Goal: Information Seeking & Learning: Compare options

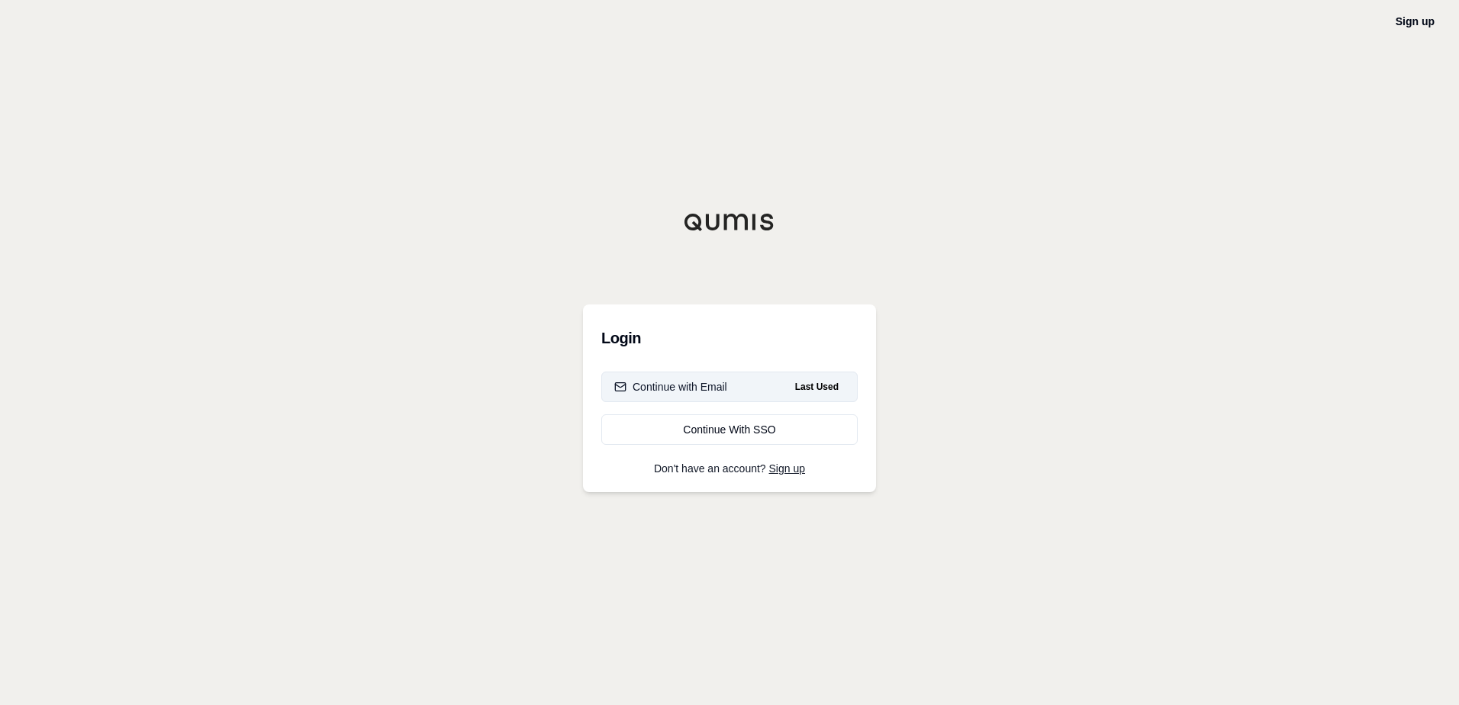
click at [682, 388] on div "Continue with Email" at bounding box center [670, 386] width 113 height 15
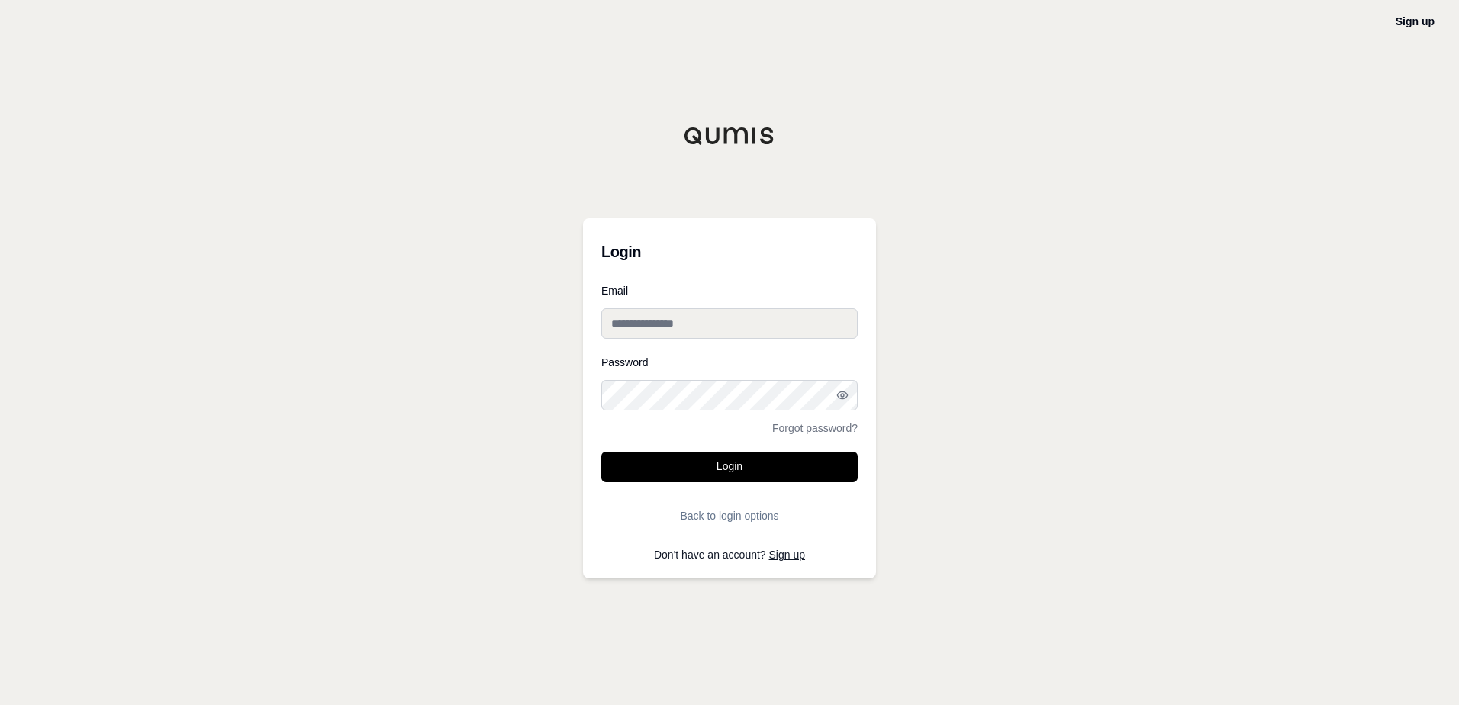
click at [693, 323] on input "Email" at bounding box center [729, 323] width 256 height 31
type input "**********"
click at [601, 452] on button "Login" at bounding box center [729, 467] width 256 height 31
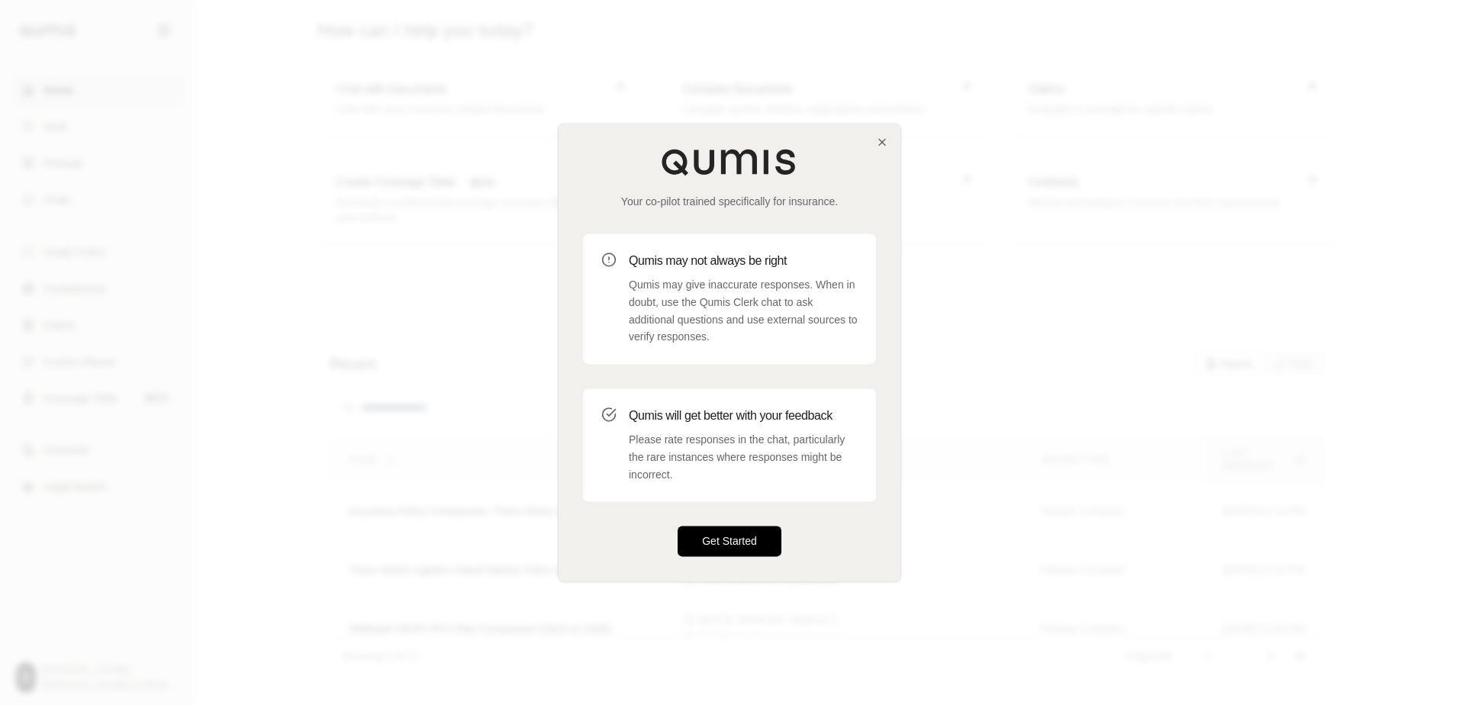
click at [777, 540] on button "Get Started" at bounding box center [730, 541] width 104 height 31
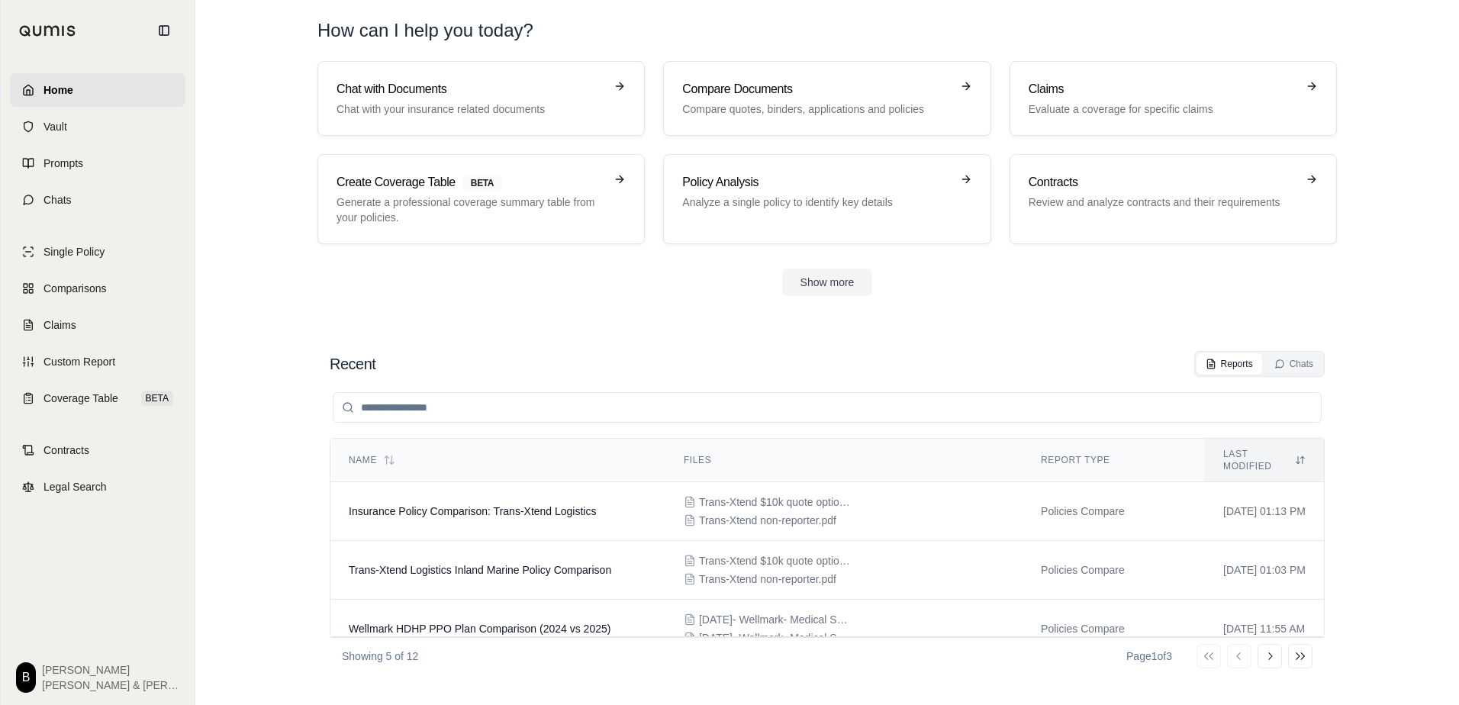
click at [484, 341] on div "Recent Reports Chats Name Files Report Type Last modified Insurance Policy Comp…" at bounding box center [826, 513] width 1019 height 348
click at [34, 687] on html "Home Vault Prompts Chats Single Policy Comparisons Claims Custom Report Coverag…" at bounding box center [729, 352] width 1459 height 705
click at [61, 555] on link "Member Portal" at bounding box center [67, 563] width 126 height 24
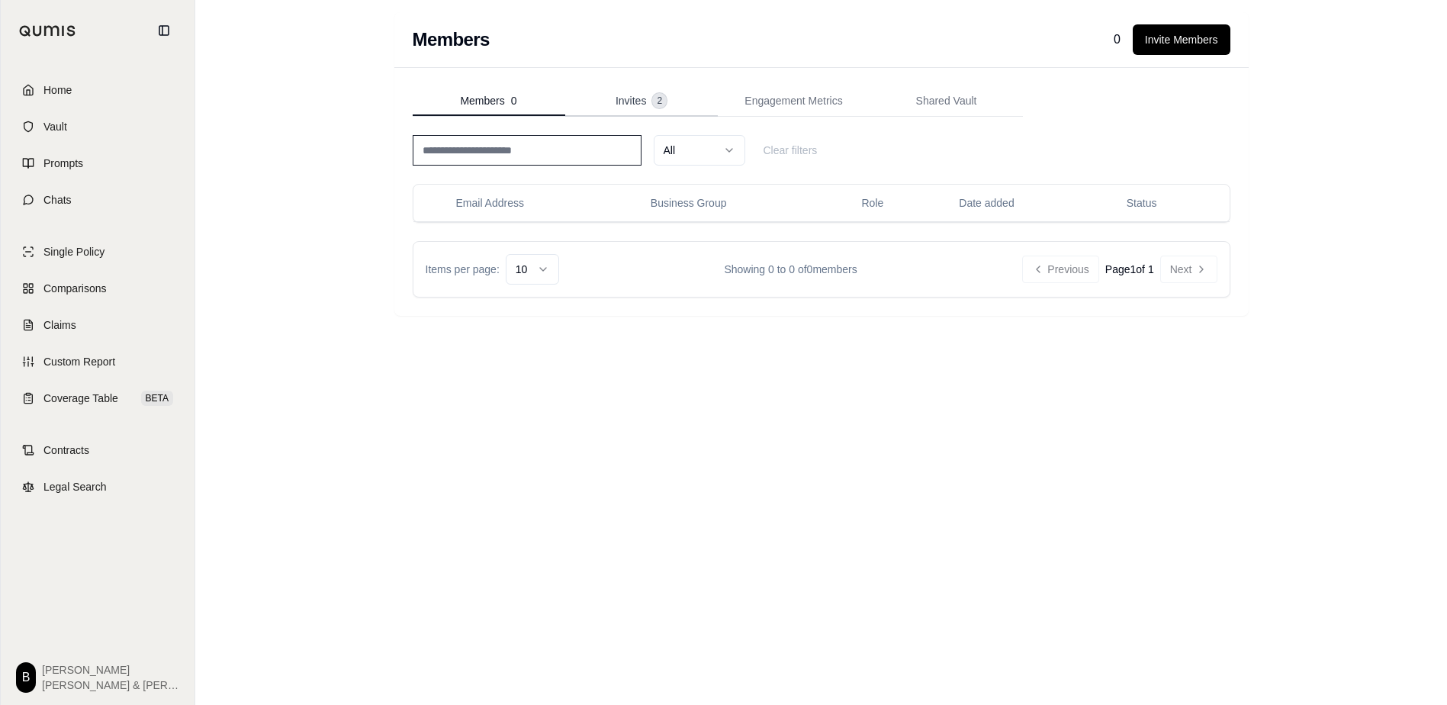
click at [630, 94] on span "Invites" at bounding box center [631, 100] width 31 height 15
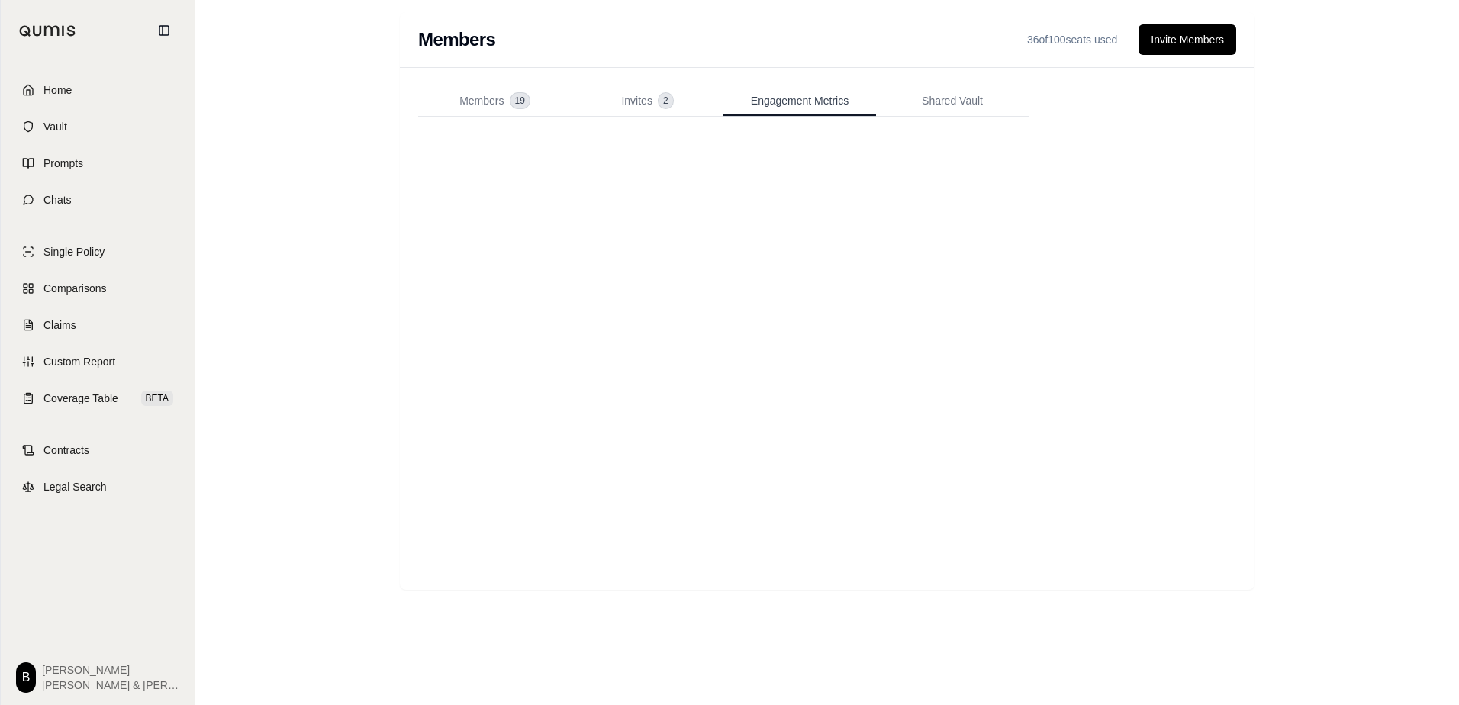
click at [774, 93] on span "Engagement Metrics" at bounding box center [800, 100] width 98 height 15
click at [922, 94] on span "Shared Vault" at bounding box center [952, 100] width 61 height 15
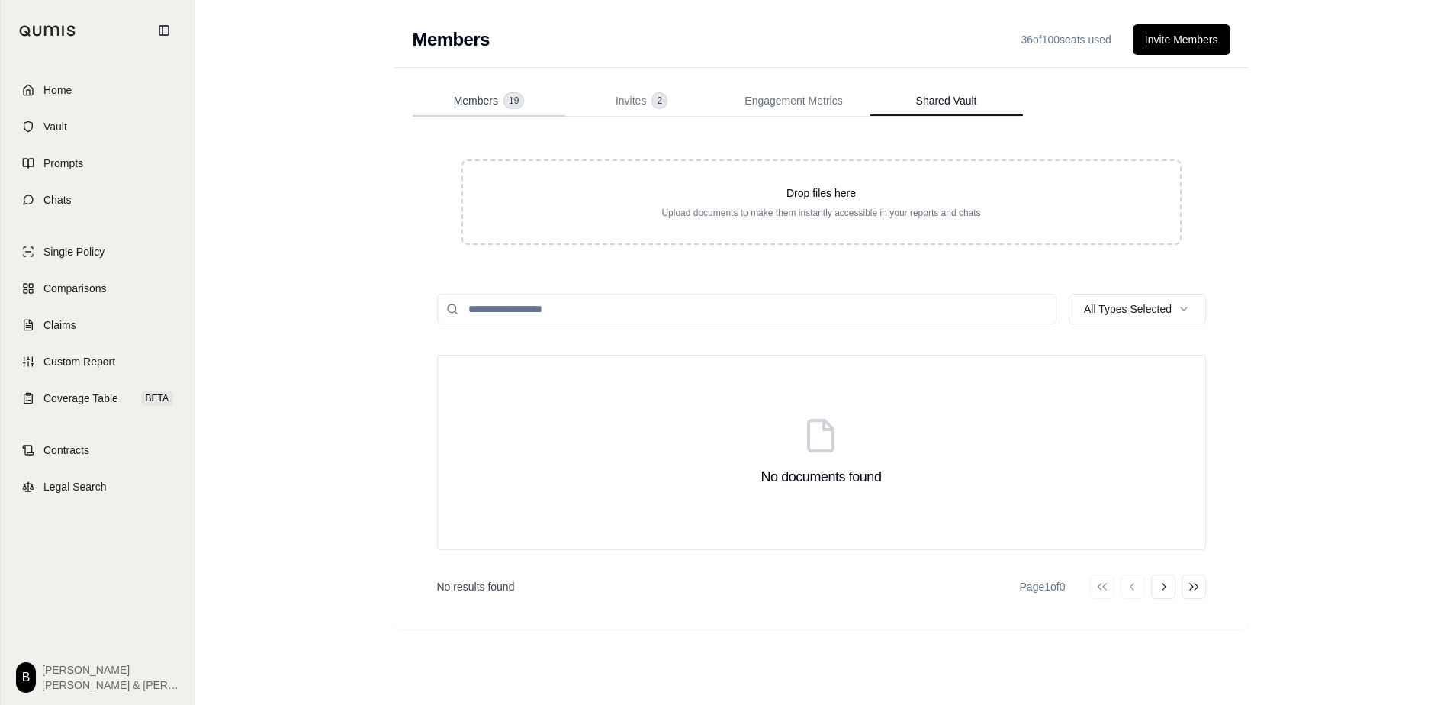
click at [510, 108] on button "Members 19" at bounding box center [489, 101] width 153 height 31
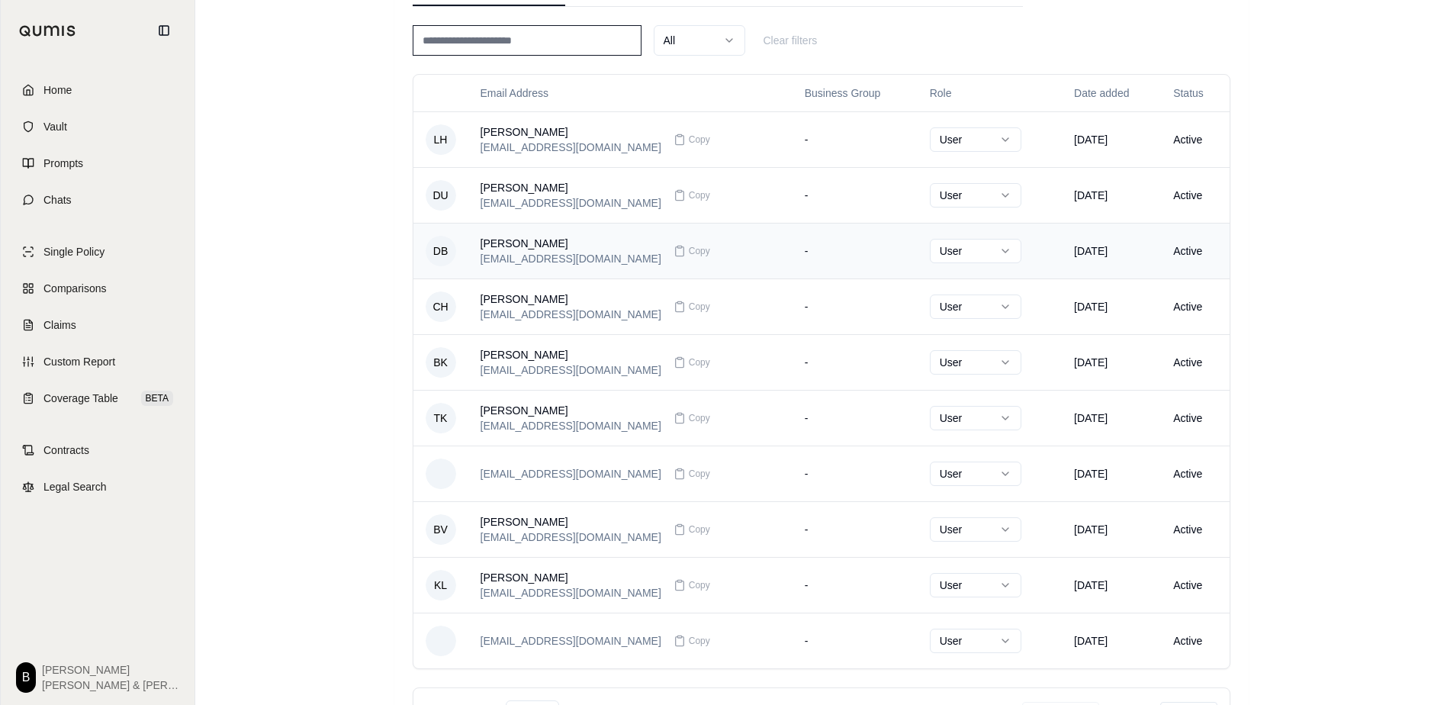
scroll to position [179, 0]
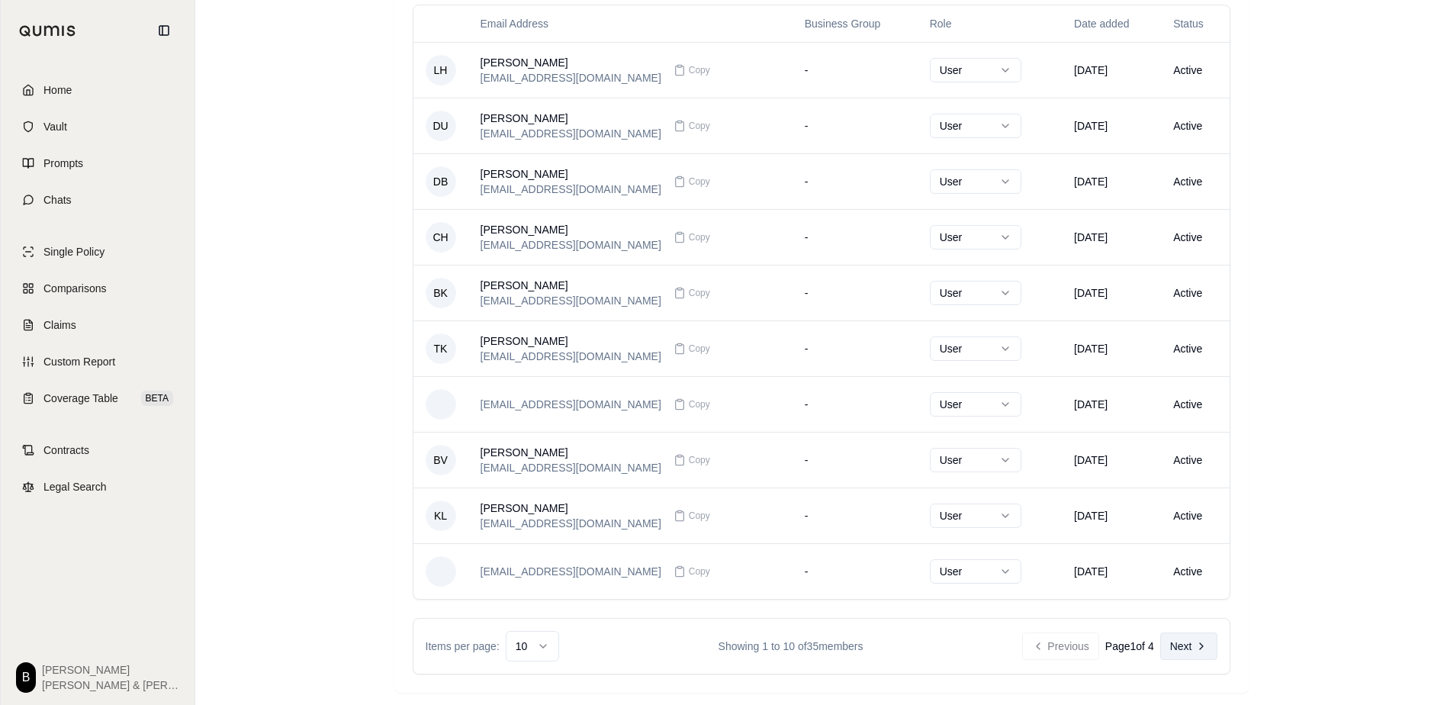
click at [1199, 648] on icon at bounding box center [1202, 646] width 12 height 12
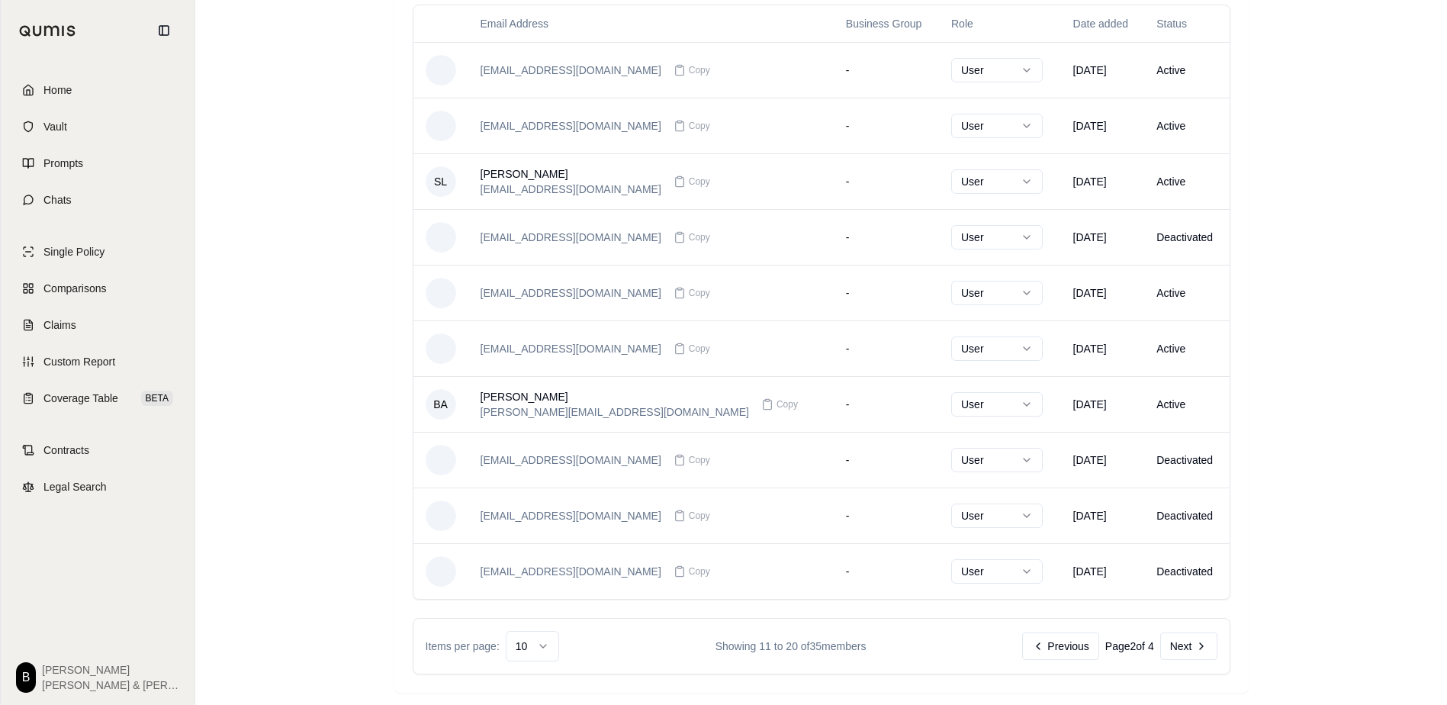
click at [1202, 646] on icon at bounding box center [1202, 646] width 12 height 12
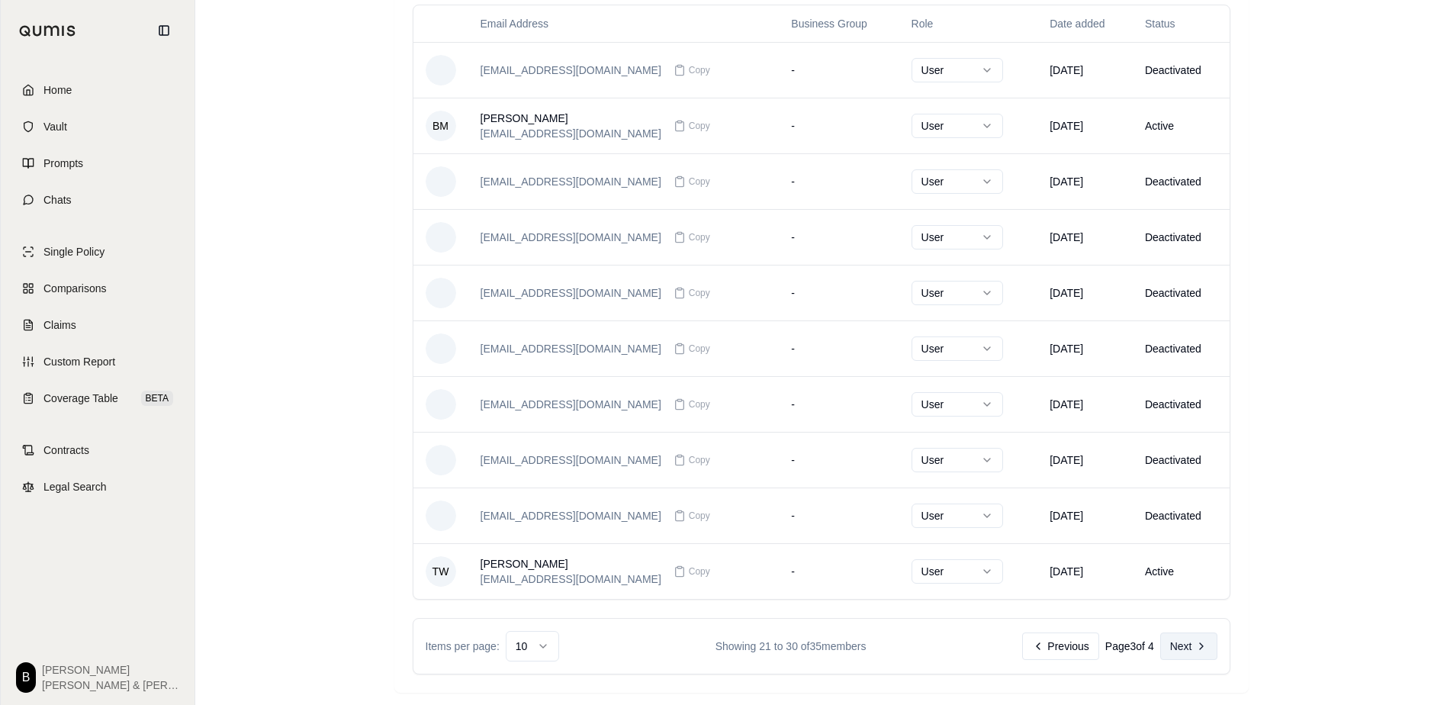
click at [1185, 643] on button "Next" at bounding box center [1188, 645] width 57 height 27
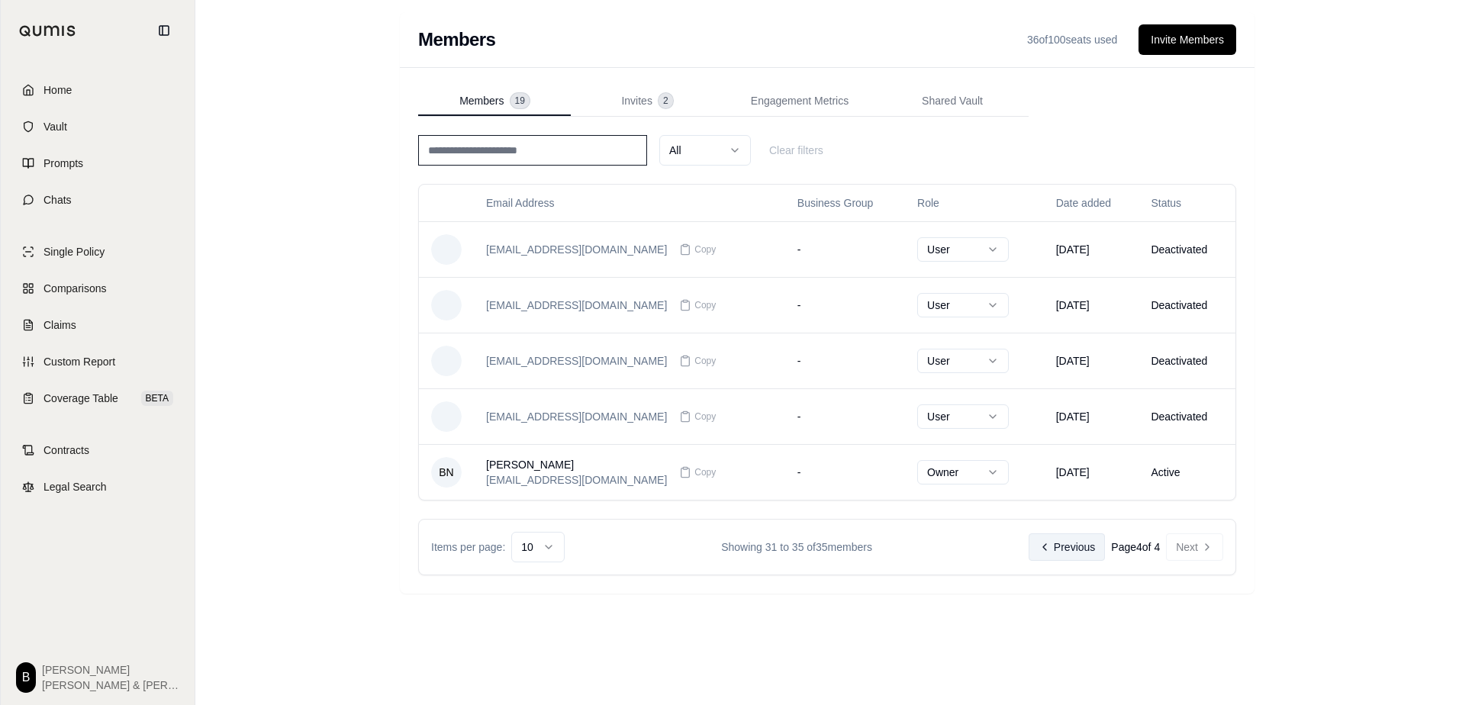
click at [1045, 550] on icon at bounding box center [1044, 547] width 12 height 12
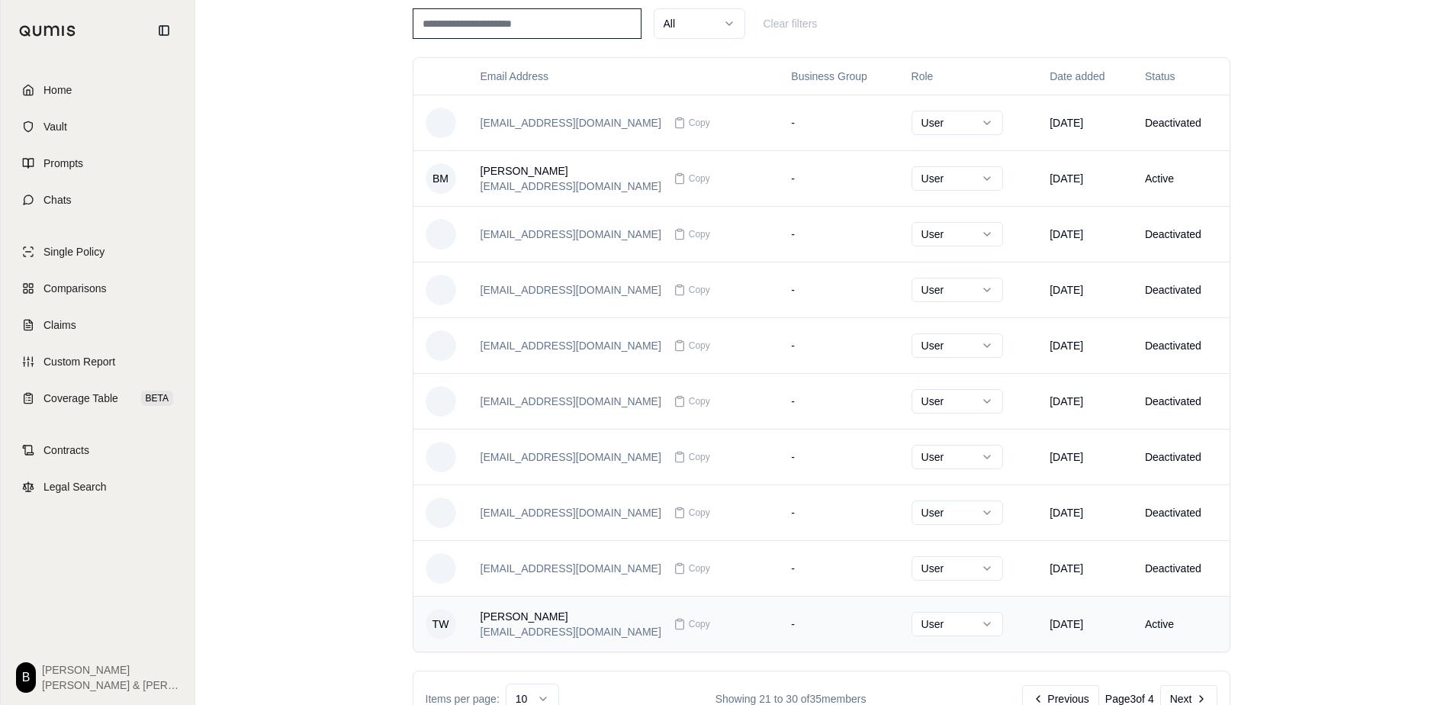
scroll to position [179, 0]
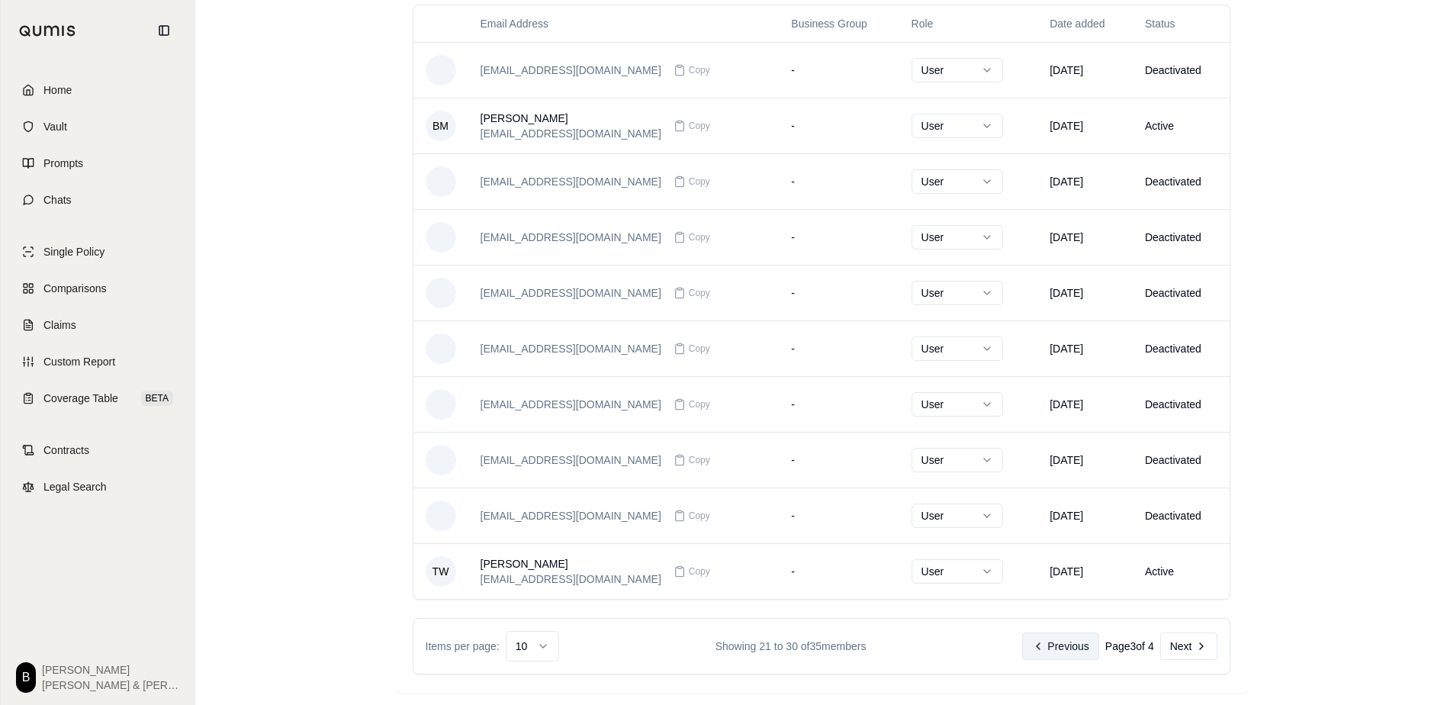
click at [1050, 647] on button "Previous" at bounding box center [1060, 645] width 76 height 27
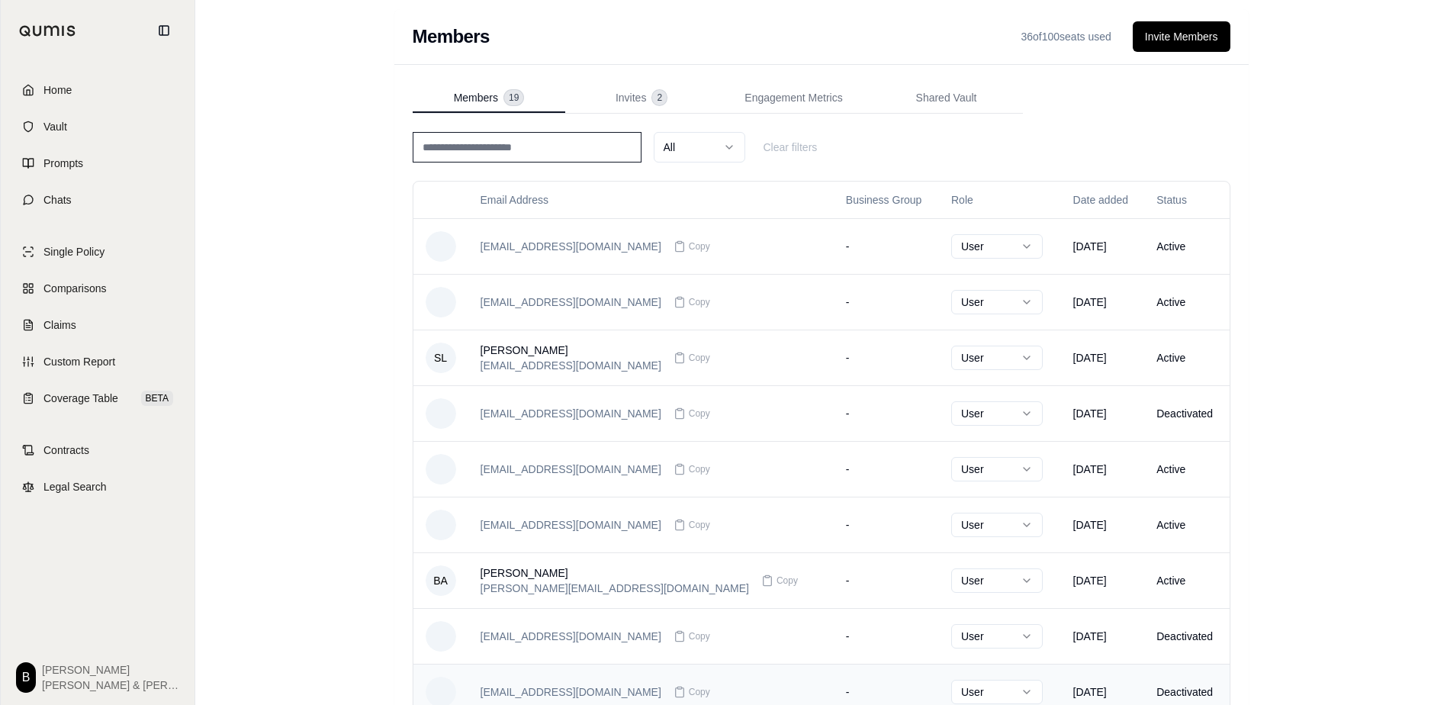
scroll to position [0, 0]
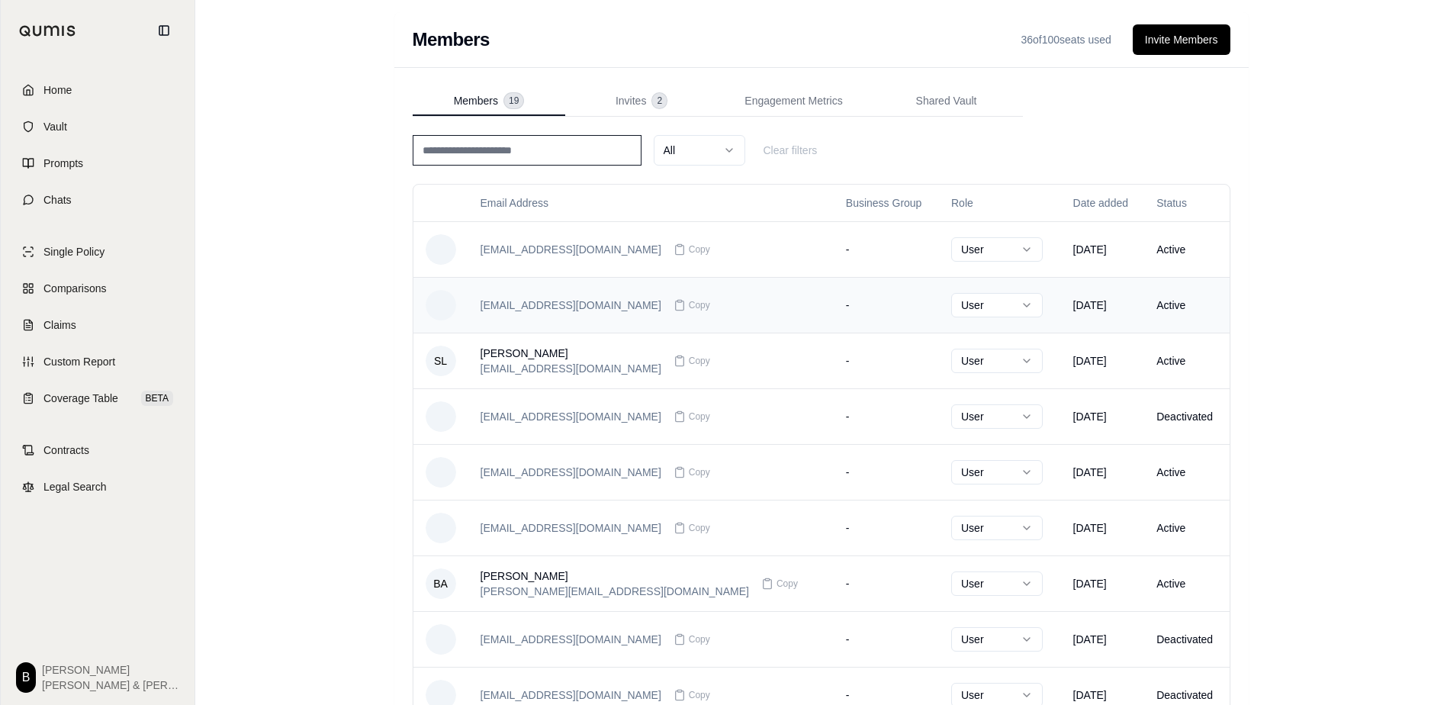
click at [974, 305] on html "Home Vault Prompts Chats Single Policy Comparisons Claims Custom Report Coverag…" at bounding box center [723, 442] width 1447 height 884
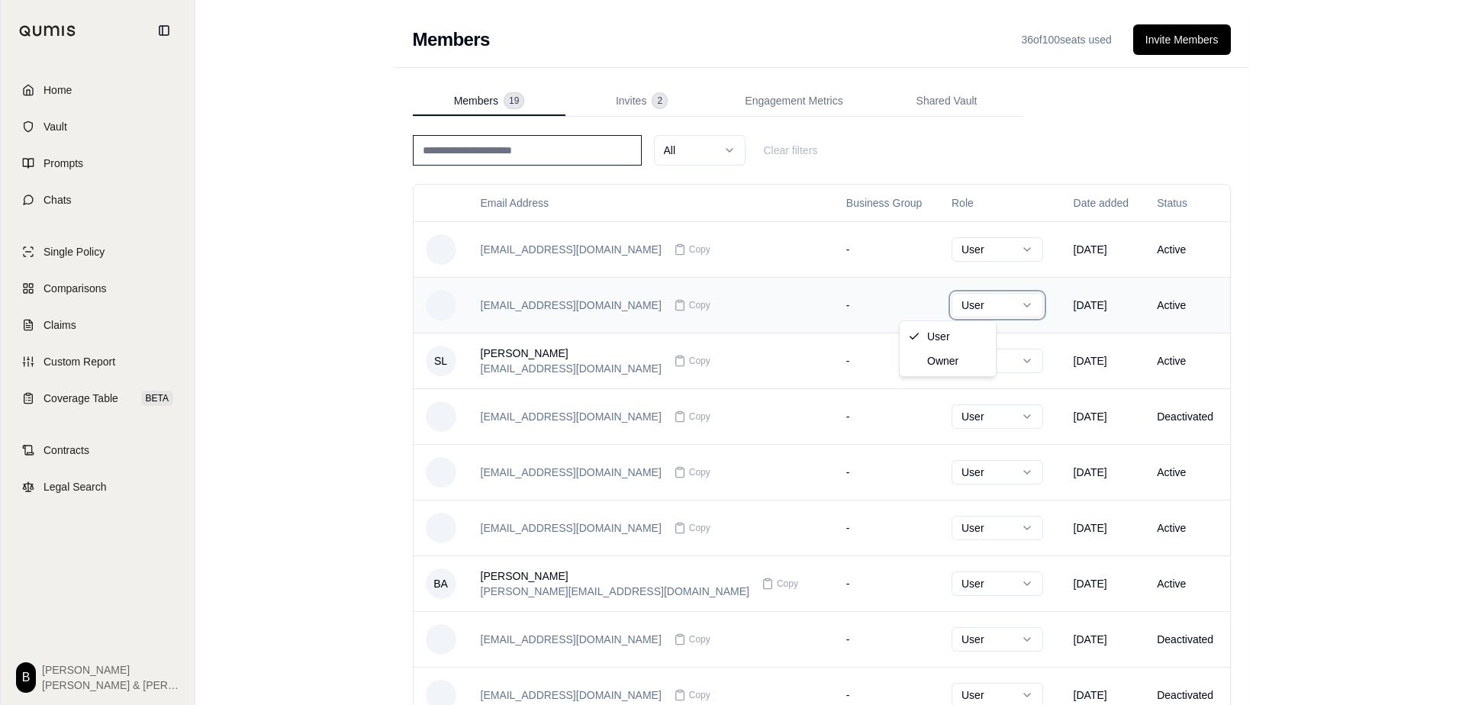
click at [974, 305] on html "Home Vault Prompts Chats Single Policy Comparisons Claims Custom Report Coverag…" at bounding box center [729, 442] width 1459 height 884
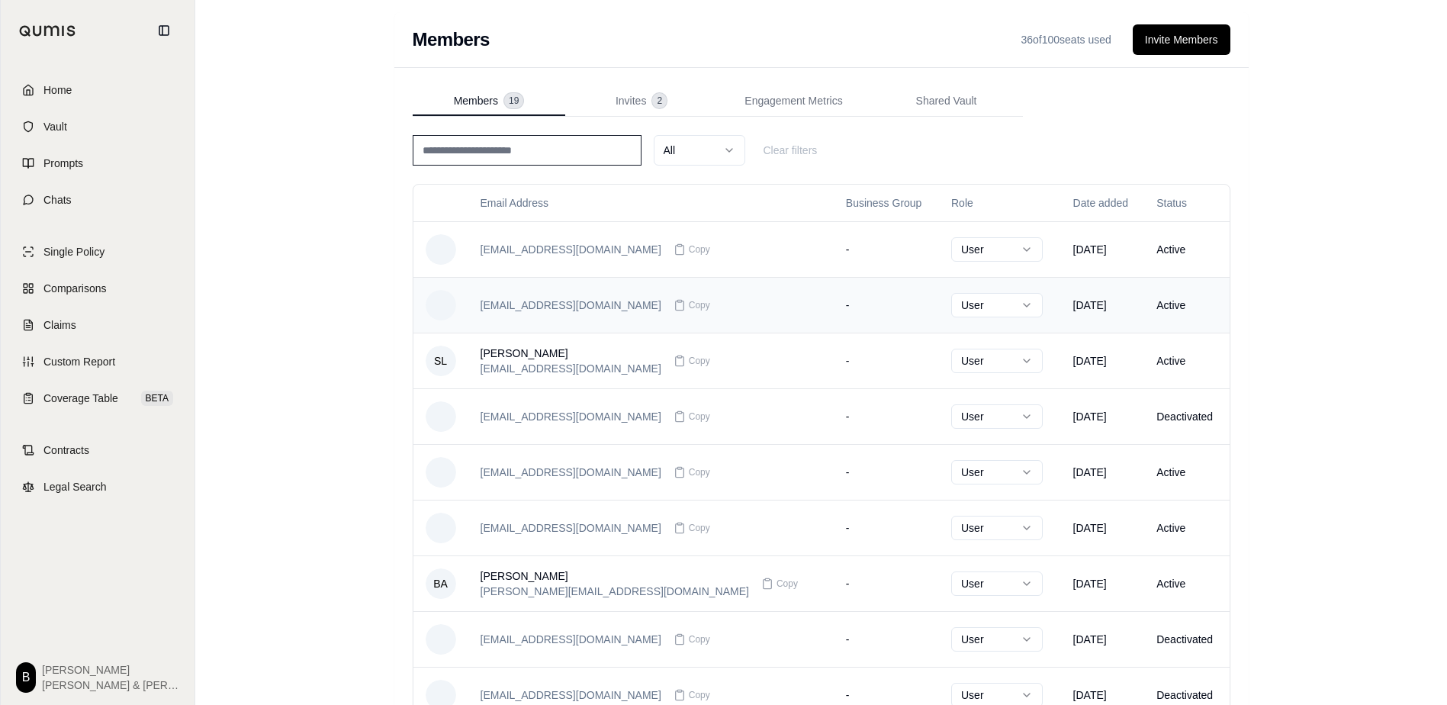
click at [1163, 304] on td "Active" at bounding box center [1186, 305] width 85 height 56
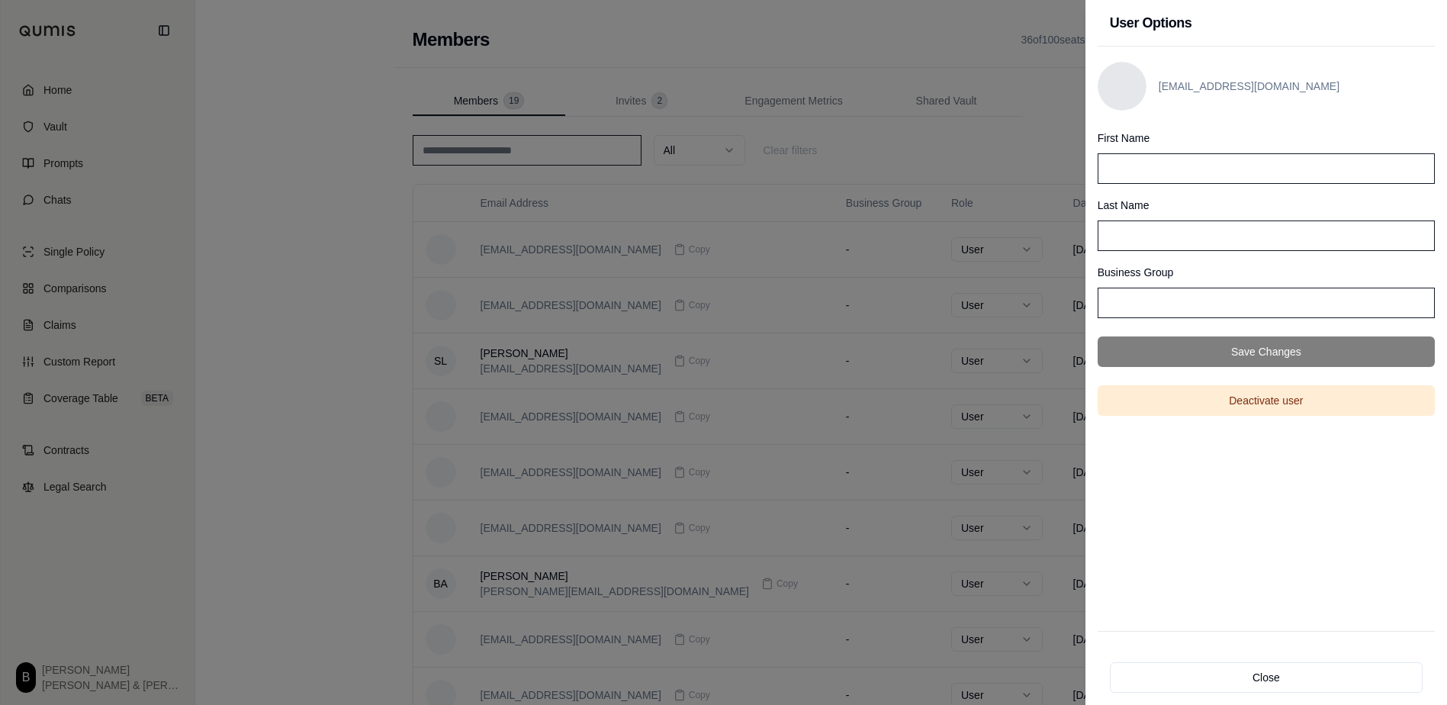
click at [1196, 161] on input "First Name" at bounding box center [1266, 168] width 337 height 31
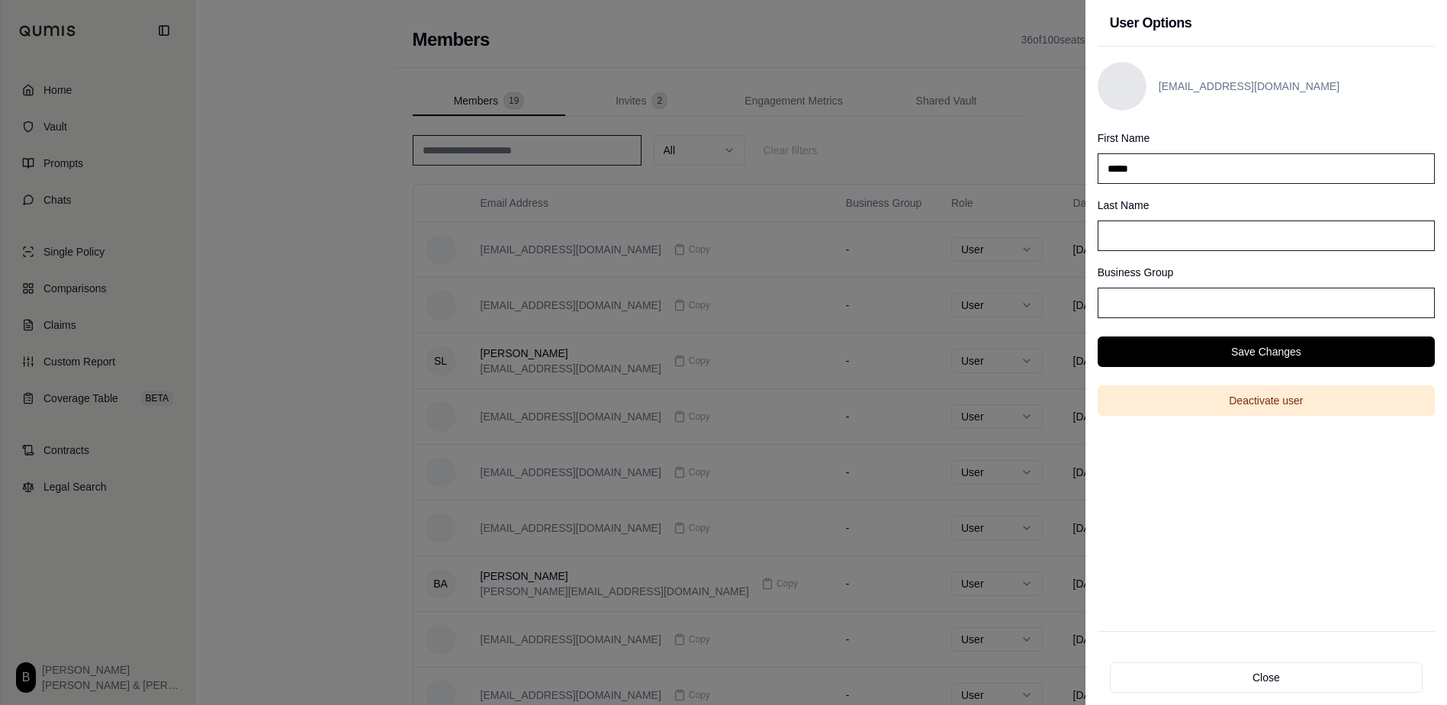
type input "*****"
type input "*******"
drag, startPoint x: 1173, startPoint y: 240, endPoint x: 1099, endPoint y: 234, distance: 73.5
click at [1099, 234] on input "*******" at bounding box center [1266, 235] width 337 height 31
drag, startPoint x: 1157, startPoint y: 172, endPoint x: 1083, endPoint y: 169, distance: 74.1
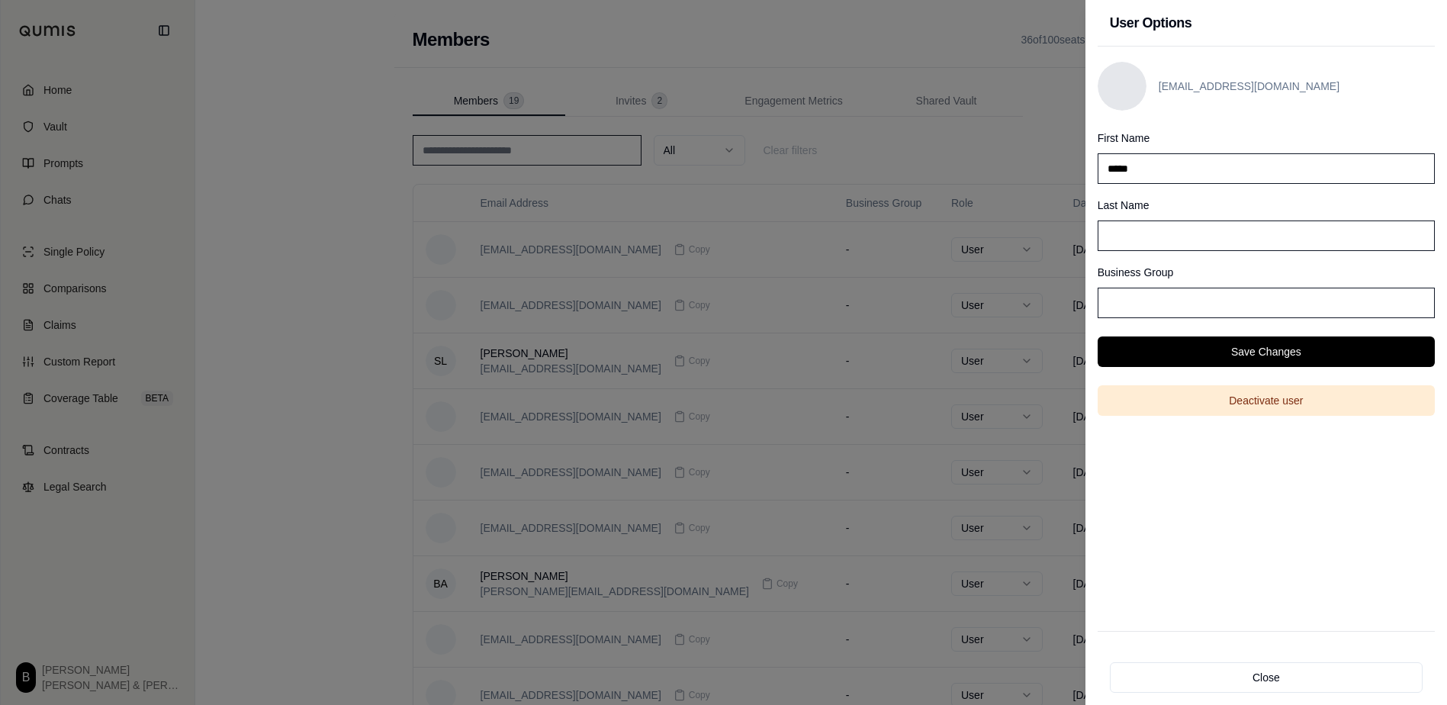
click at [1083, 169] on div "User Options [EMAIL_ADDRESS][DOMAIN_NAME] First Name ***** Last Name Business G…" at bounding box center [723, 352] width 1447 height 705
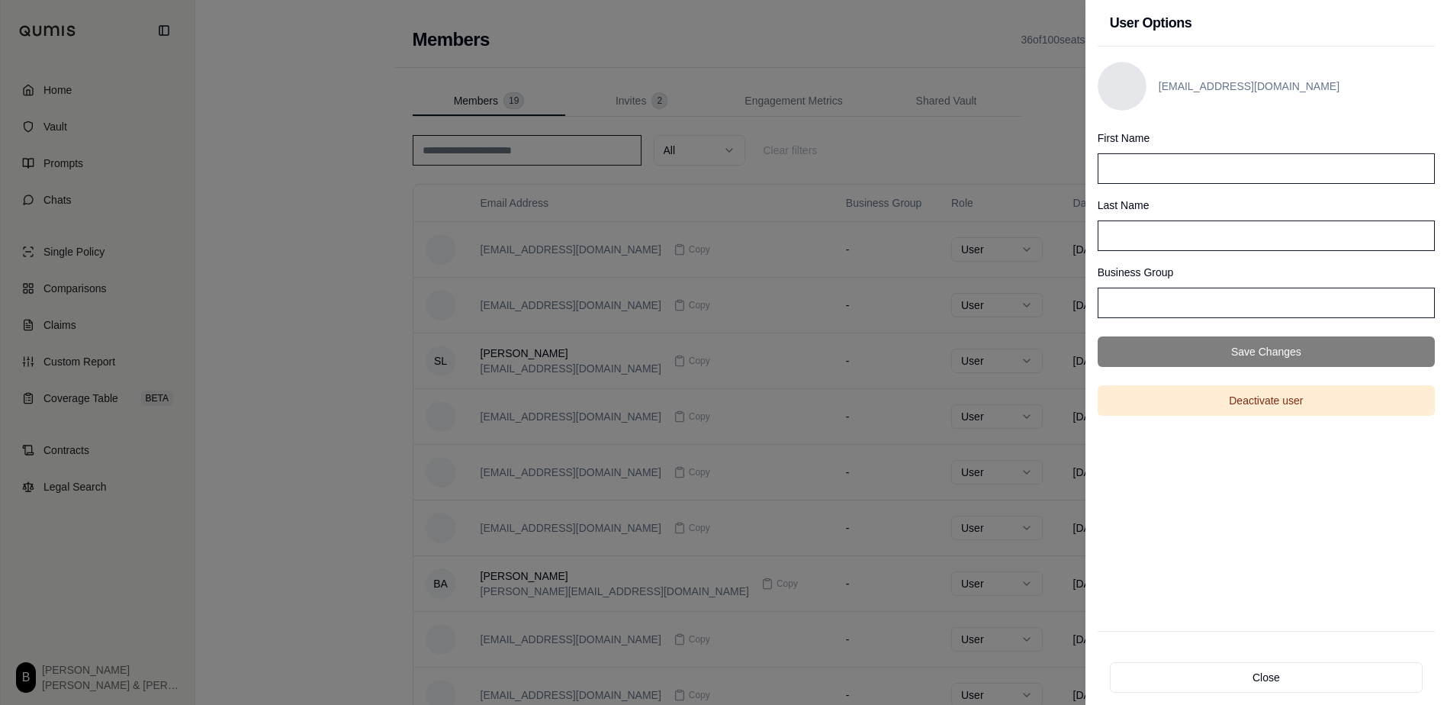
click at [1278, 457] on div "[EMAIL_ADDRESS][DOMAIN_NAME] First Name Last Name Business Group Save Changes D…" at bounding box center [1266, 339] width 337 height 584
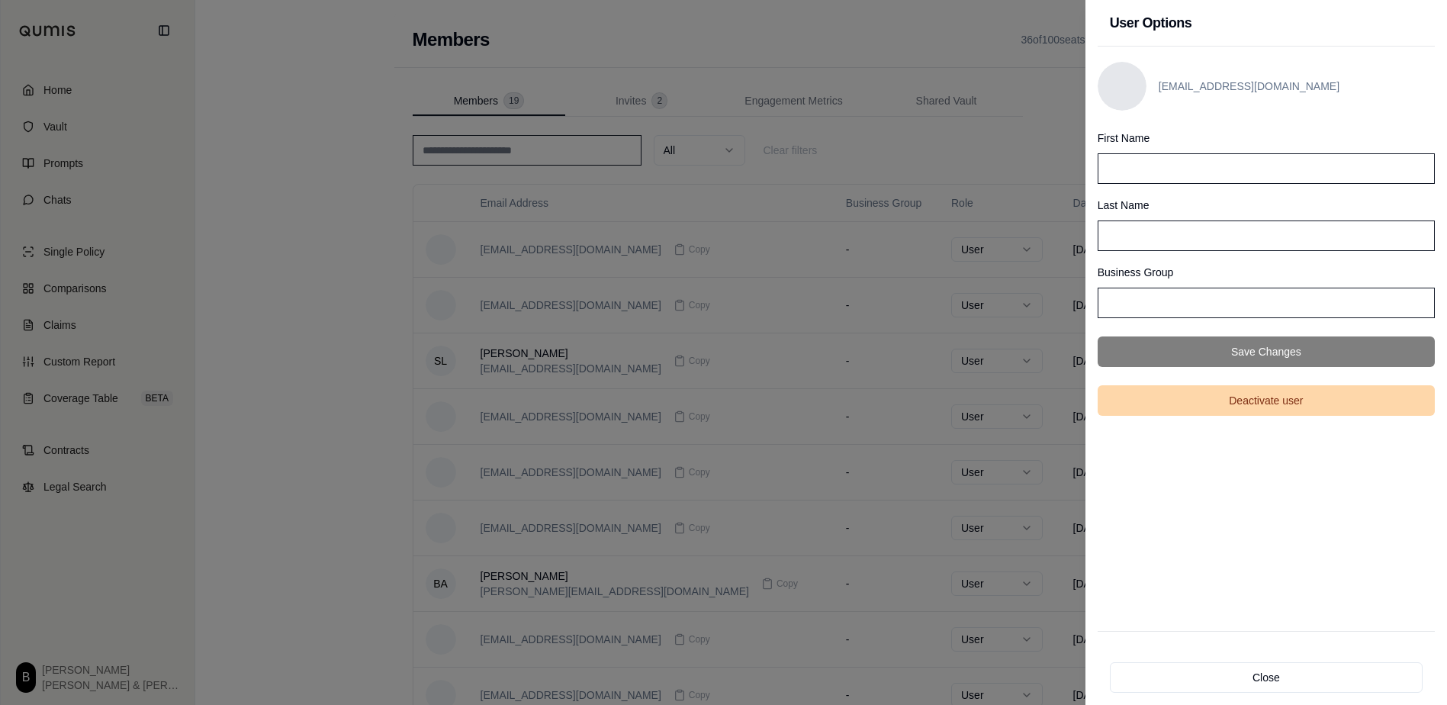
click at [1264, 405] on button "Deactivate user" at bounding box center [1266, 400] width 337 height 31
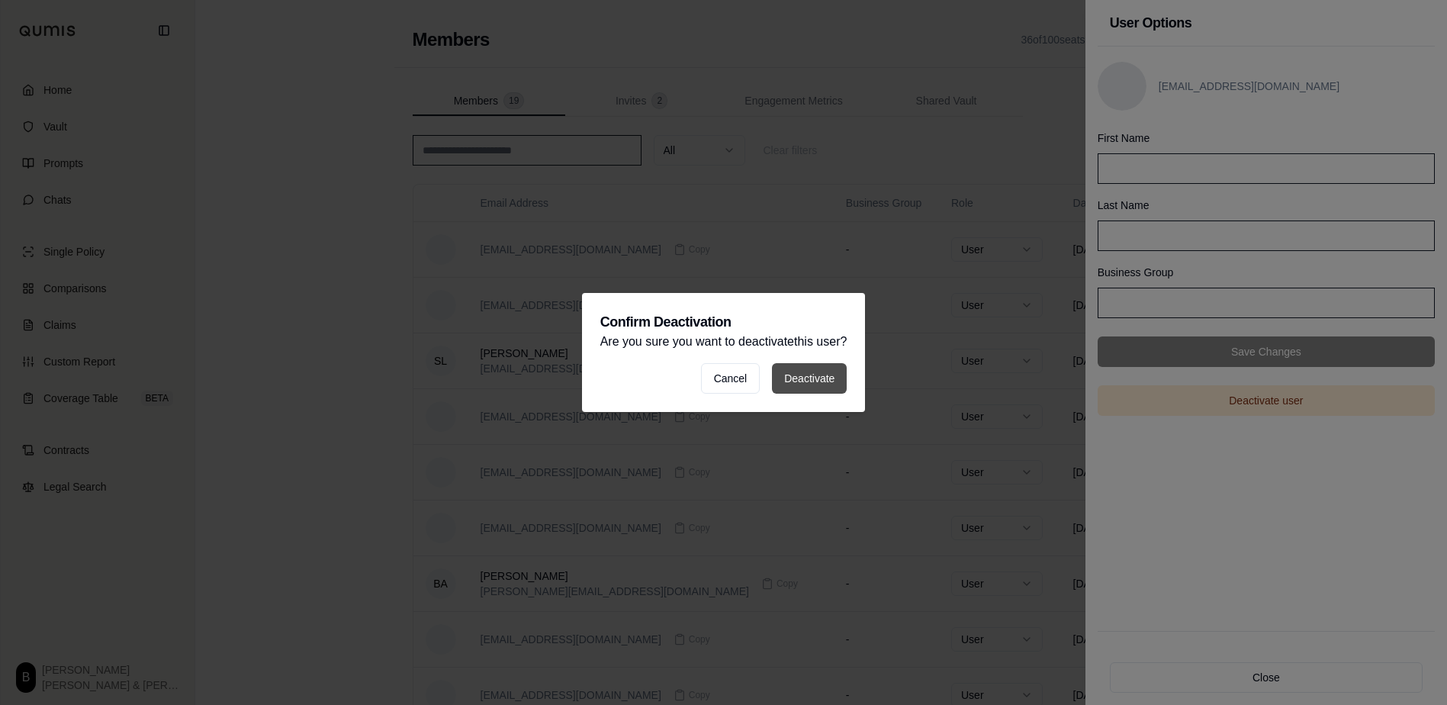
click at [822, 382] on button "Deactivate" at bounding box center [809, 378] width 75 height 31
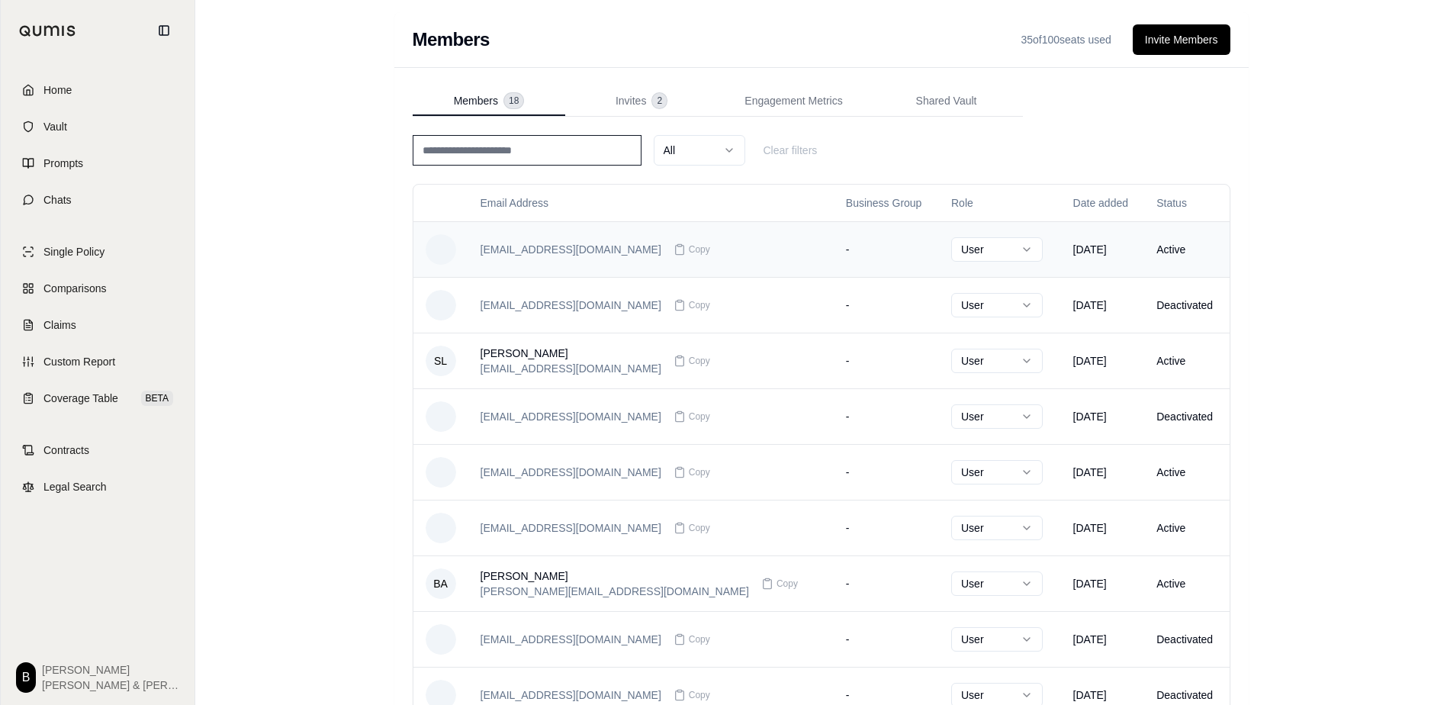
click at [1164, 251] on td "Active" at bounding box center [1186, 249] width 85 height 56
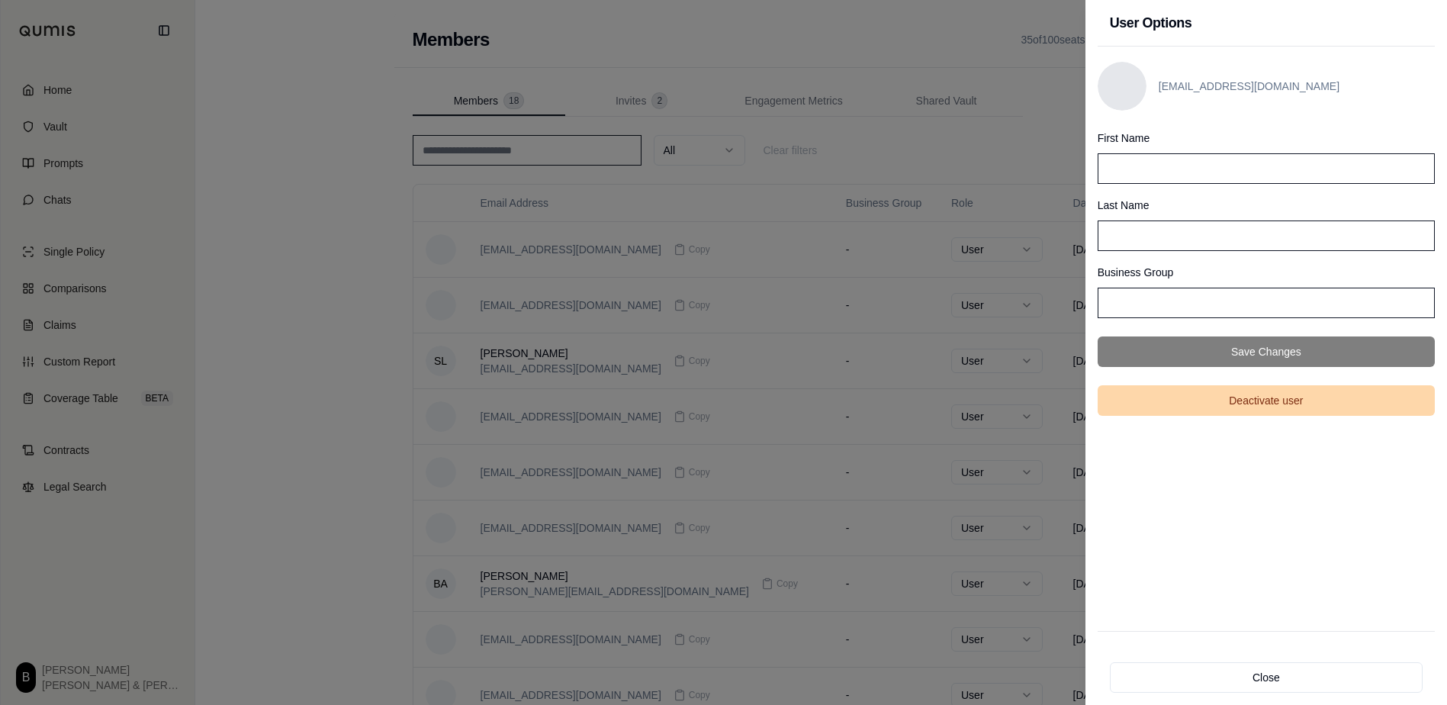
click at [1218, 398] on button "Deactivate user" at bounding box center [1266, 400] width 337 height 31
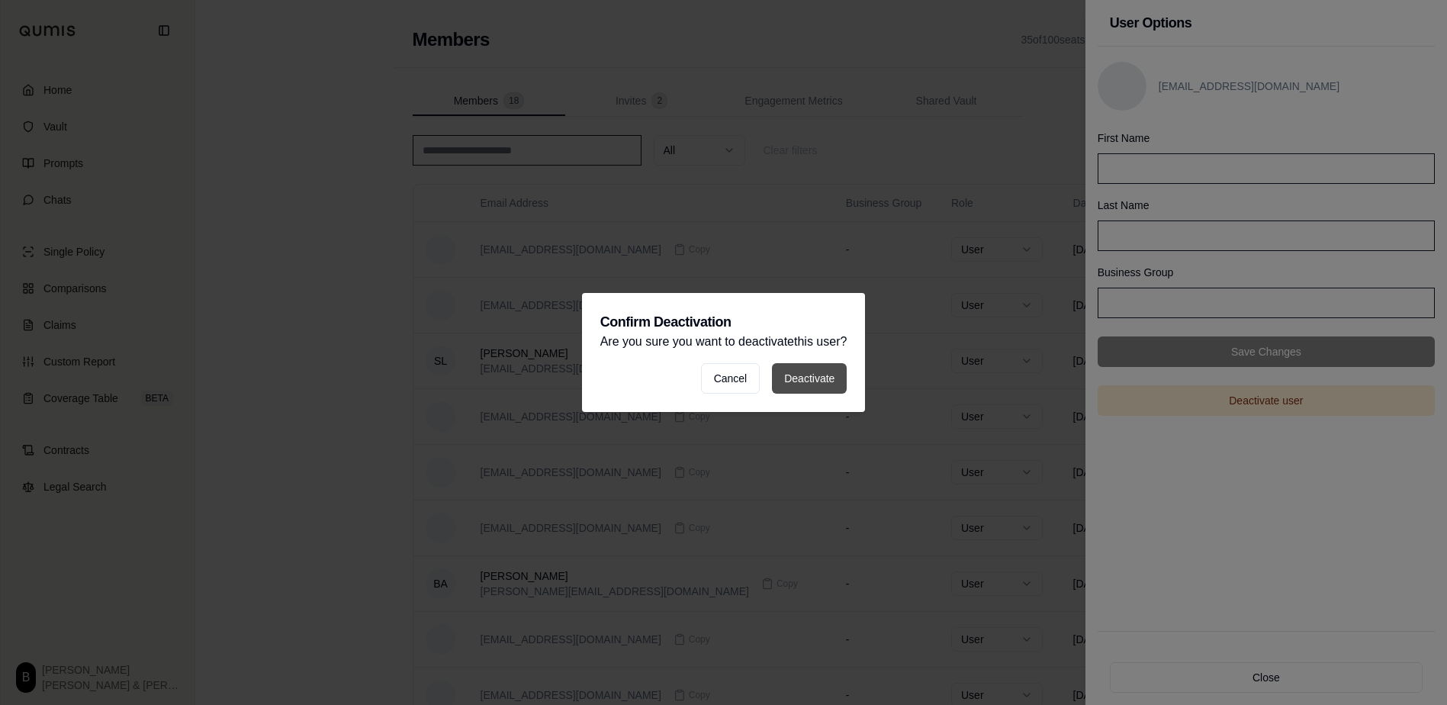
click at [829, 383] on button "Deactivate" at bounding box center [809, 378] width 75 height 31
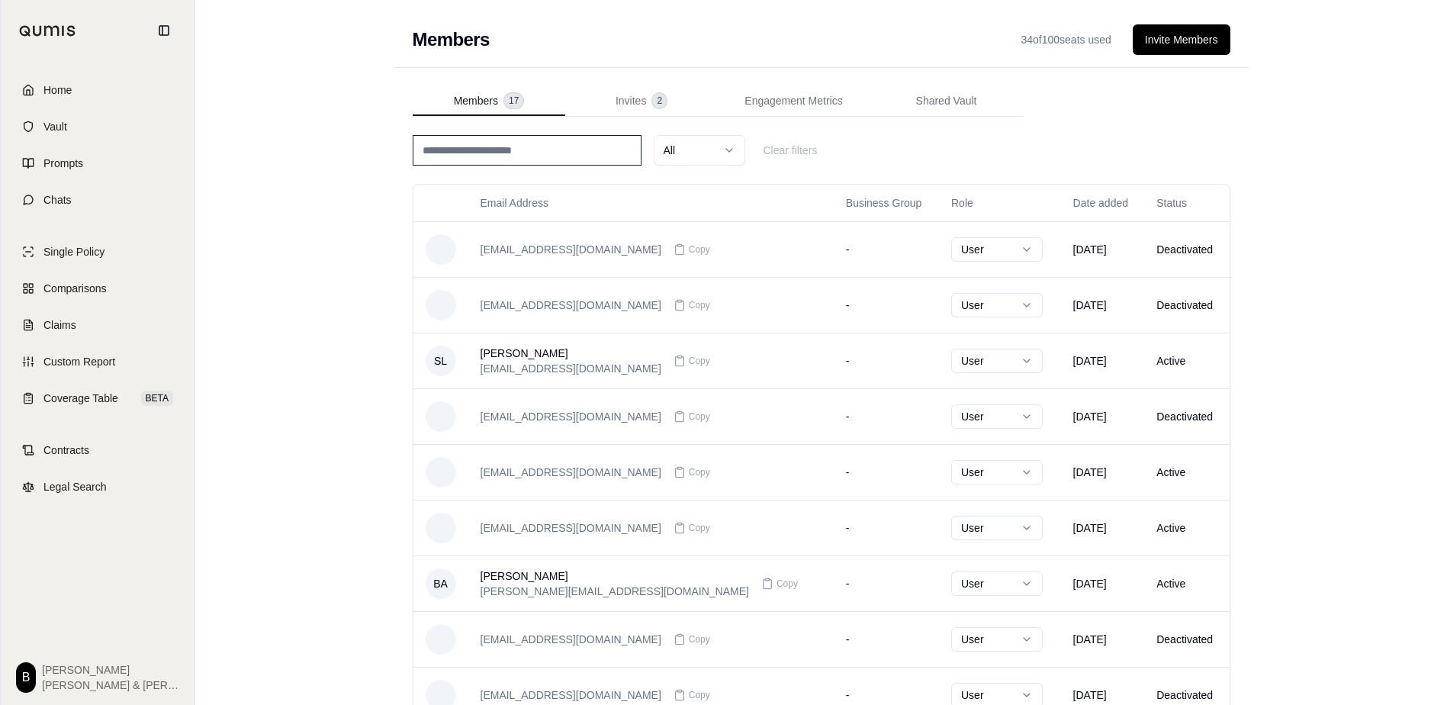
click at [1307, 386] on div "Members 34 of 100 seats used Invite Members Members 17 Invites 2 Engagement Met…" at bounding box center [821, 442] width 1252 height 884
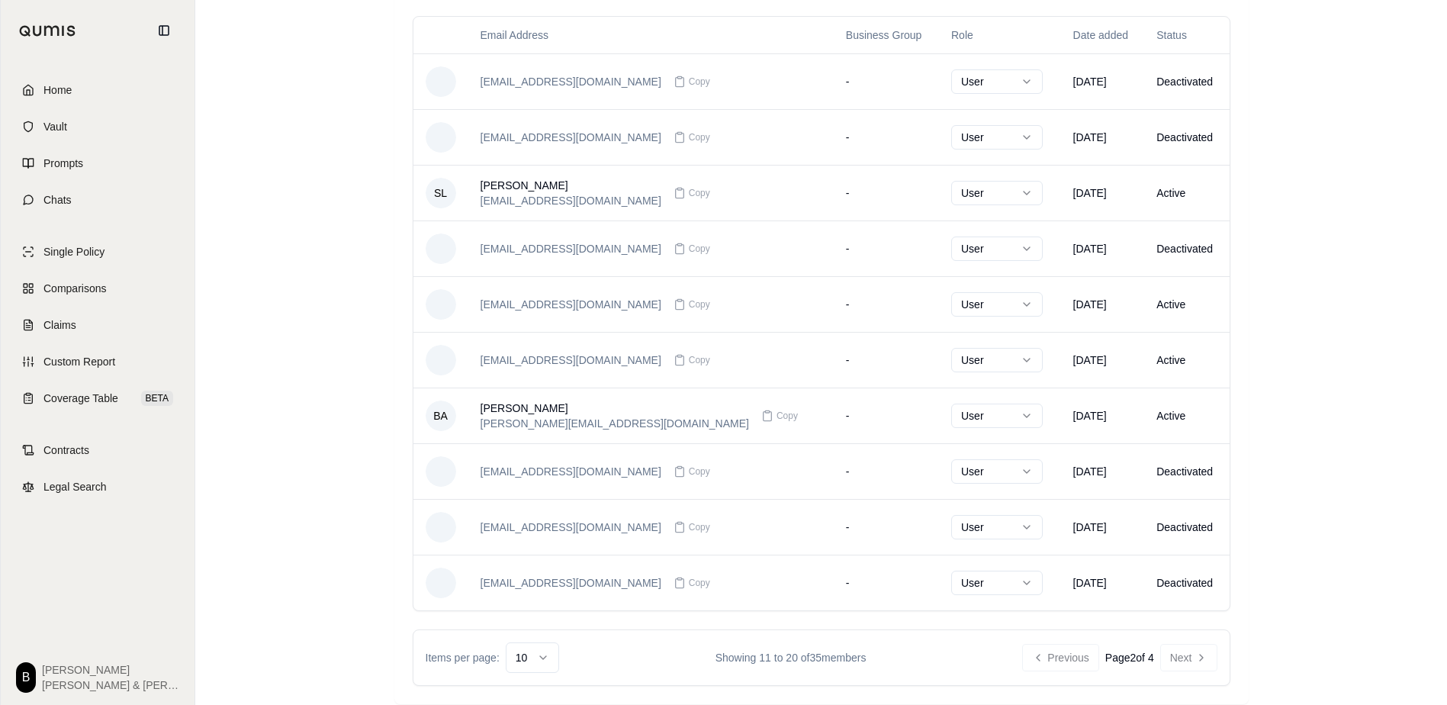
scroll to position [179, 0]
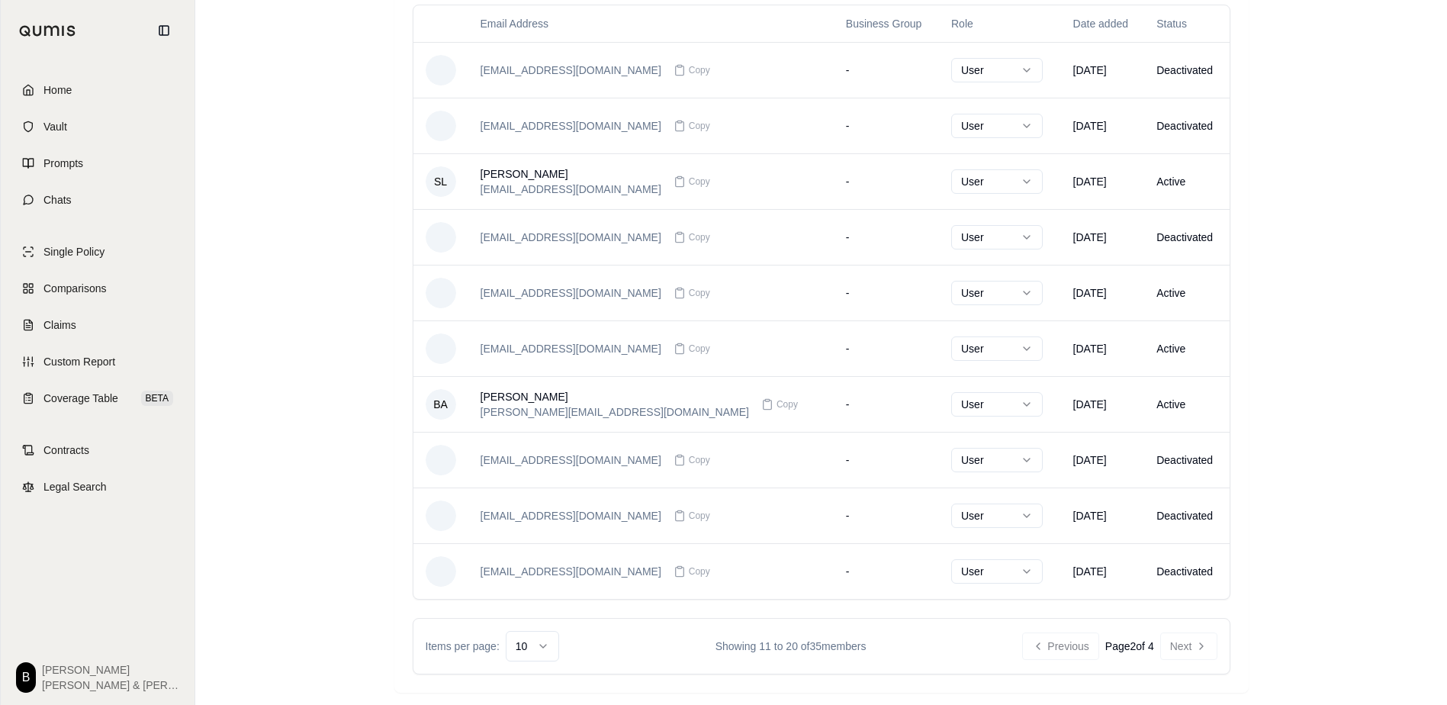
click at [1062, 647] on div "Previous Page 2 of 4 Next" at bounding box center [1119, 645] width 195 height 27
click at [1054, 645] on button "Previous" at bounding box center [1060, 645] width 76 height 27
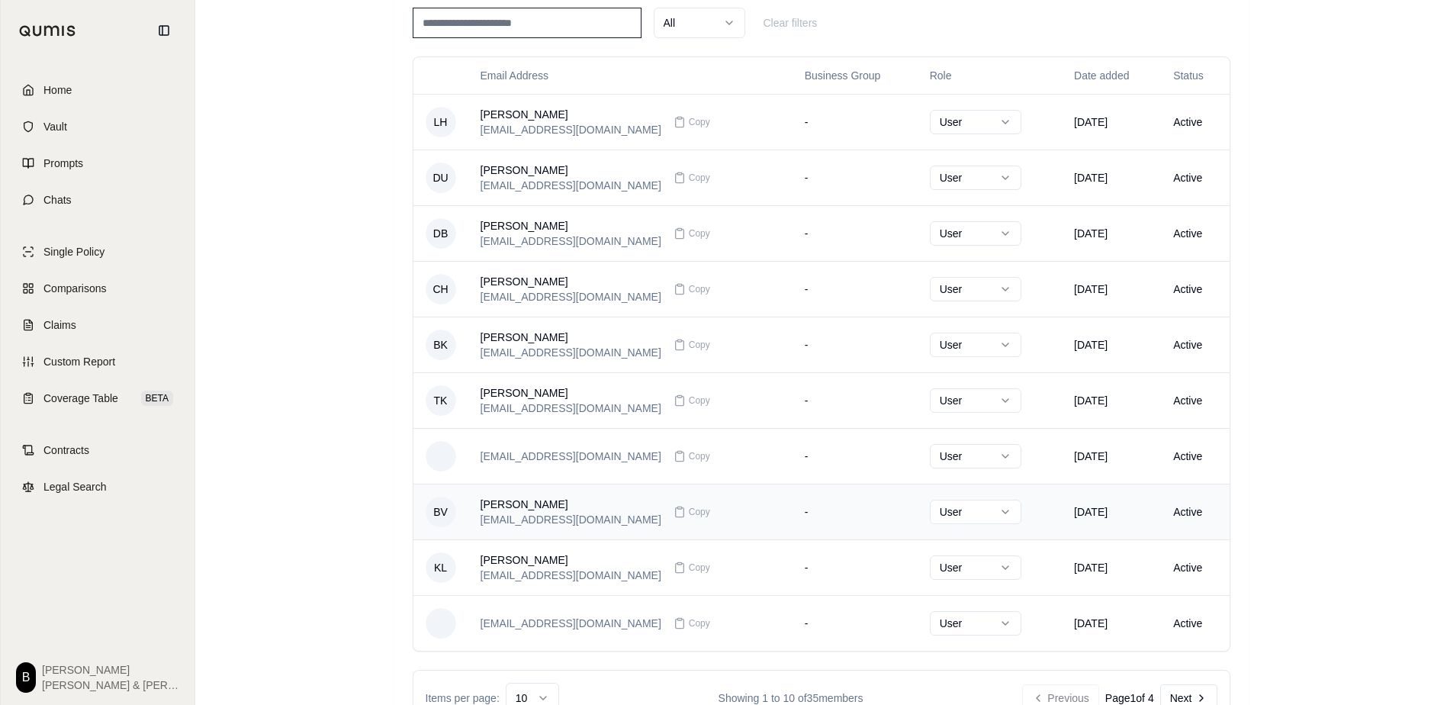
scroll to position [103, 0]
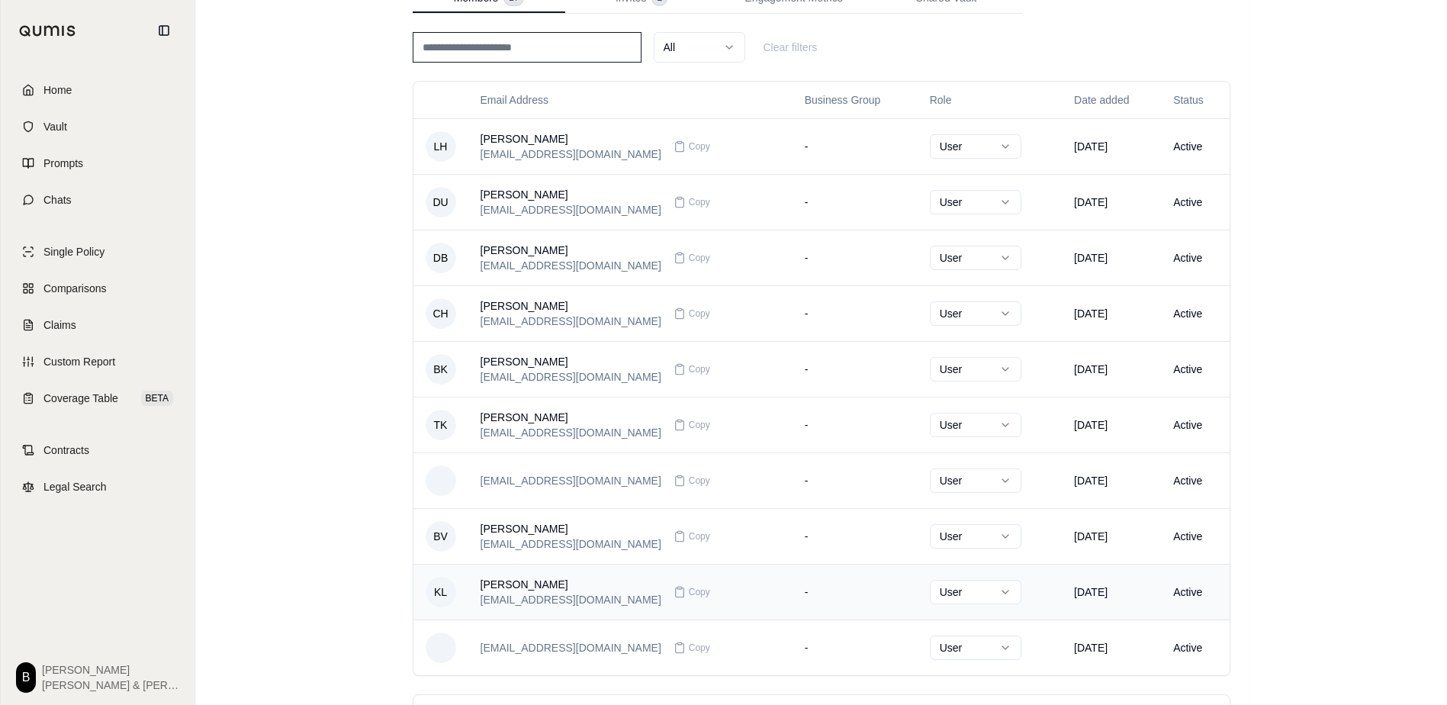
click at [1183, 594] on td "Active" at bounding box center [1195, 592] width 68 height 56
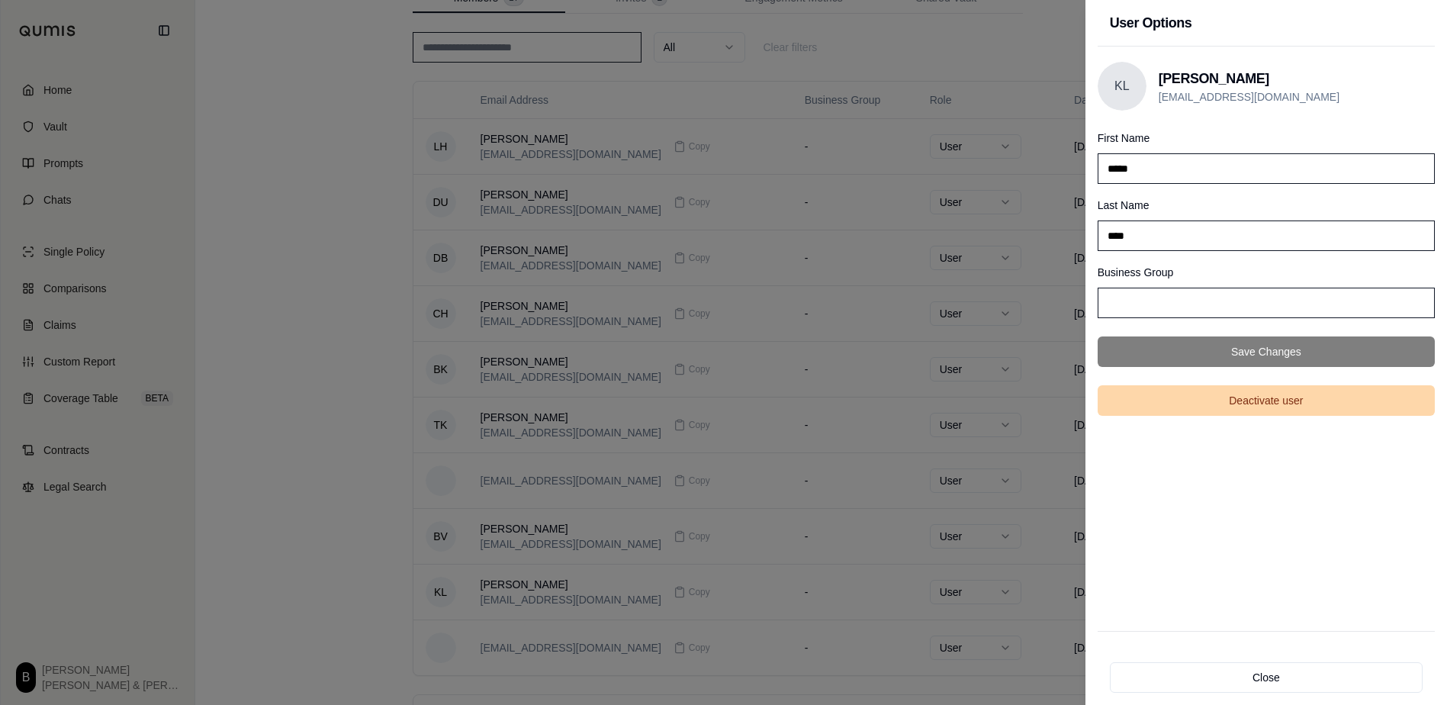
click at [1271, 404] on button "Deactivate user" at bounding box center [1266, 400] width 337 height 31
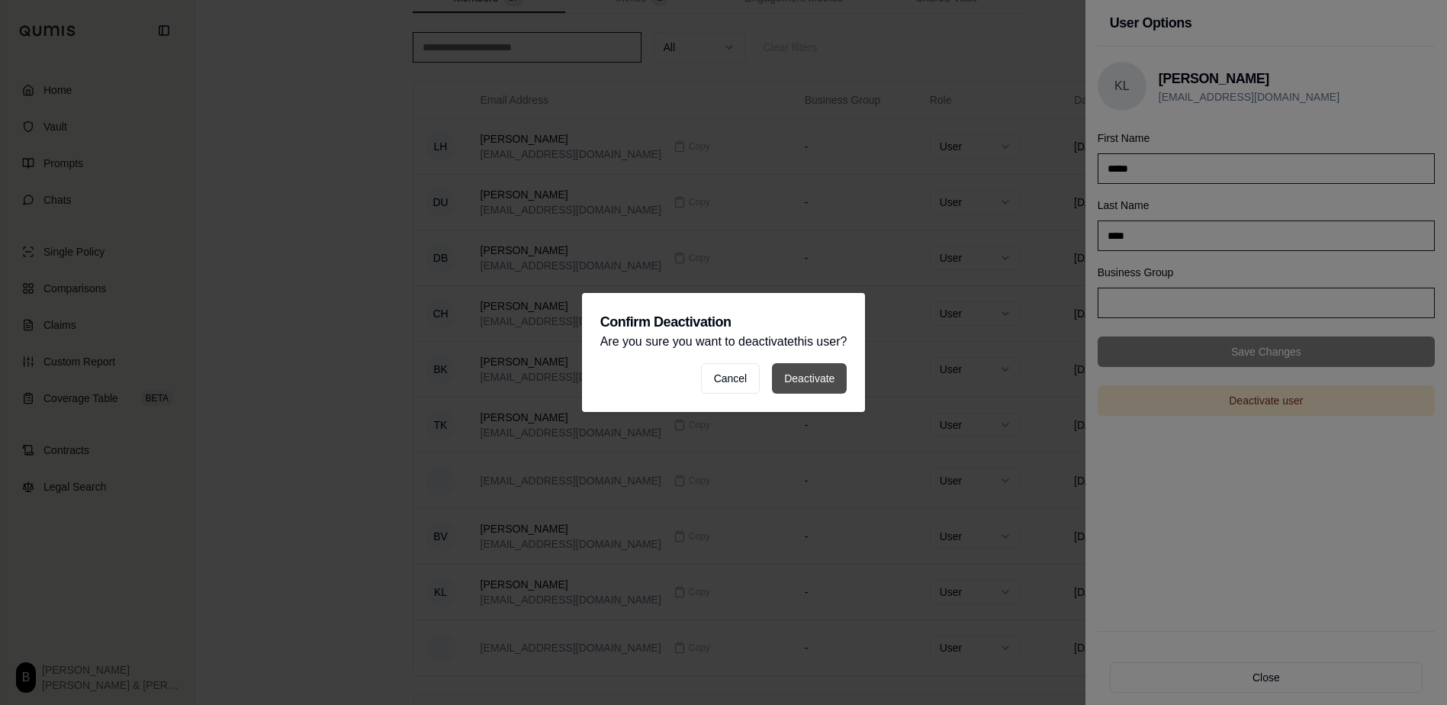
click at [803, 379] on button "Deactivate" at bounding box center [809, 378] width 75 height 31
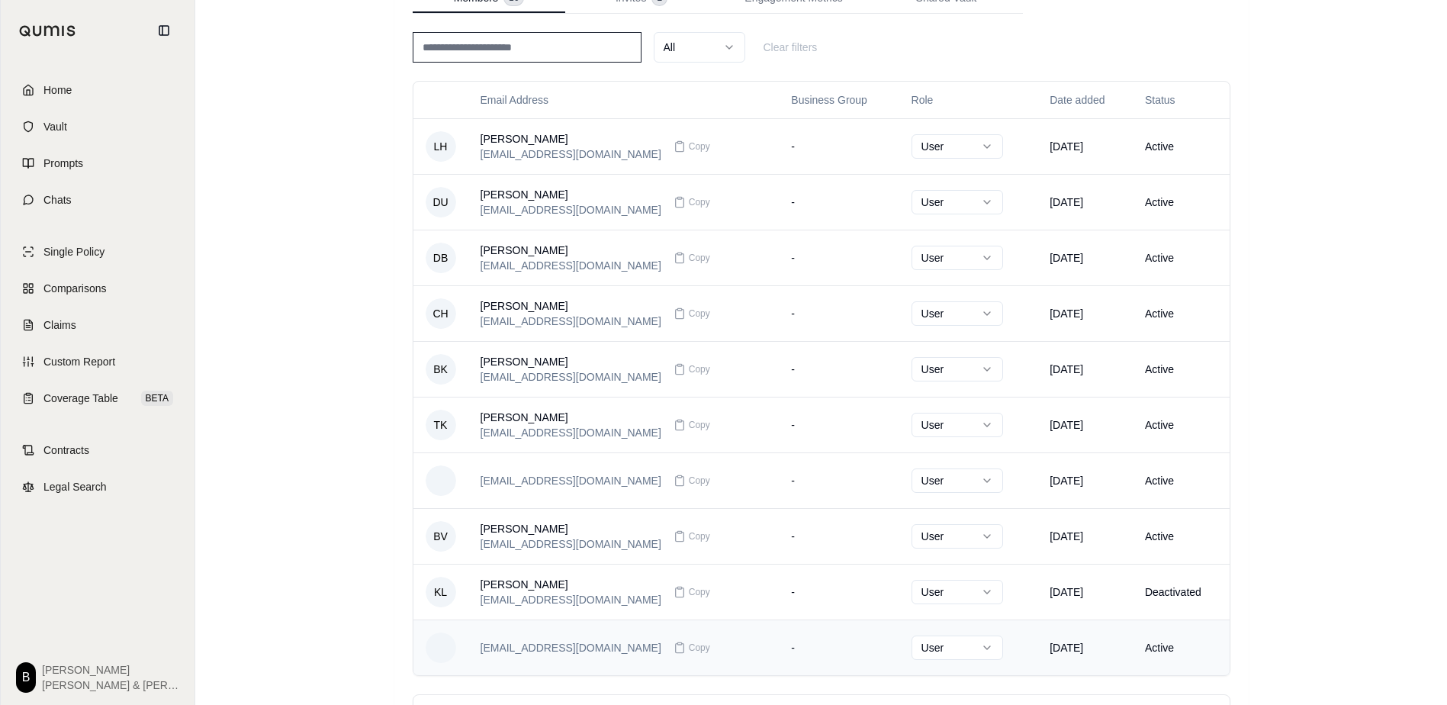
click at [1158, 648] on td "Active" at bounding box center [1181, 648] width 97 height 56
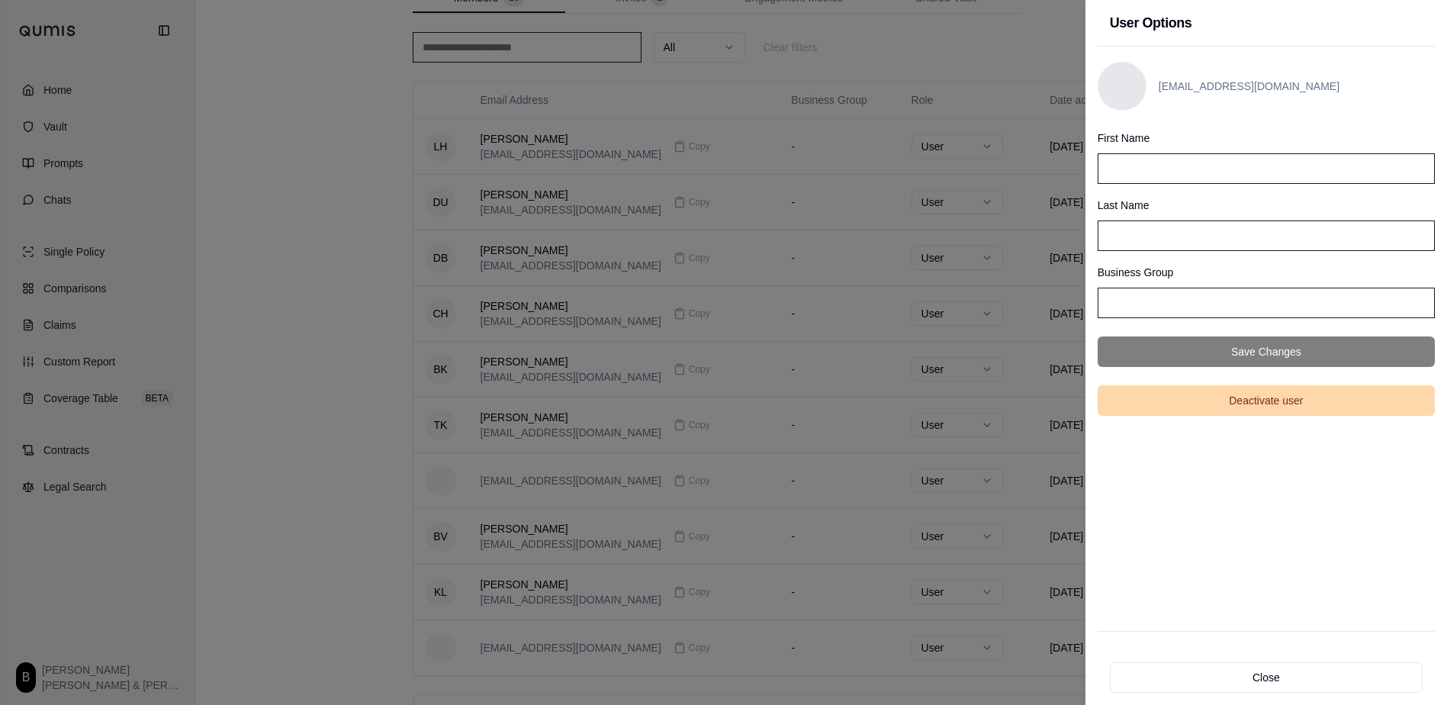
click at [1279, 405] on button "Deactivate user" at bounding box center [1266, 400] width 337 height 31
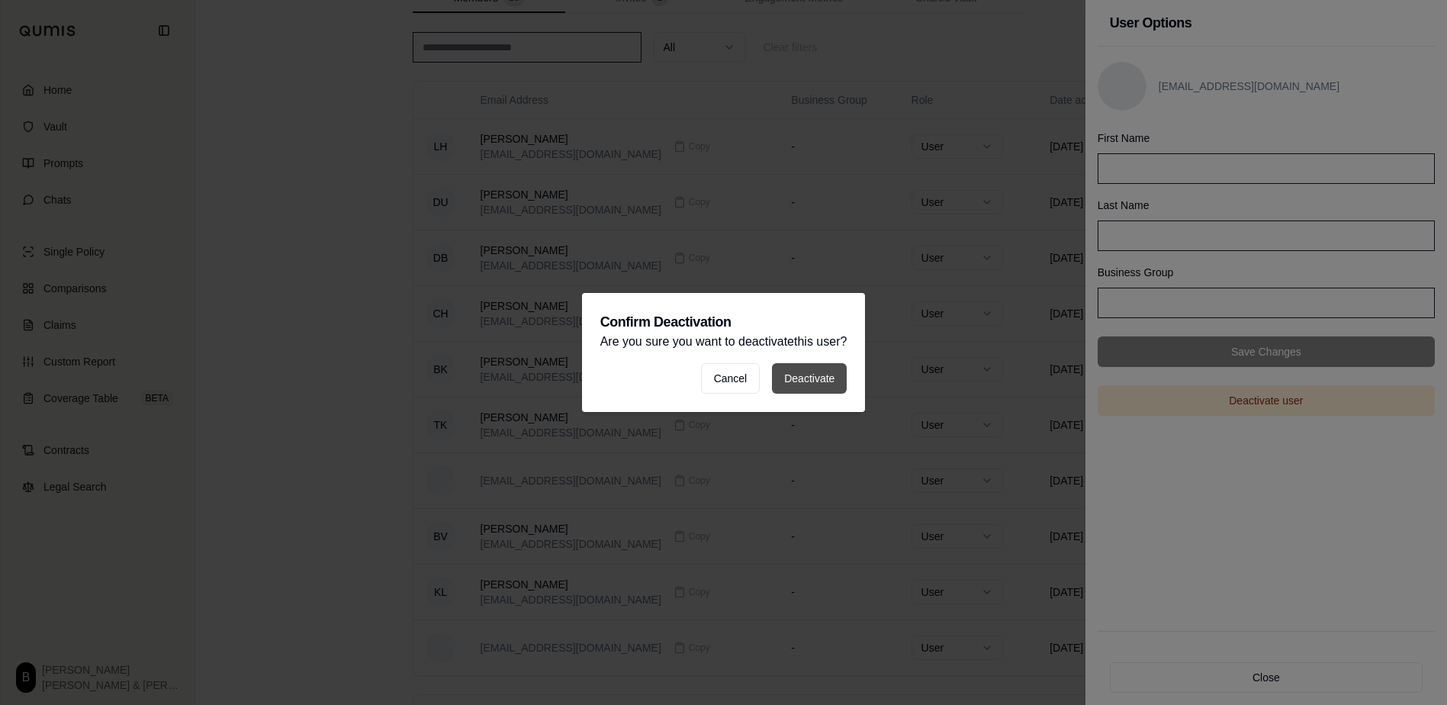
click at [822, 372] on button "Deactivate" at bounding box center [809, 378] width 75 height 31
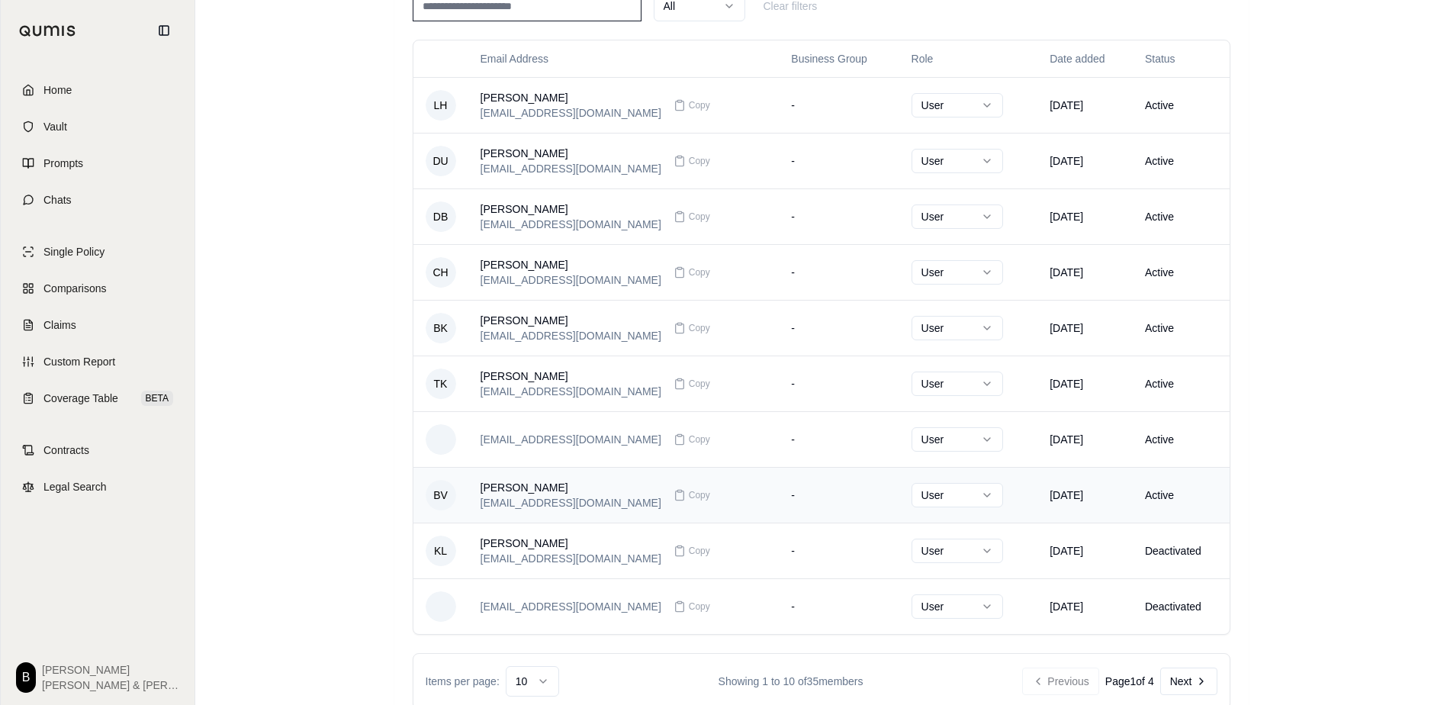
scroll to position [153, 0]
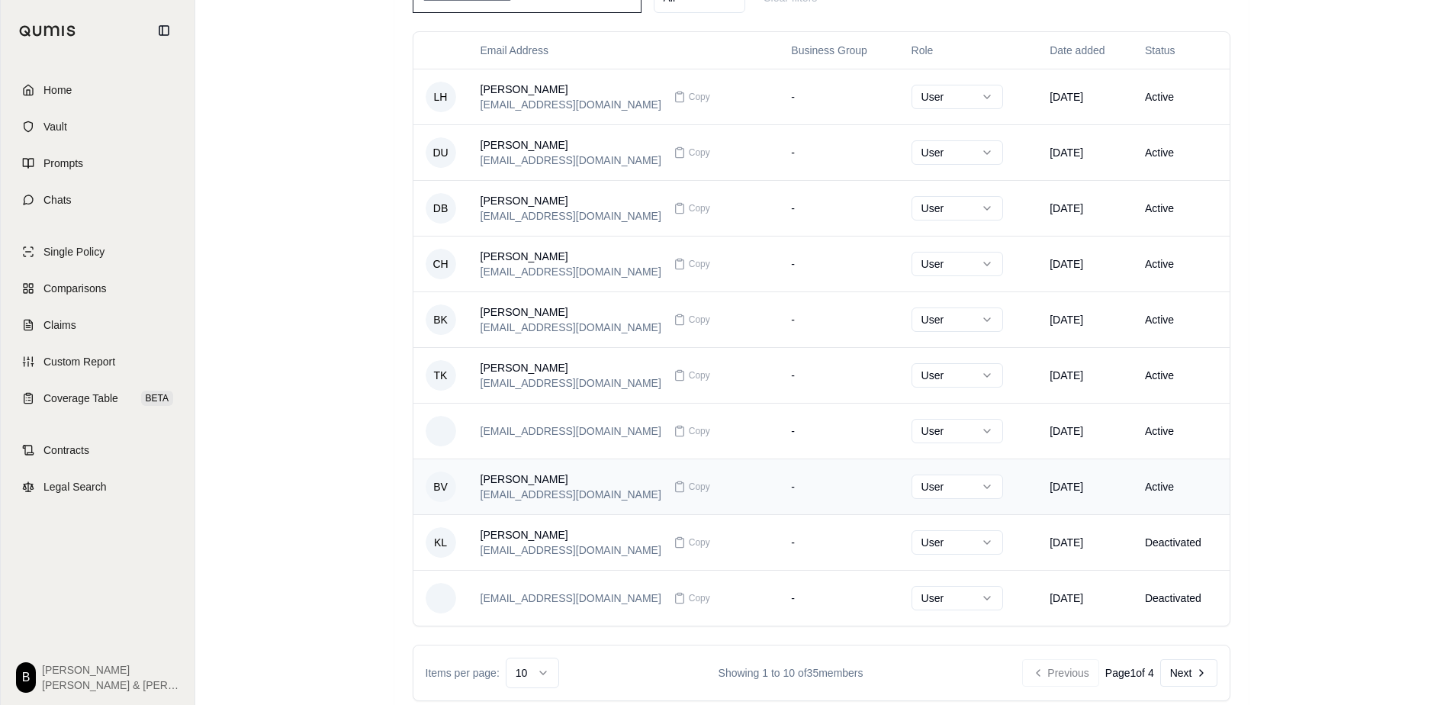
click at [1161, 487] on td "Active" at bounding box center [1181, 487] width 97 height 56
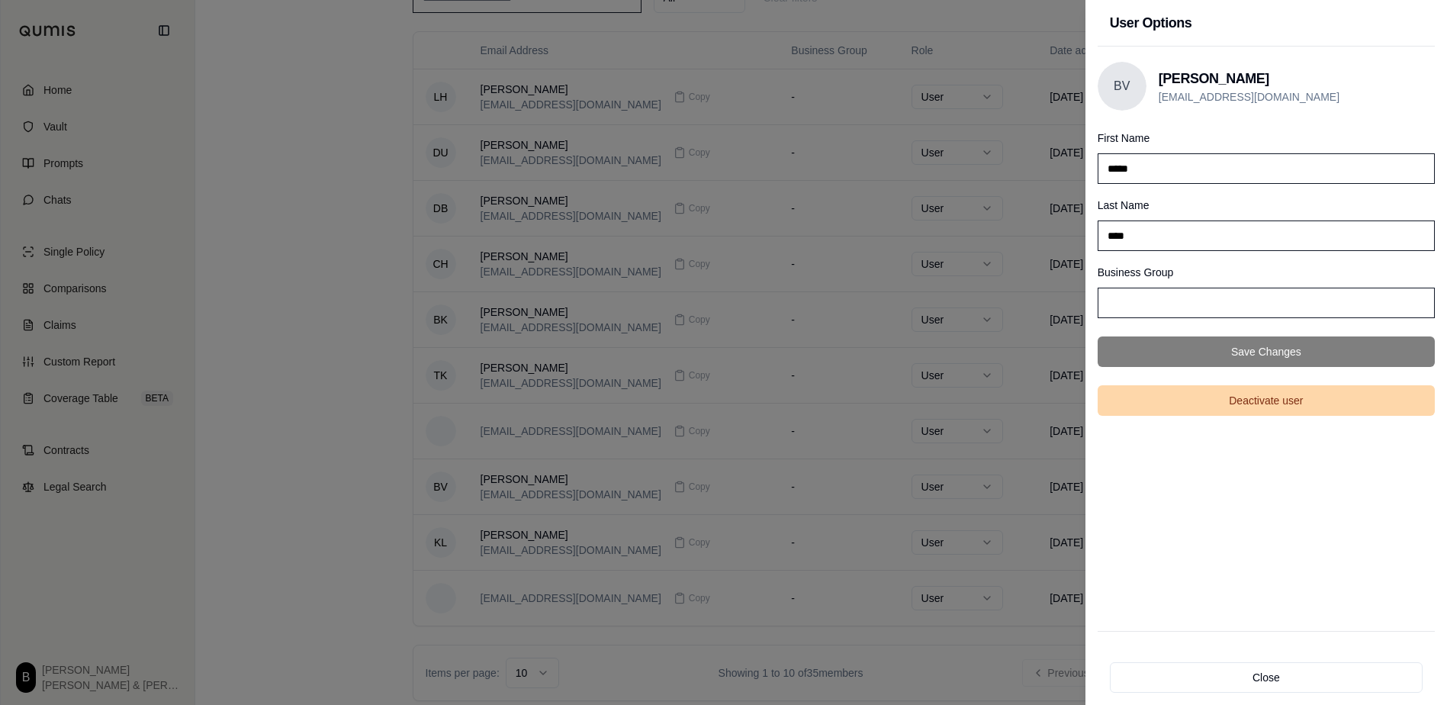
click at [1225, 407] on button "Deactivate user" at bounding box center [1266, 400] width 337 height 31
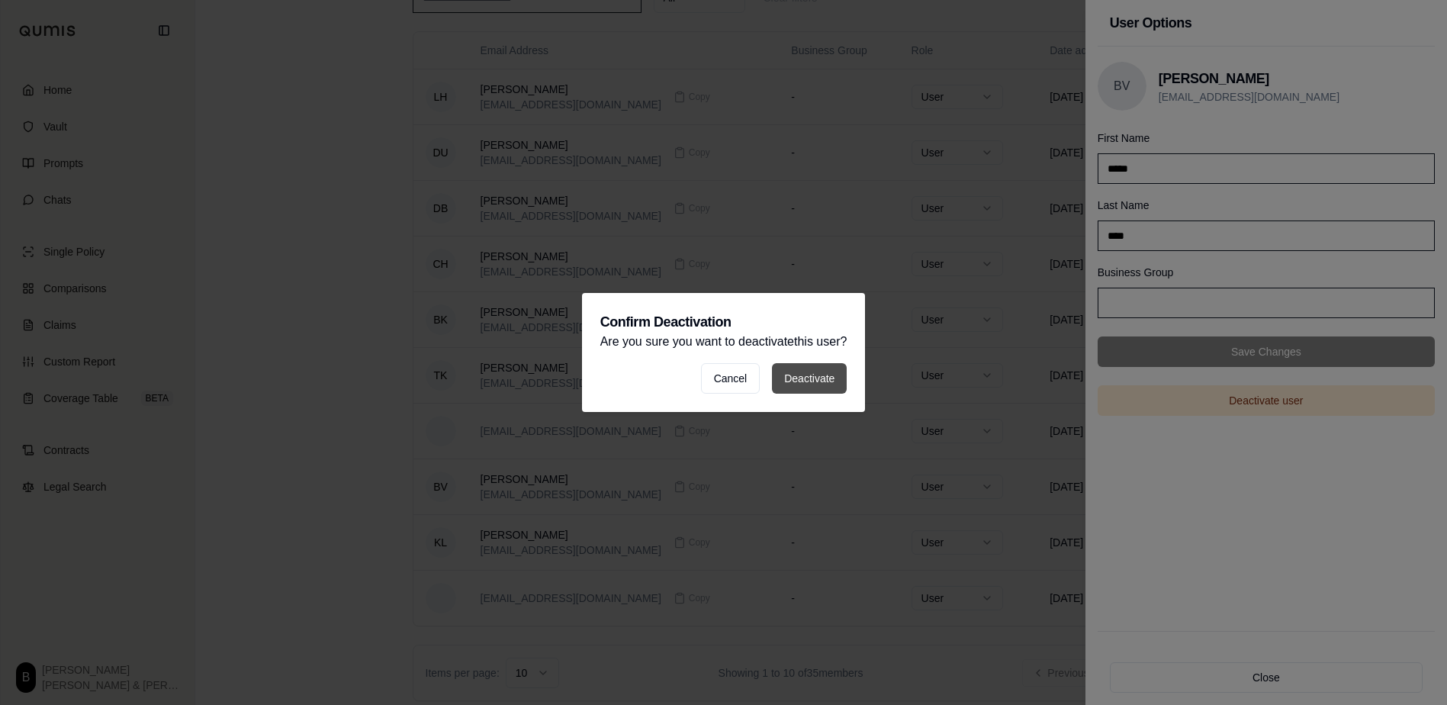
click at [821, 386] on button "Deactivate" at bounding box center [809, 378] width 75 height 31
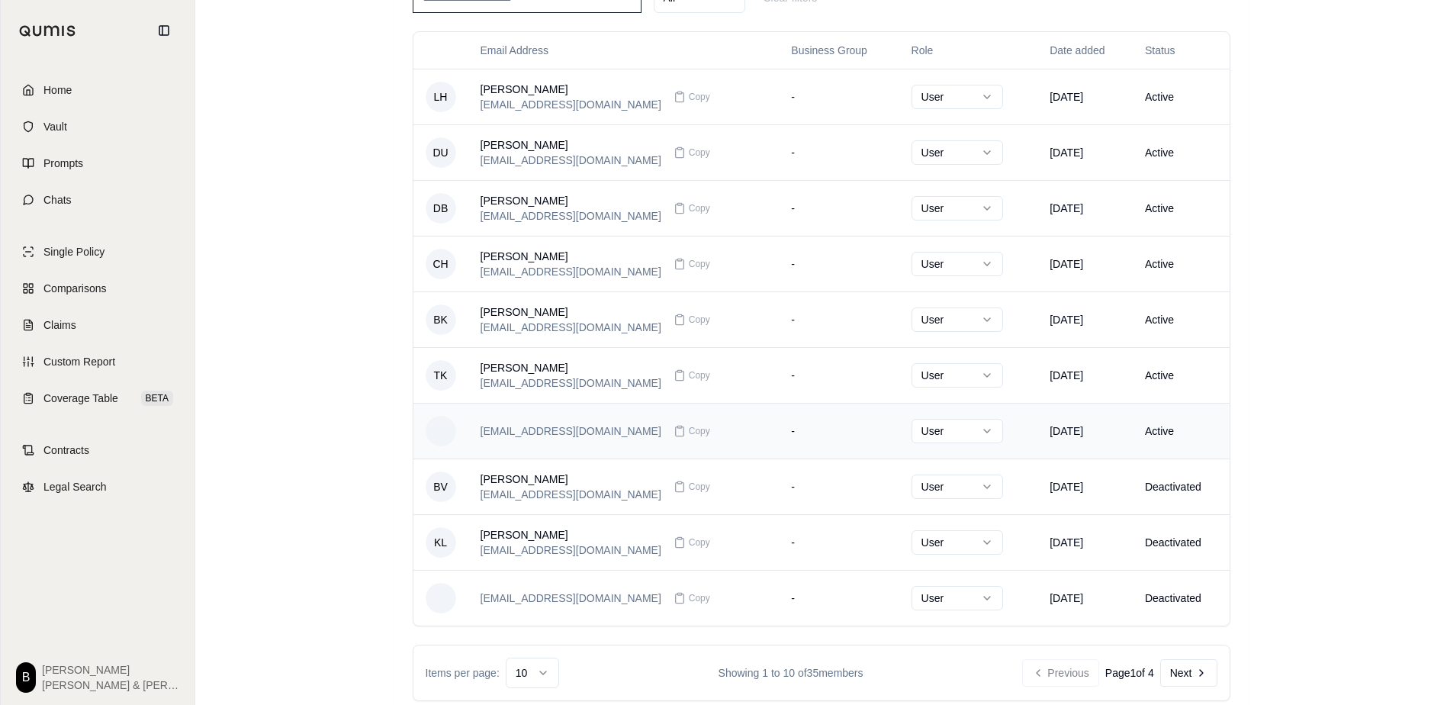
click at [1162, 435] on td "Active" at bounding box center [1181, 431] width 97 height 56
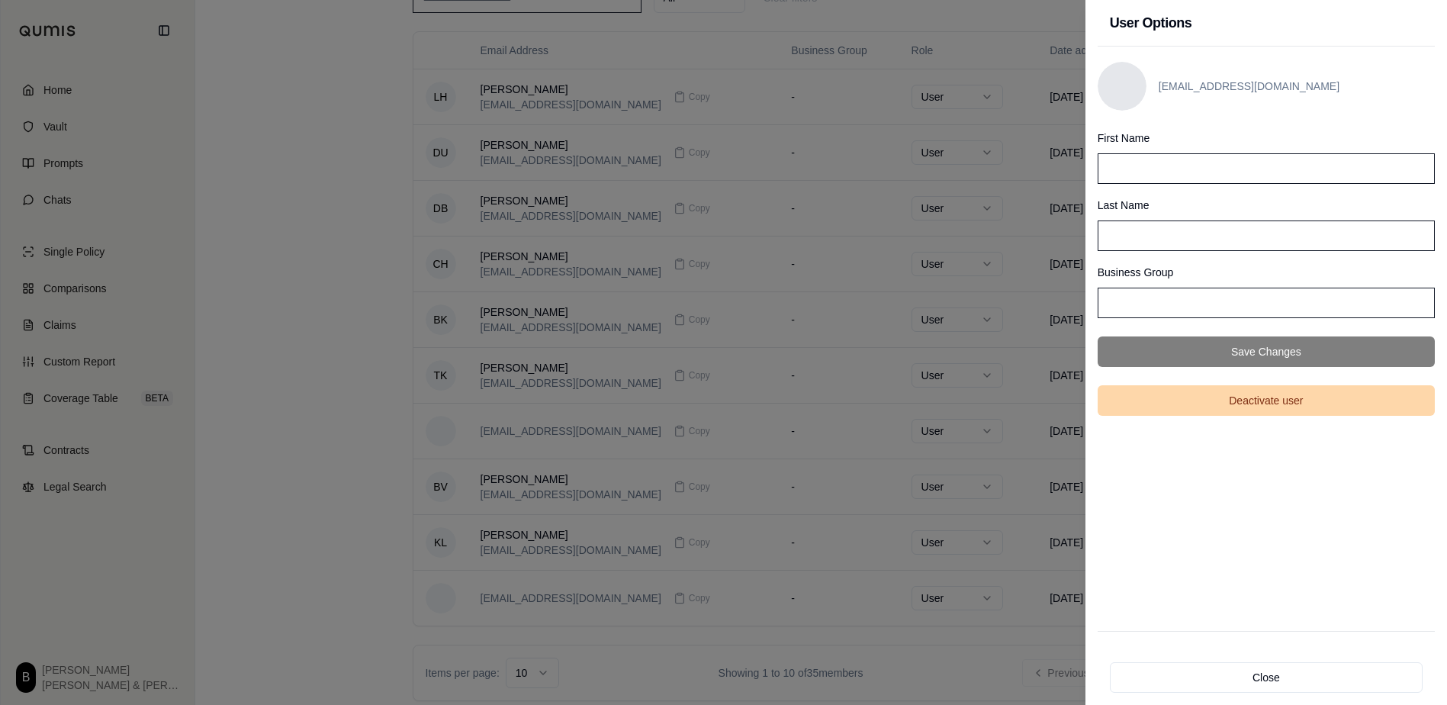
click at [1174, 406] on button "Deactivate user" at bounding box center [1266, 400] width 337 height 31
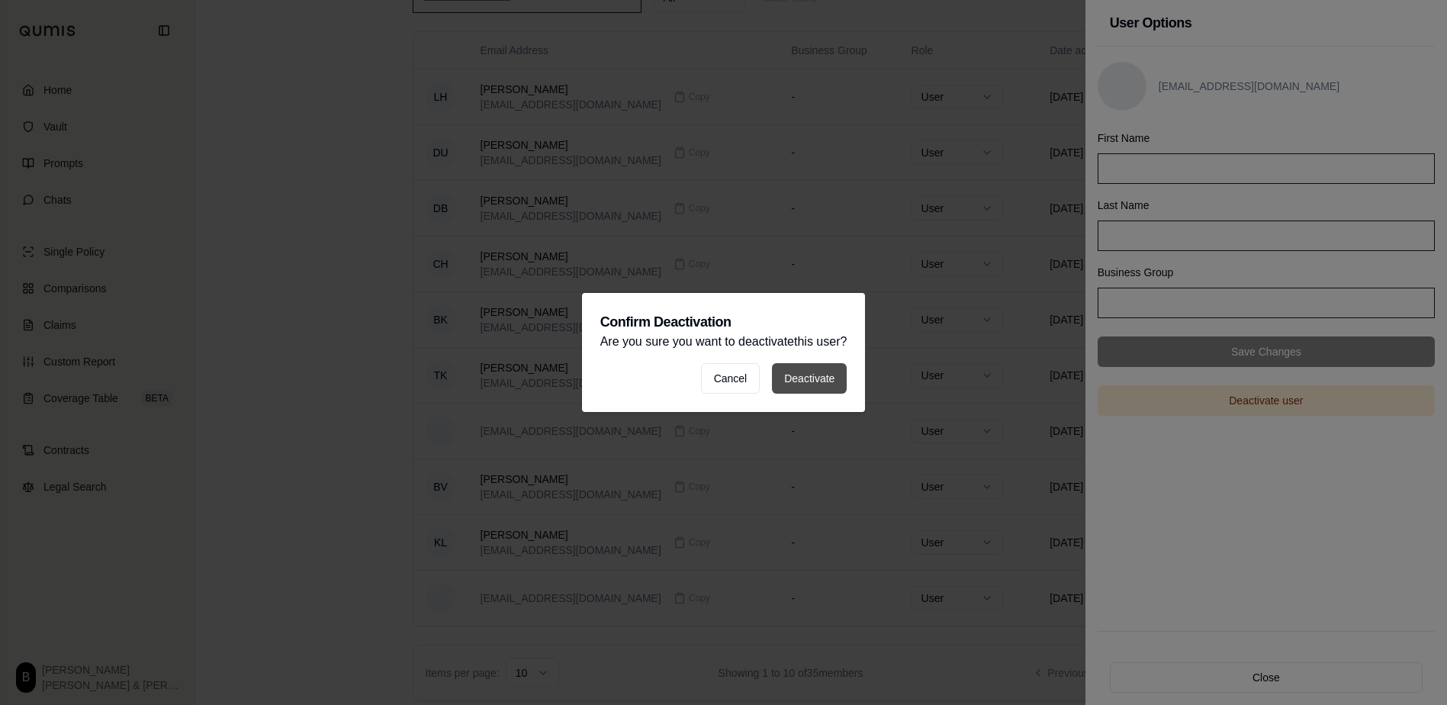
click at [823, 383] on button "Deactivate" at bounding box center [809, 378] width 75 height 31
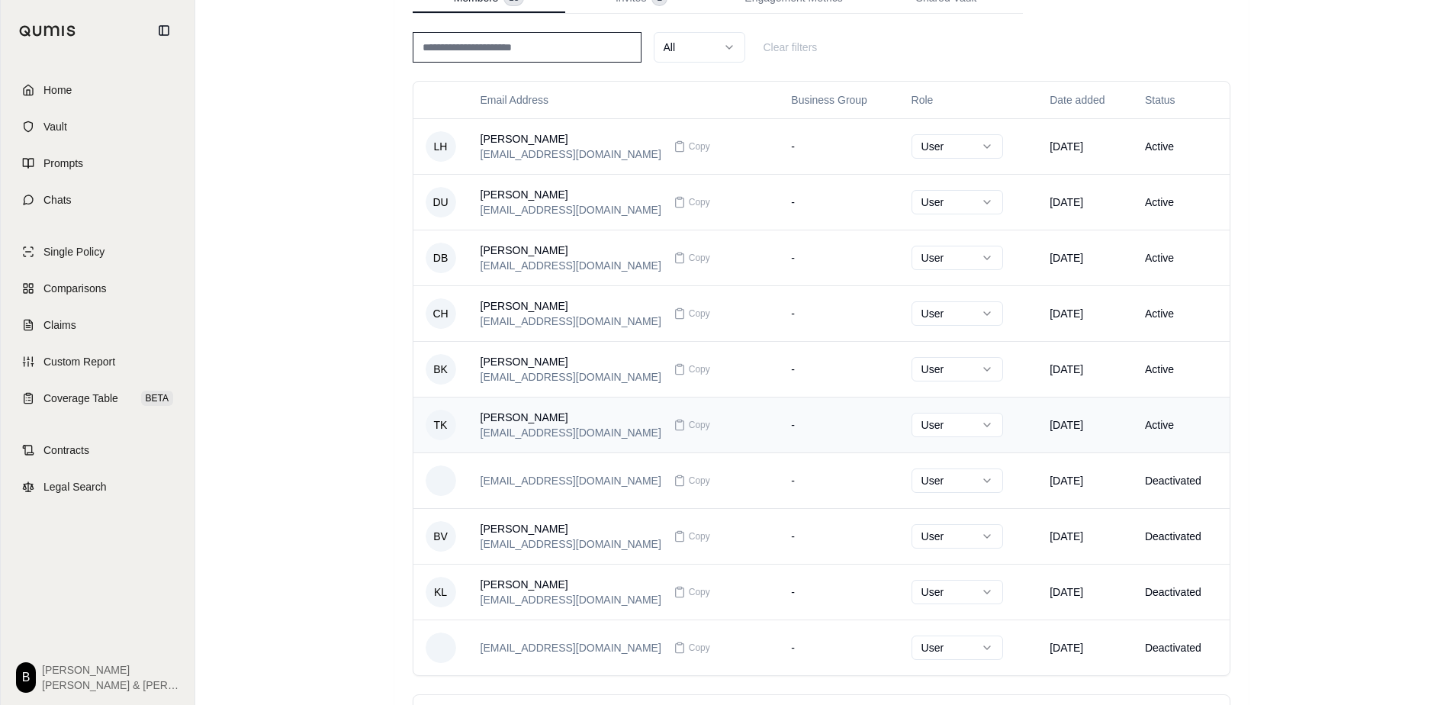
scroll to position [76, 0]
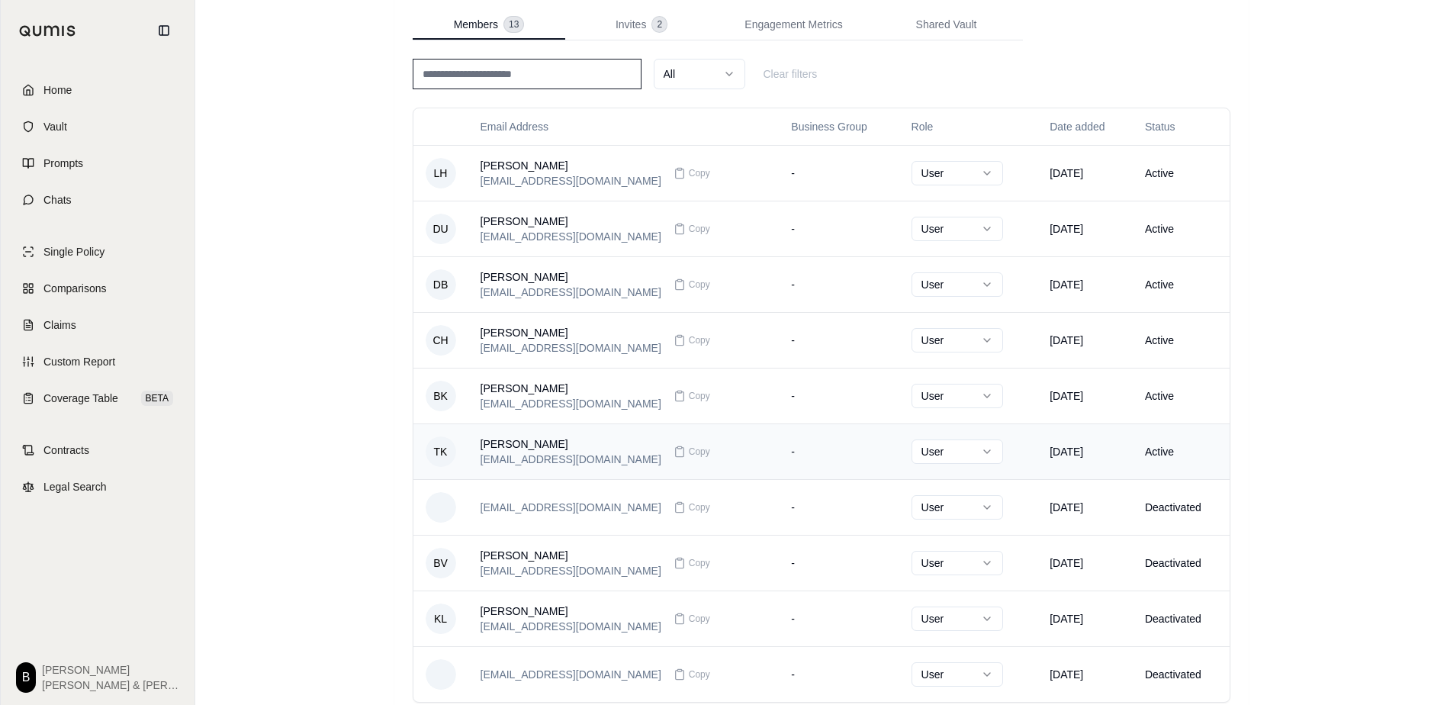
click at [1152, 449] on td "Active" at bounding box center [1181, 451] width 97 height 56
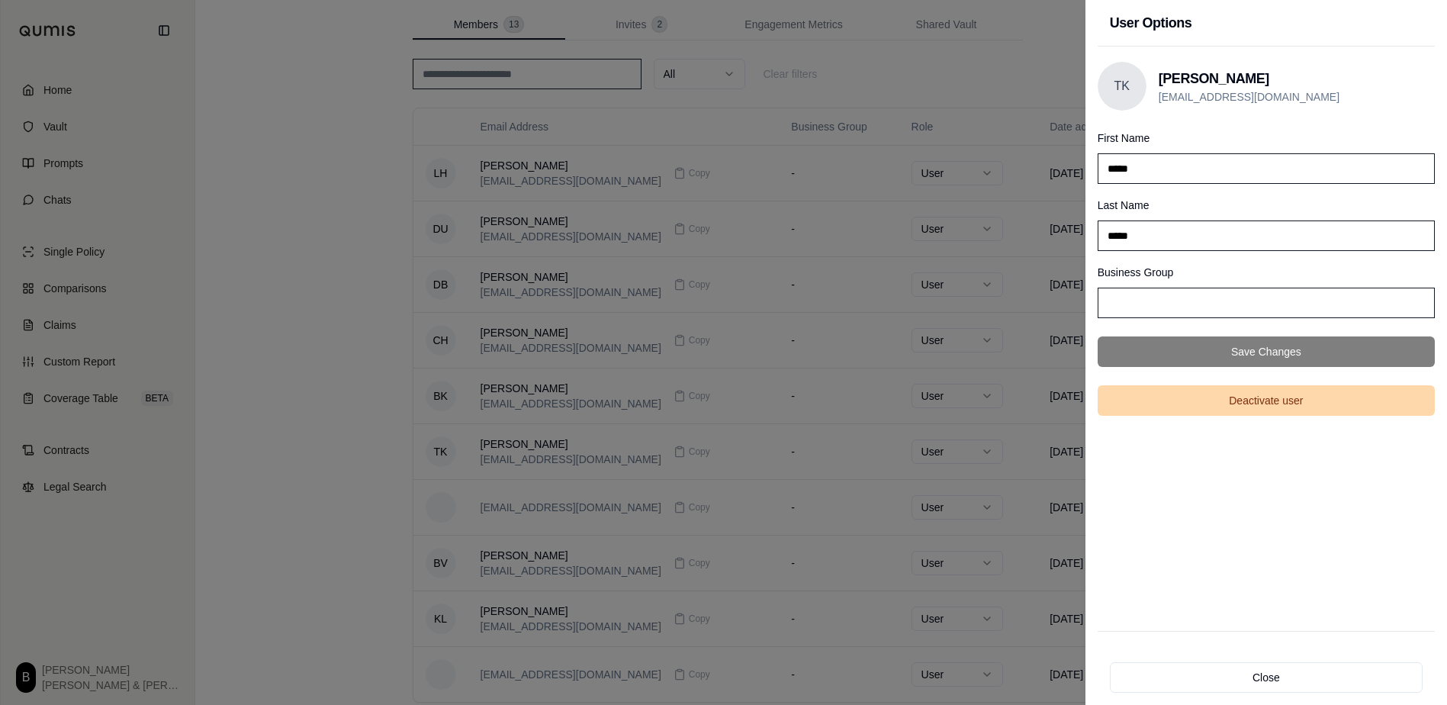
click at [1177, 406] on button "Deactivate user" at bounding box center [1266, 400] width 337 height 31
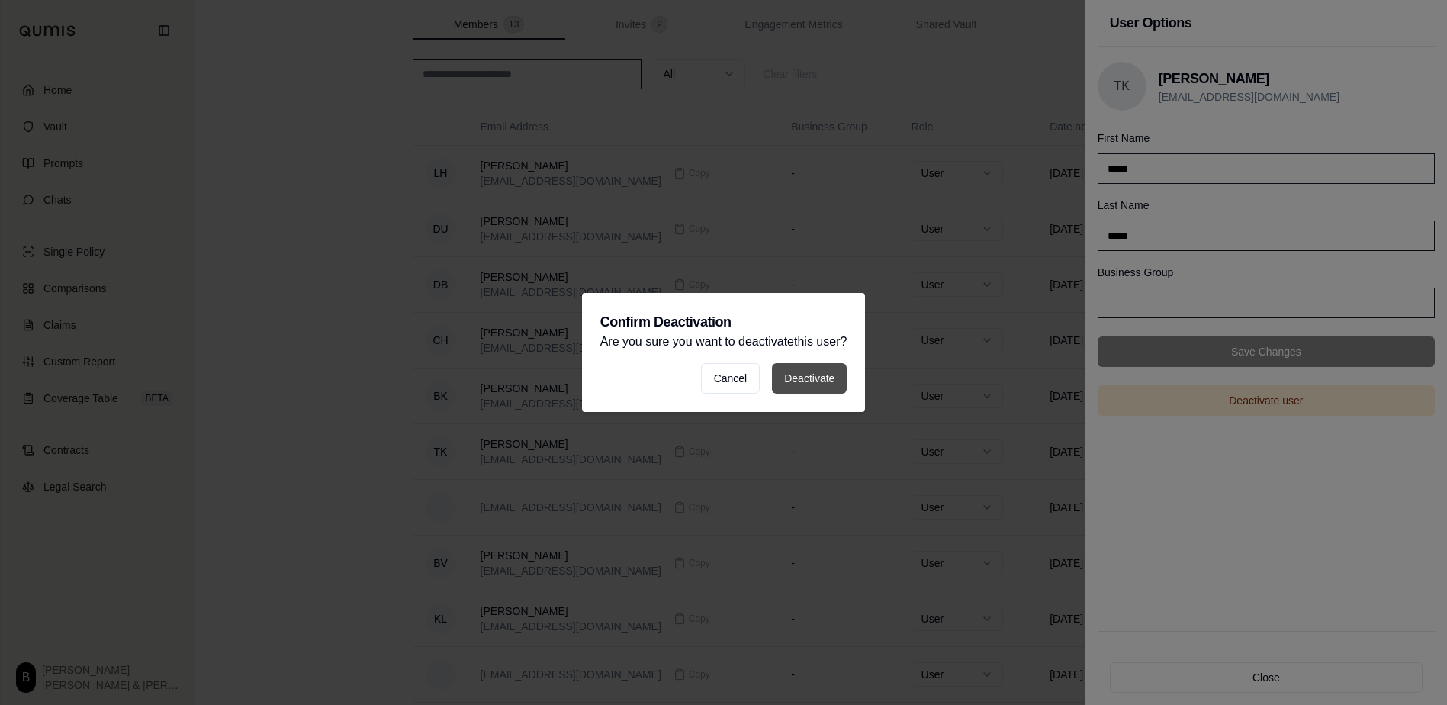
click at [774, 384] on button "Deactivate" at bounding box center [809, 378] width 75 height 31
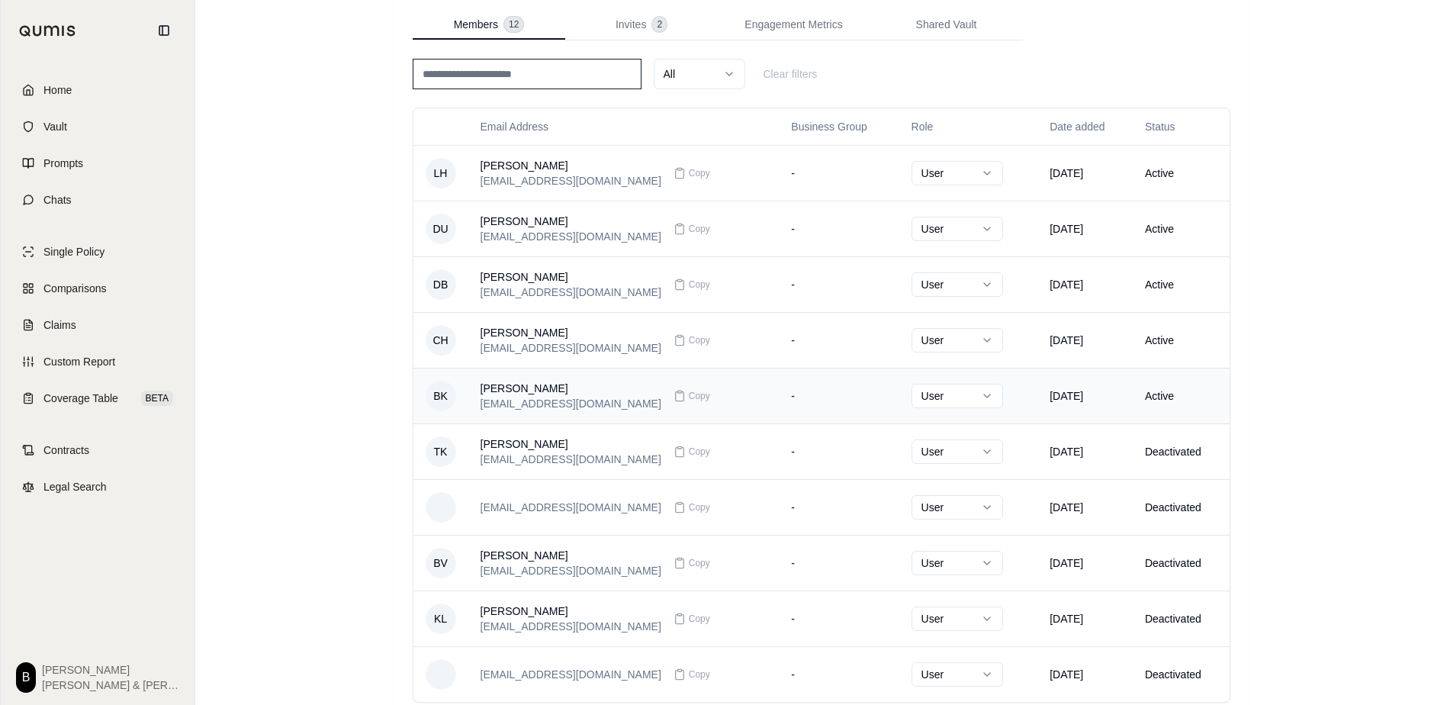
click at [1155, 393] on td "Active" at bounding box center [1181, 396] width 97 height 56
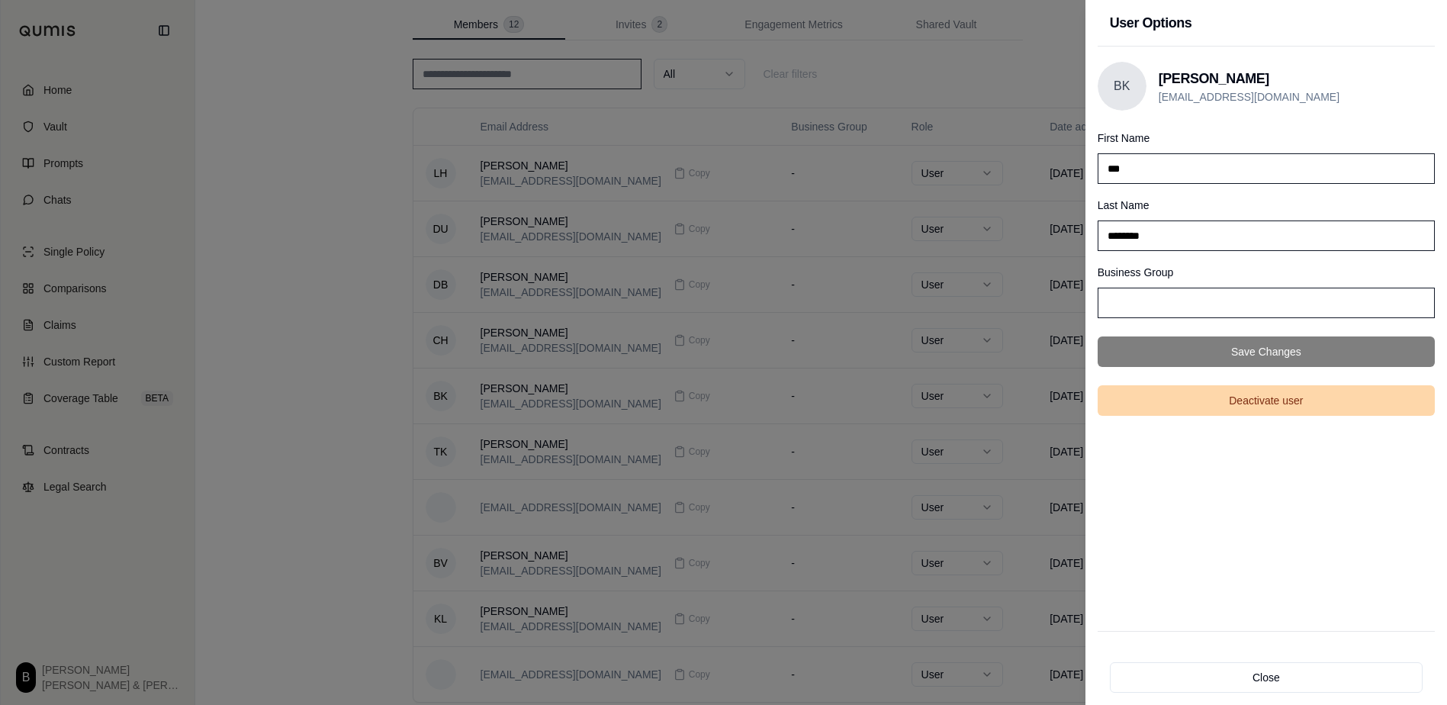
click at [1182, 409] on button "Deactivate user" at bounding box center [1266, 400] width 337 height 31
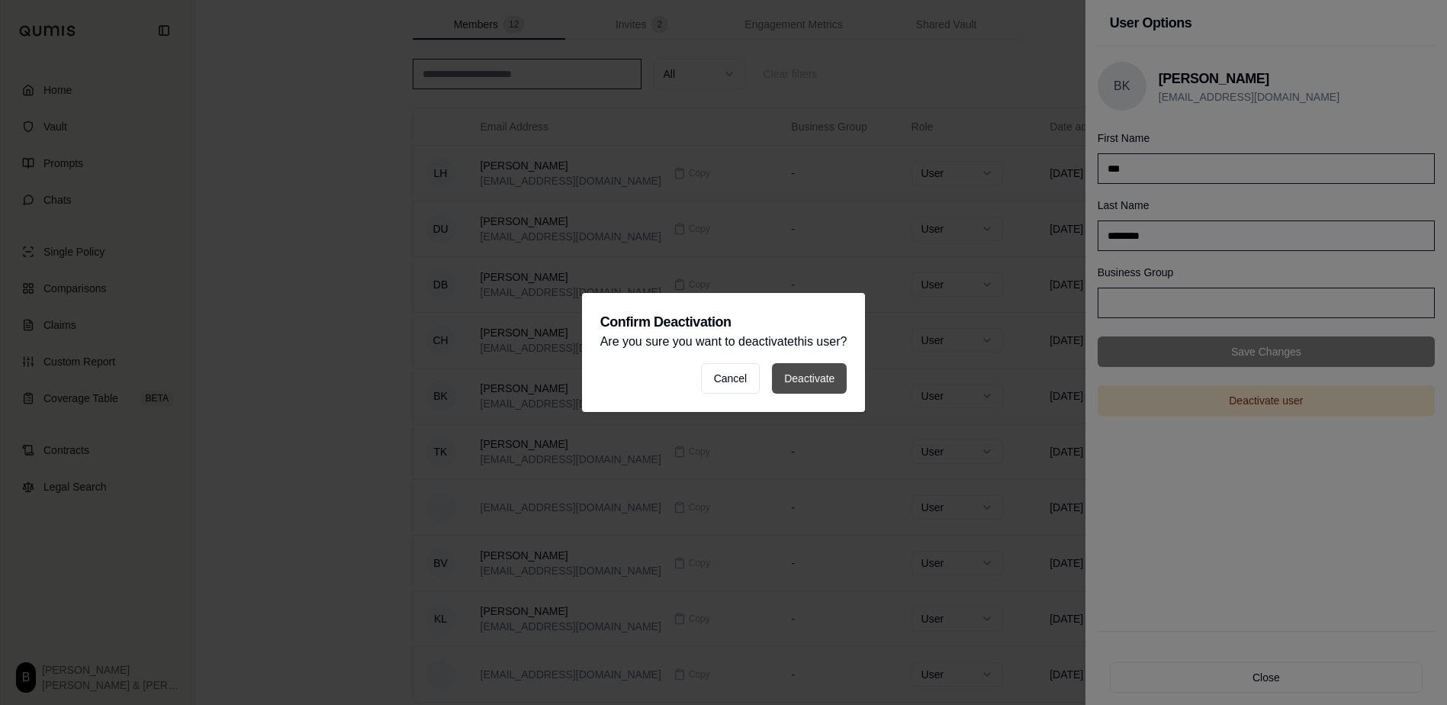
click at [796, 375] on button "Deactivate" at bounding box center [809, 378] width 75 height 31
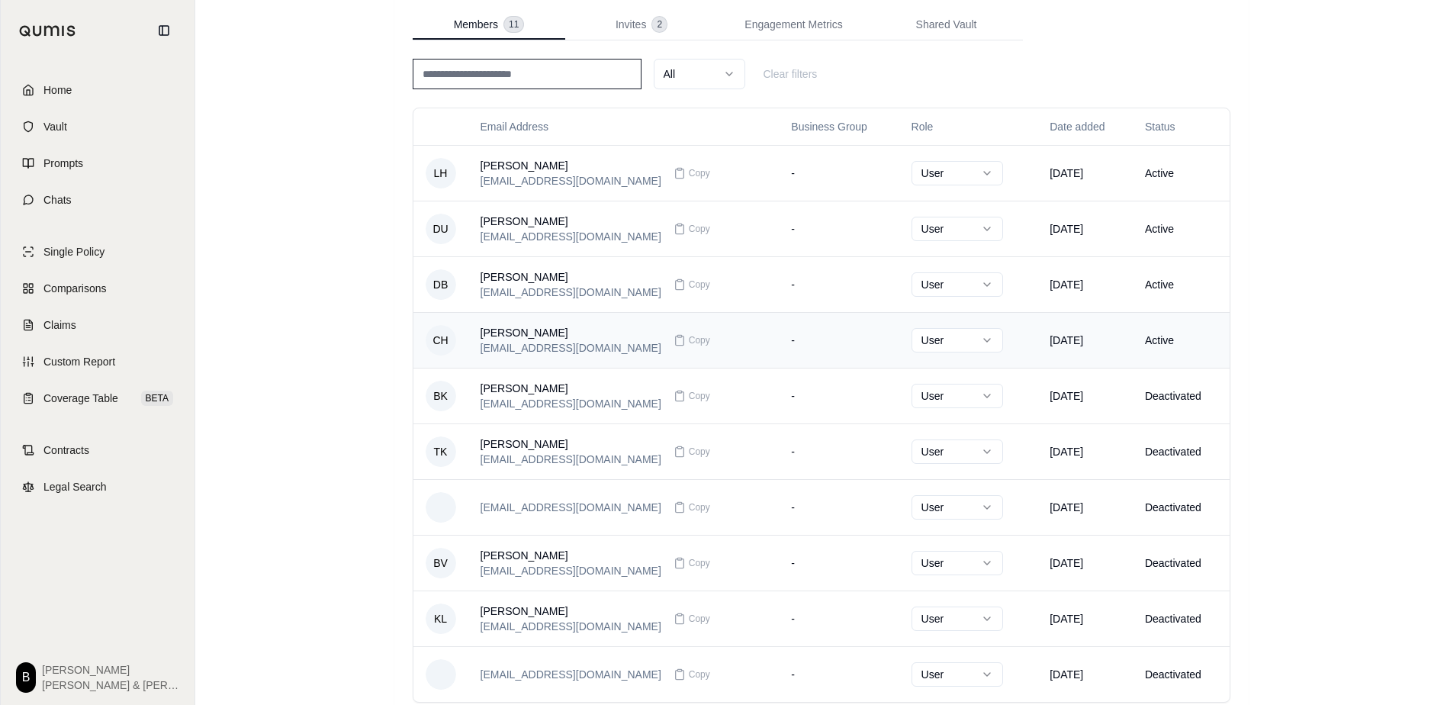
click at [1154, 338] on td "Active" at bounding box center [1181, 340] width 97 height 56
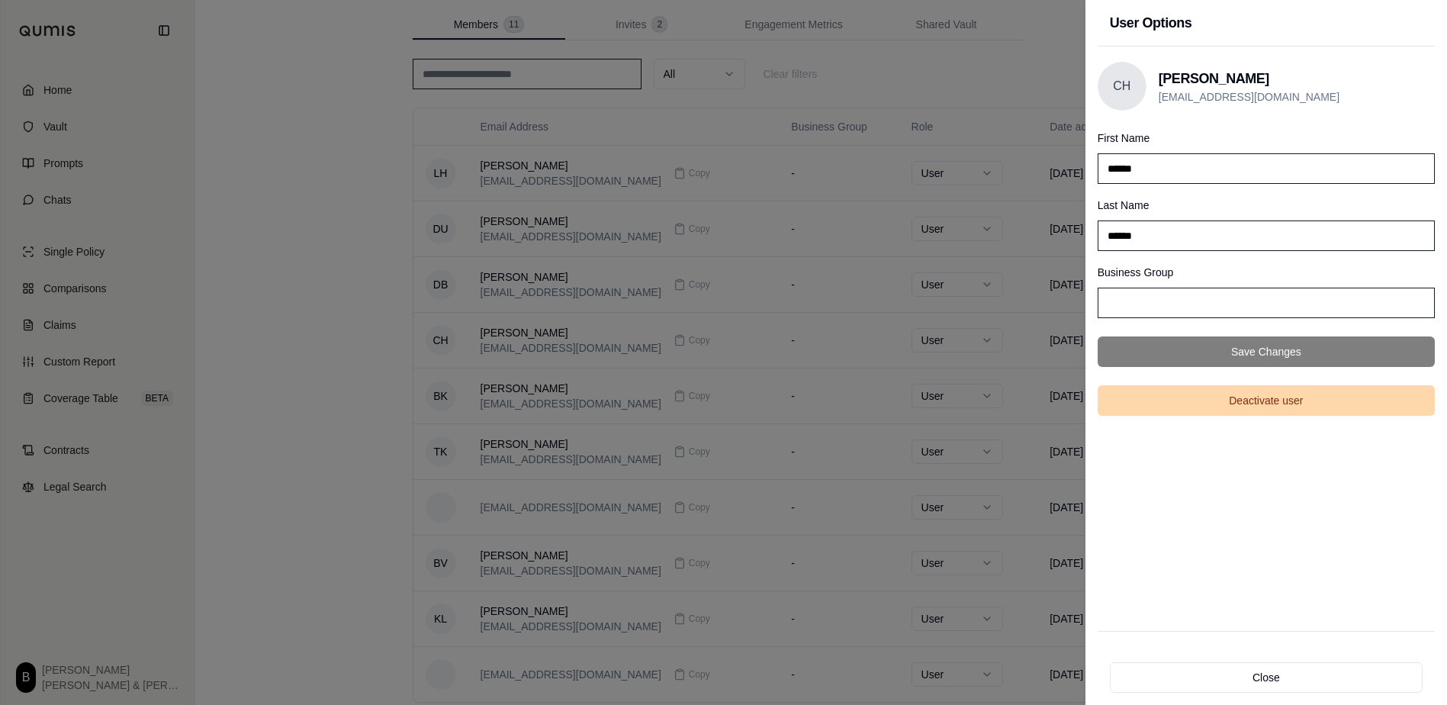
click at [1181, 398] on button "Deactivate user" at bounding box center [1266, 400] width 337 height 31
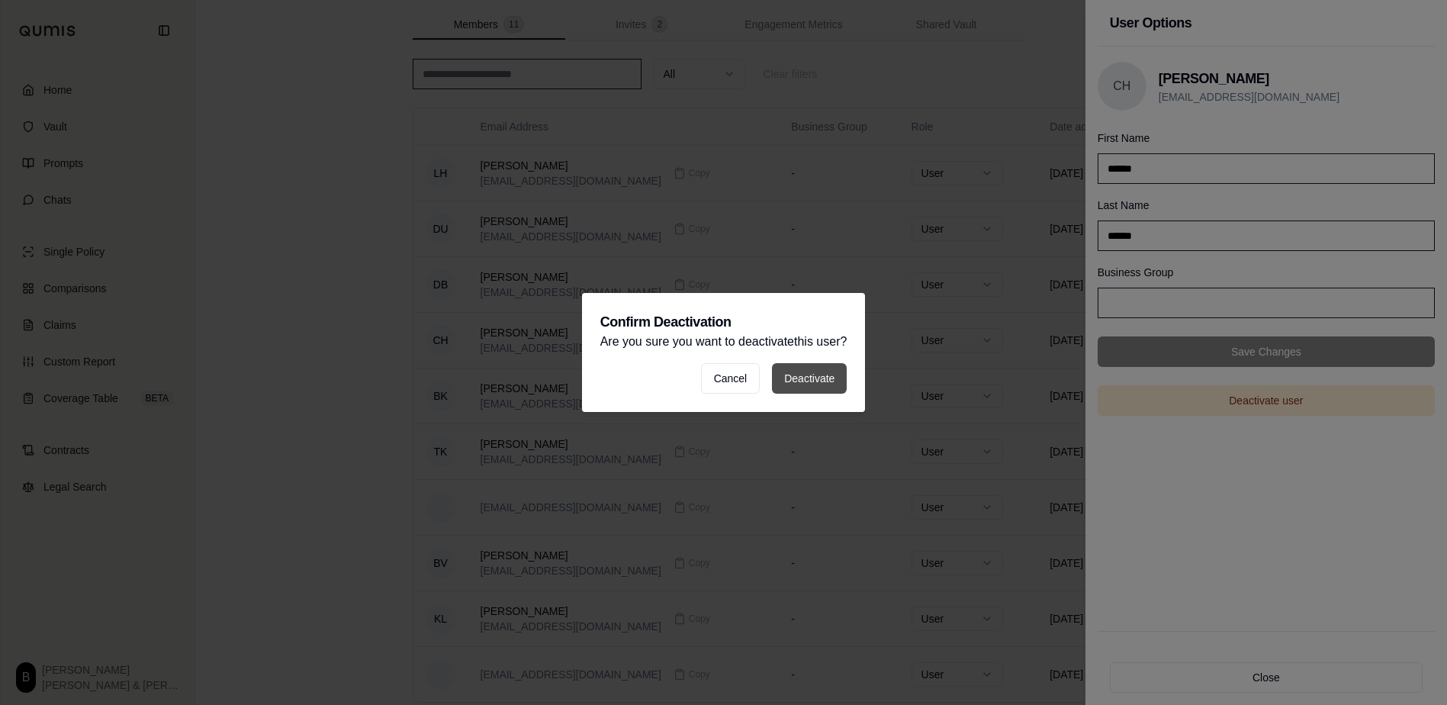
click at [847, 382] on button "Deactivate" at bounding box center [809, 378] width 75 height 31
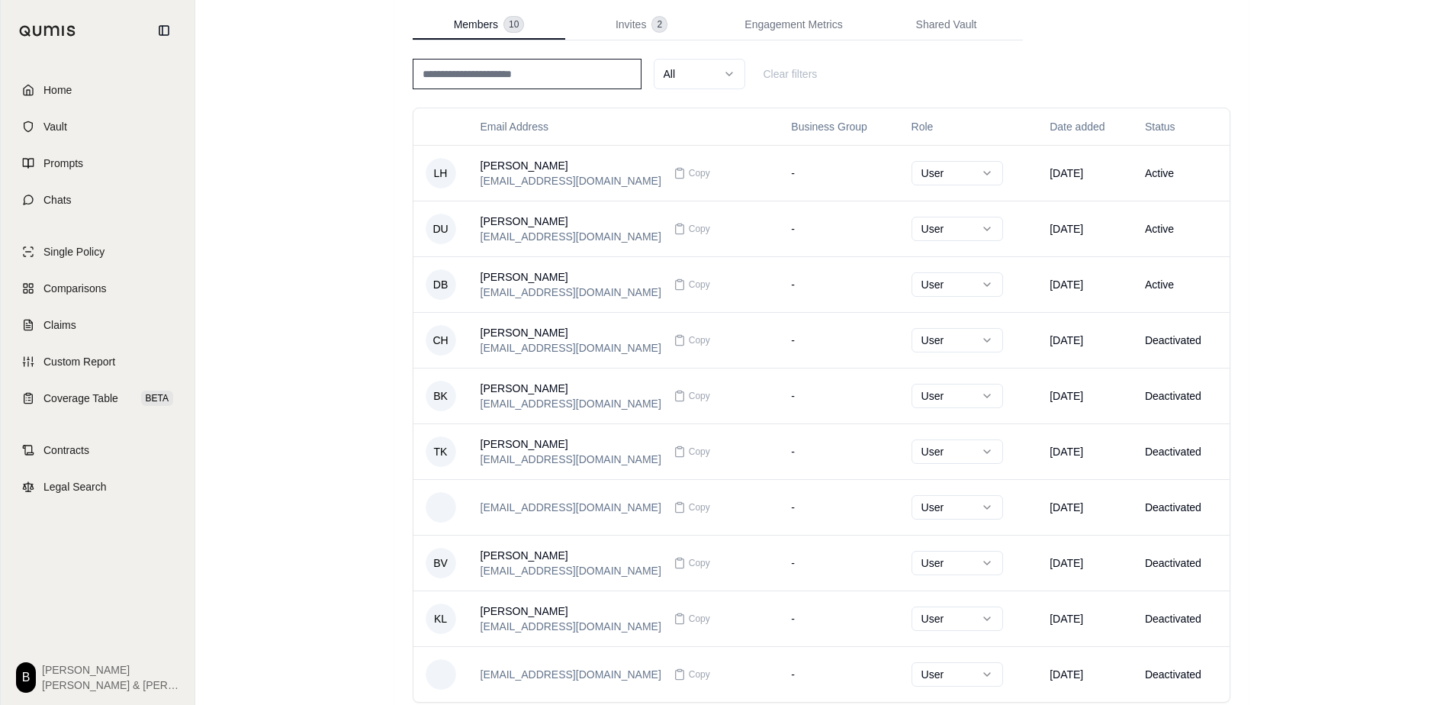
click at [1345, 290] on div "Members 27 of 100 seats used Invite Members Members 10 Invites 2 Engagement Met…" at bounding box center [821, 366] width 1252 height 884
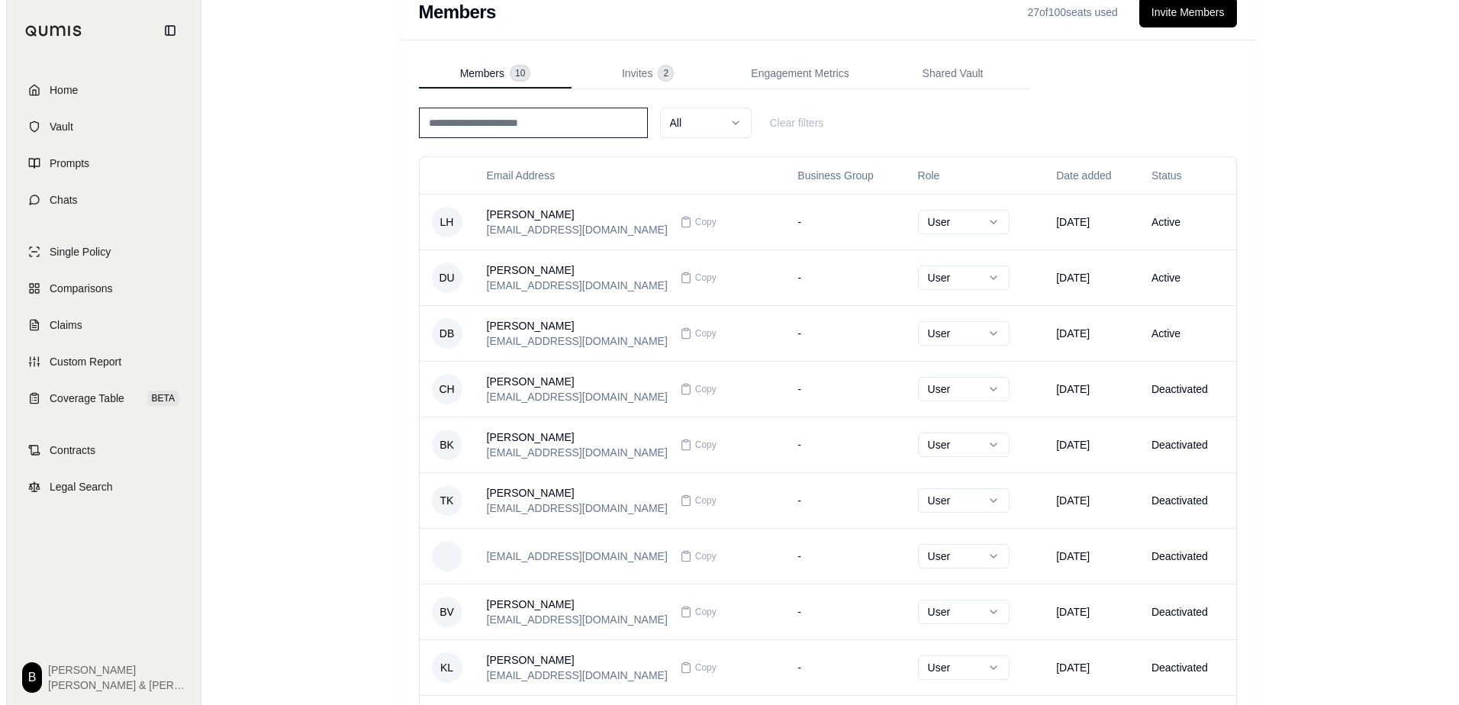
scroll to position [0, 0]
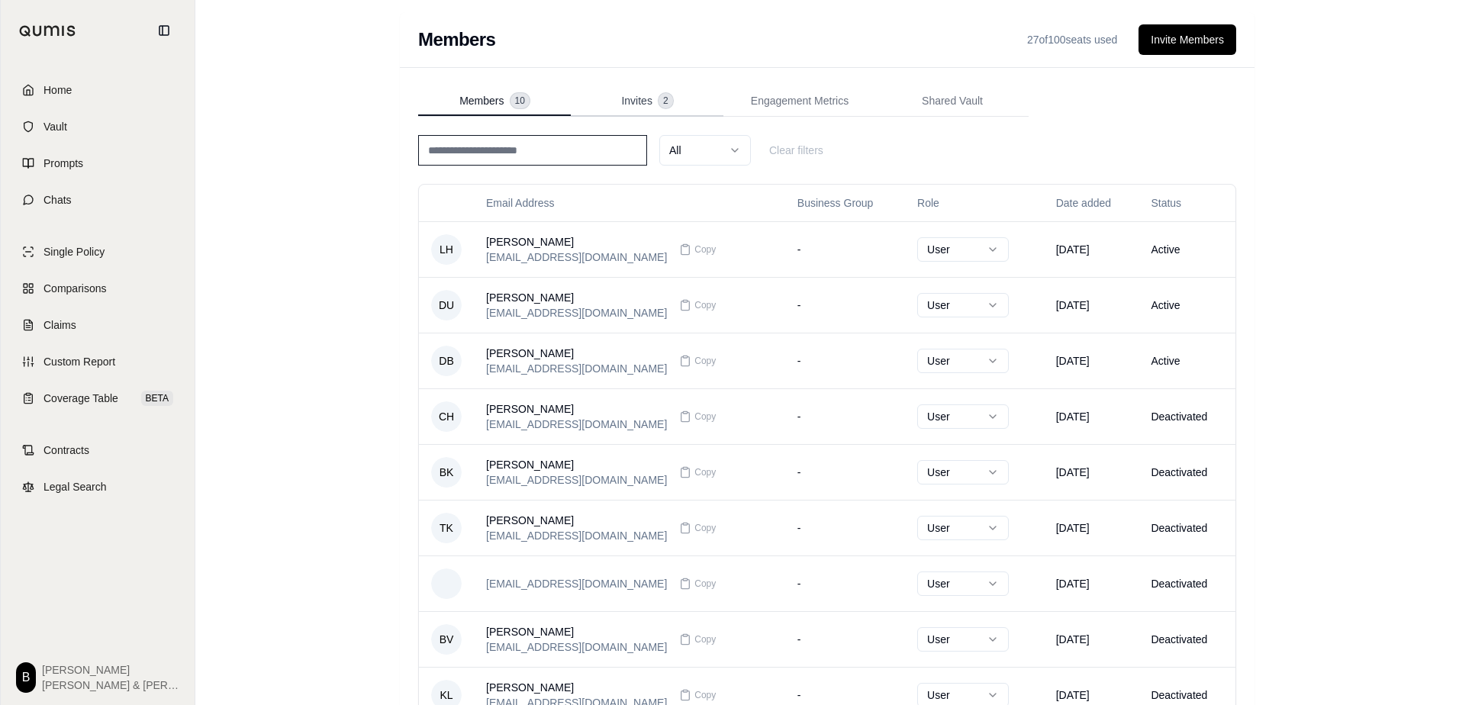
click at [635, 103] on span "Invites" at bounding box center [636, 100] width 31 height 15
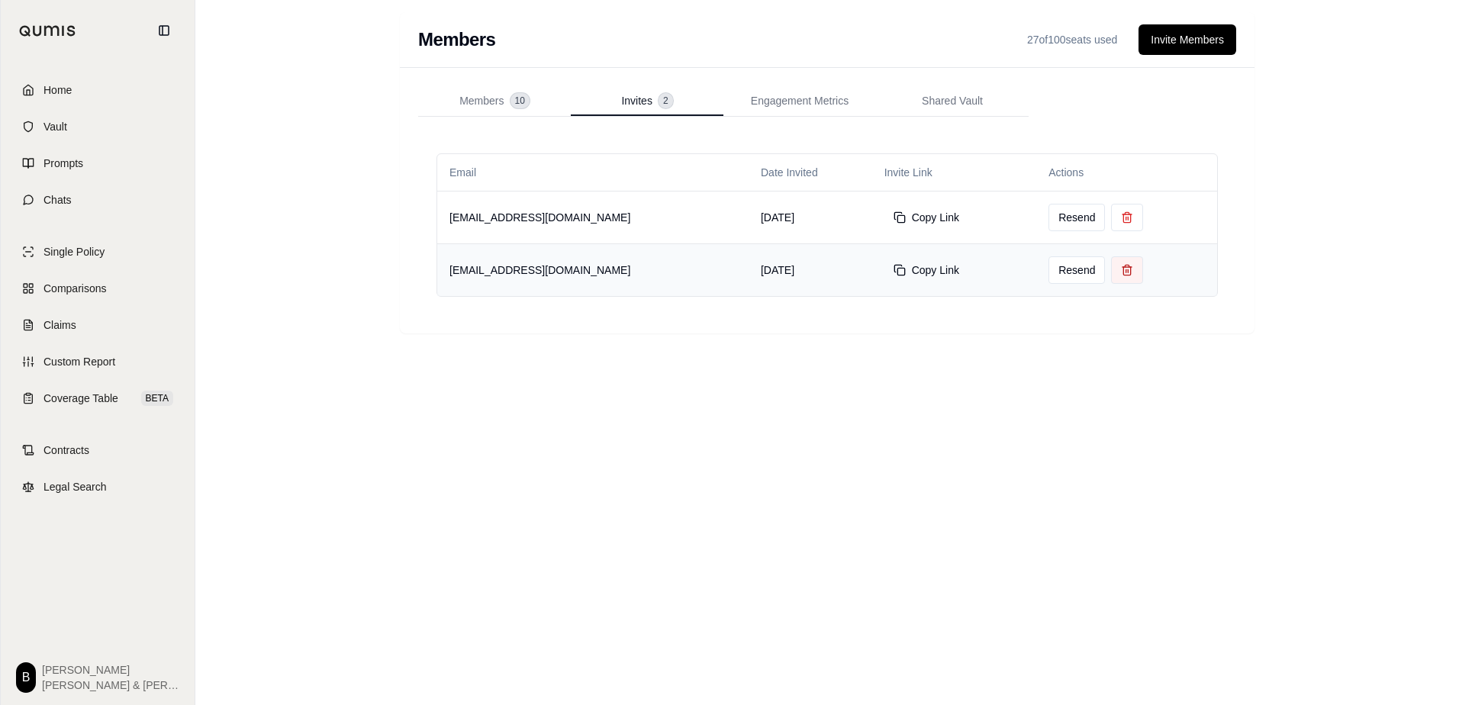
click at [1119, 278] on button at bounding box center [1127, 269] width 32 height 27
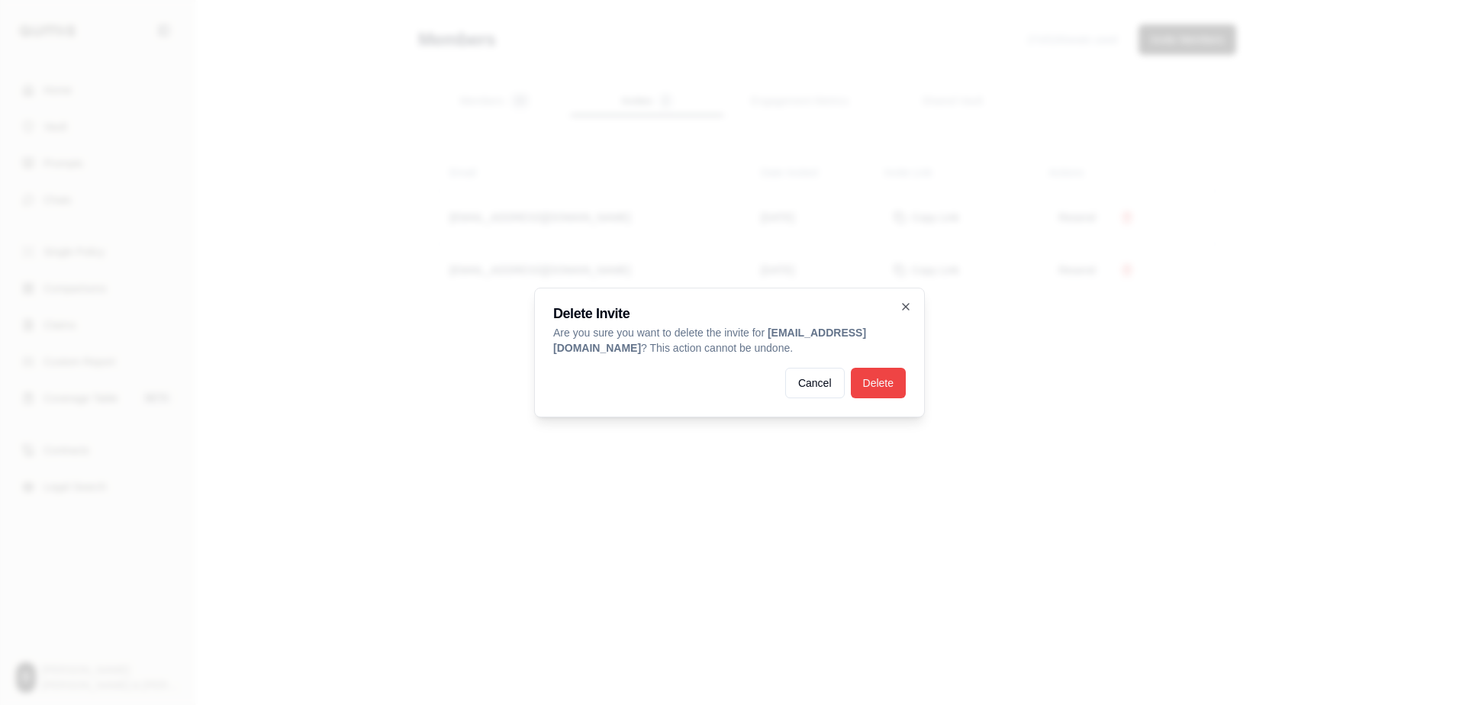
click at [893, 387] on button "Delete" at bounding box center [878, 383] width 55 height 31
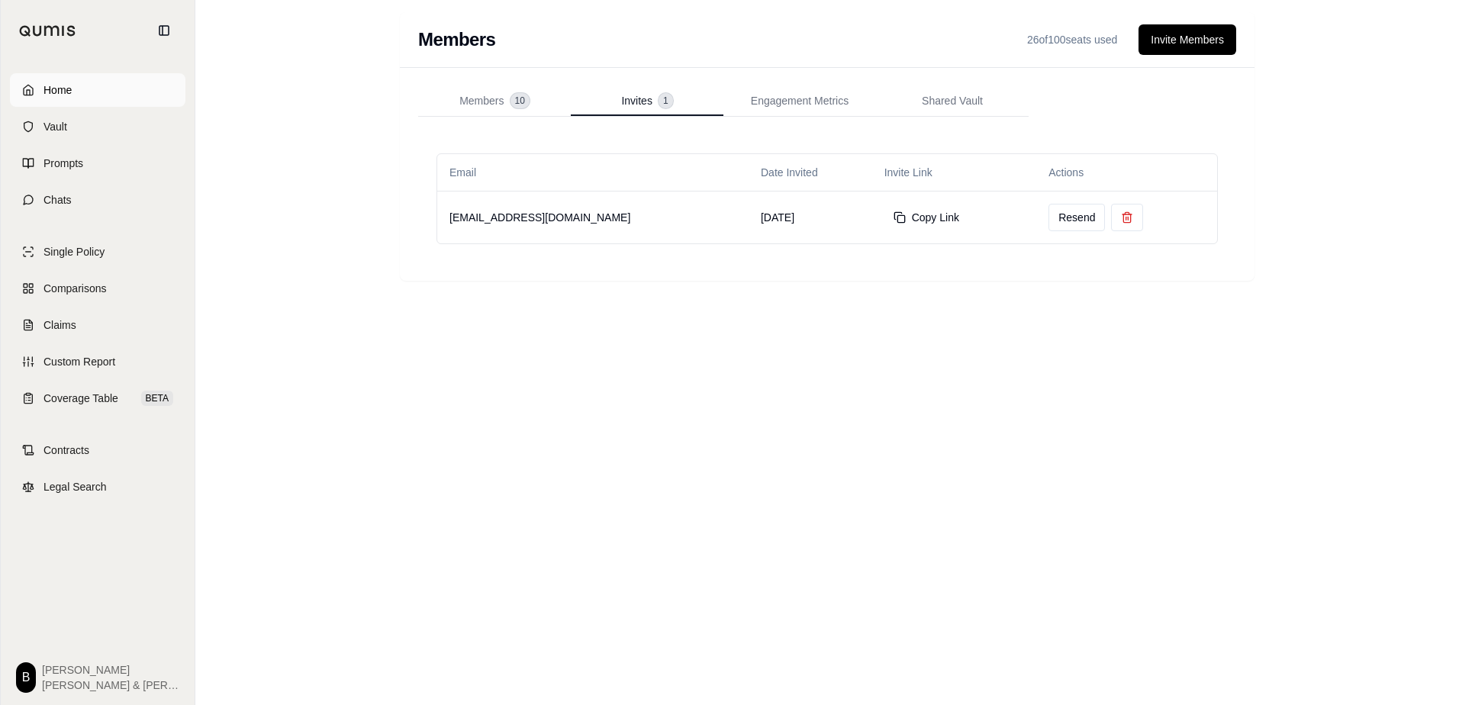
click at [74, 95] on link "Home" at bounding box center [97, 90] width 175 height 34
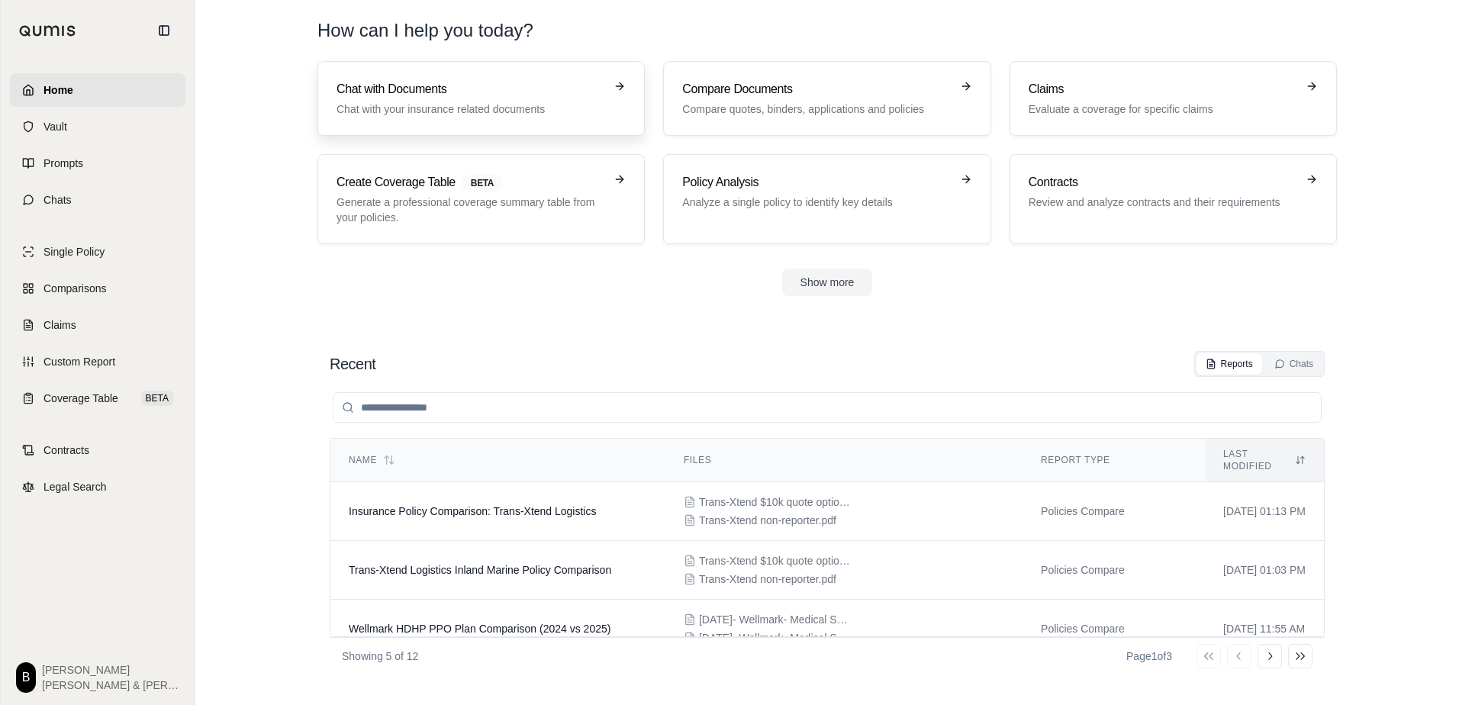
click at [515, 108] on p "Chat with your insurance related documents" at bounding box center [470, 108] width 268 height 15
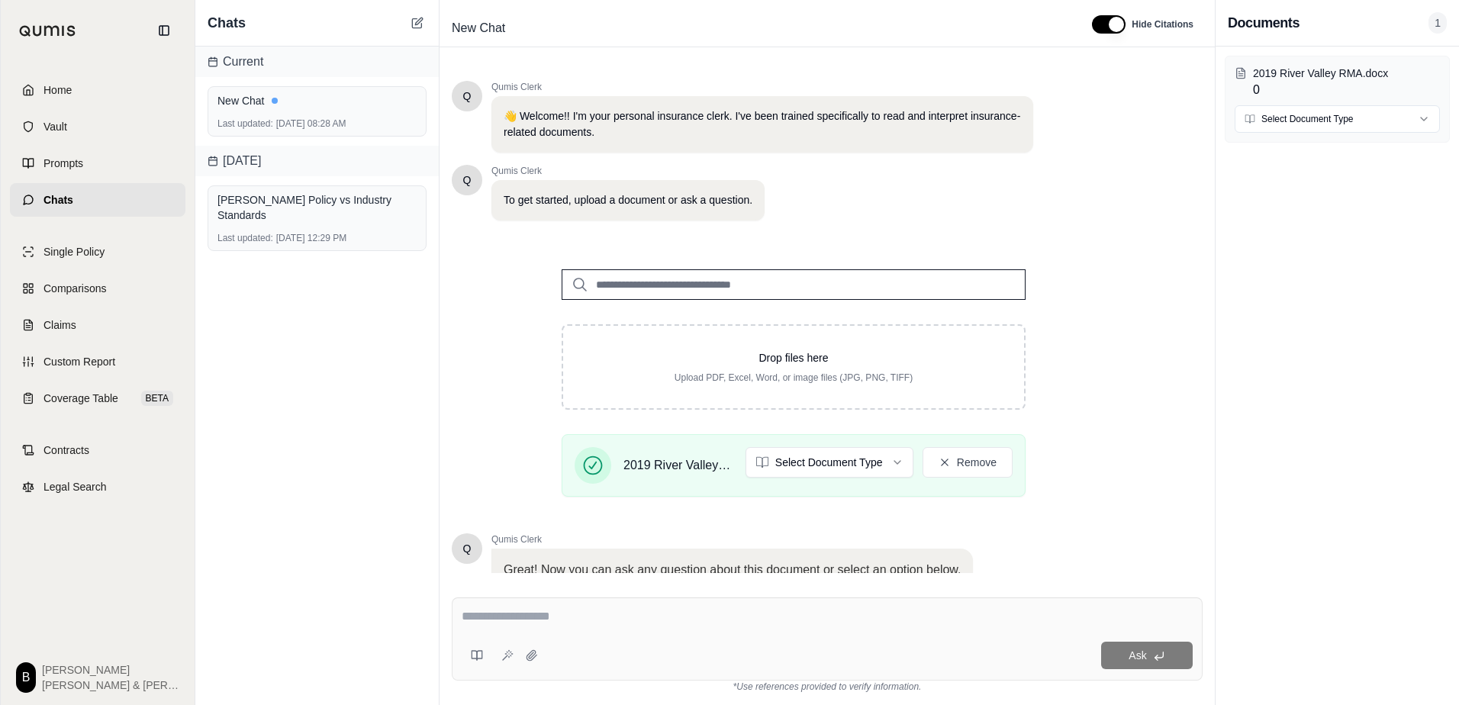
scroll to position [119, 0]
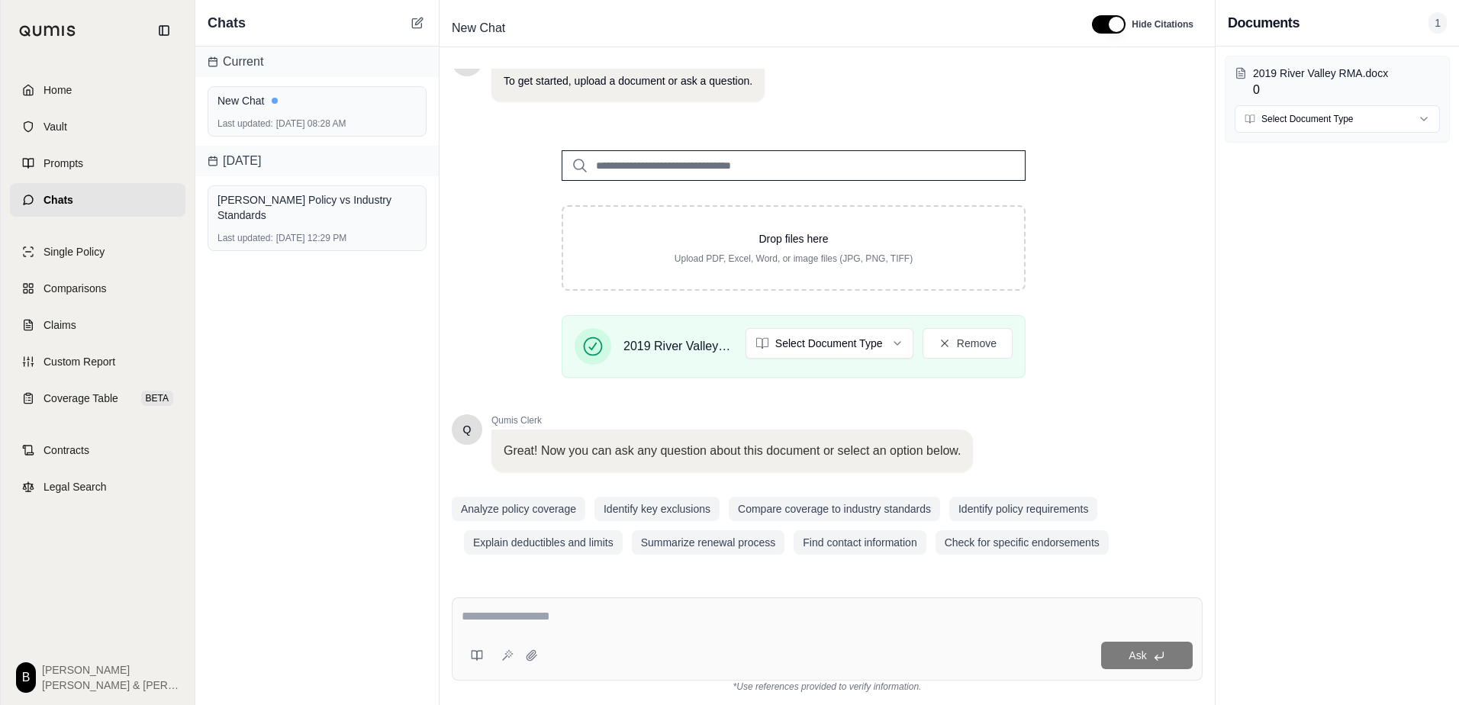
click at [1073, 391] on div "Q Qumis Clerk 👋 Welcome!! I'm your personal insurance clerk. I've been trained …" at bounding box center [794, 261] width 684 height 599
click at [784, 342] on html "Home Vault Prompts Chats Single Policy Comparisons Claims Custom Report Coverag…" at bounding box center [729, 352] width 1459 height 705
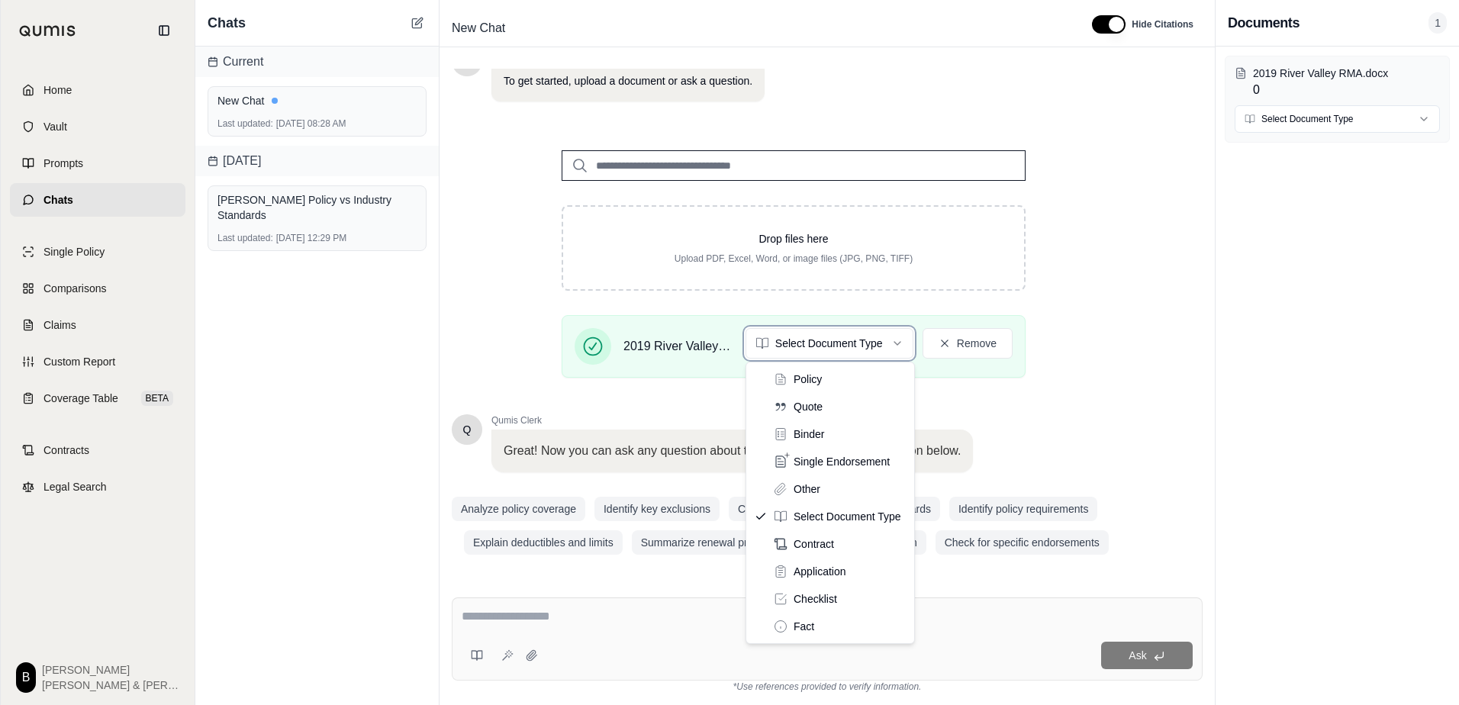
click at [355, 215] on html "Home Vault Prompts Chats Single Policy Comparisons Claims Custom Report Coverag…" at bounding box center [729, 352] width 1459 height 705
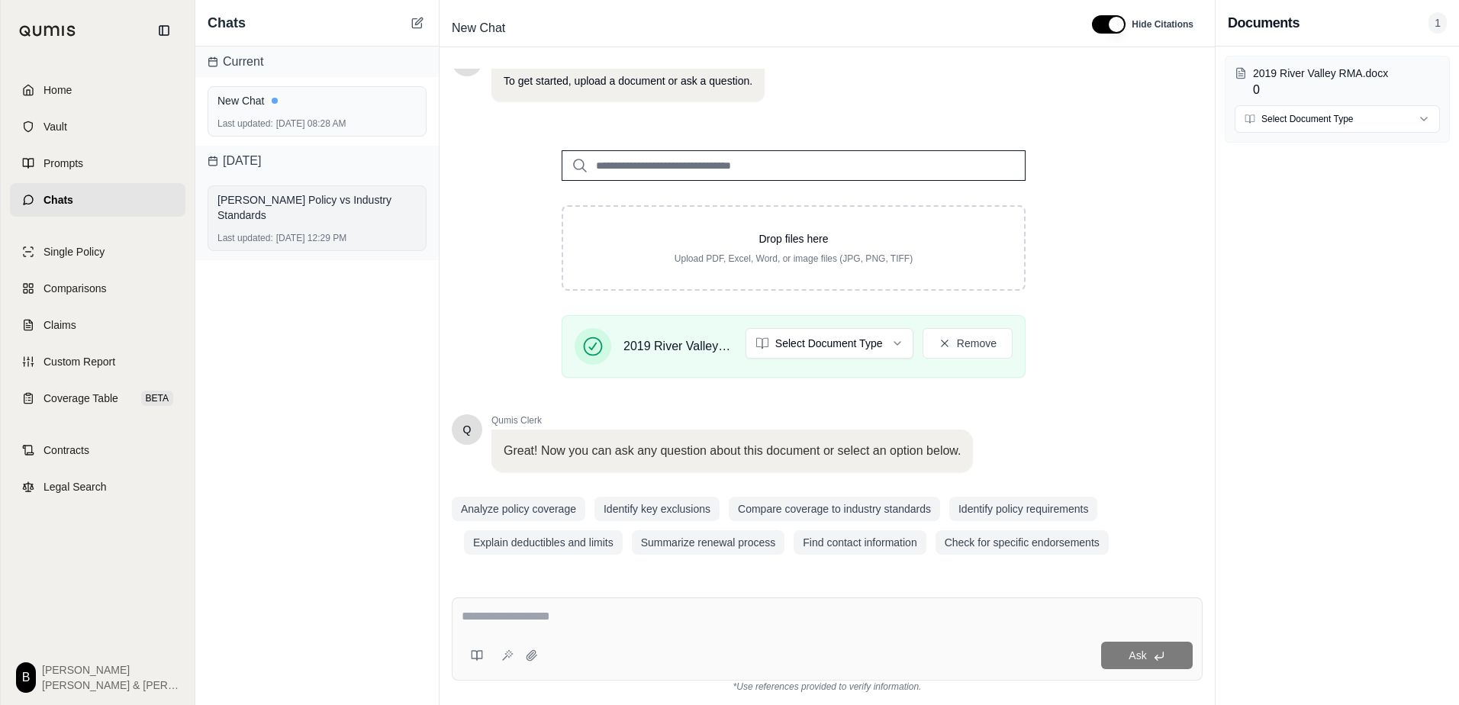
click at [346, 202] on div "[PERSON_NAME] Policy vs Industry Standards" at bounding box center [316, 207] width 199 height 31
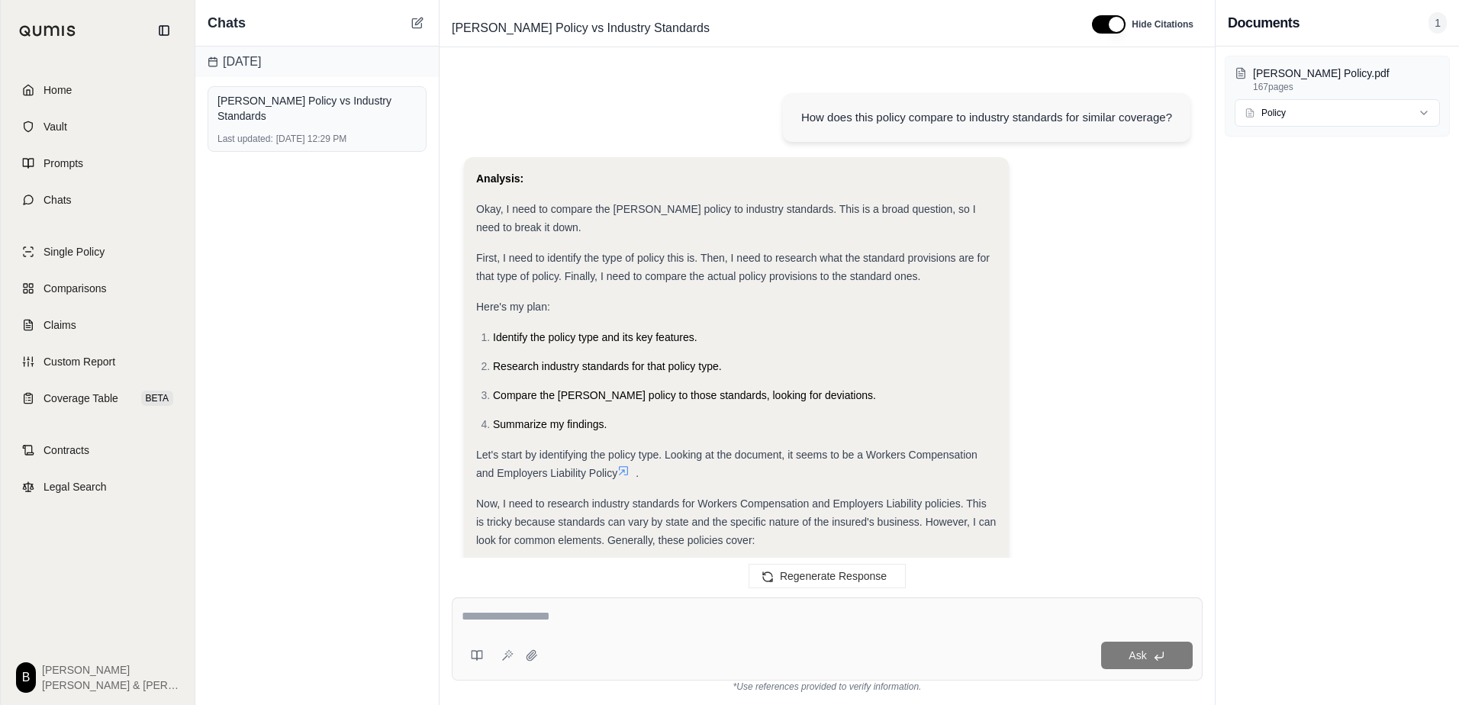
scroll to position [4141, 0]
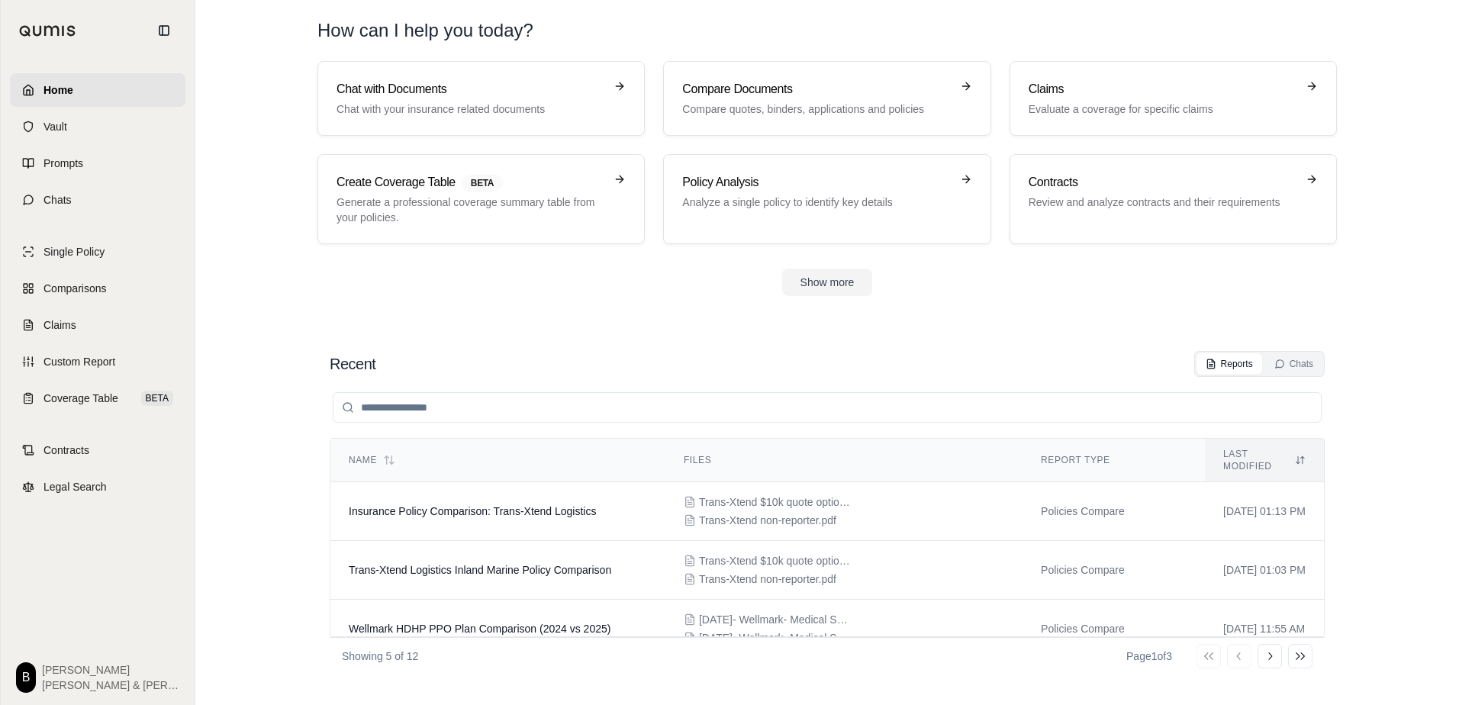
click at [570, 311] on section "Chat with Documents Chat with your insurance related documents Compare Document…" at bounding box center [826, 190] width 1251 height 259
click at [541, 90] on h3 "Chat with Documents" at bounding box center [470, 89] width 268 height 18
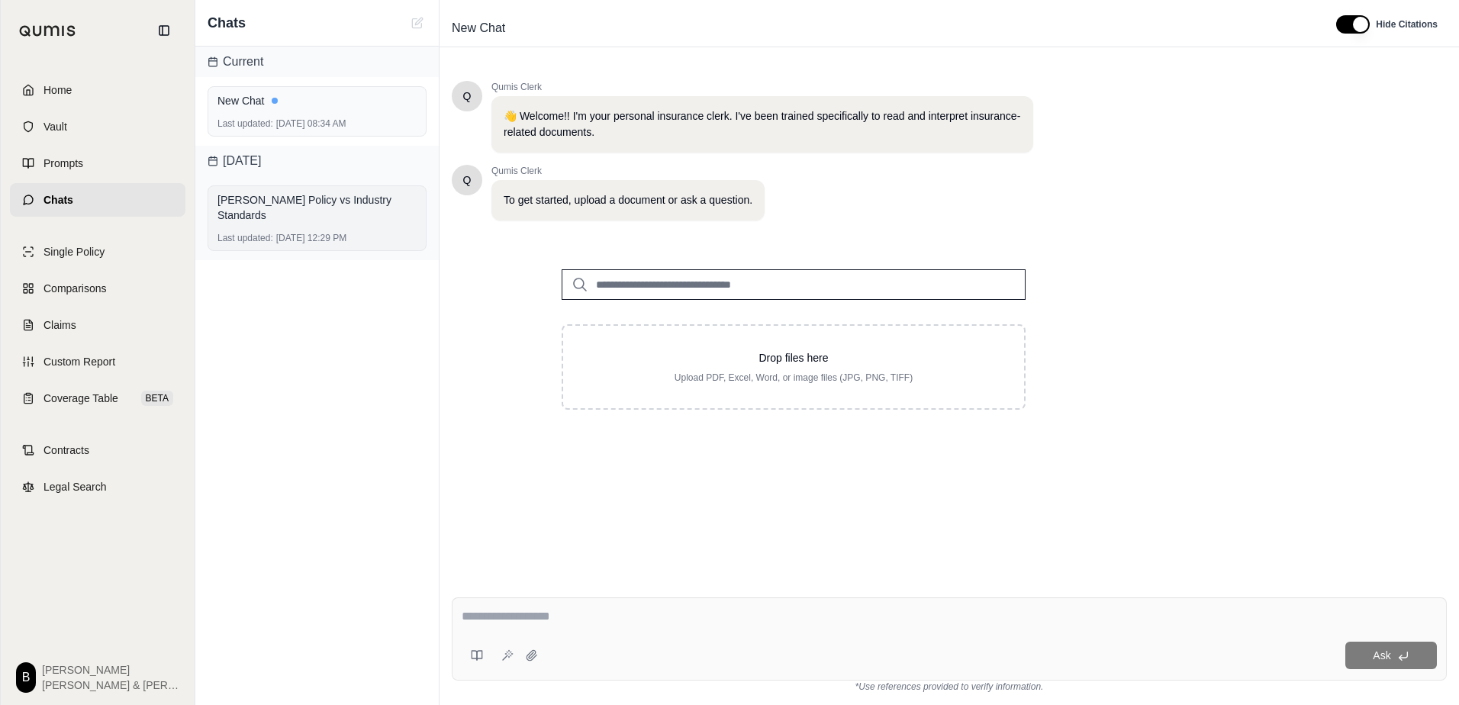
click at [340, 216] on div "[PERSON_NAME] Policy vs Industry Standards Last updated: [DATE] 12:29 PM" at bounding box center [317, 218] width 219 height 66
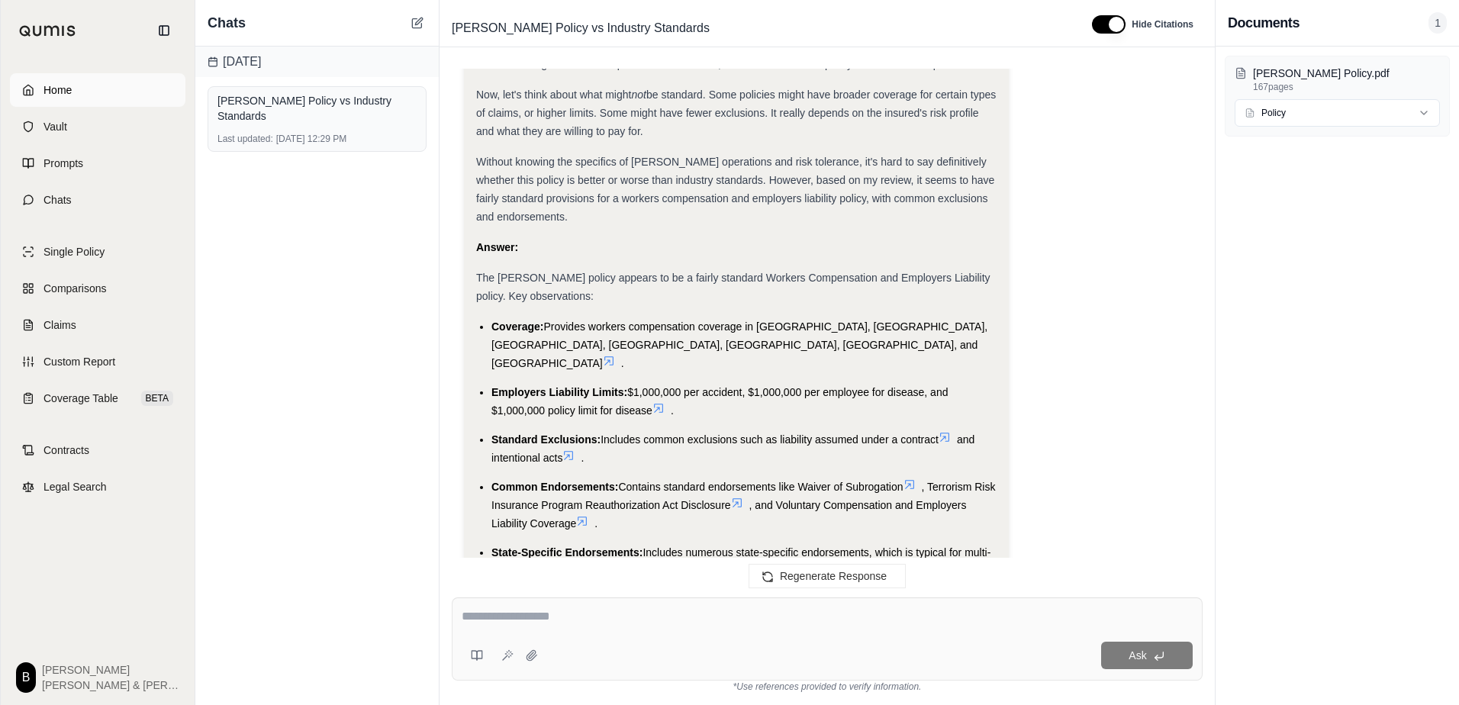
scroll to position [4141, 0]
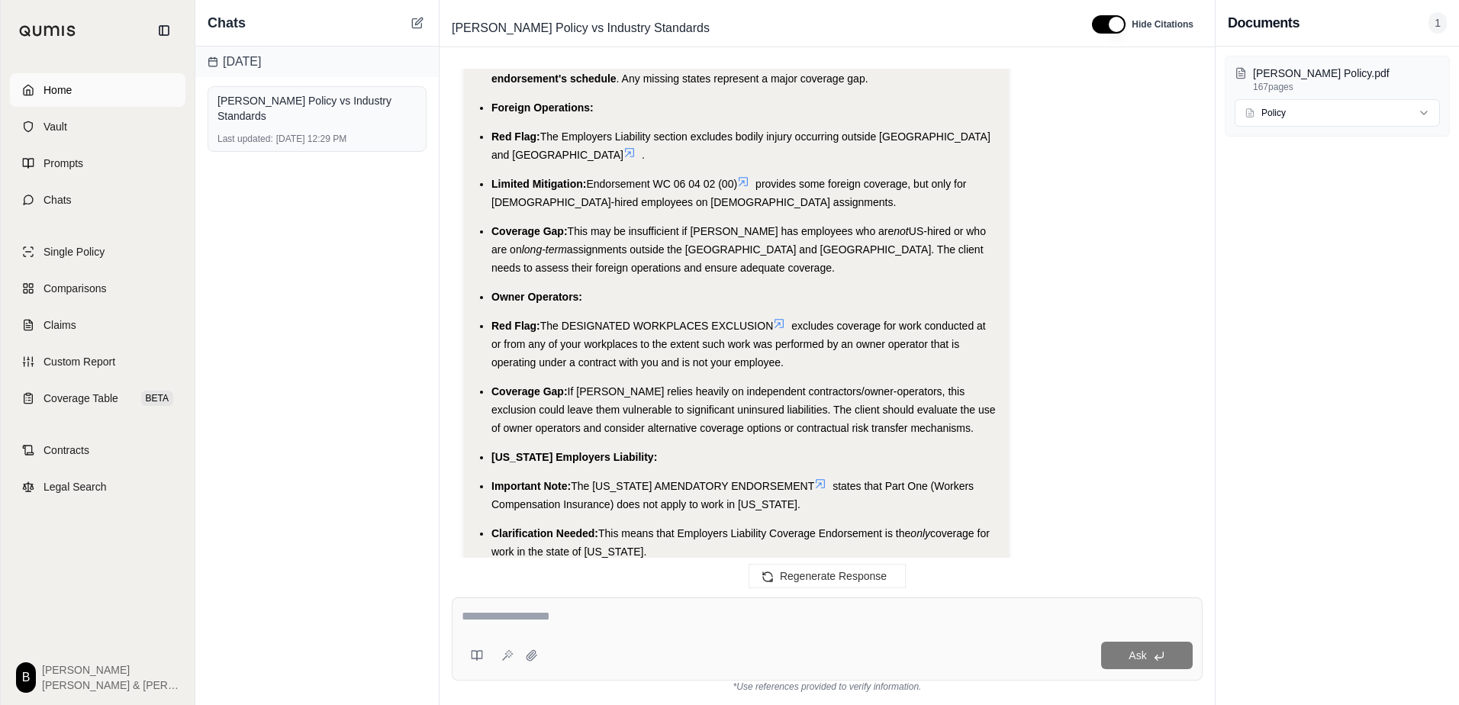
click at [88, 92] on link "Home" at bounding box center [97, 90] width 175 height 34
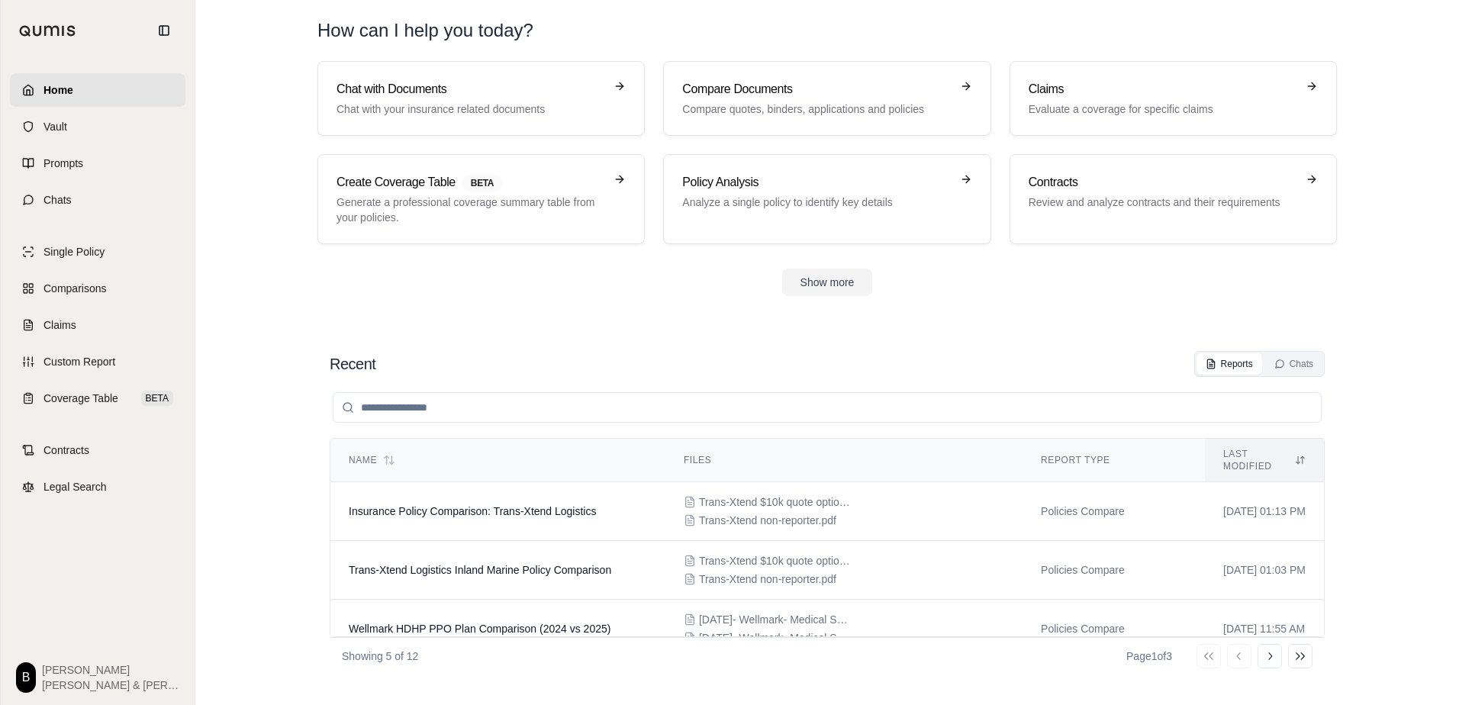
click at [681, 269] on div "Show more" at bounding box center [826, 282] width 1019 height 27
click at [589, 317] on section "Chat with Documents Chat with your insurance related documents Compare Document…" at bounding box center [826, 190] width 1251 height 259
click at [790, 103] on p "Compare quotes, binders, applications and policies" at bounding box center [816, 108] width 268 height 15
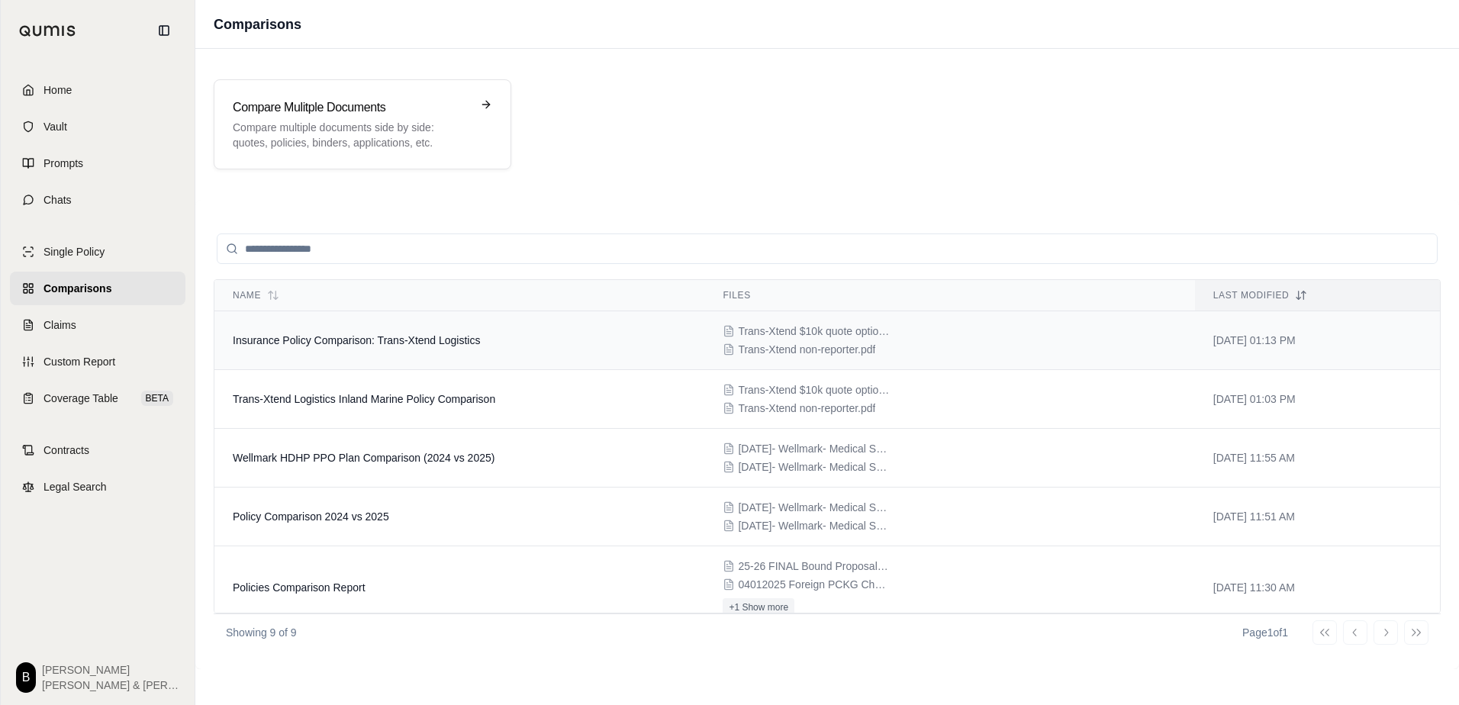
click at [627, 322] on td "Insurance Policy Comparison: Trans-Xtend Logistics" at bounding box center [459, 340] width 490 height 59
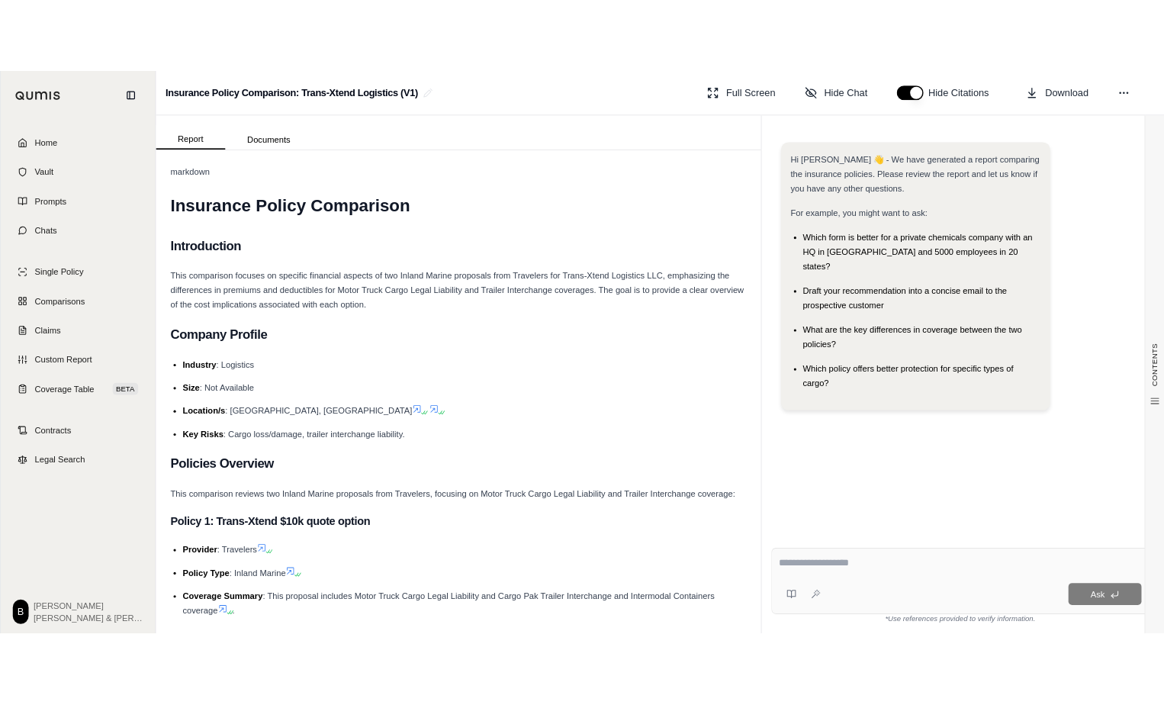
scroll to position [458, 0]
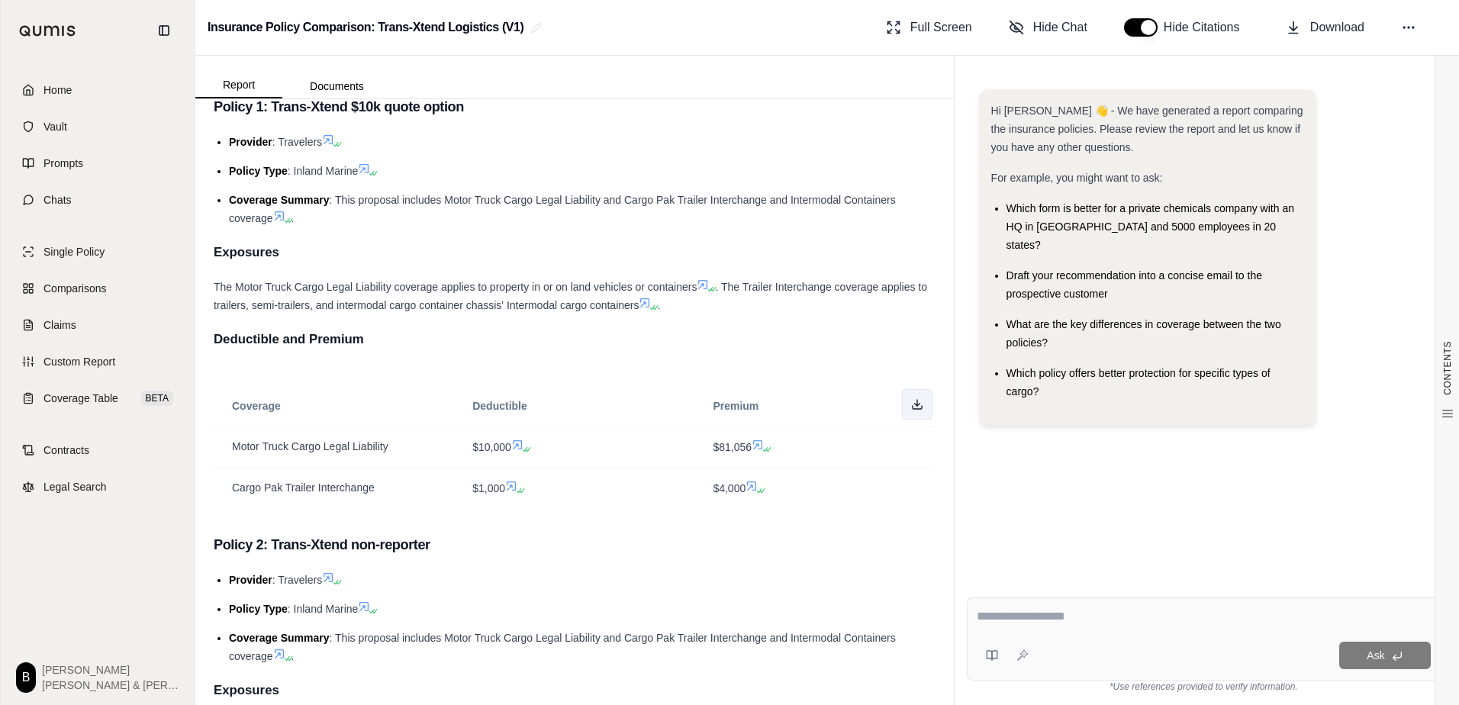
click at [902, 398] on button at bounding box center [917, 404] width 31 height 31
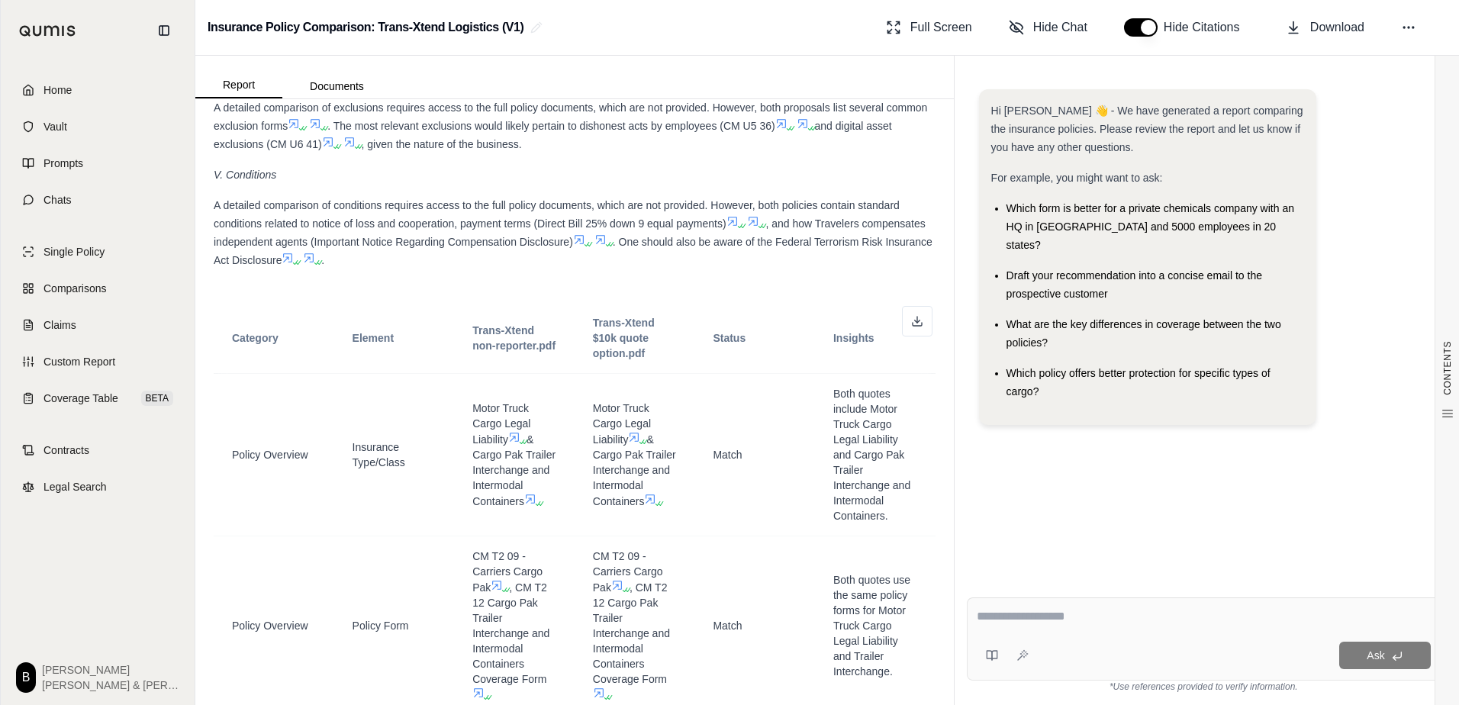
scroll to position [2454, 0]
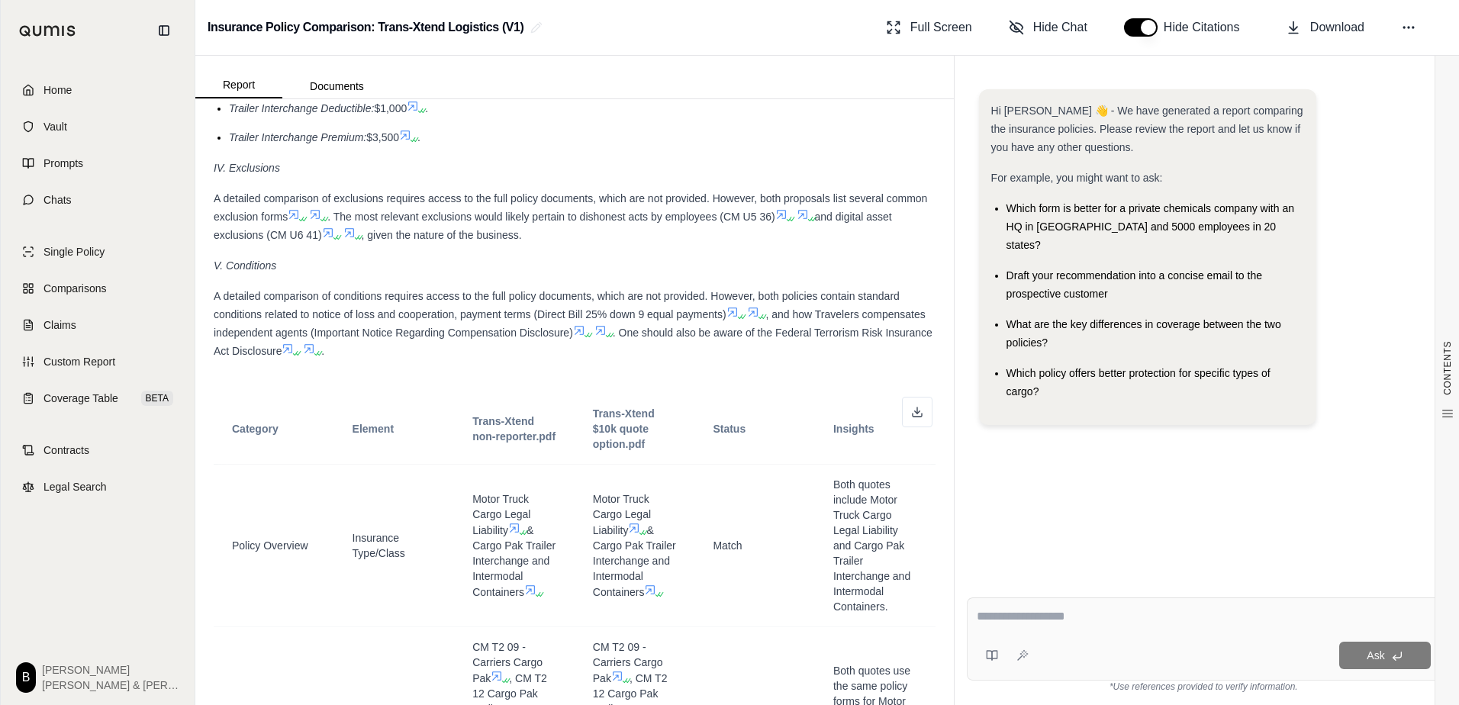
click at [1154, 30] on button "button" at bounding box center [1141, 27] width 34 height 18
click at [1142, 30] on button "button" at bounding box center [1141, 27] width 34 height 18
click at [1025, 25] on button "Hide Chat" at bounding box center [1048, 27] width 91 height 31
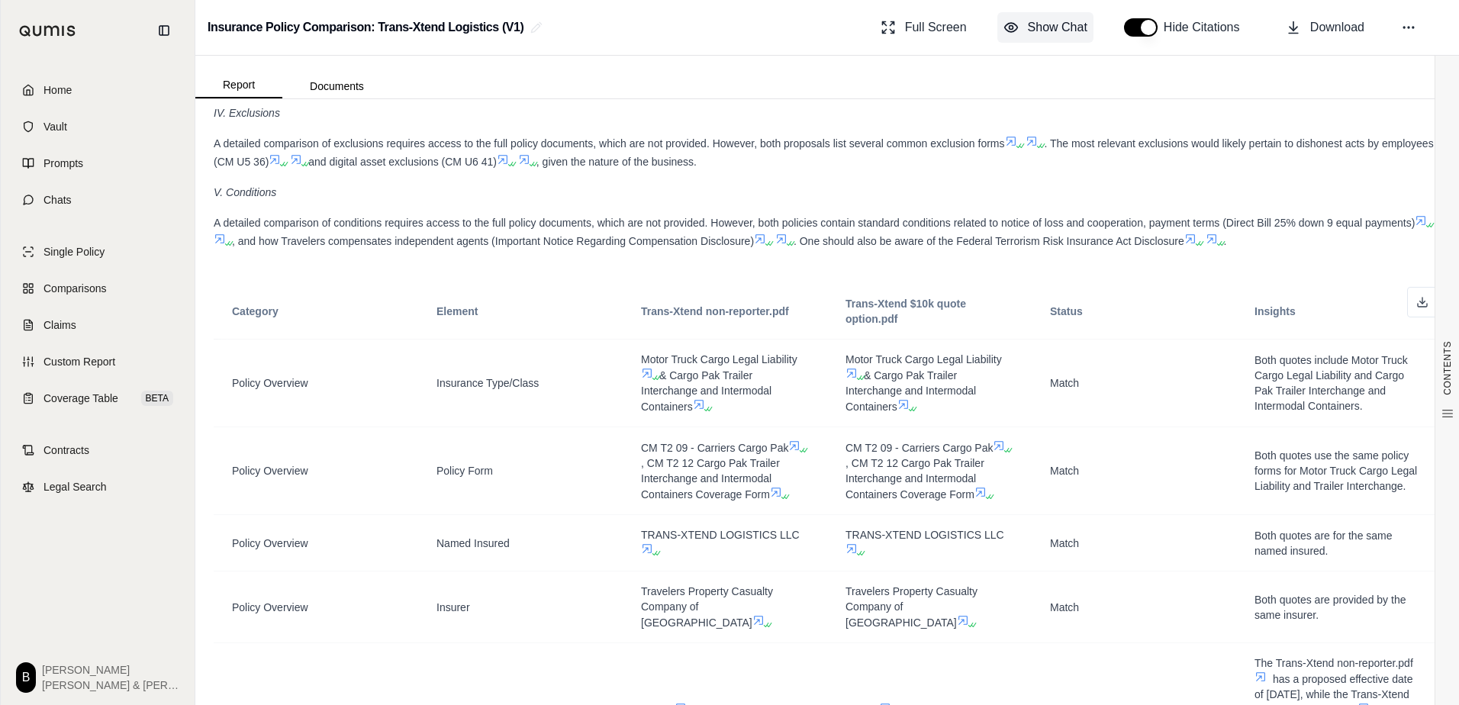
scroll to position [2198, 0]
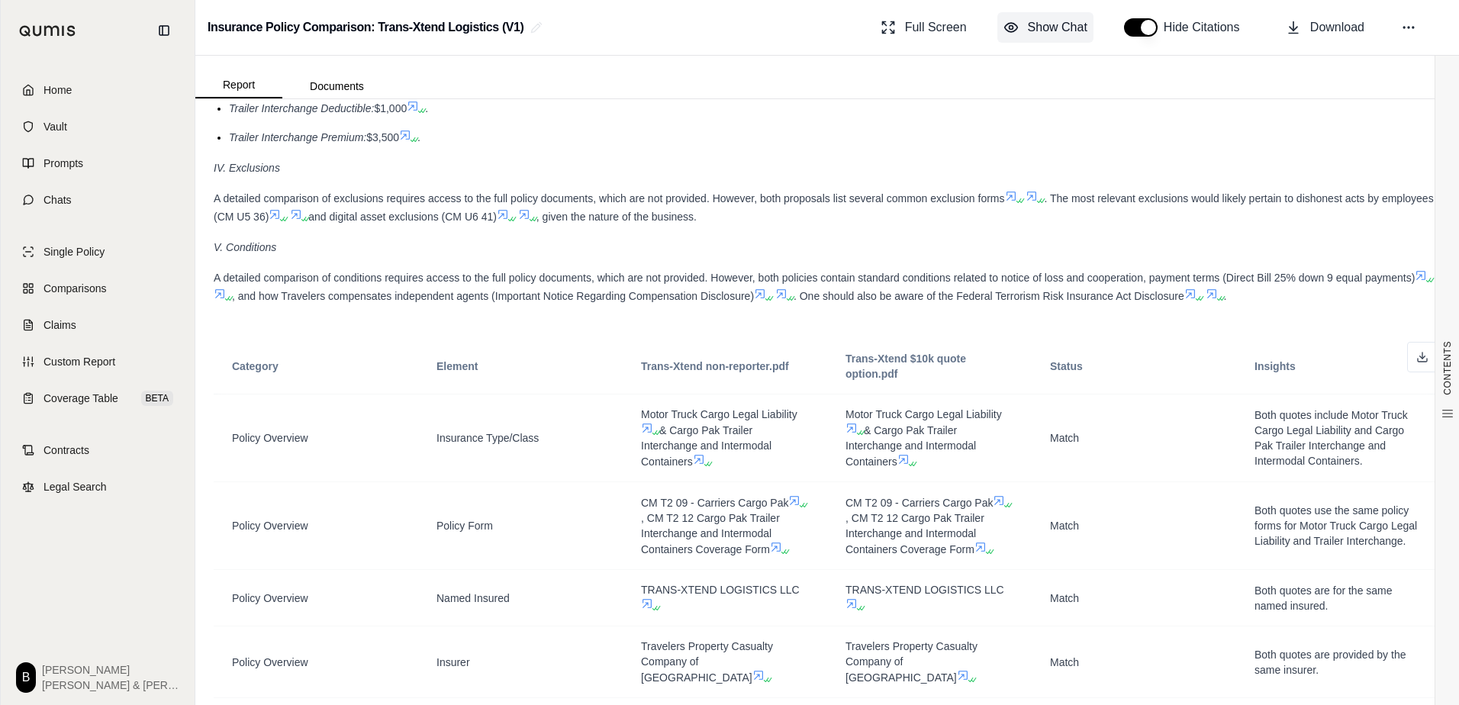
click at [1054, 31] on span "Show Chat" at bounding box center [1058, 27] width 60 height 18
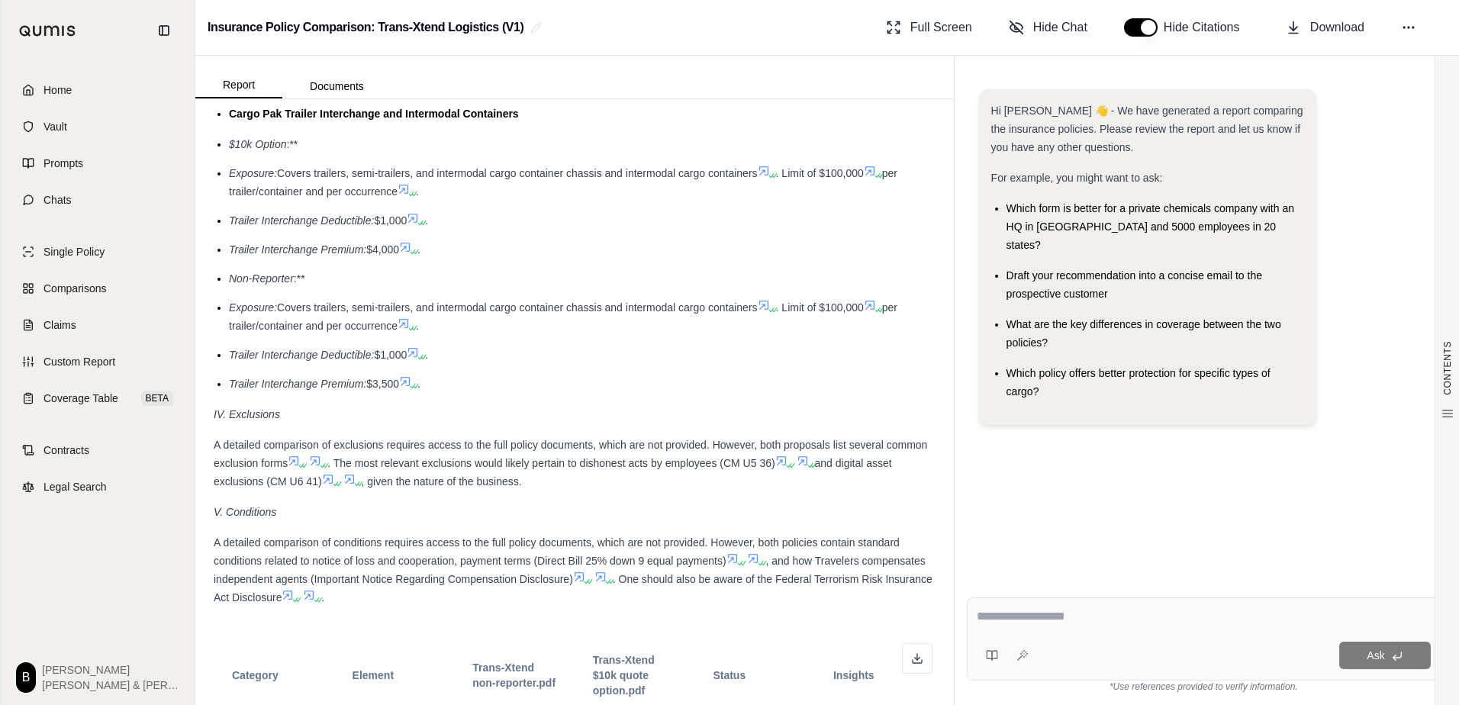
scroll to position [2149, 0]
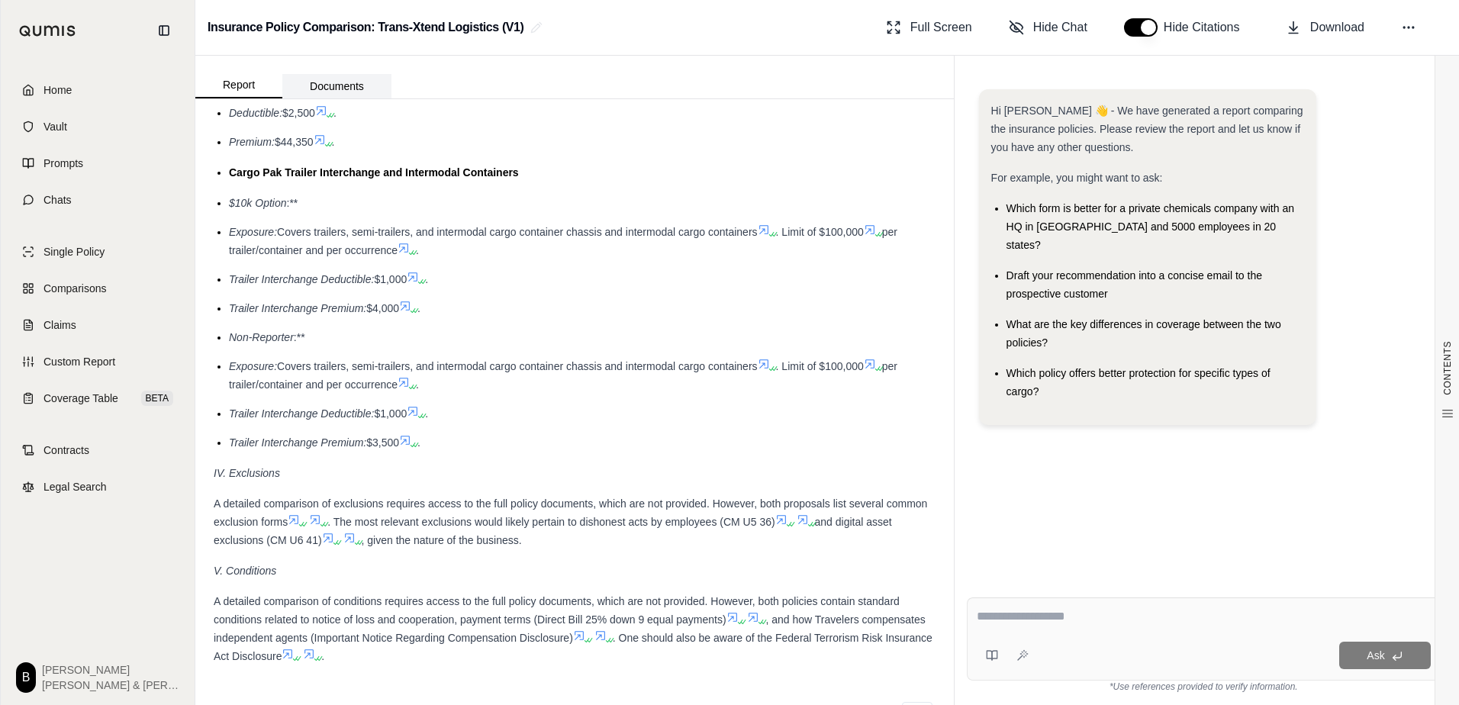
click at [332, 82] on button "Documents" at bounding box center [336, 86] width 109 height 24
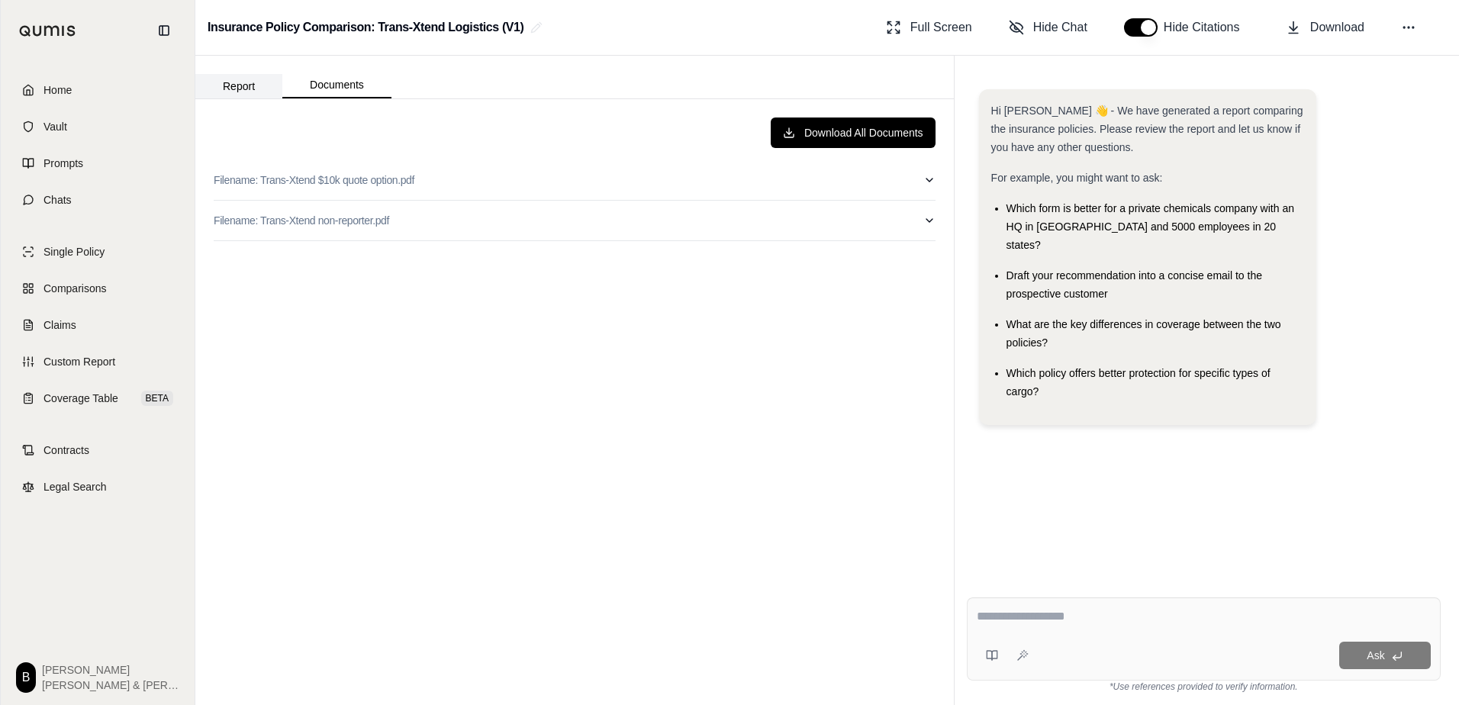
click at [246, 90] on button "Report" at bounding box center [238, 86] width 87 height 24
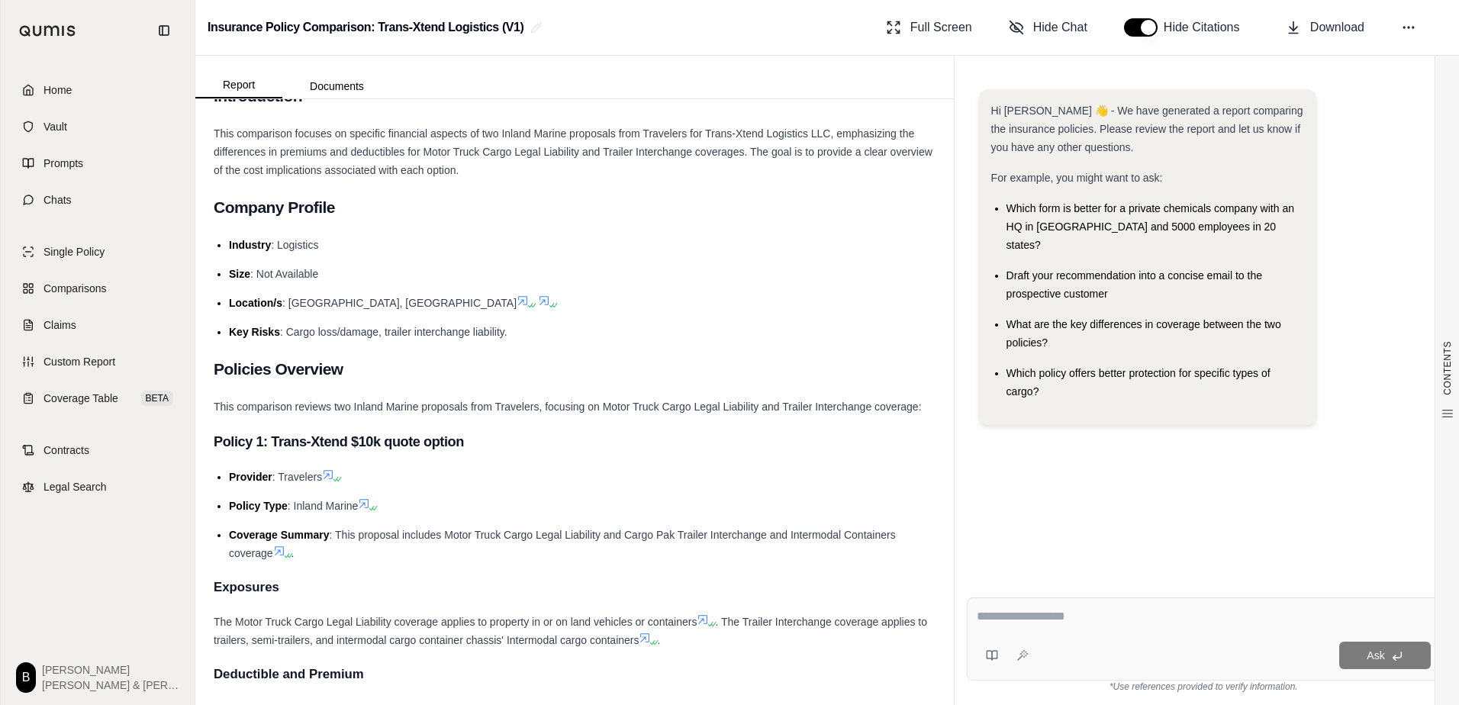
scroll to position [153, 0]
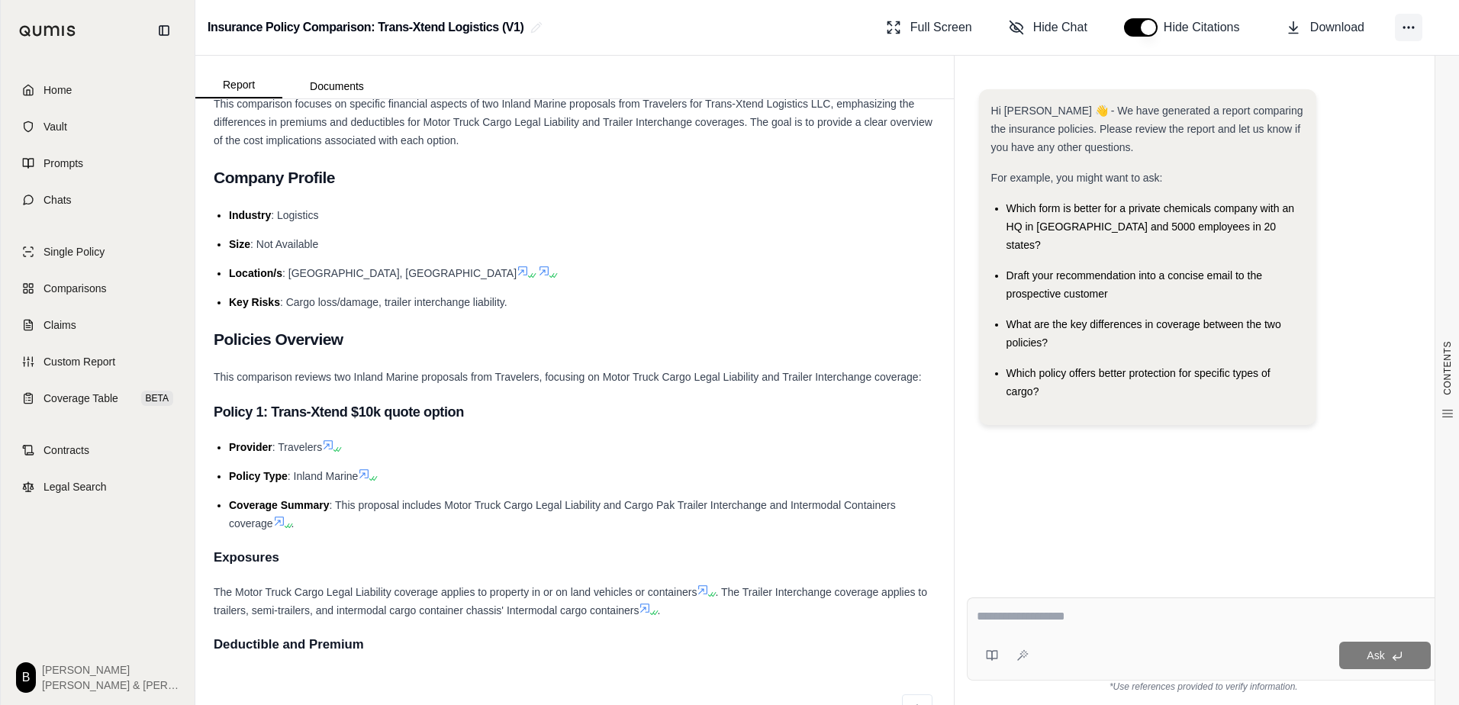
click at [1406, 28] on icon at bounding box center [1408, 27] width 15 height 15
click at [789, 263] on ul "Industry : Logistics Size : Not Available Location/s : [GEOGRAPHIC_DATA], [GEOG…" at bounding box center [575, 258] width 722 height 105
click at [547, 272] on icon at bounding box center [551, 275] width 9 height 9
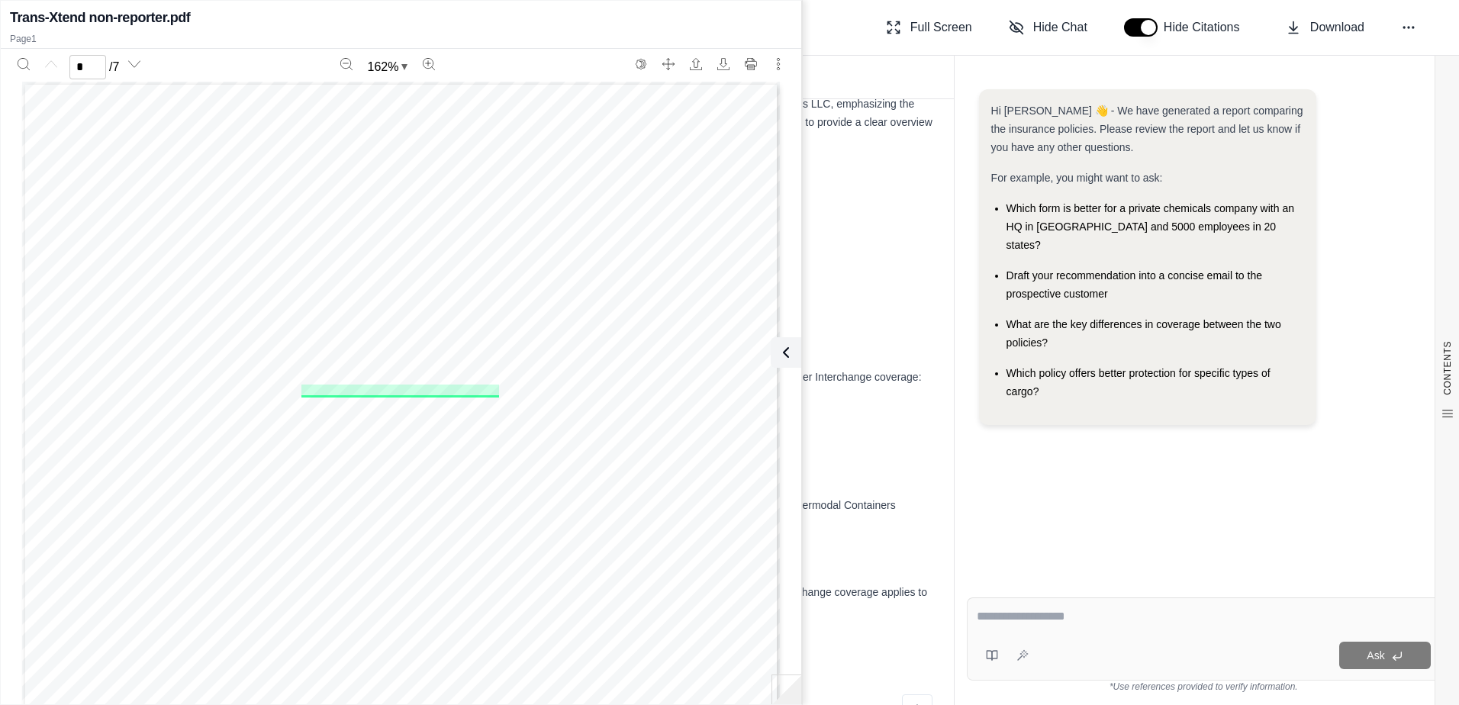
click at [835, 27] on div "Insurance Policy Comparison: Trans-Xtend Logistics (V1) Full Screen Hide Chat H…" at bounding box center [826, 28] width 1263 height 56
click at [812, 50] on div "Insurance Policy Comparison: Trans-Xtend Logistics (V1) Full Screen Hide Chat H…" at bounding box center [826, 28] width 1263 height 56
click at [810, 59] on div "Report Documents" at bounding box center [574, 77] width 758 height 43
click at [825, 75] on div "Report Documents" at bounding box center [574, 77] width 758 height 43
click at [790, 352] on icon at bounding box center [783, 352] width 18 height 18
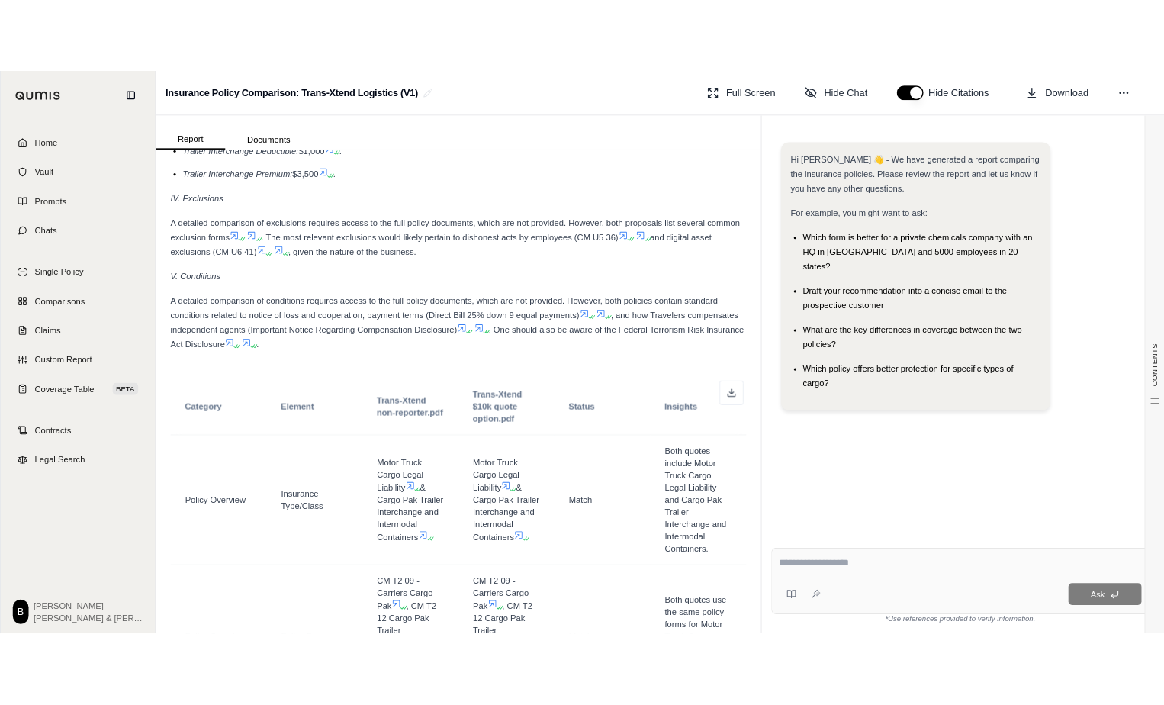
scroll to position [2670, 0]
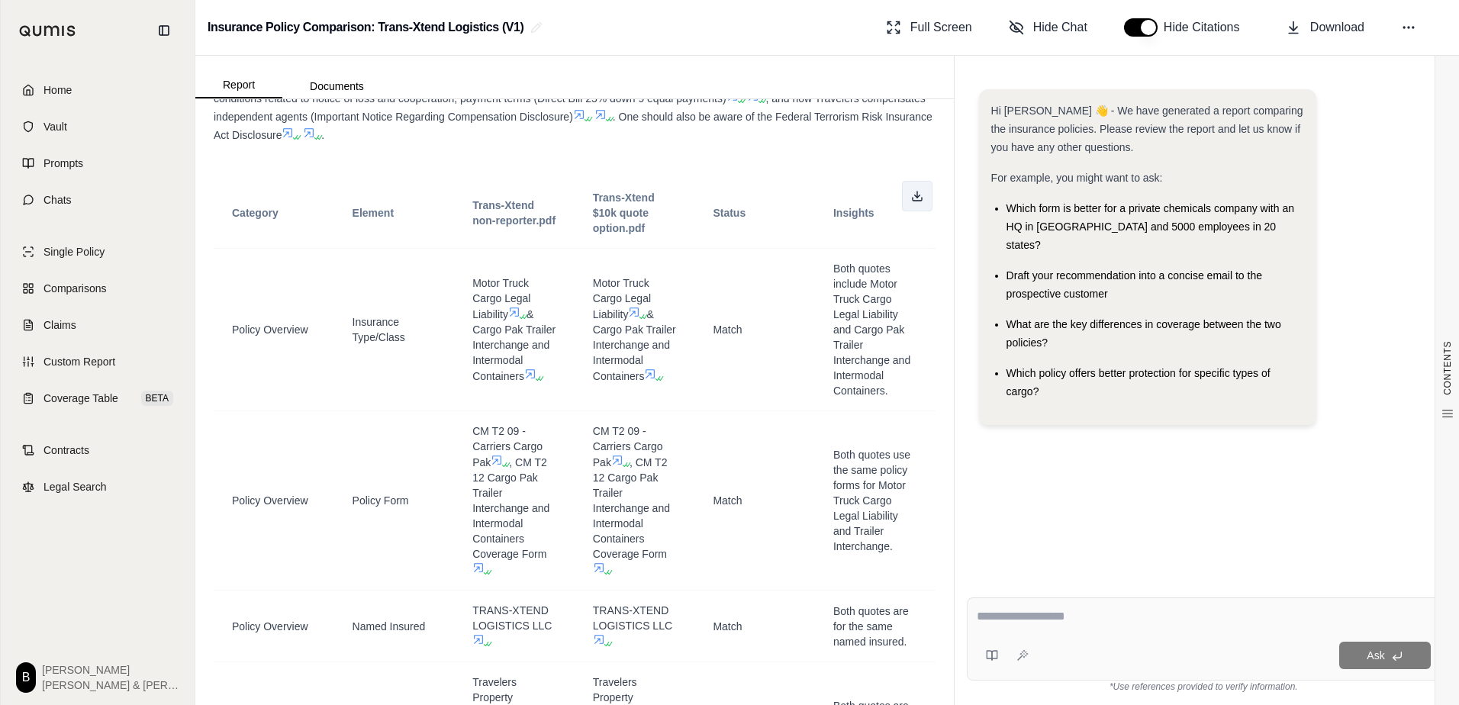
click at [913, 201] on icon at bounding box center [917, 199] width 9 height 3
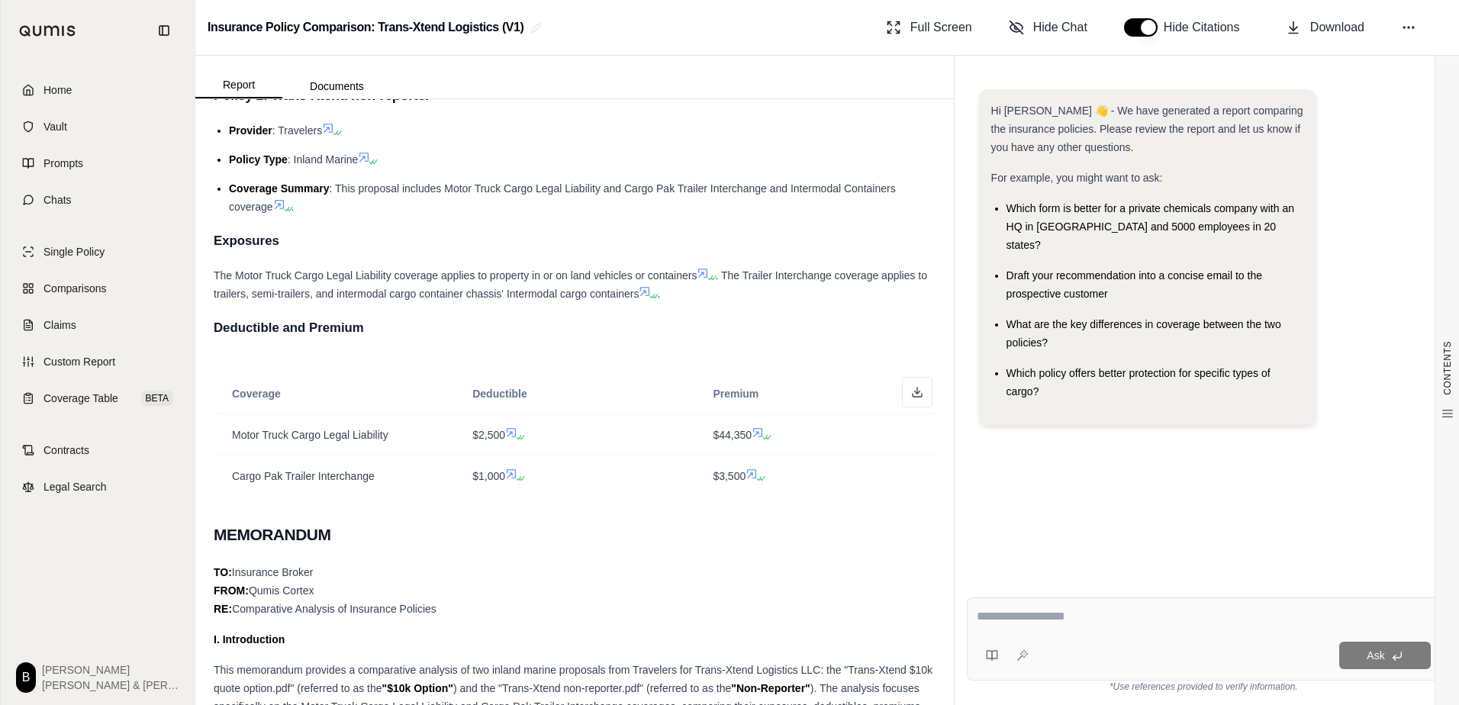
scroll to position [0, 0]
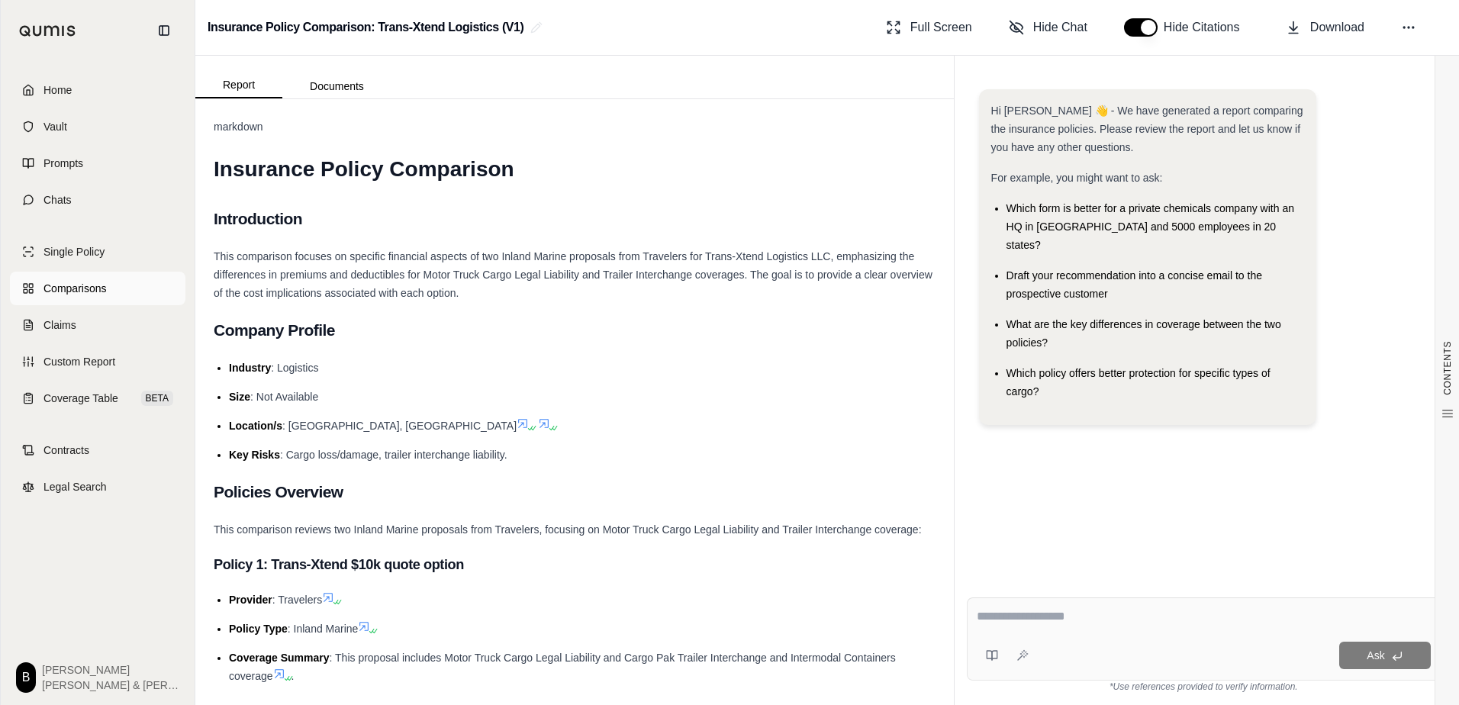
click at [91, 275] on link "Comparisons" at bounding box center [97, 289] width 175 height 34
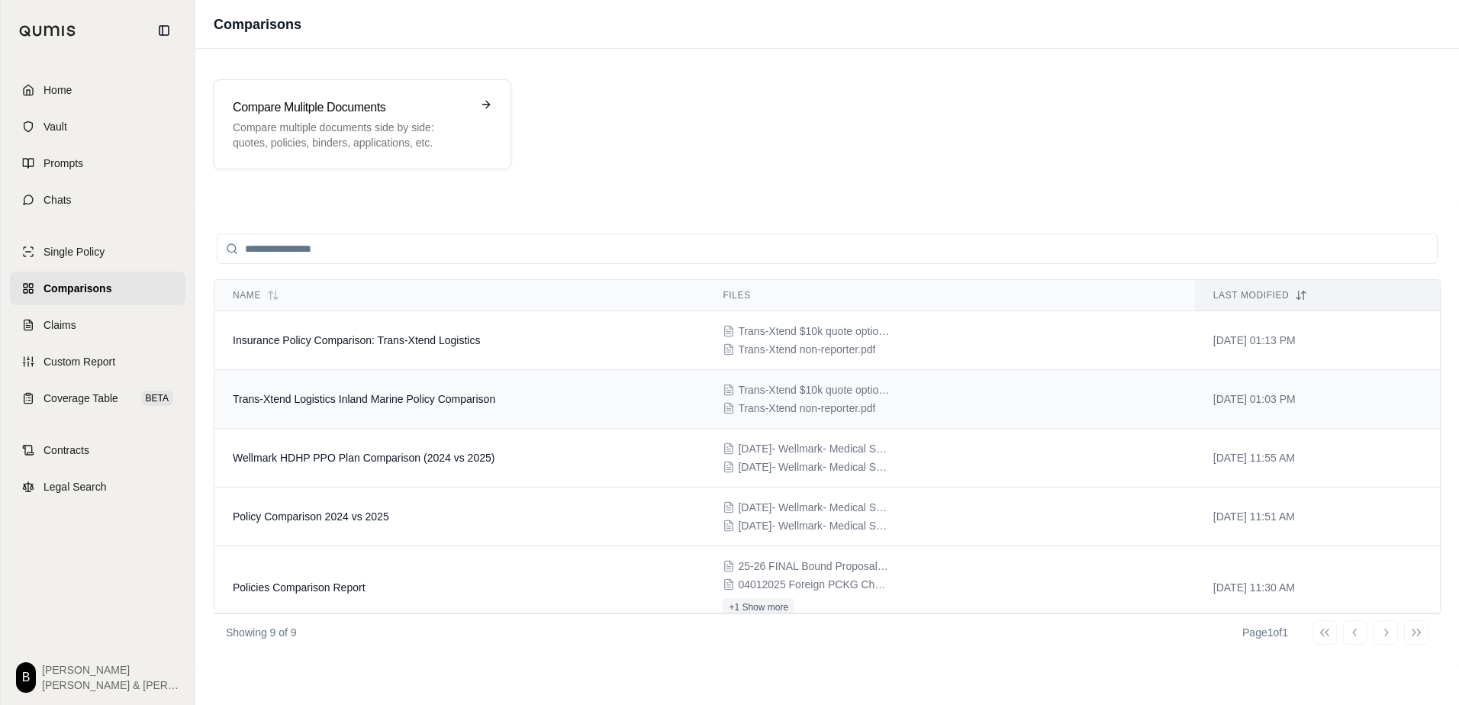
click at [380, 401] on span "Trans-Xtend Logistics Inland Marine Policy Comparison" at bounding box center [364, 399] width 262 height 12
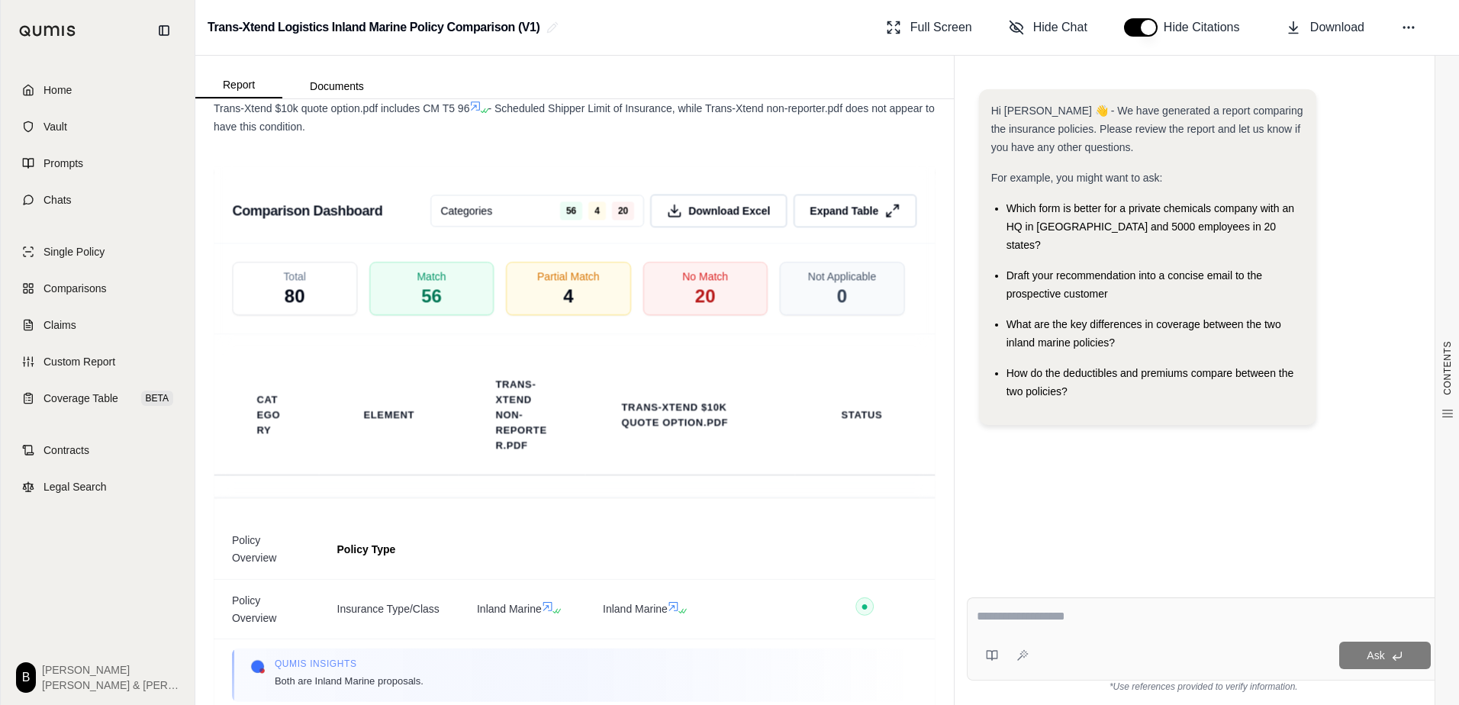
scroll to position [2899, 0]
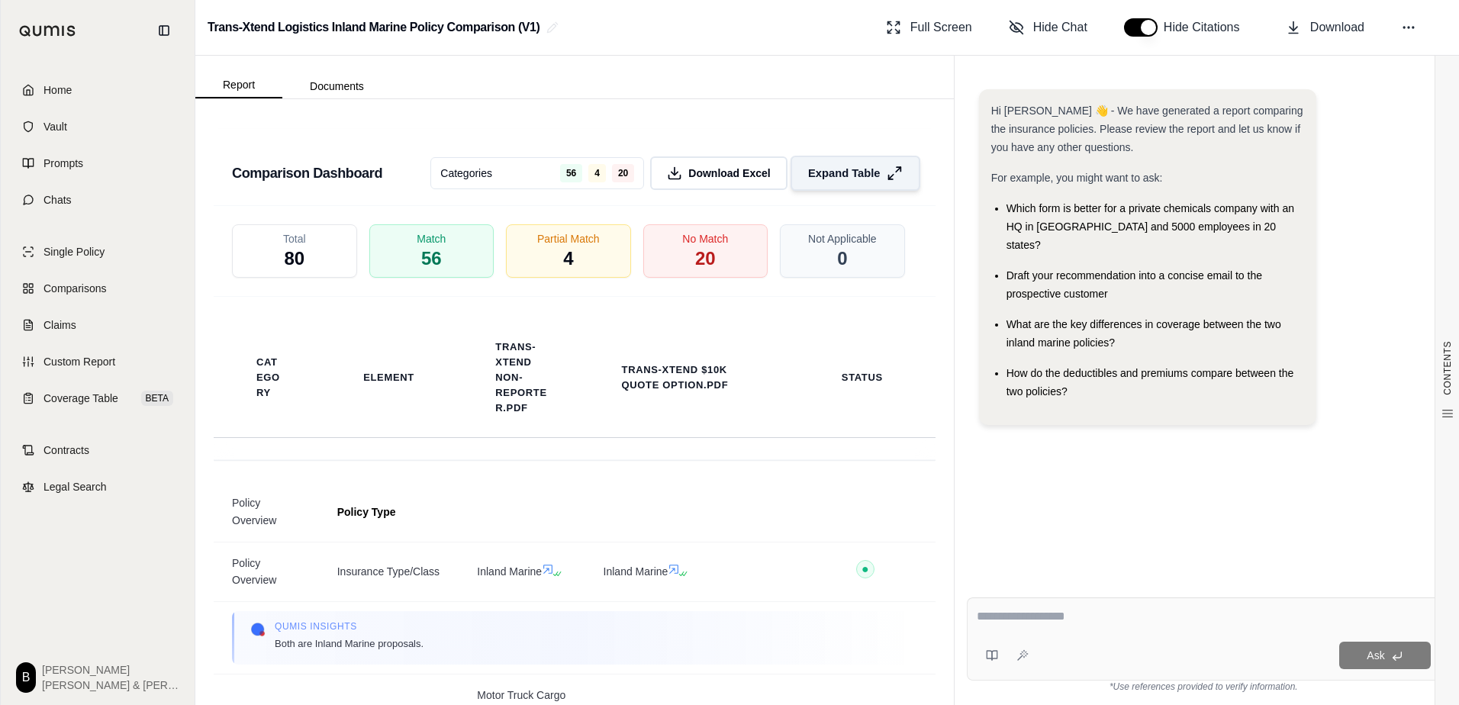
click at [815, 181] on span "Expand Table" at bounding box center [844, 173] width 72 height 16
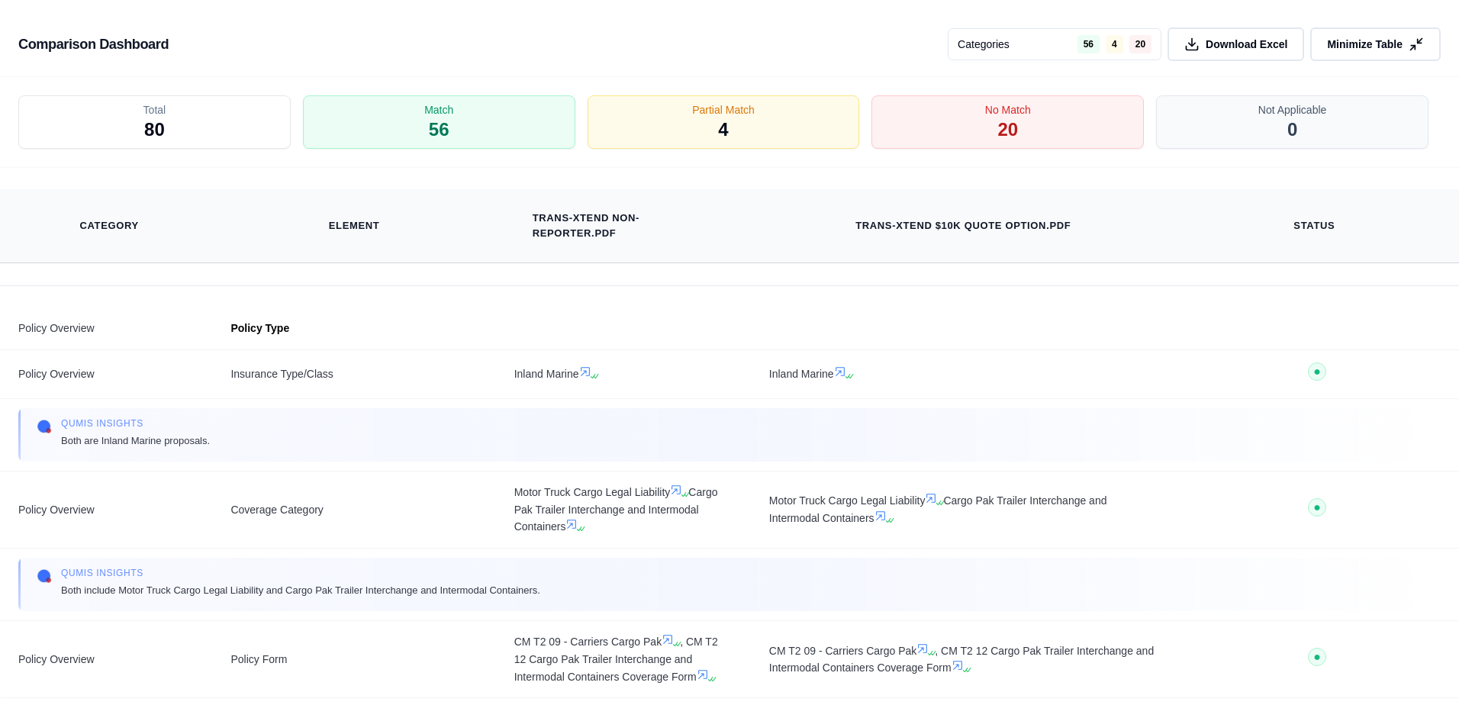
scroll to position [2360, 0]
click at [1038, 121] on div "No Match 20" at bounding box center [1007, 123] width 286 height 56
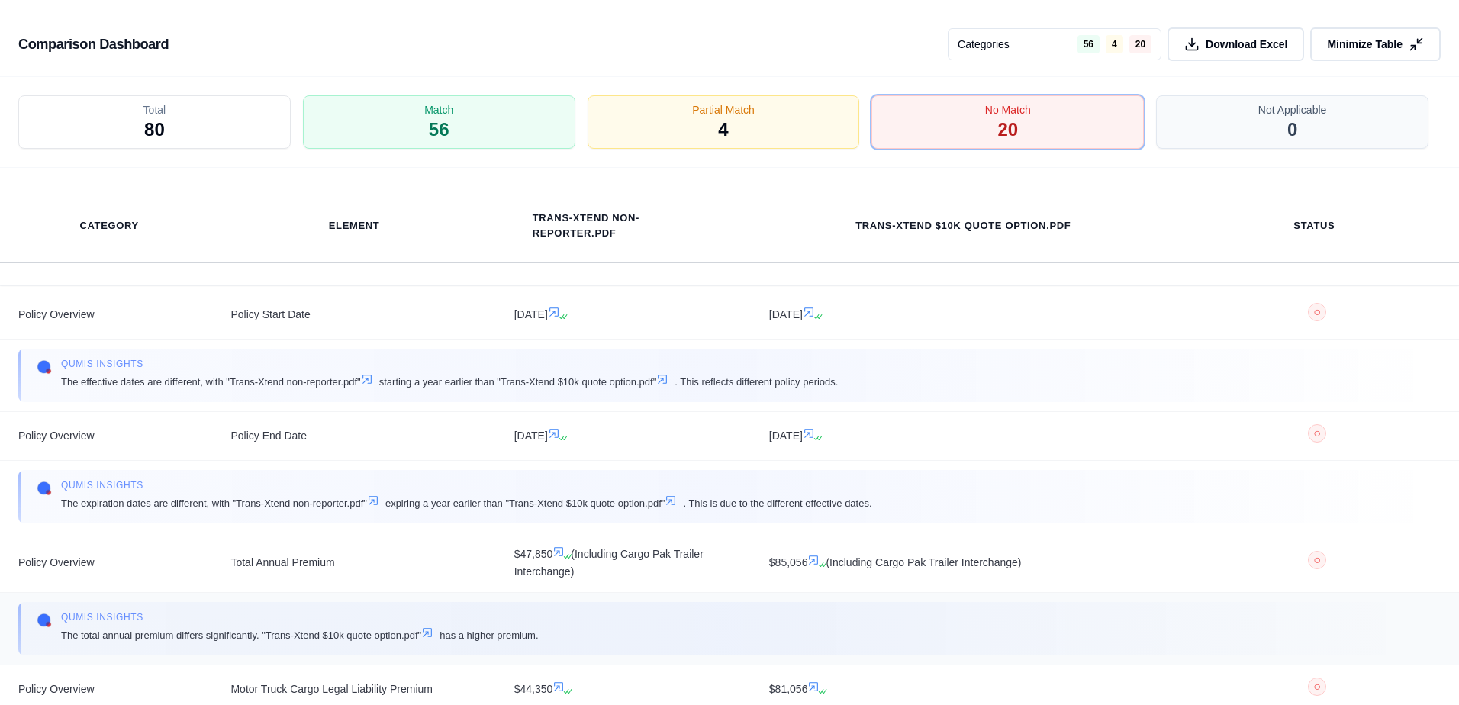
scroll to position [0, 0]
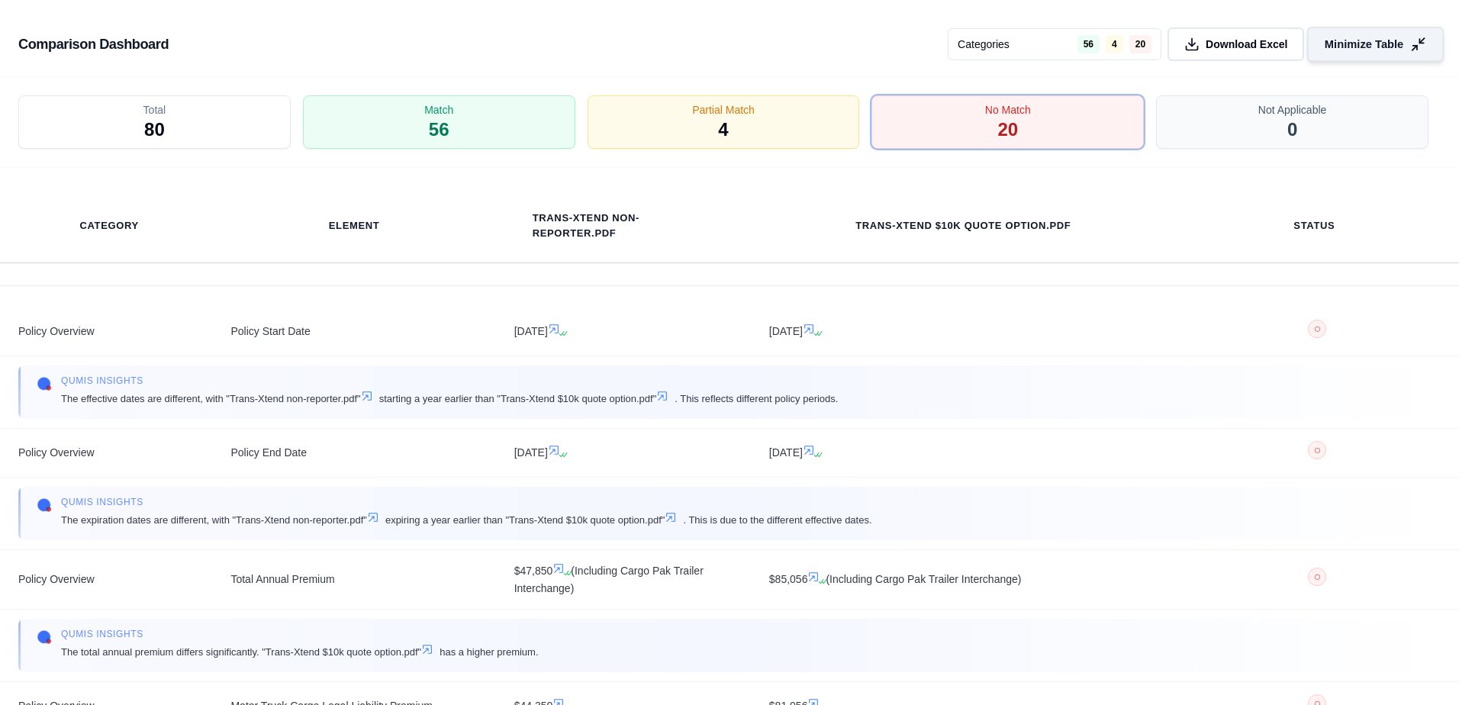
click at [1378, 39] on span "Minimize Table" at bounding box center [1364, 45] width 79 height 16
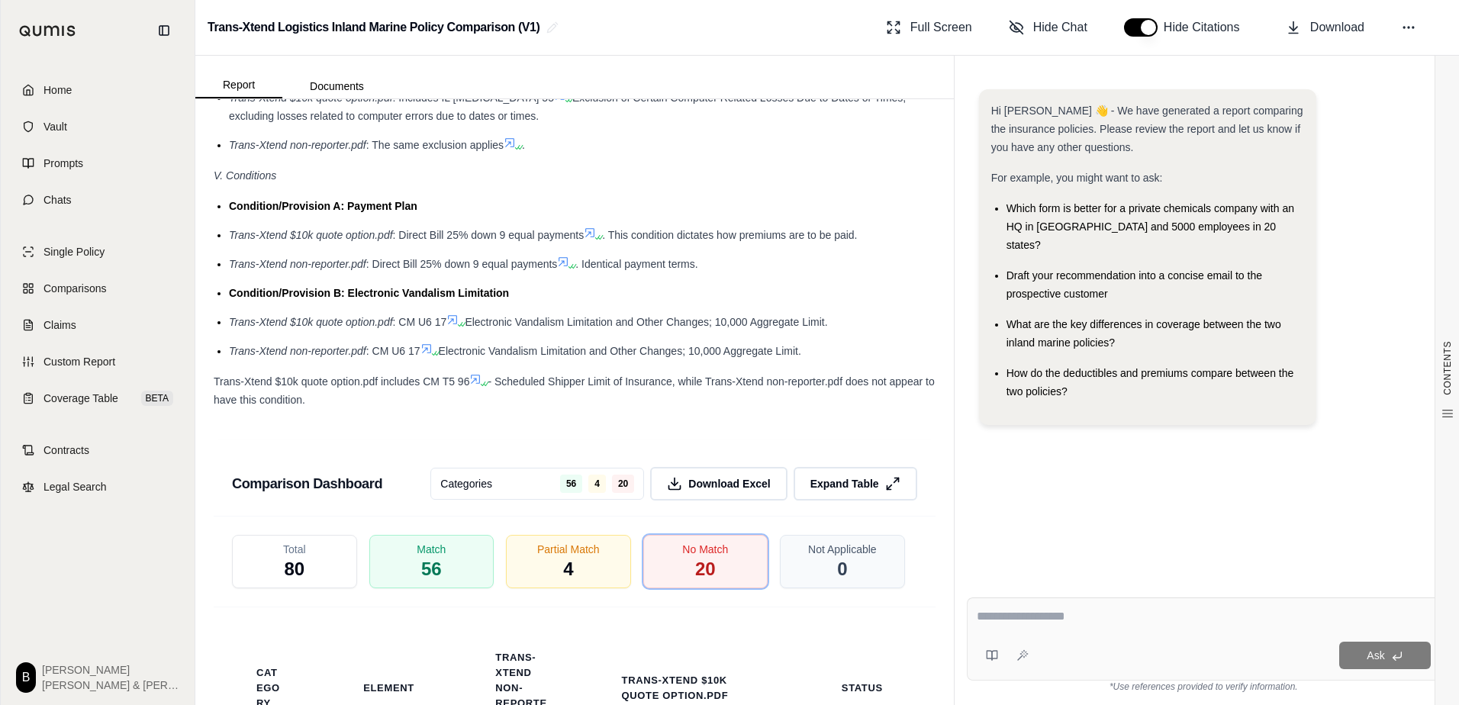
scroll to position [2549, 0]
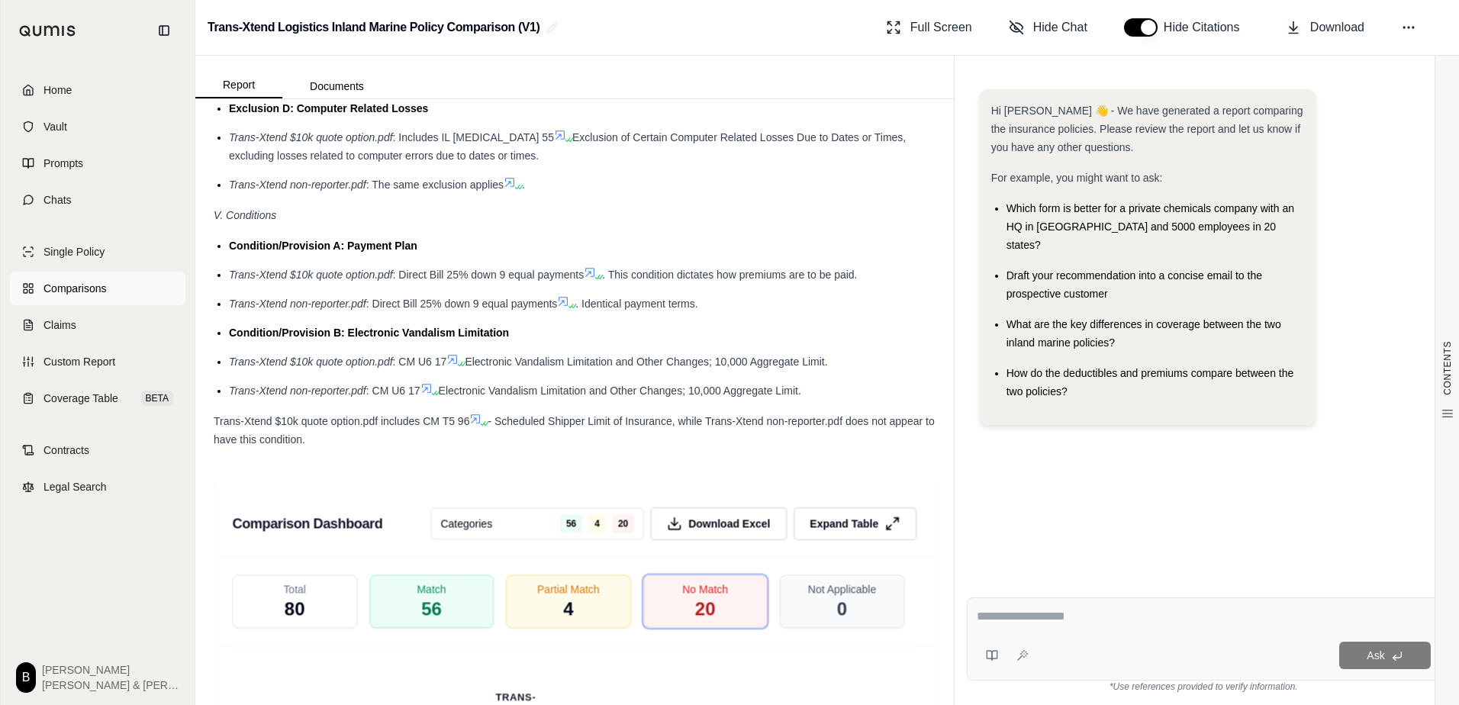
click at [63, 288] on span "Comparisons" at bounding box center [74, 288] width 63 height 15
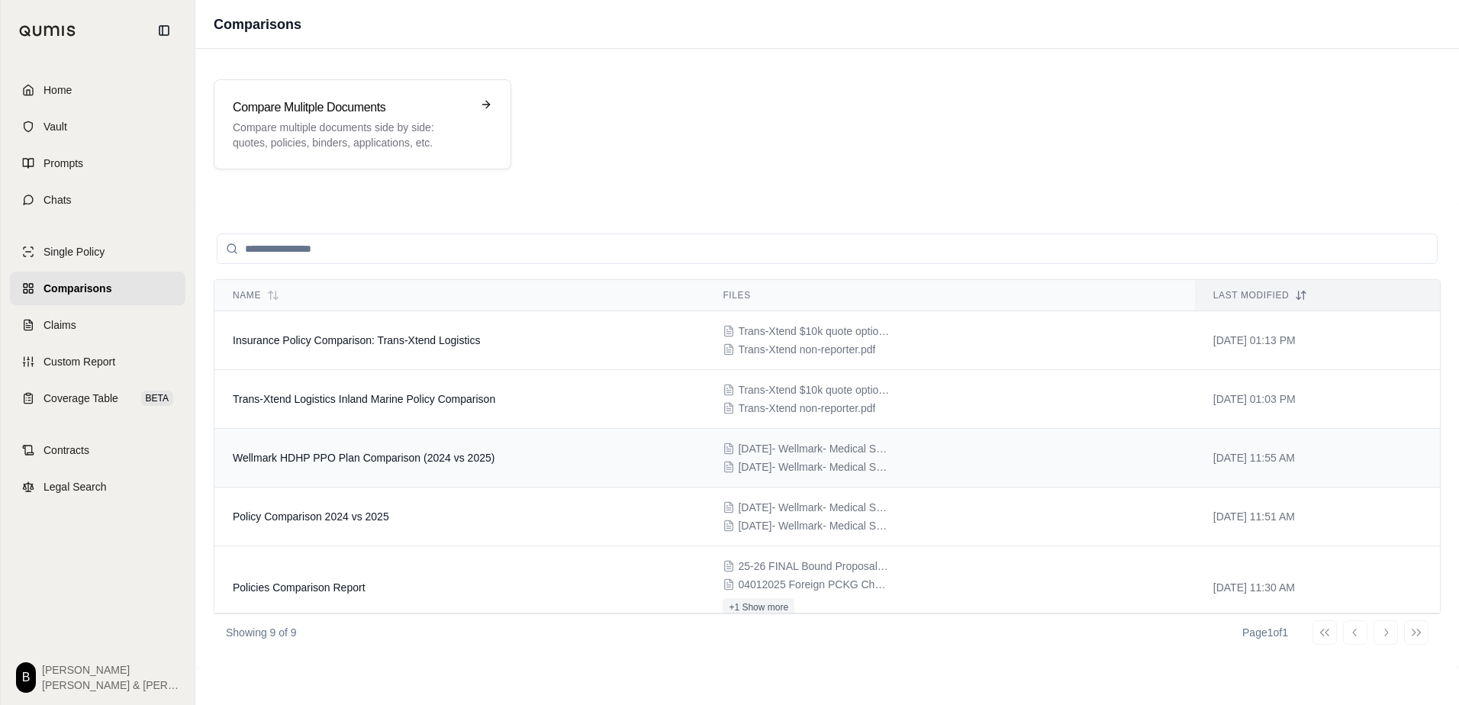
click at [481, 449] on td "Wellmark HDHP PPO Plan Comparison (2024 vs 2025)" at bounding box center [459, 458] width 490 height 59
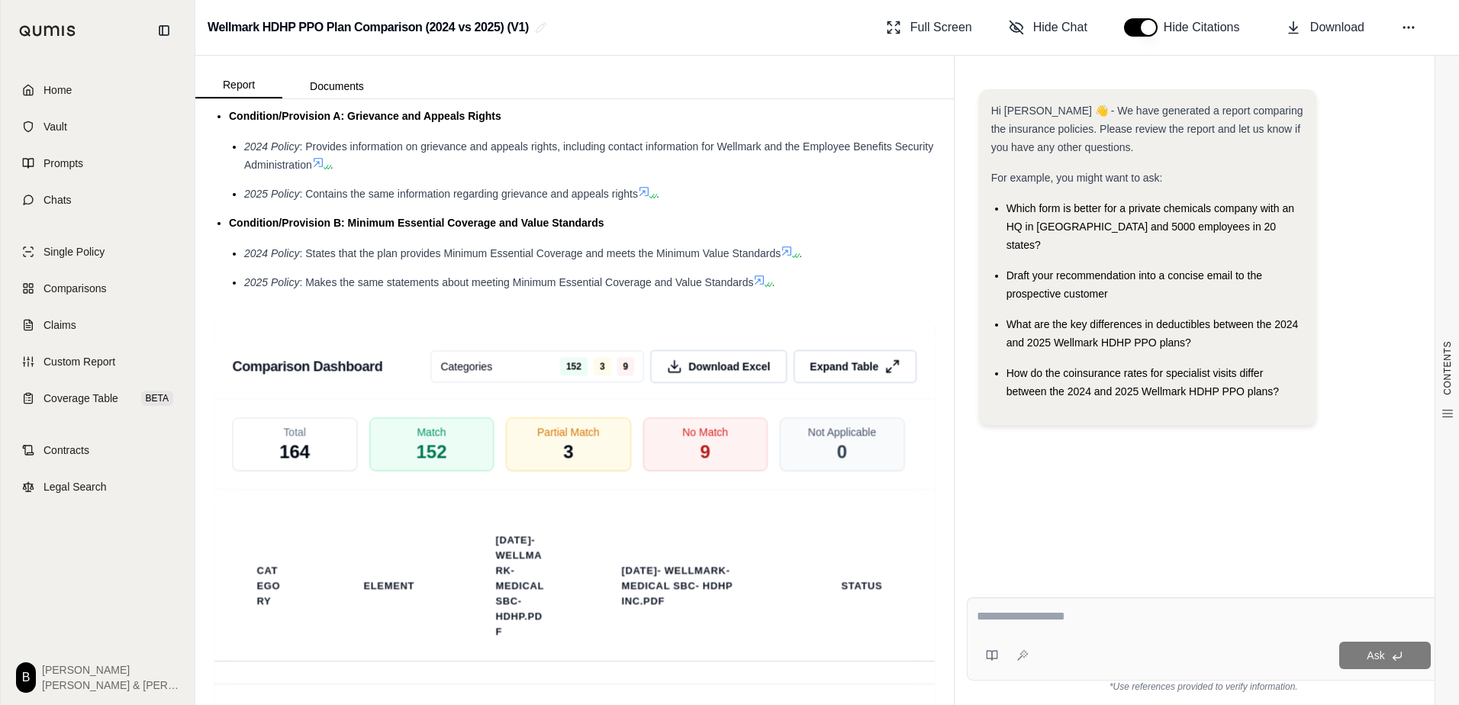
scroll to position [2213, 0]
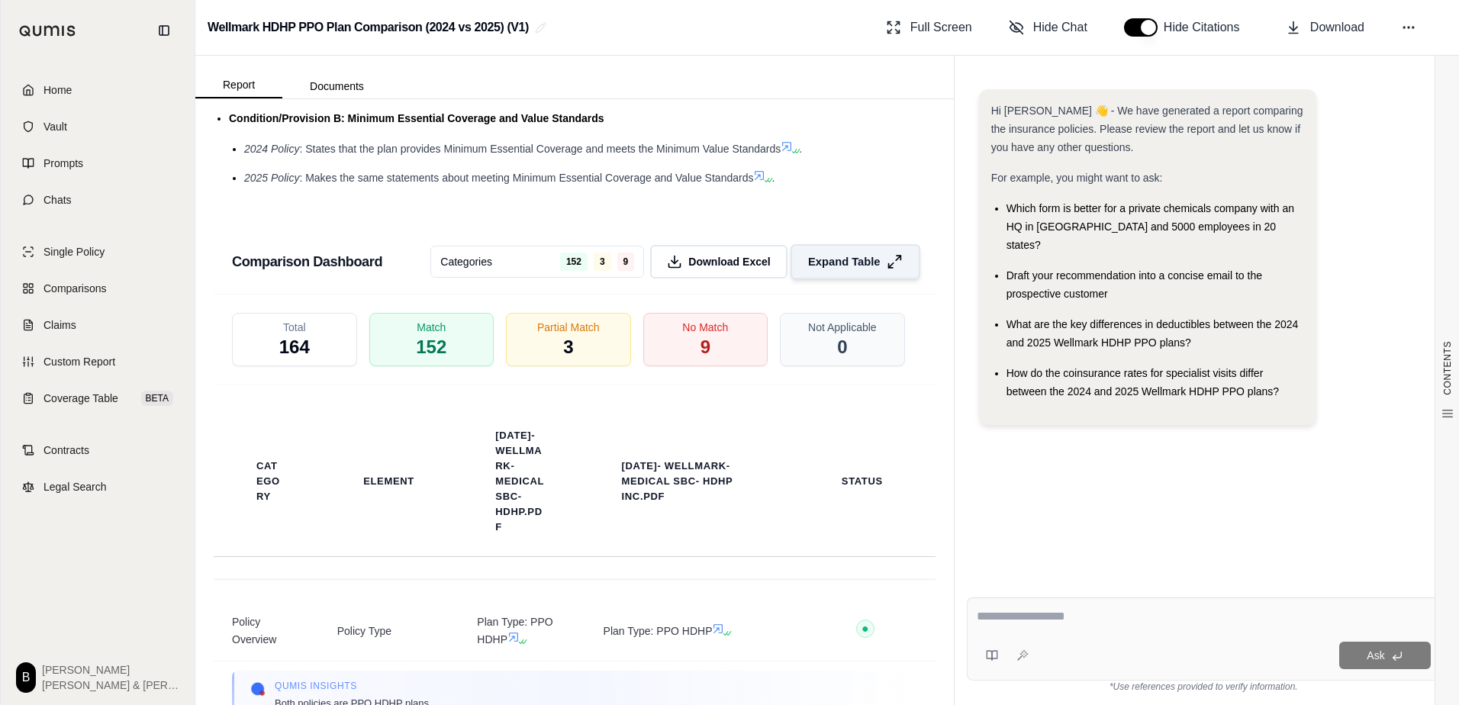
click at [887, 269] on icon at bounding box center [895, 261] width 16 height 16
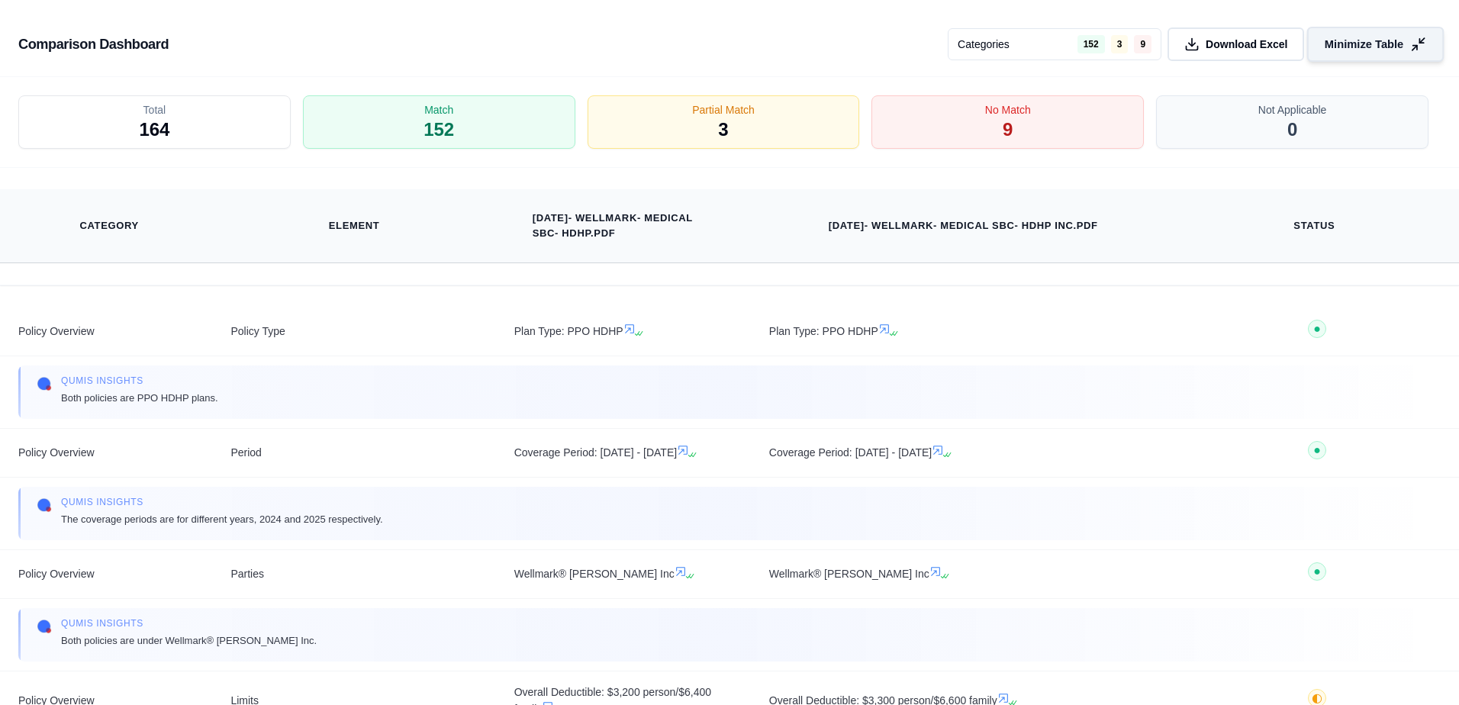
scroll to position [1743, 0]
click at [977, 136] on div "No Match 9" at bounding box center [1007, 123] width 286 height 56
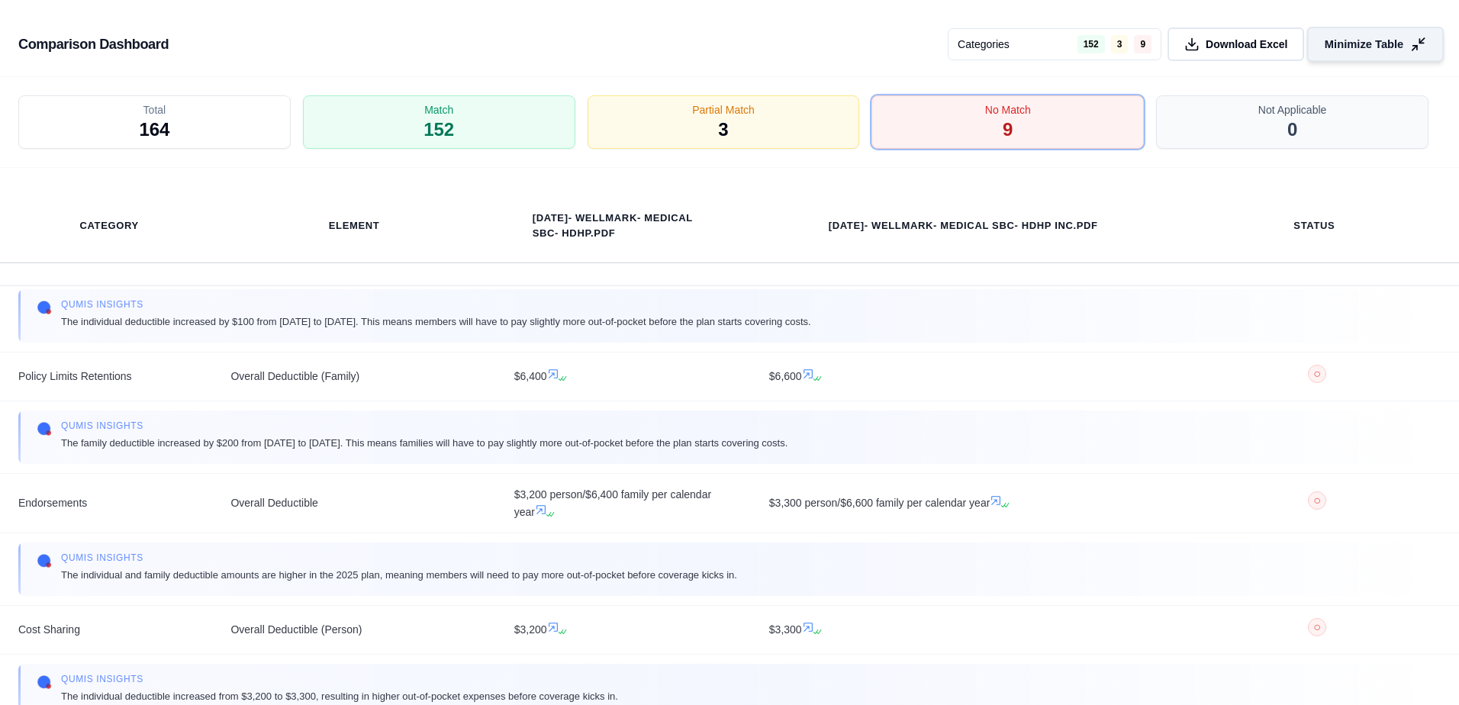
scroll to position [0, 0]
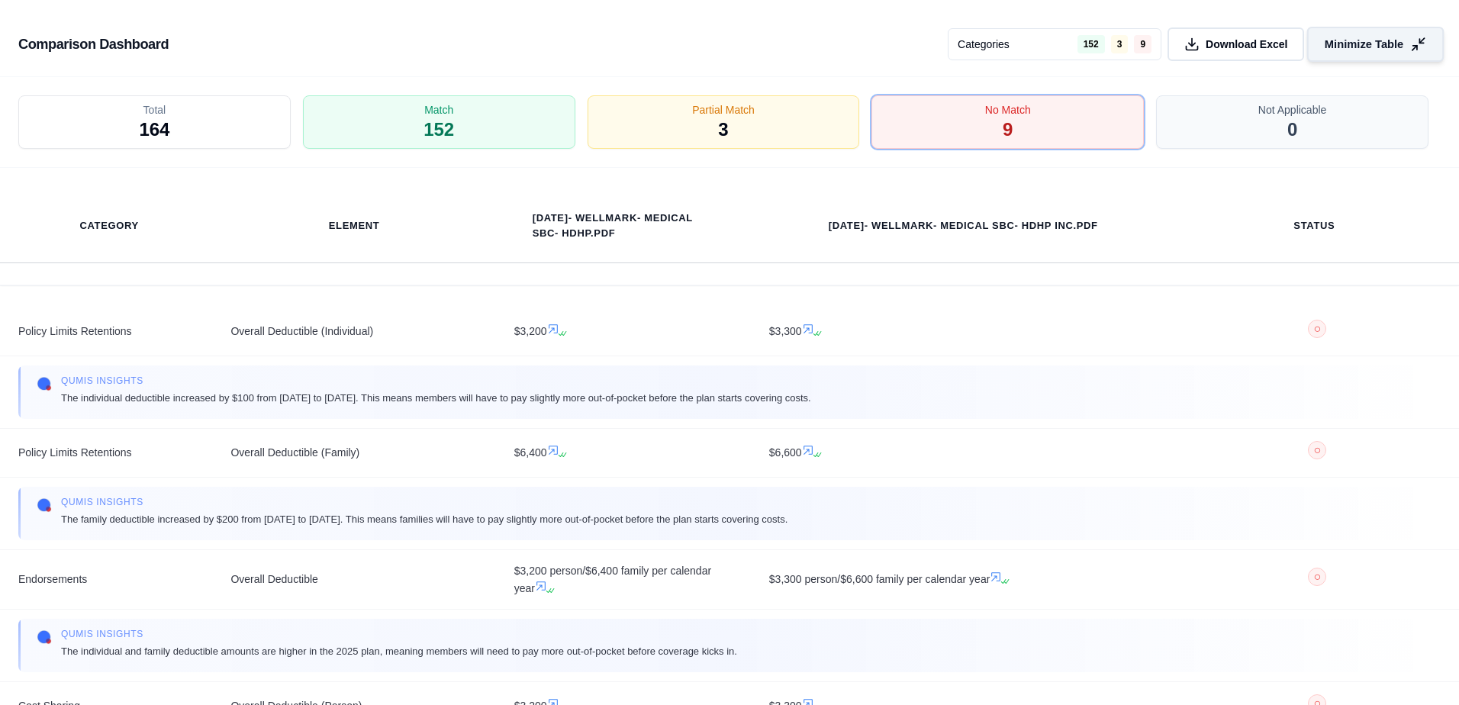
click at [1363, 43] on span "Minimize Table" at bounding box center [1364, 45] width 79 height 16
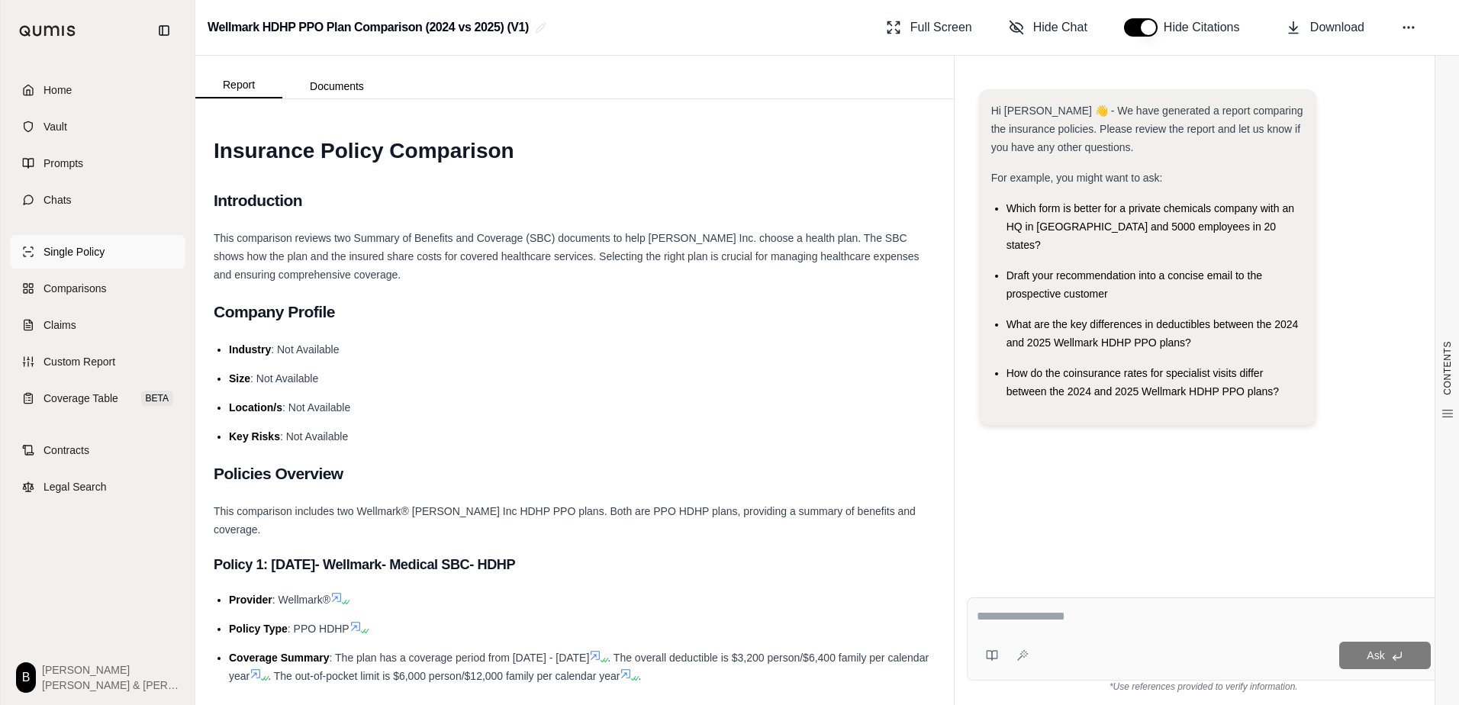
click at [101, 256] on span "Single Policy" at bounding box center [73, 251] width 61 height 15
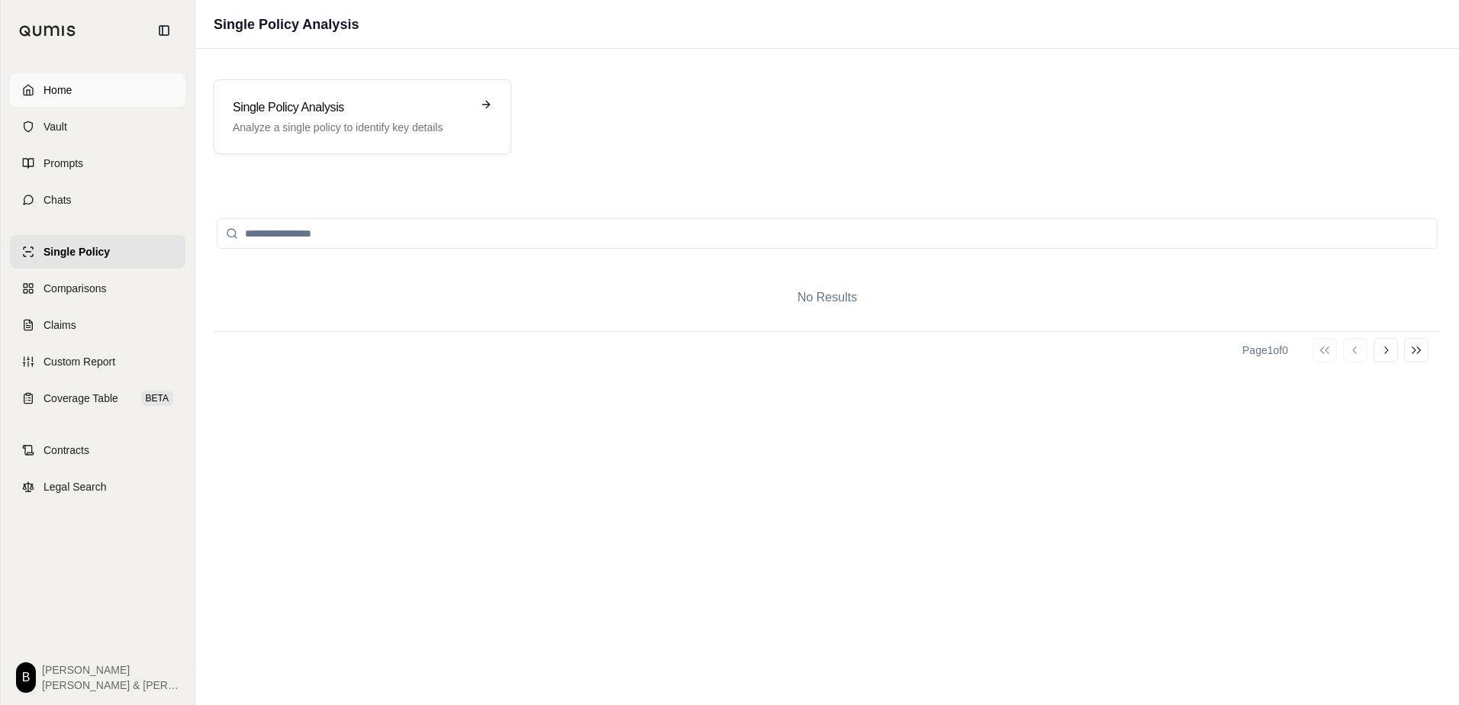
click at [85, 92] on link "Home" at bounding box center [97, 90] width 175 height 34
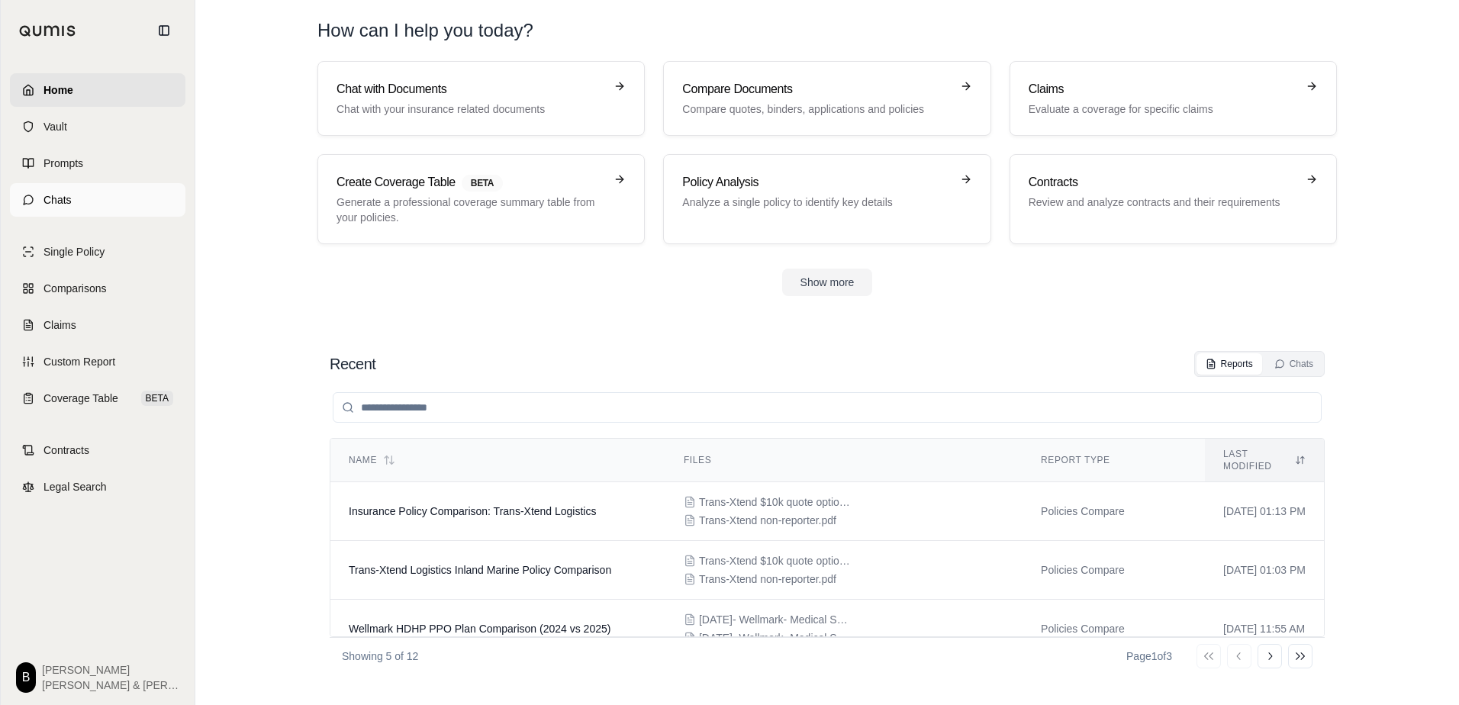
click at [97, 184] on link "Chats" at bounding box center [97, 200] width 175 height 34
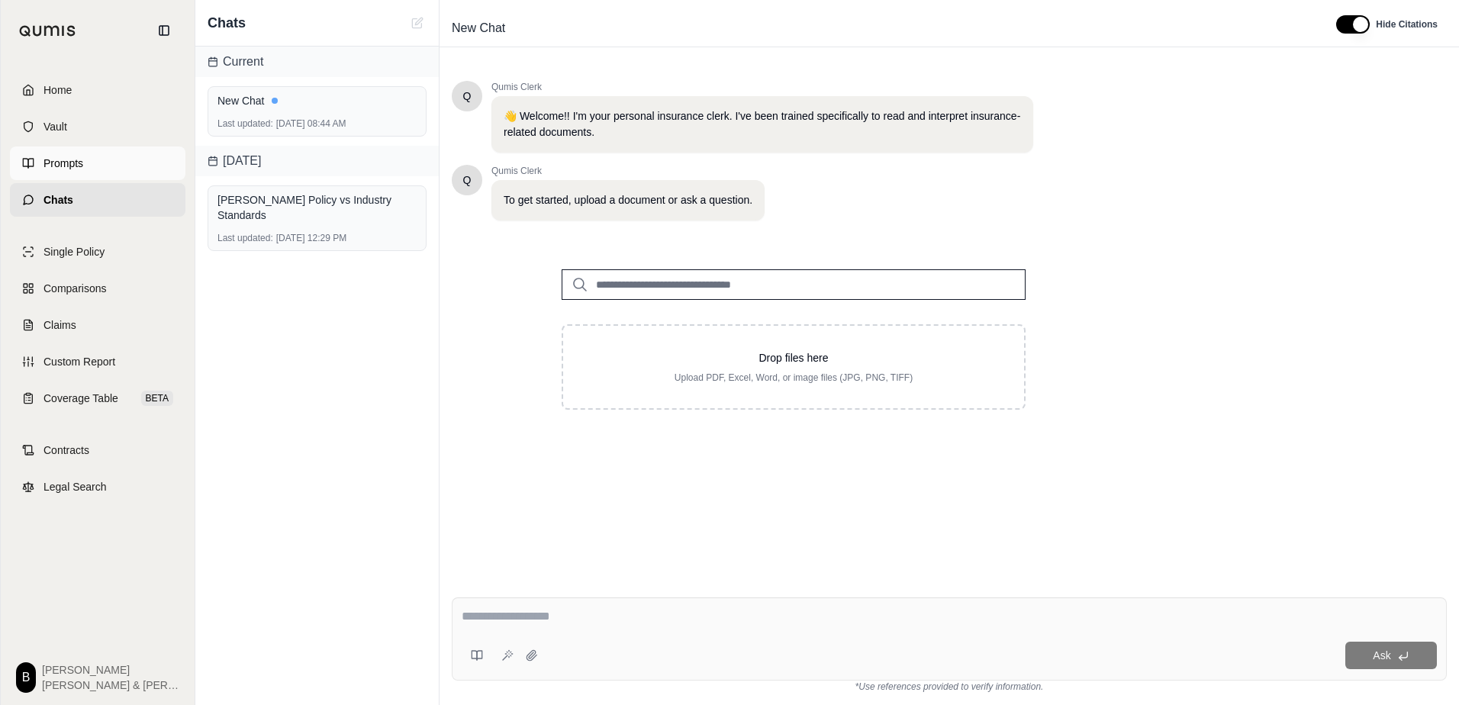
click at [88, 164] on link "Prompts" at bounding box center [97, 163] width 175 height 34
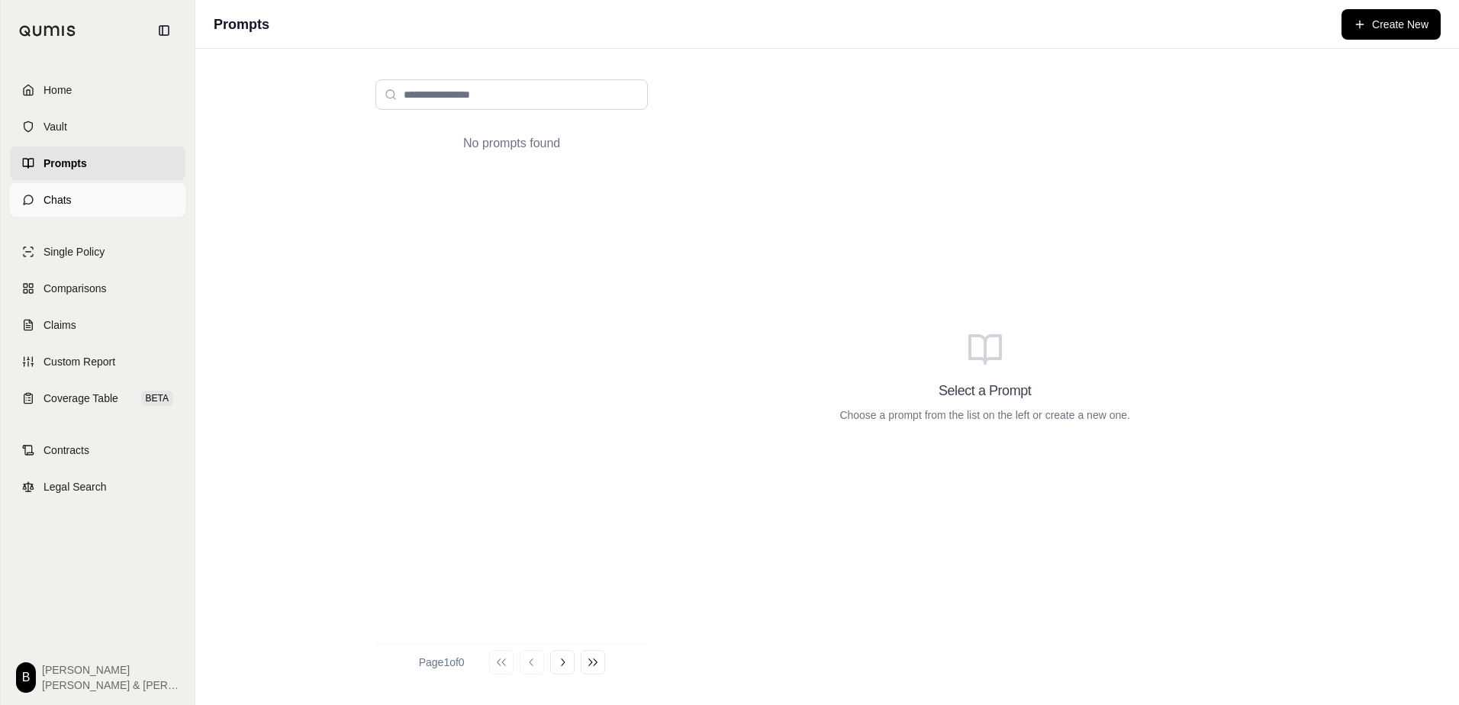
click at [81, 200] on link "Chats" at bounding box center [97, 200] width 175 height 34
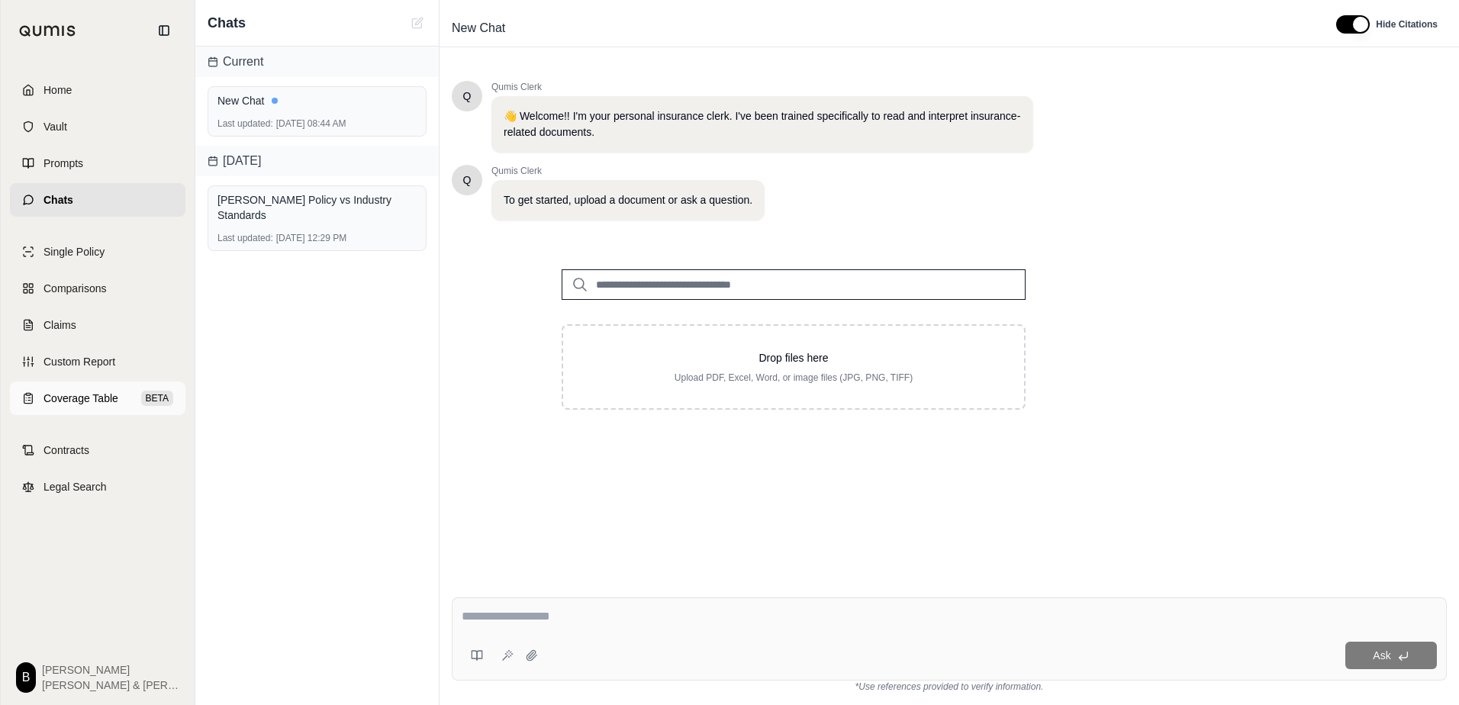
click at [82, 401] on span "Coverage Table" at bounding box center [80, 398] width 75 height 15
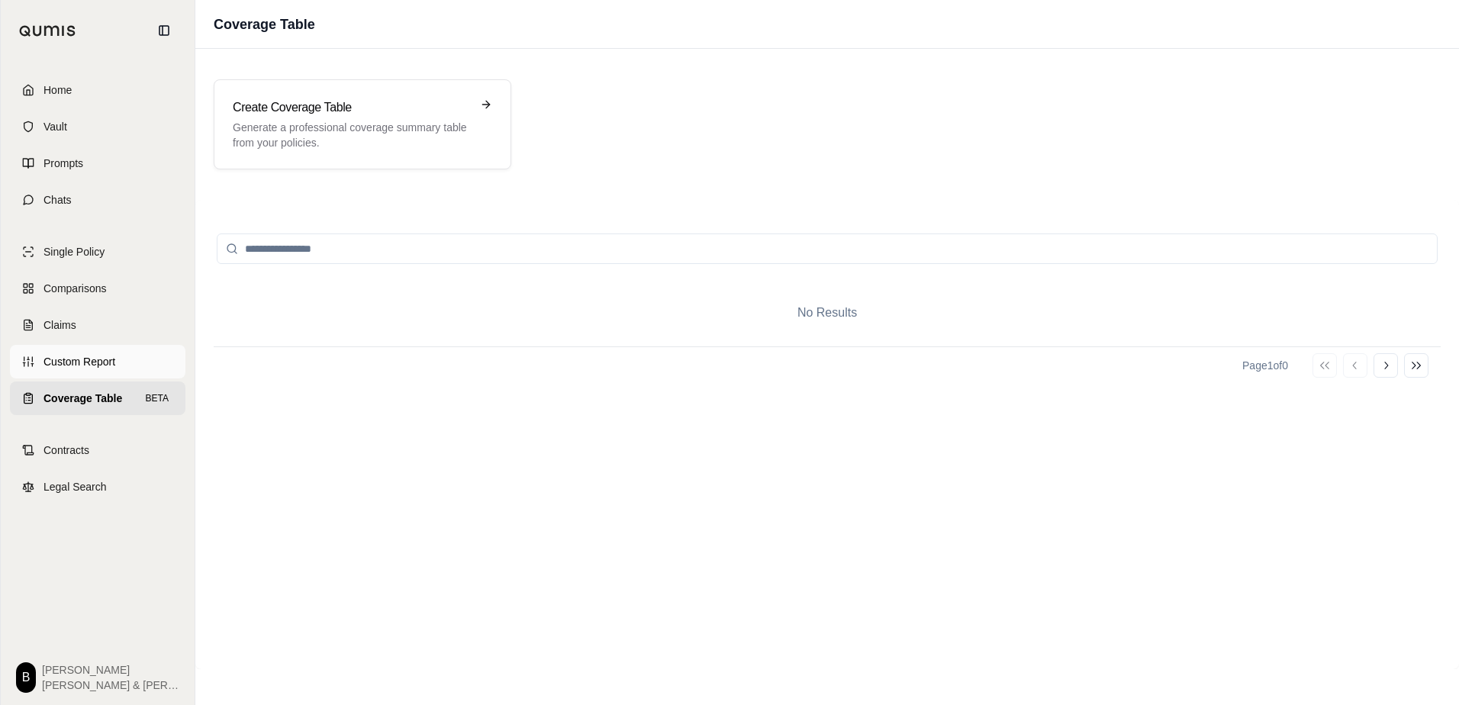
click at [66, 370] on link "Custom Report" at bounding box center [97, 362] width 175 height 34
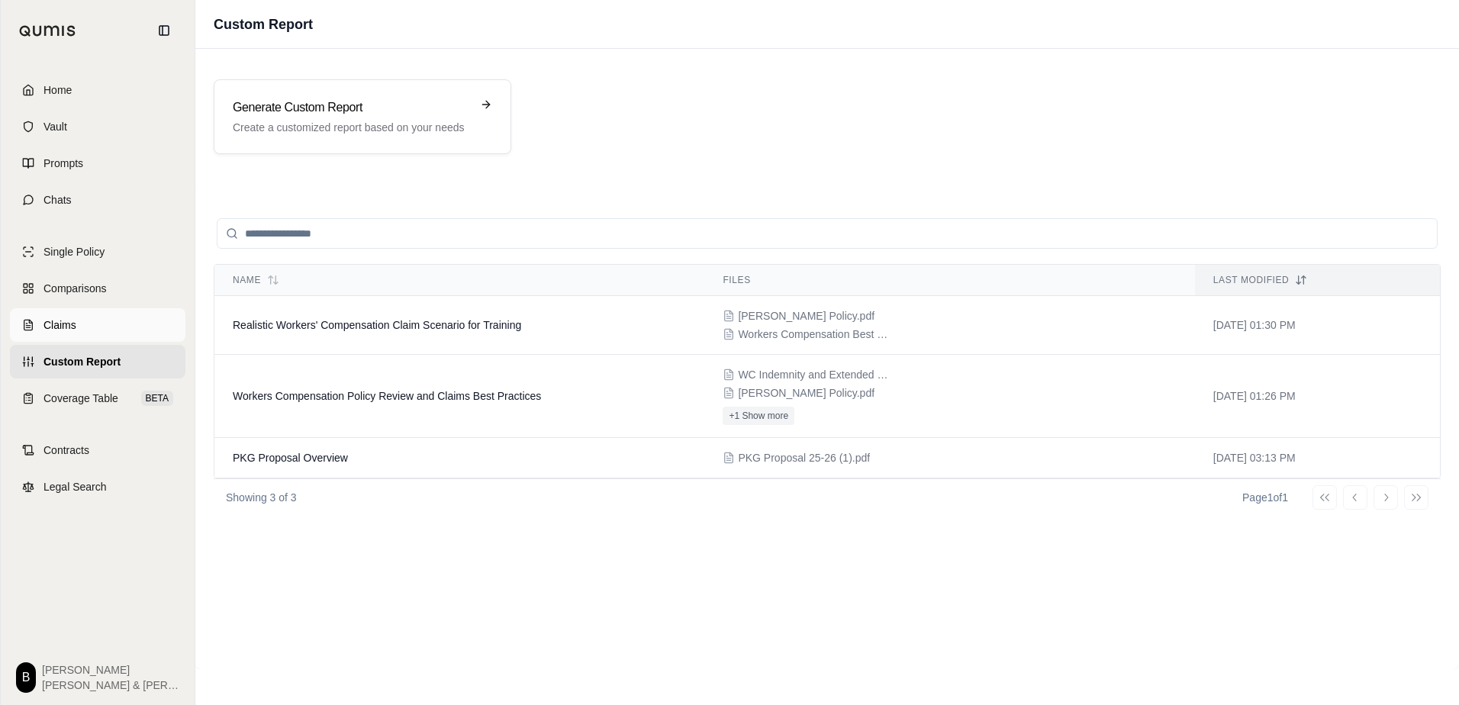
click at [63, 319] on span "Claims" at bounding box center [59, 324] width 33 height 15
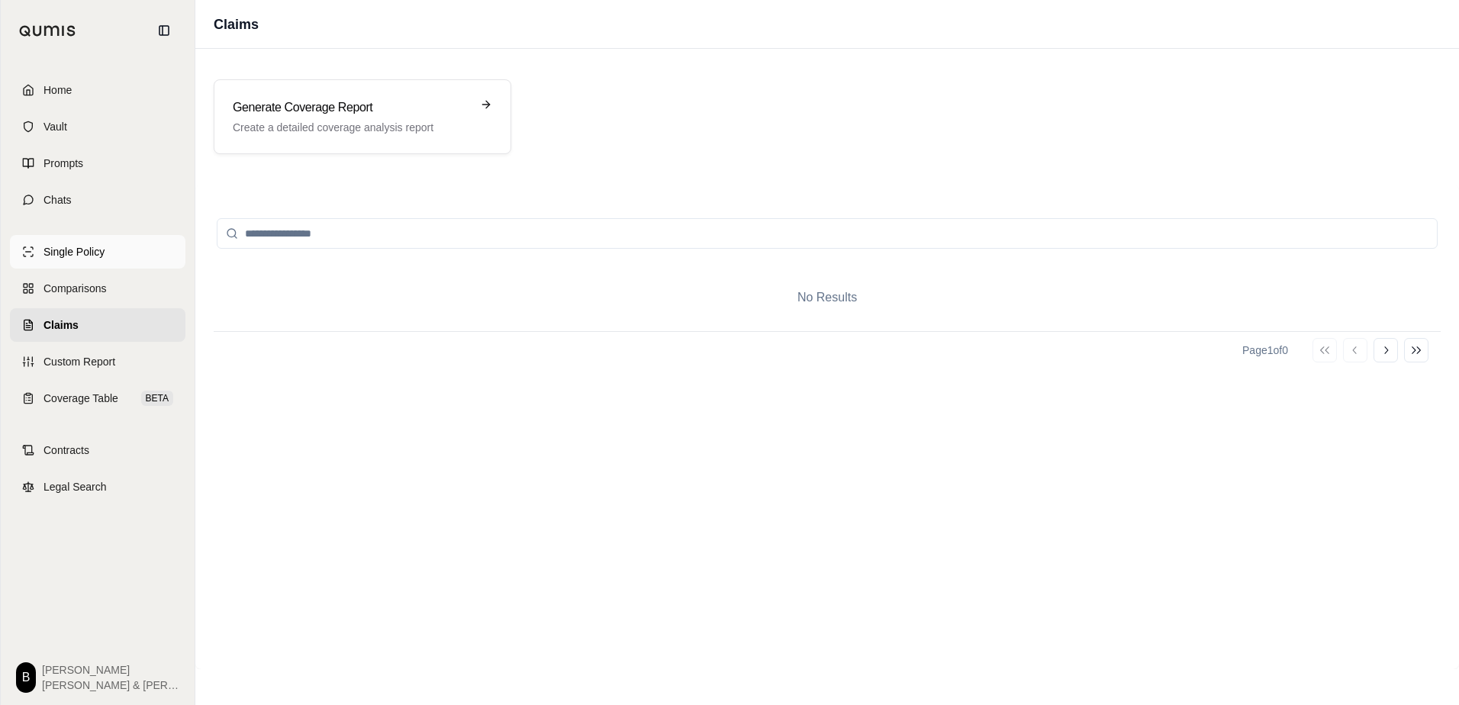
click at [74, 249] on span "Single Policy" at bounding box center [73, 251] width 61 height 15
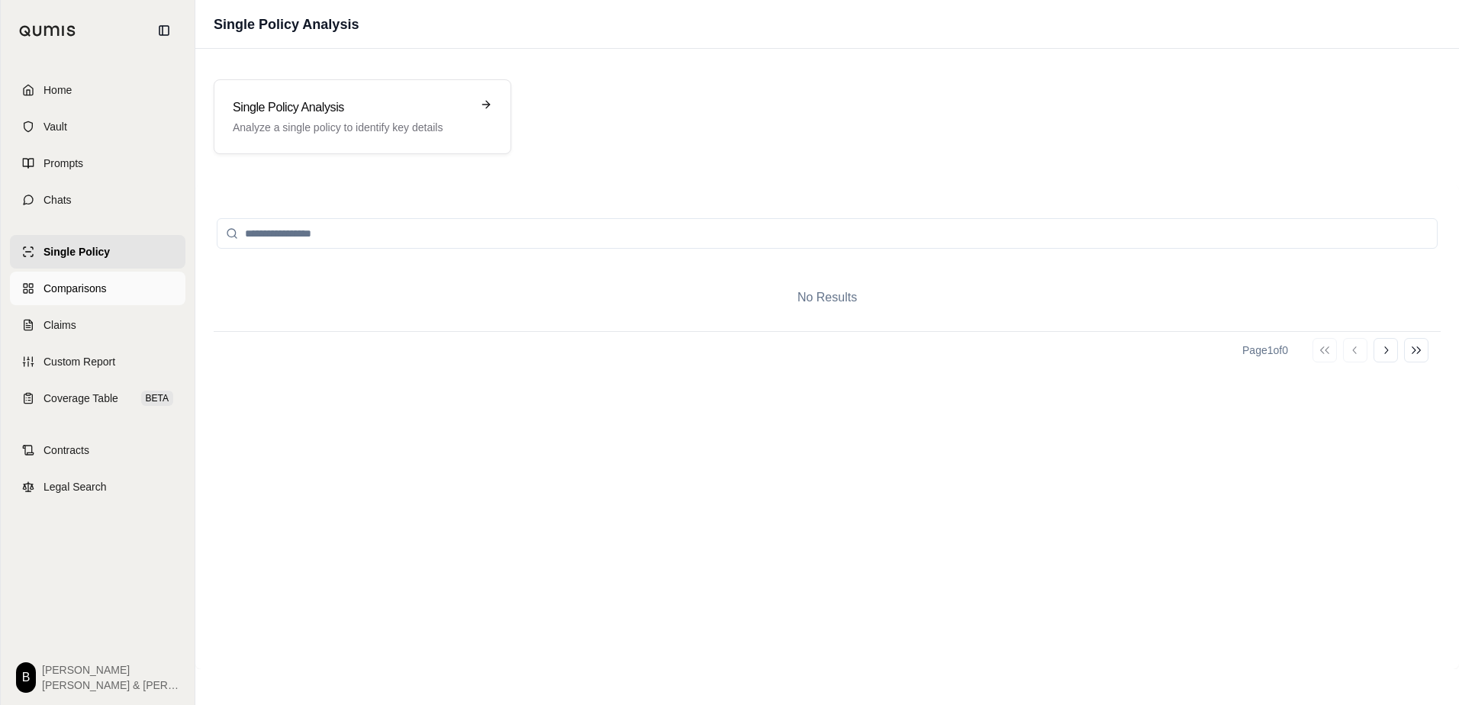
click at [80, 287] on span "Comparisons" at bounding box center [74, 288] width 63 height 15
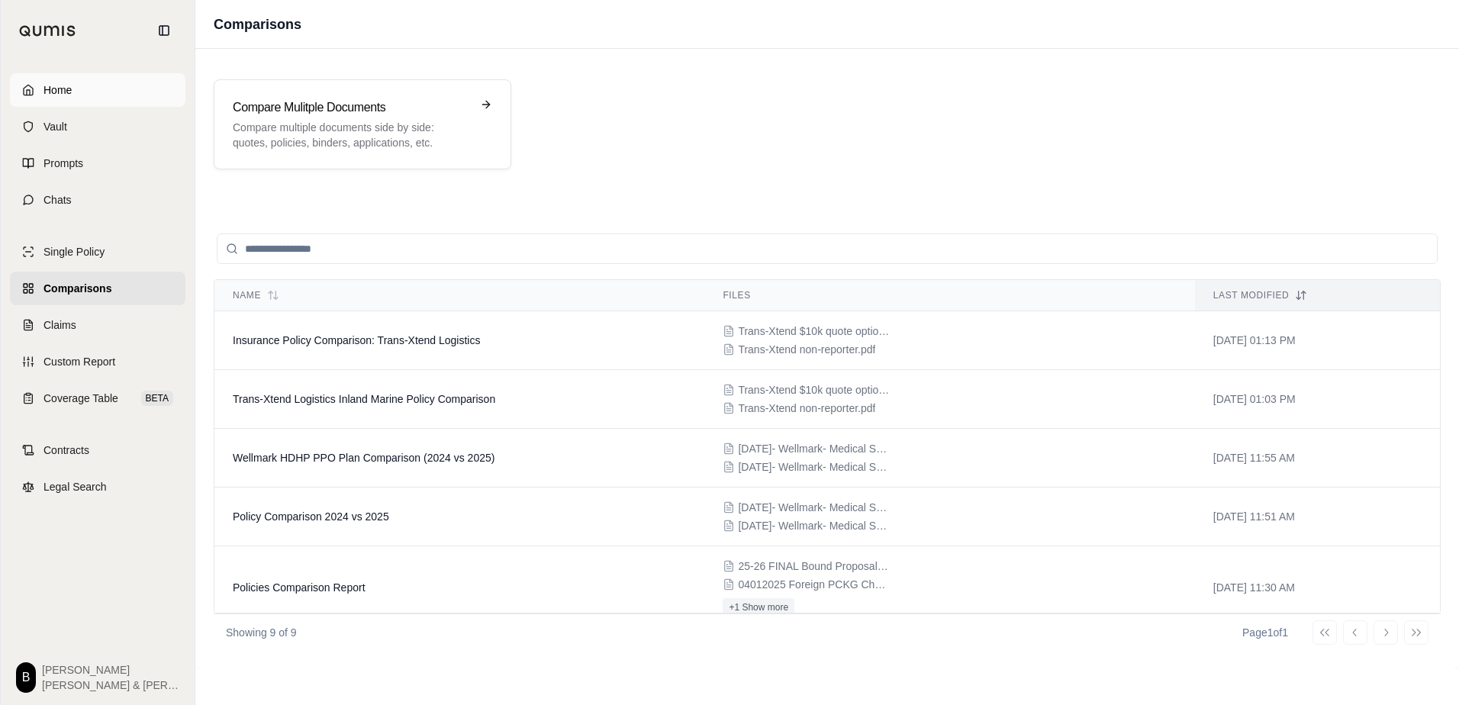
click at [68, 93] on span "Home" at bounding box center [57, 89] width 28 height 15
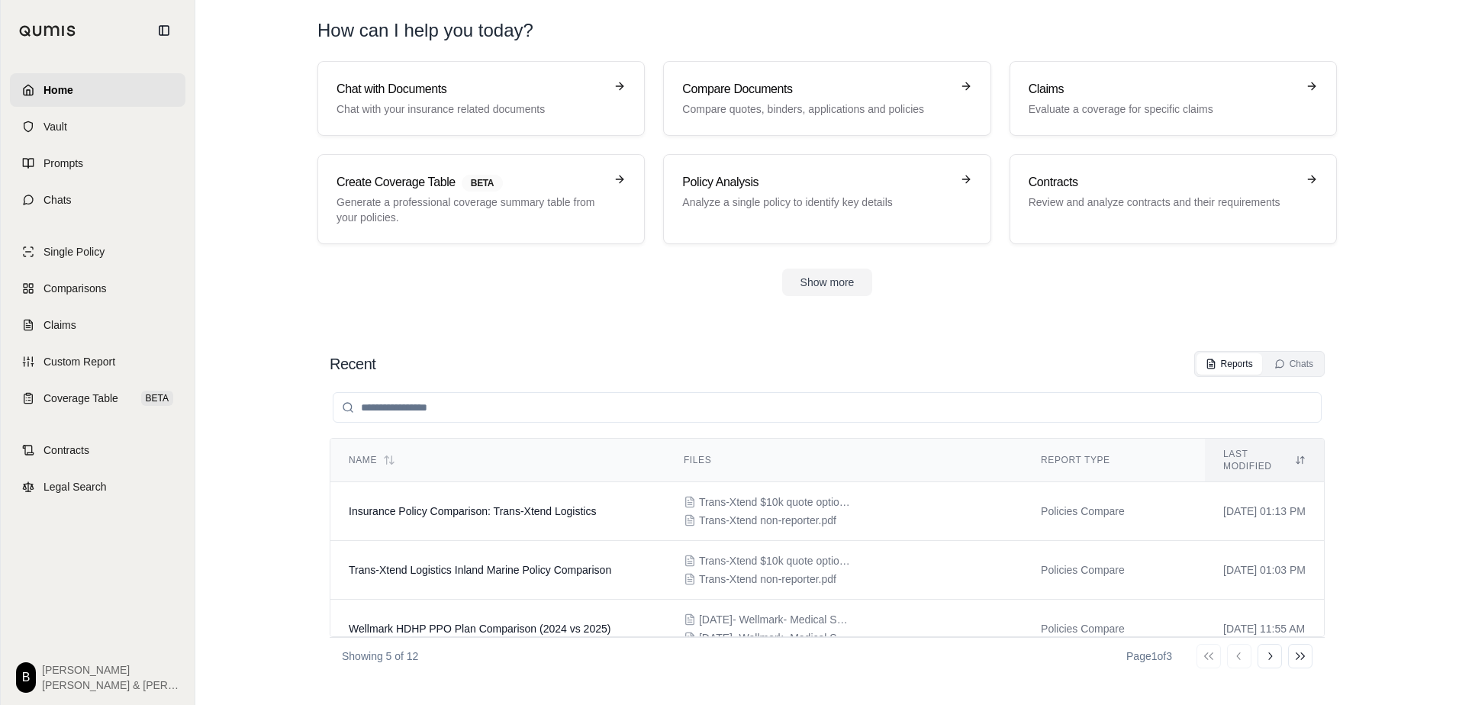
click at [616, 273] on div "Show more" at bounding box center [826, 282] width 1019 height 27
click at [112, 294] on link "Comparisons" at bounding box center [97, 289] width 175 height 34
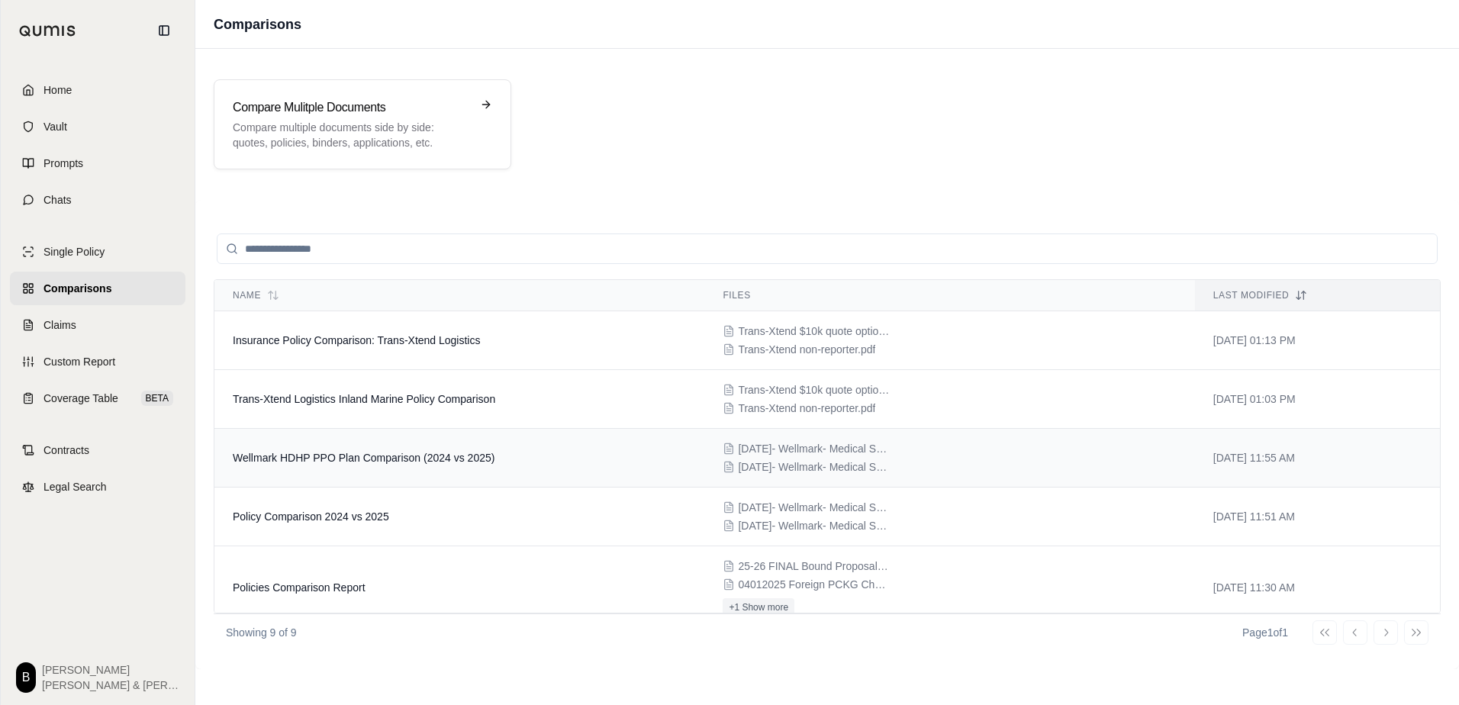
click at [386, 465] on td "Wellmark HDHP PPO Plan Comparison (2024 vs 2025)" at bounding box center [459, 458] width 490 height 59
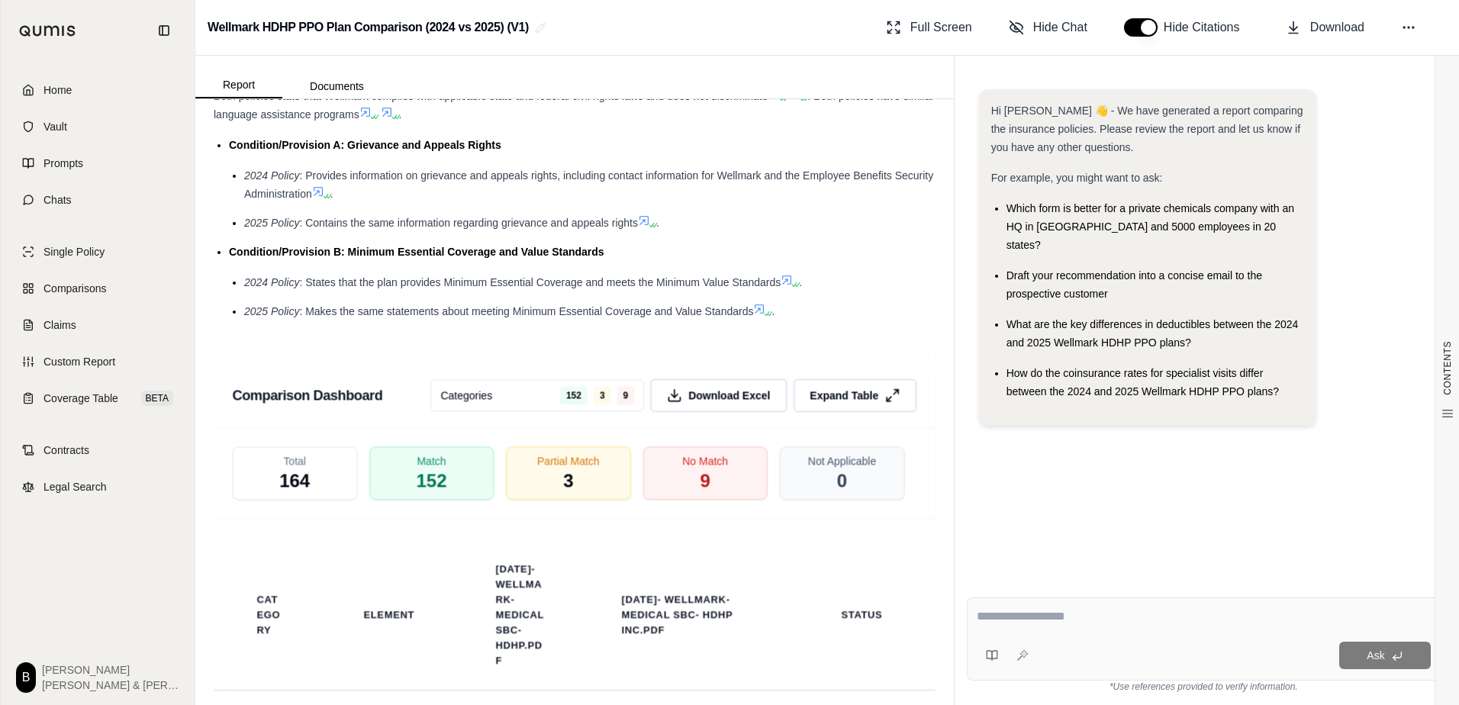
scroll to position [2213, 0]
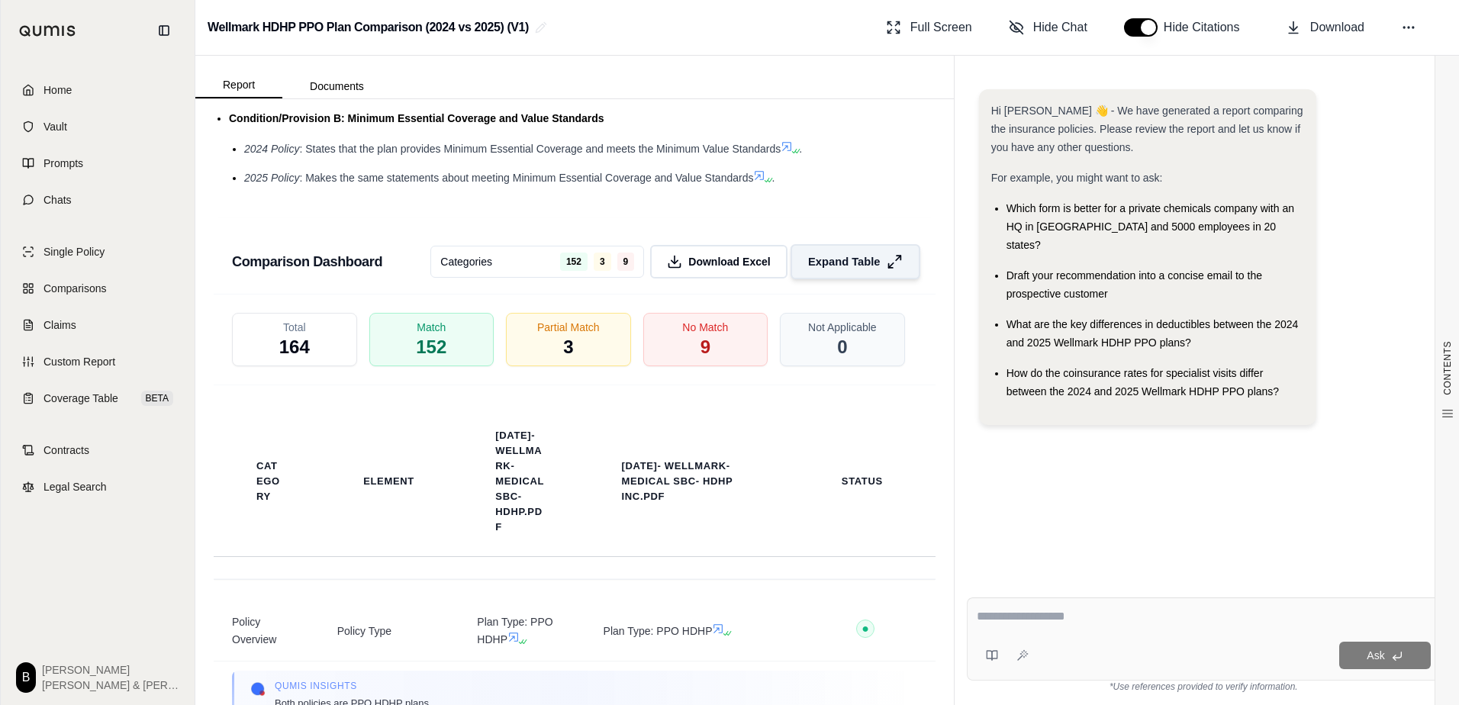
click at [852, 269] on span "Expand Table" at bounding box center [844, 261] width 72 height 16
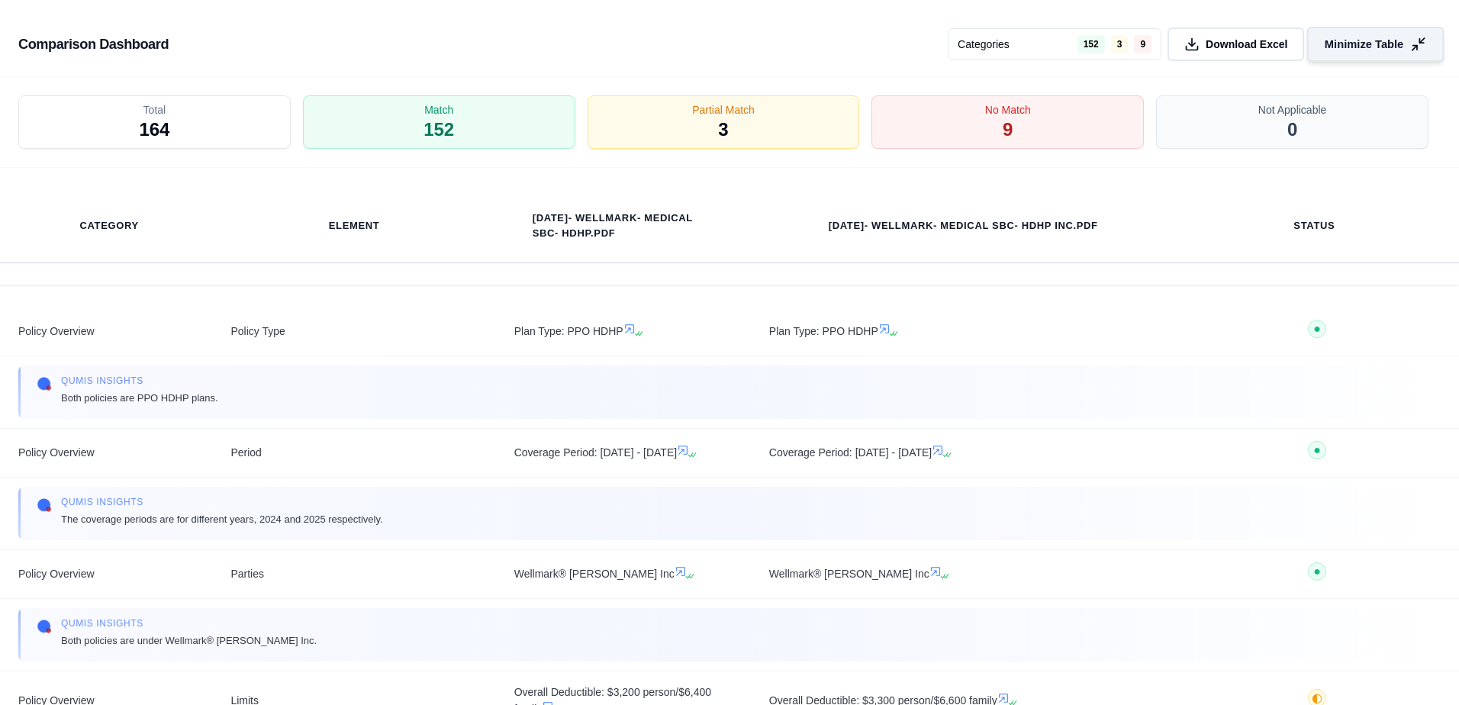
scroll to position [1743, 0]
click at [985, 141] on div "No Match 9" at bounding box center [1007, 123] width 286 height 56
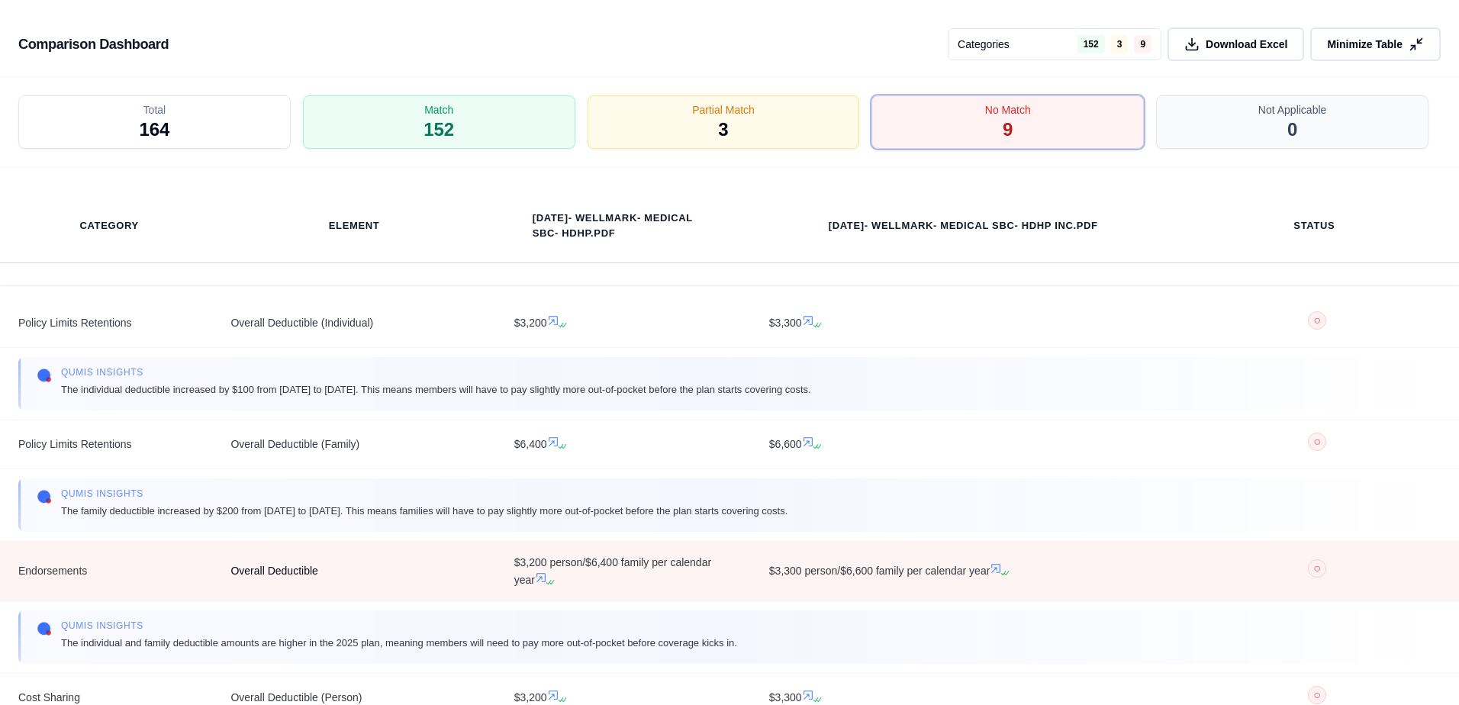
scroll to position [0, 0]
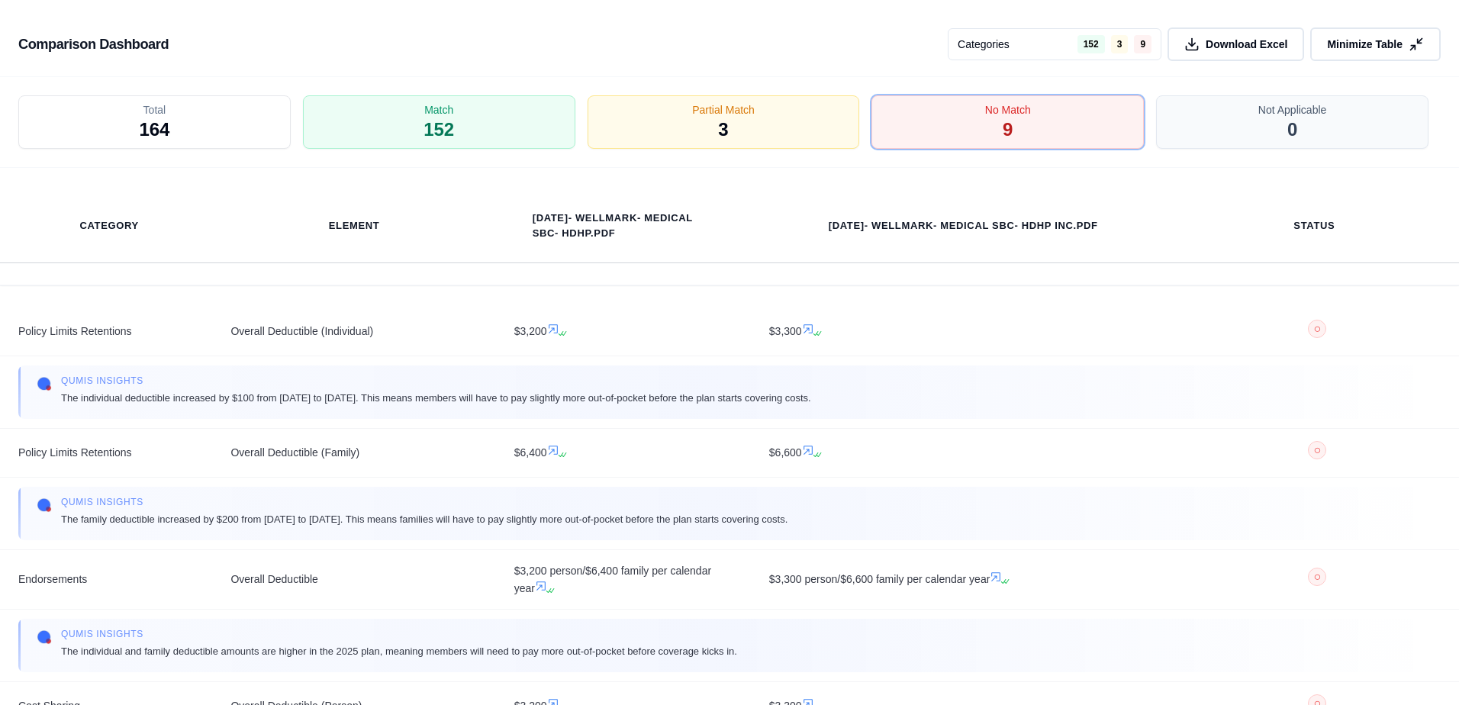
click at [1351, 47] on span "Minimize Table" at bounding box center [1365, 44] width 76 height 15
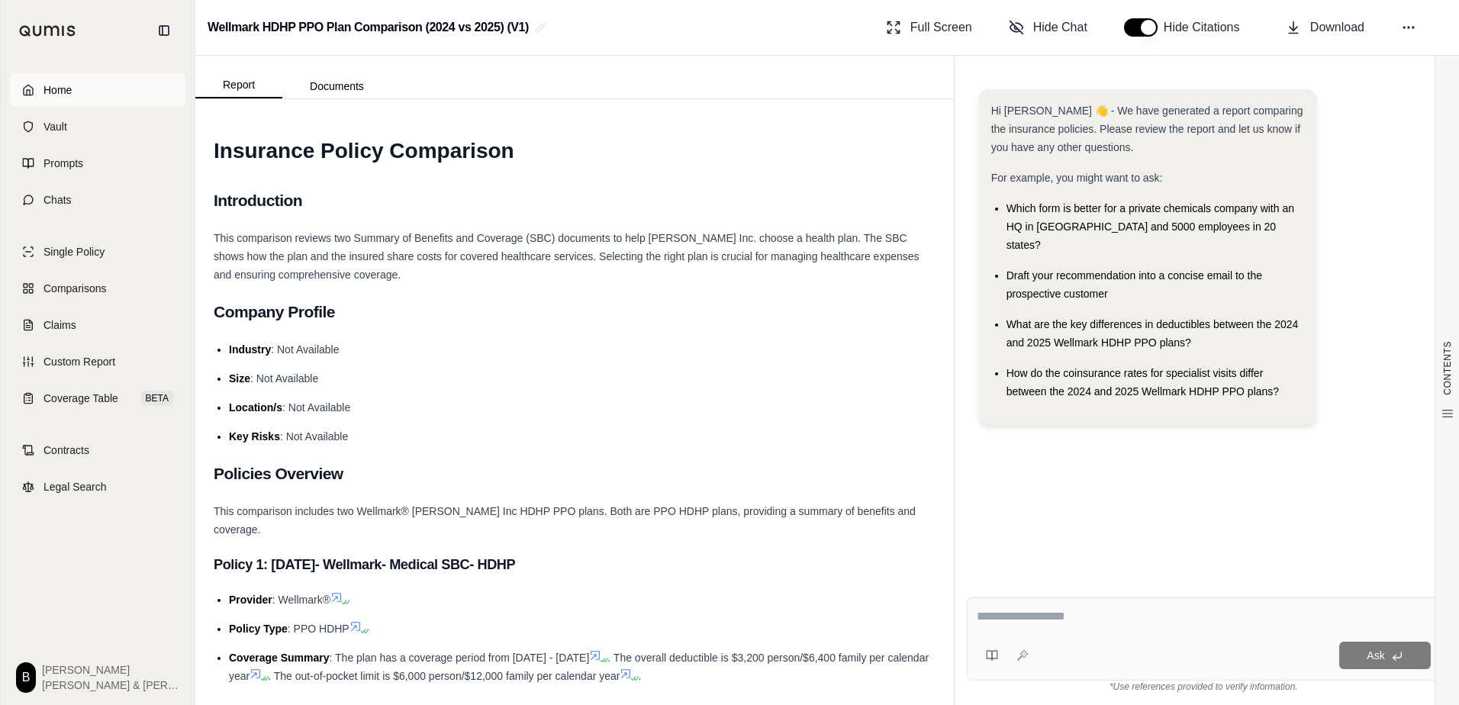
click at [68, 89] on span "Home" at bounding box center [57, 89] width 28 height 15
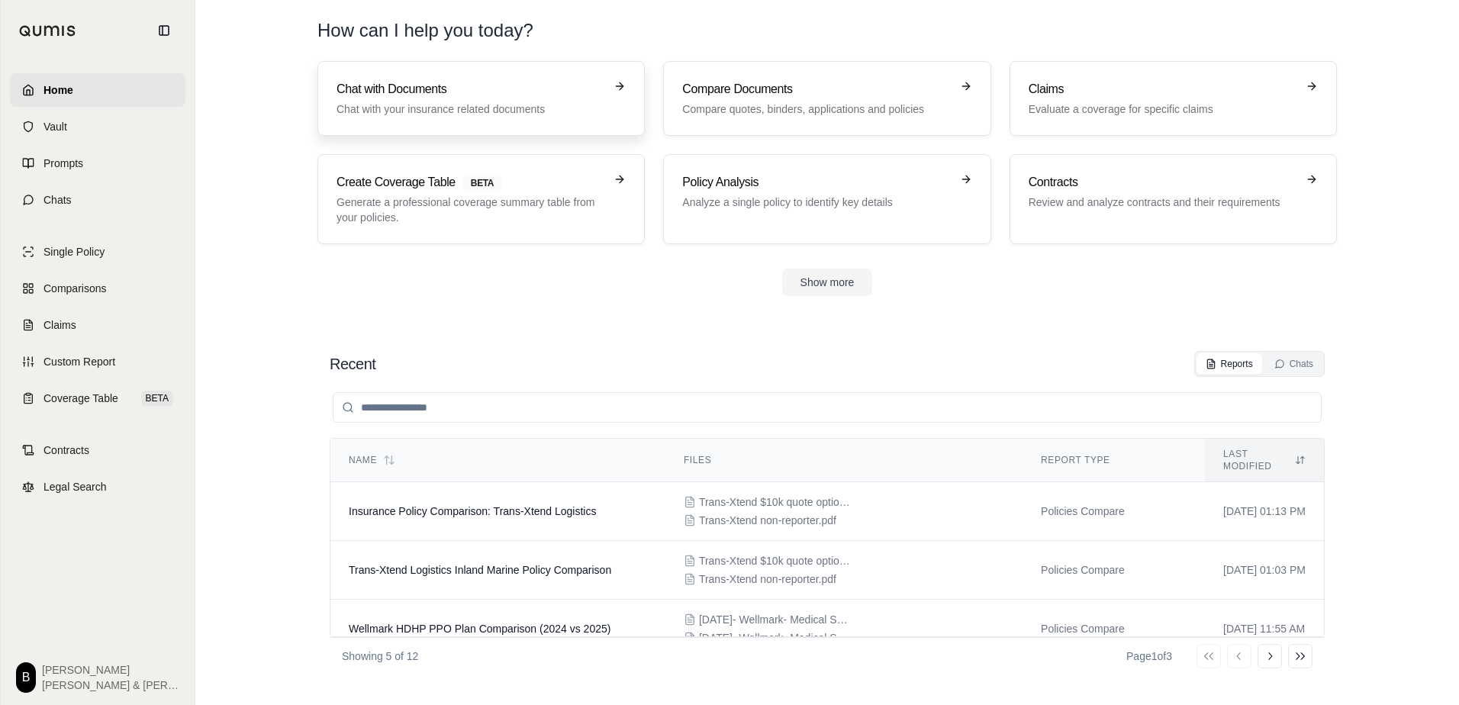
click at [512, 121] on link "Chat with Documents Chat with your insurance related documents" at bounding box center [480, 98] width 327 height 75
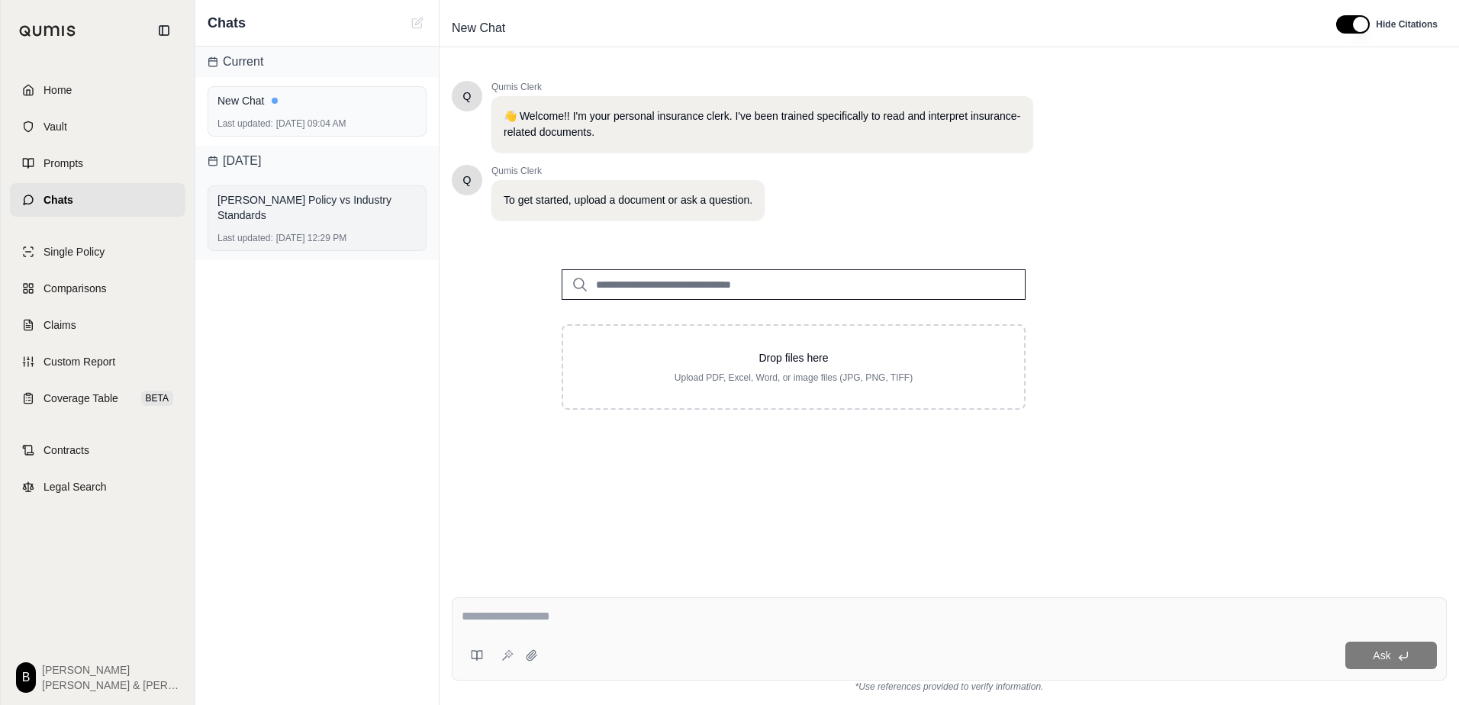
click at [317, 209] on div "[PERSON_NAME] Policy vs Industry Standards" at bounding box center [316, 207] width 199 height 37
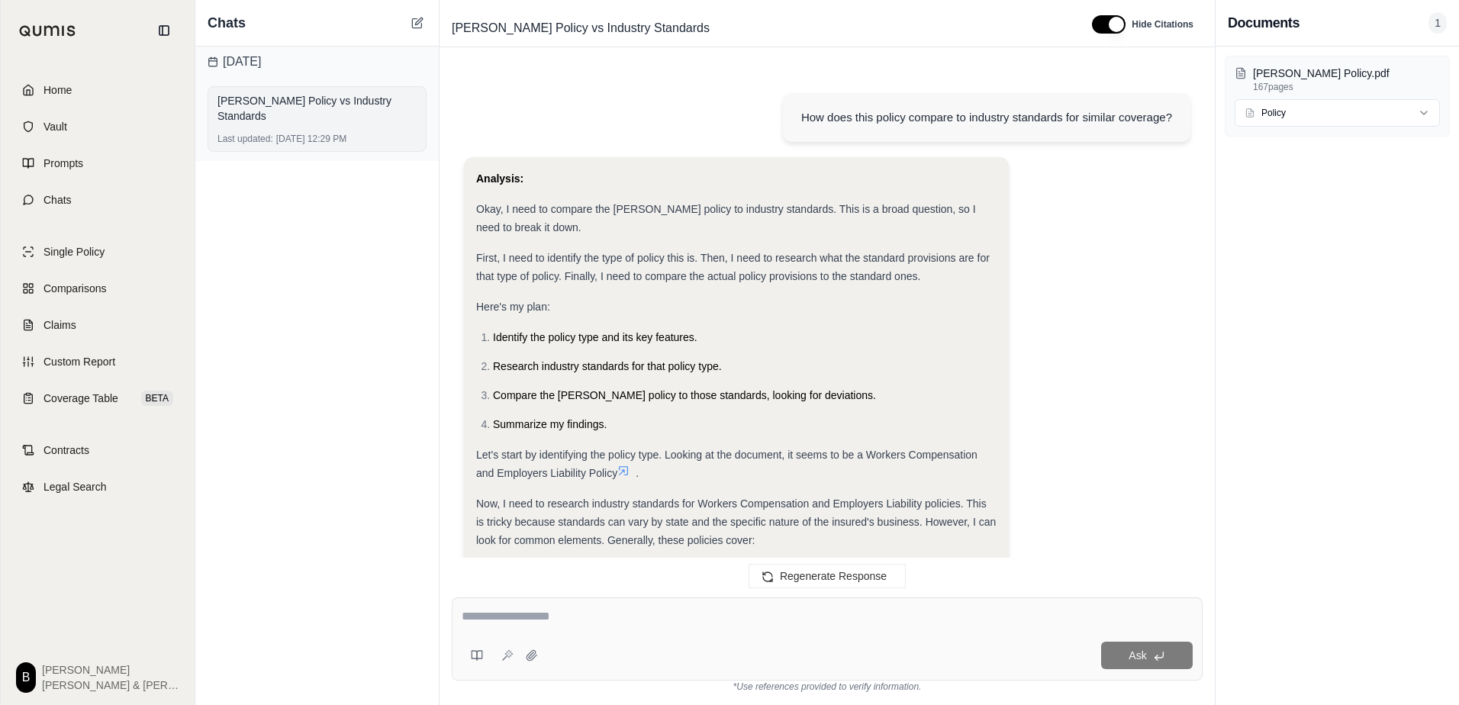
scroll to position [4067, 0]
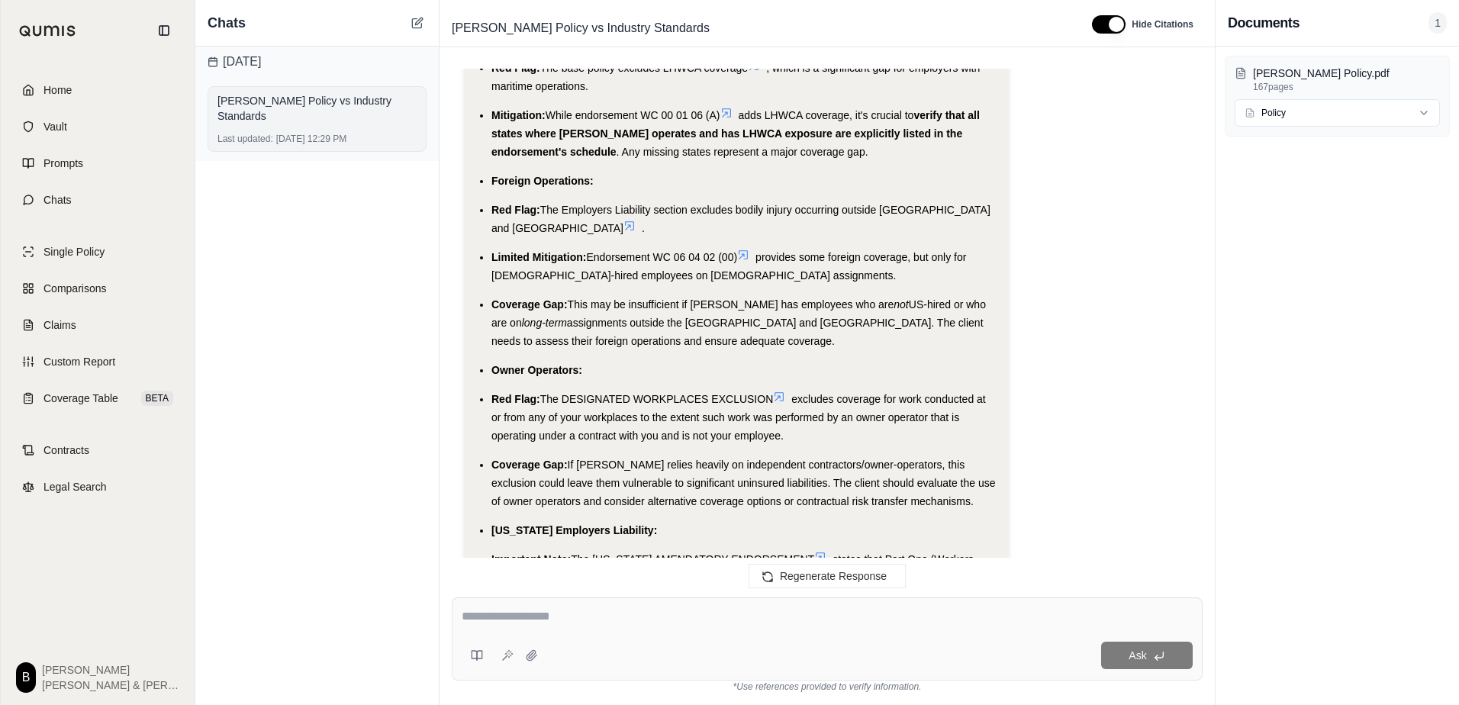
click at [333, 133] on div "Last updated: [DATE] 12:29 PM" at bounding box center [316, 139] width 199 height 12
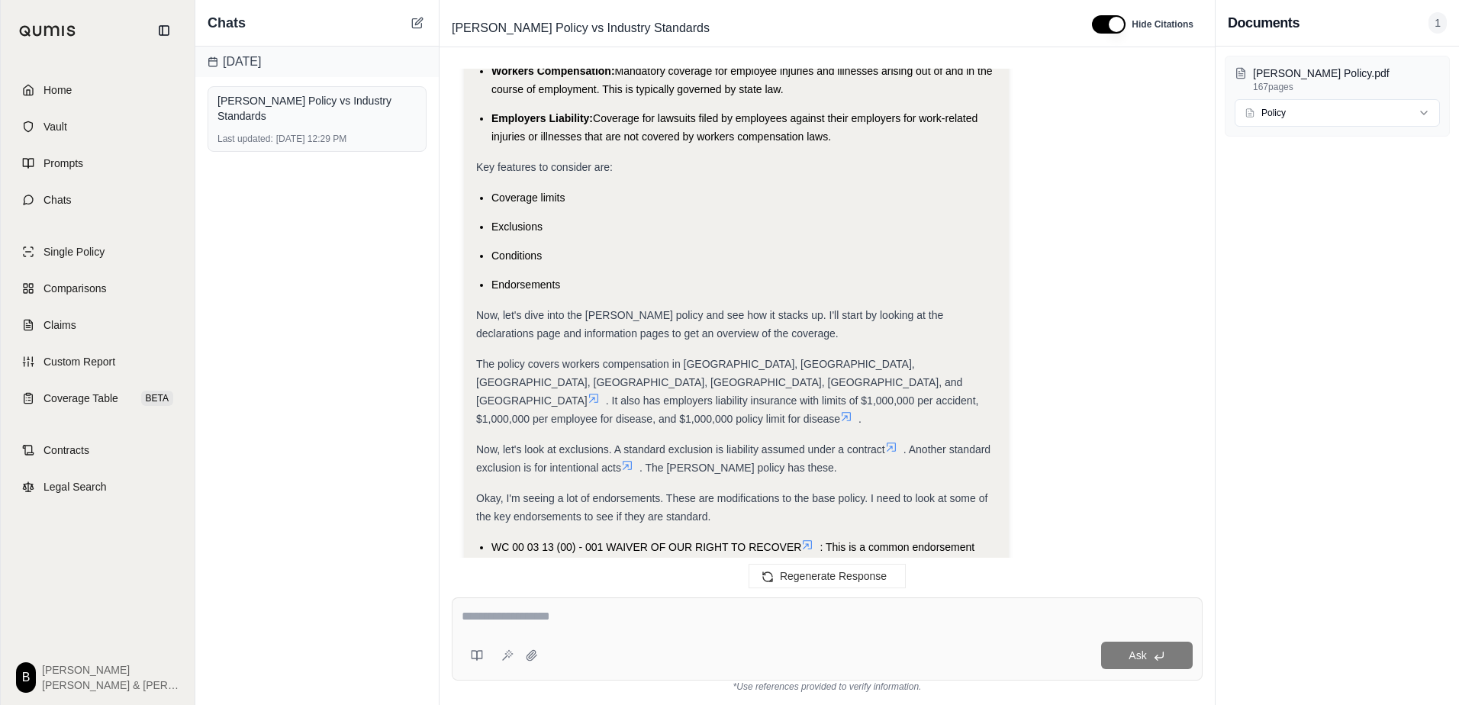
scroll to position [534, 0]
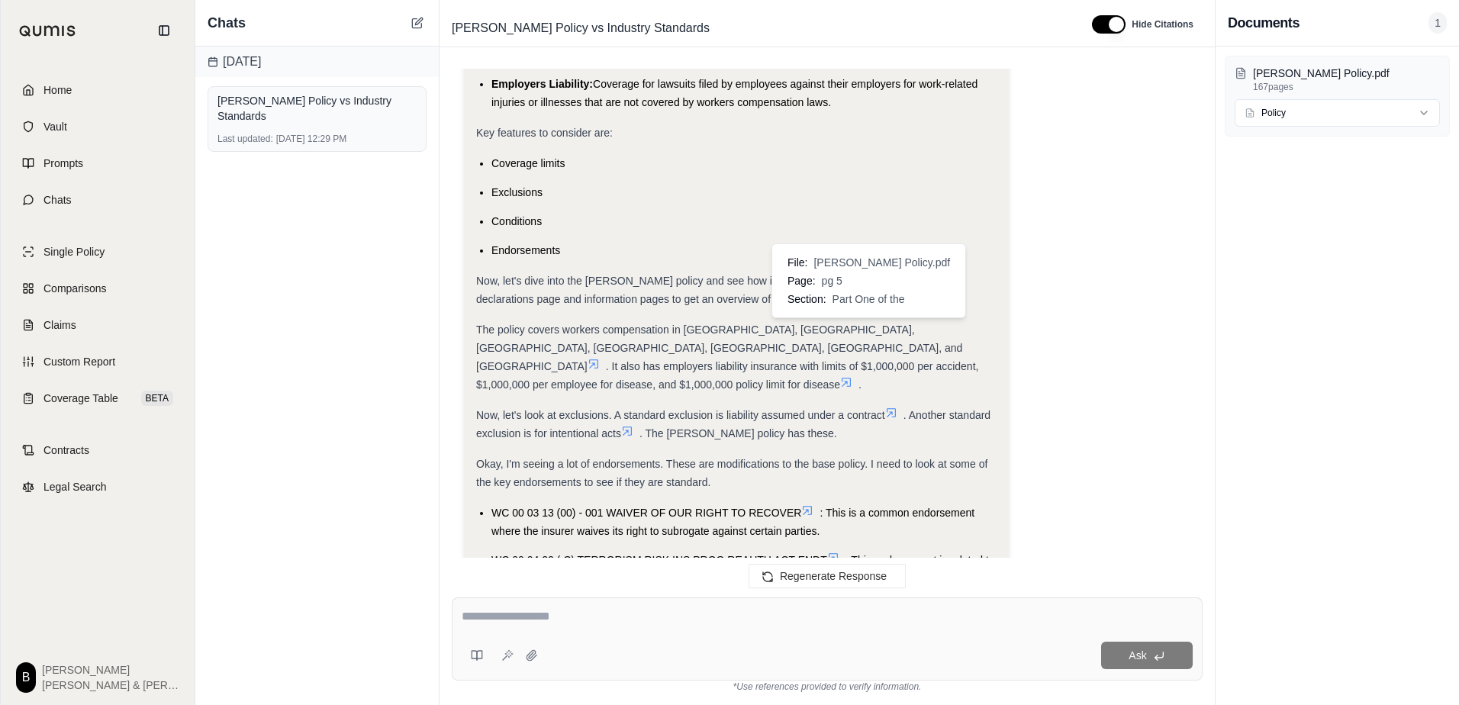
click at [600, 358] on icon at bounding box center [593, 364] width 12 height 12
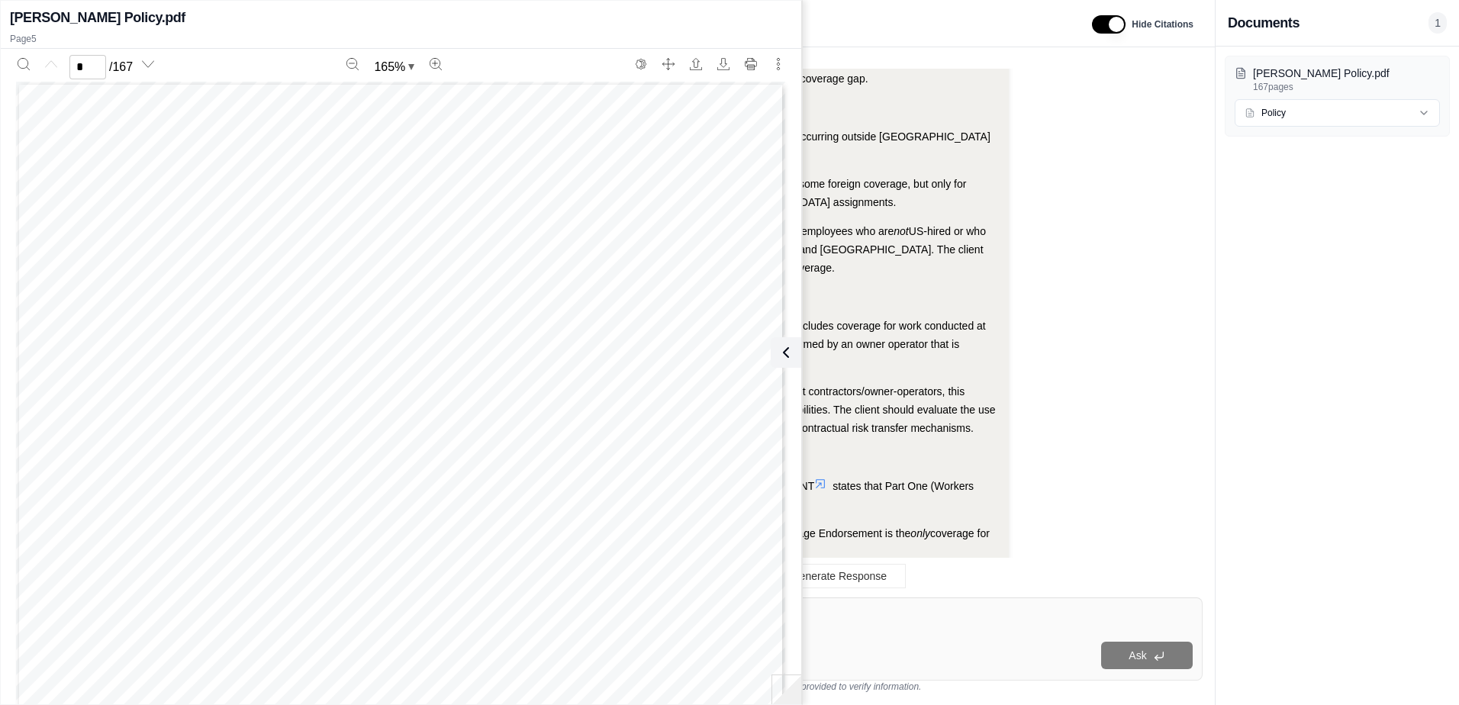
scroll to position [0, 0]
type input "*"
click at [789, 349] on icon at bounding box center [783, 352] width 18 height 18
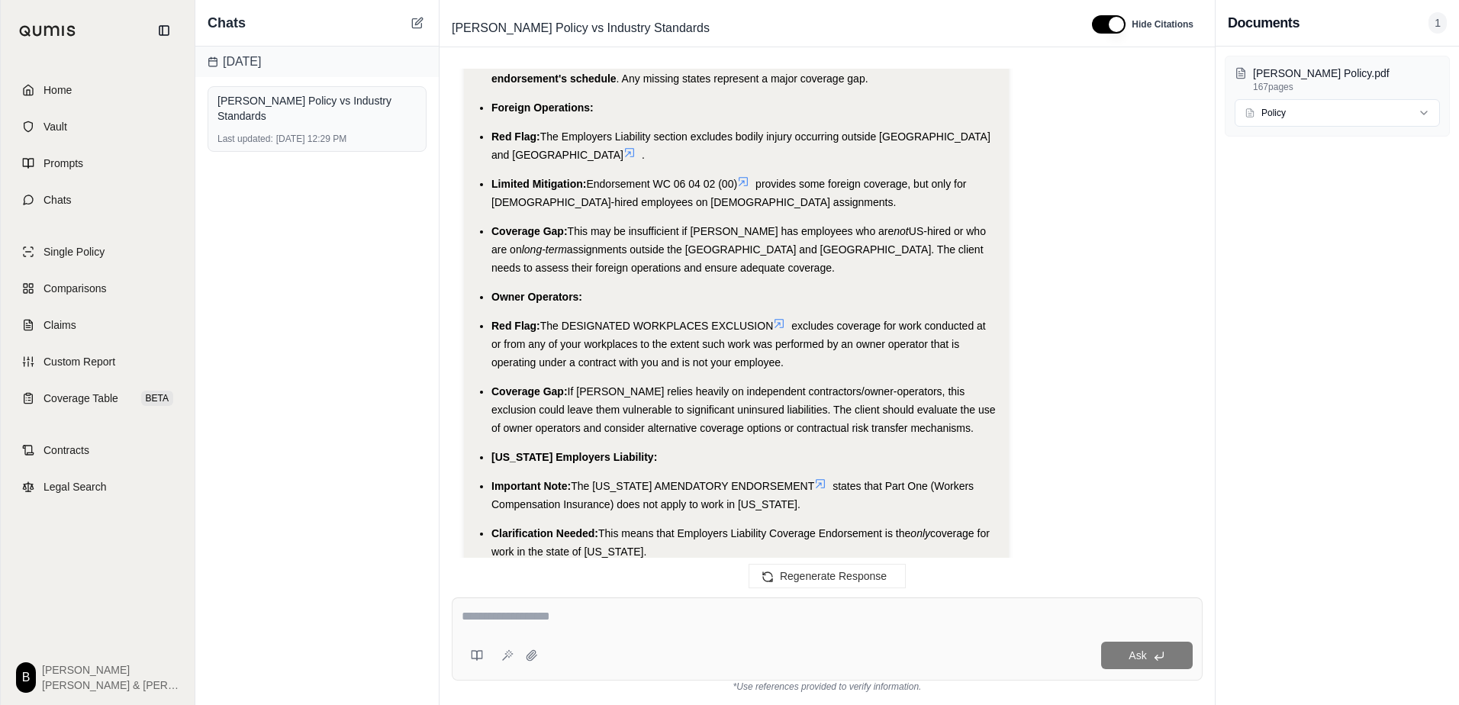
click at [817, 478] on icon at bounding box center [820, 484] width 12 height 12
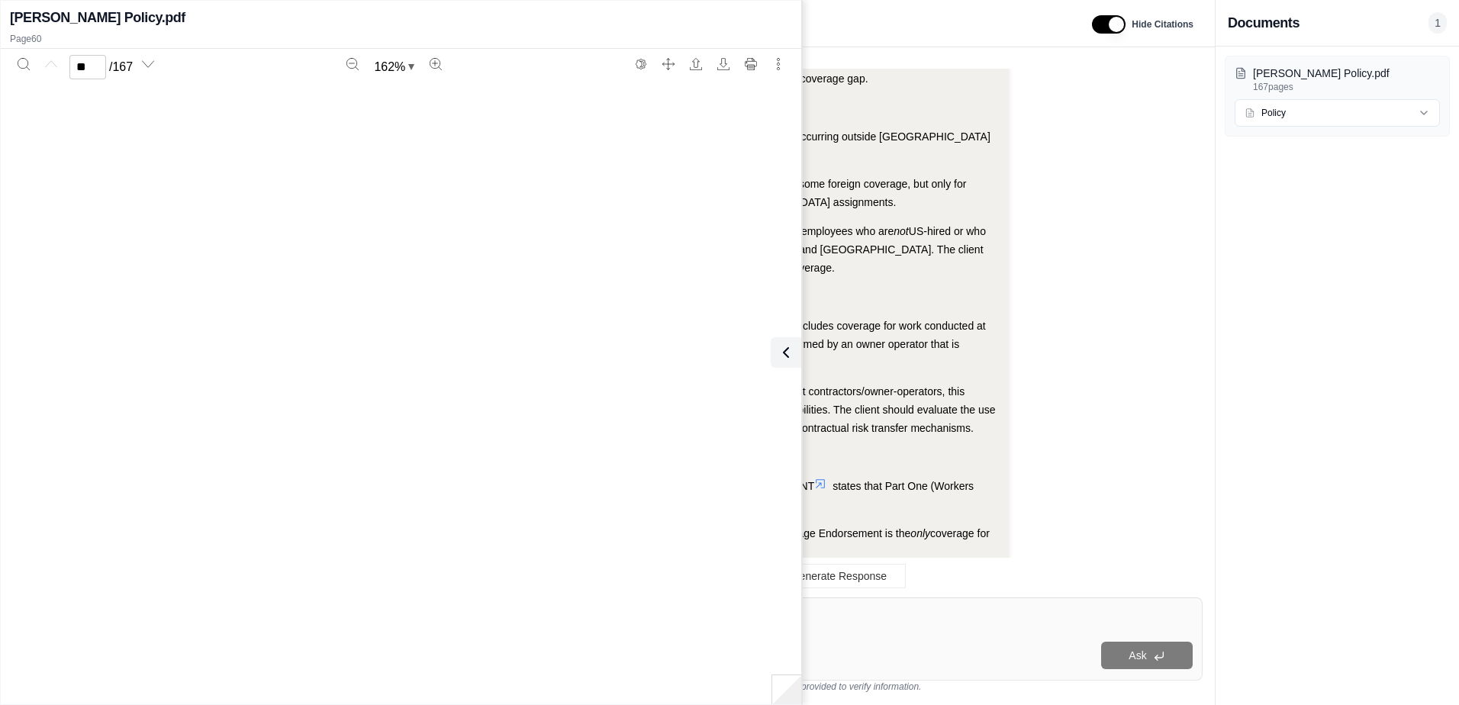
type input "**"
click at [781, 352] on icon at bounding box center [783, 352] width 5 height 9
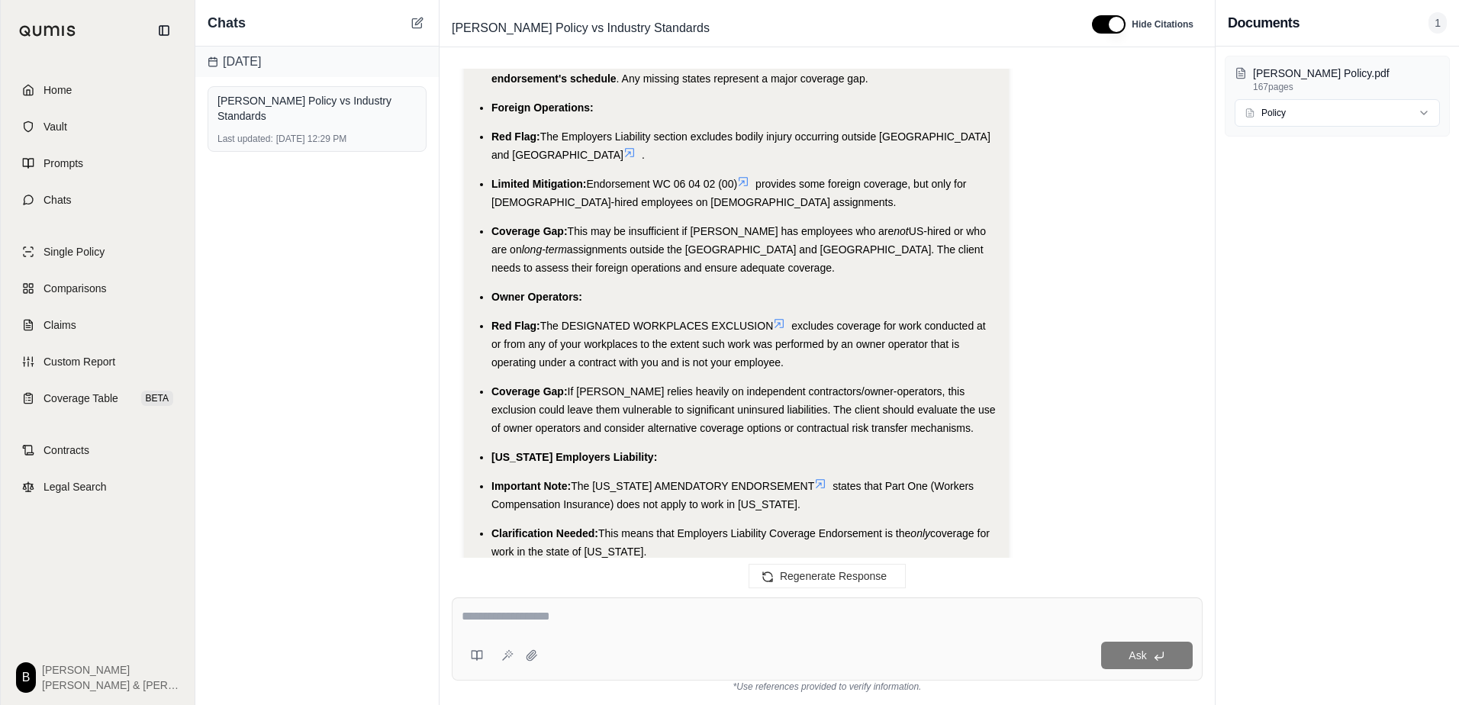
click at [779, 317] on icon at bounding box center [779, 323] width 12 height 12
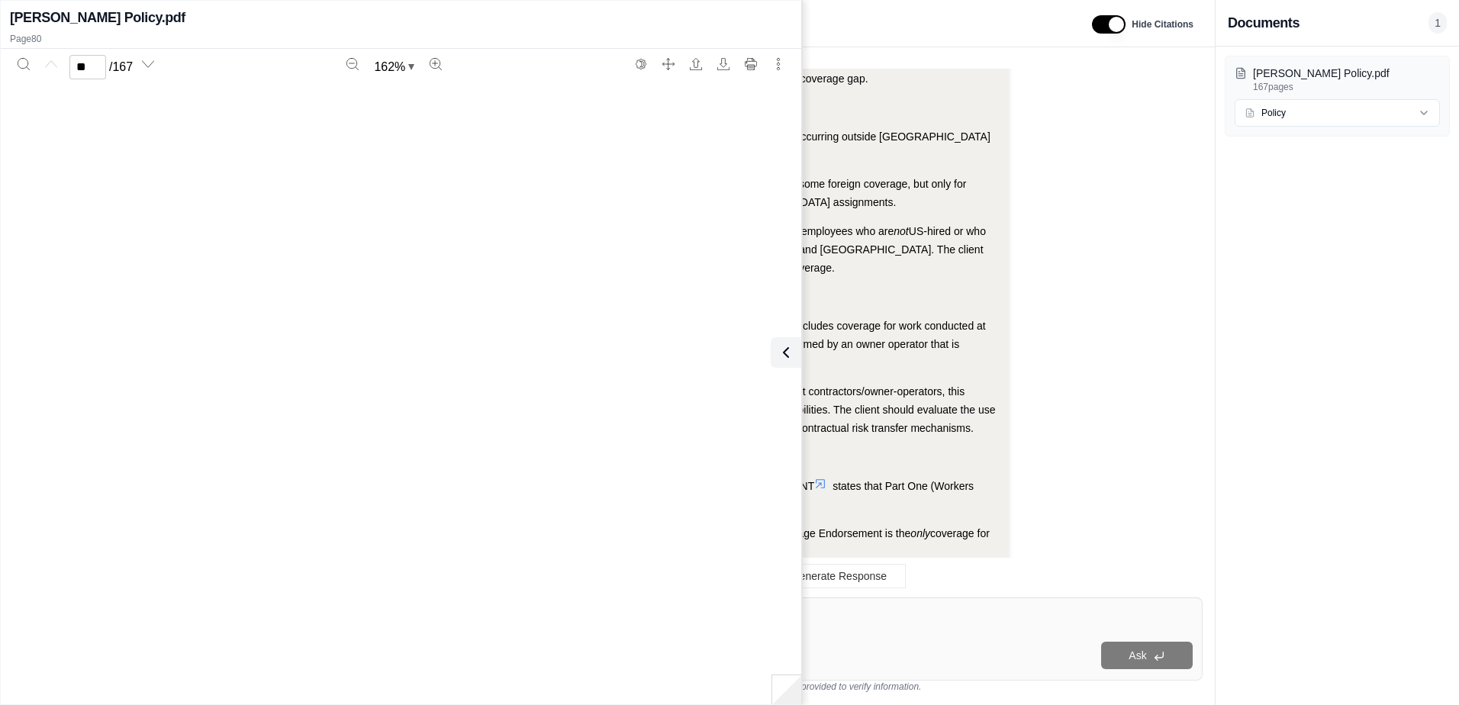
type input "**"
click at [781, 347] on icon at bounding box center [783, 352] width 18 height 18
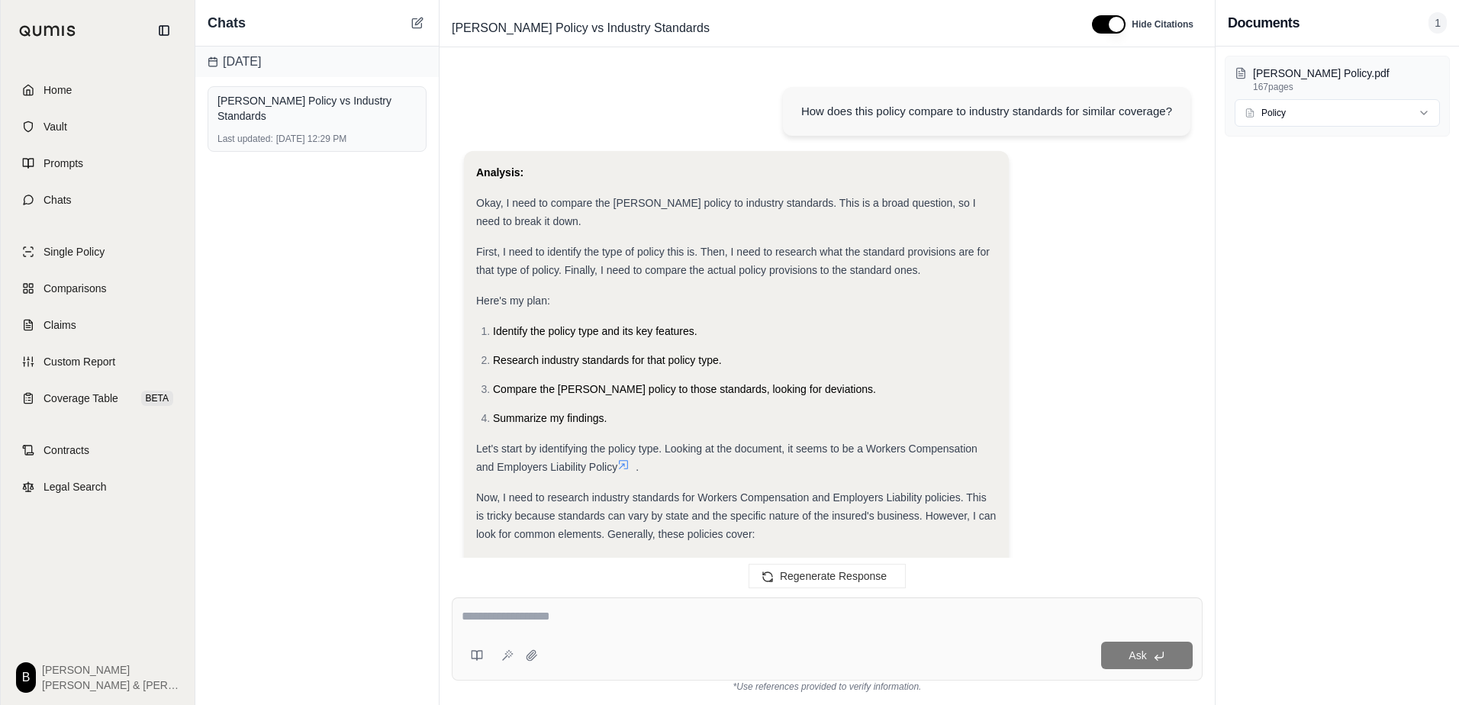
scroll to position [0, 0]
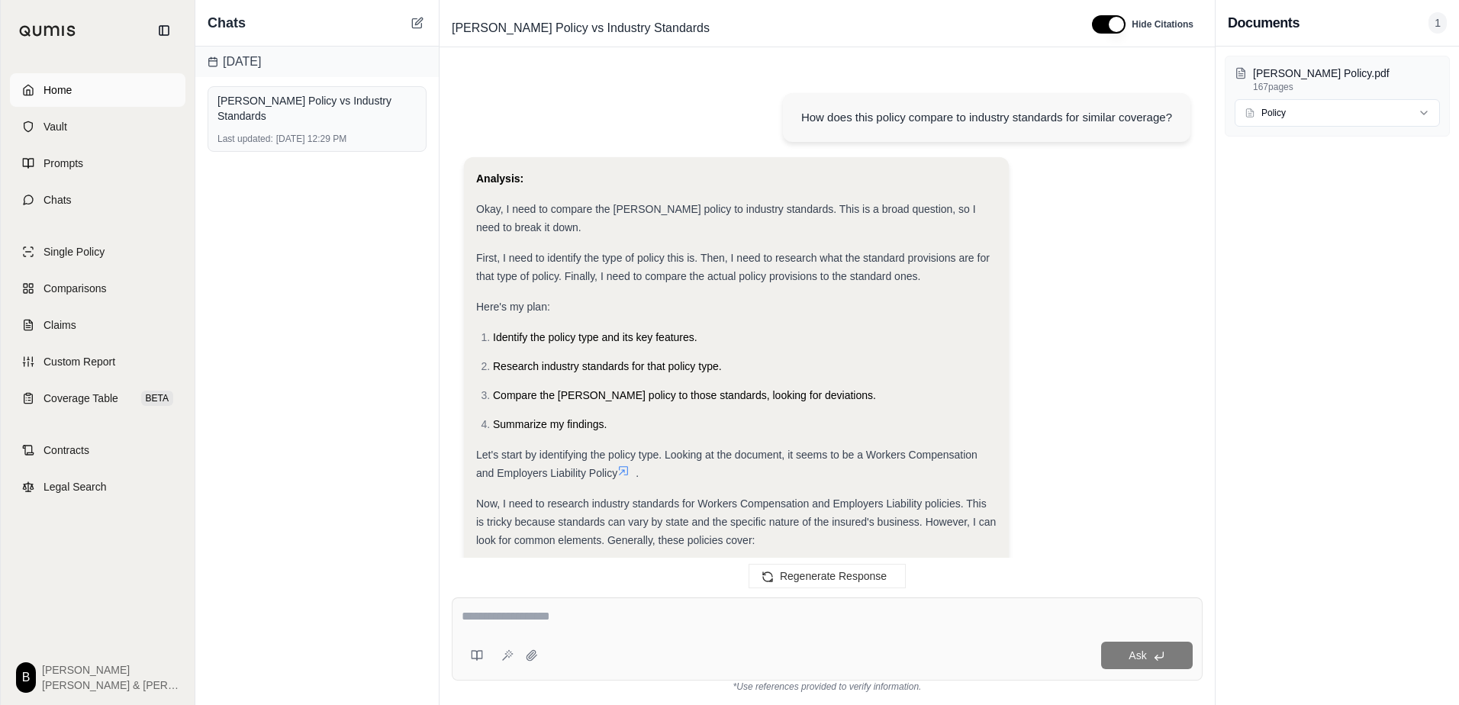
click at [69, 101] on link "Home" at bounding box center [97, 90] width 175 height 34
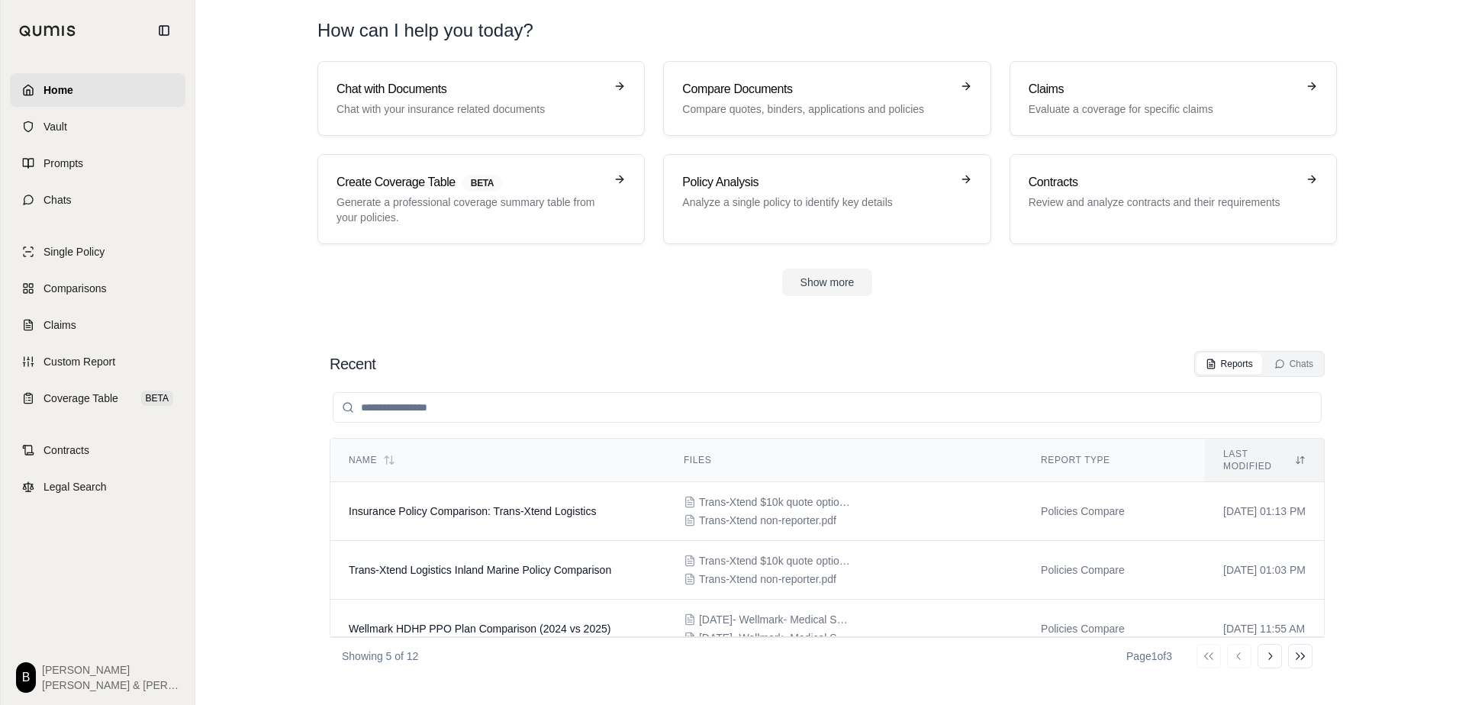
click at [424, 286] on div "Show more" at bounding box center [826, 282] width 1019 height 27
click at [107, 253] on link "Single Policy" at bounding box center [97, 252] width 175 height 34
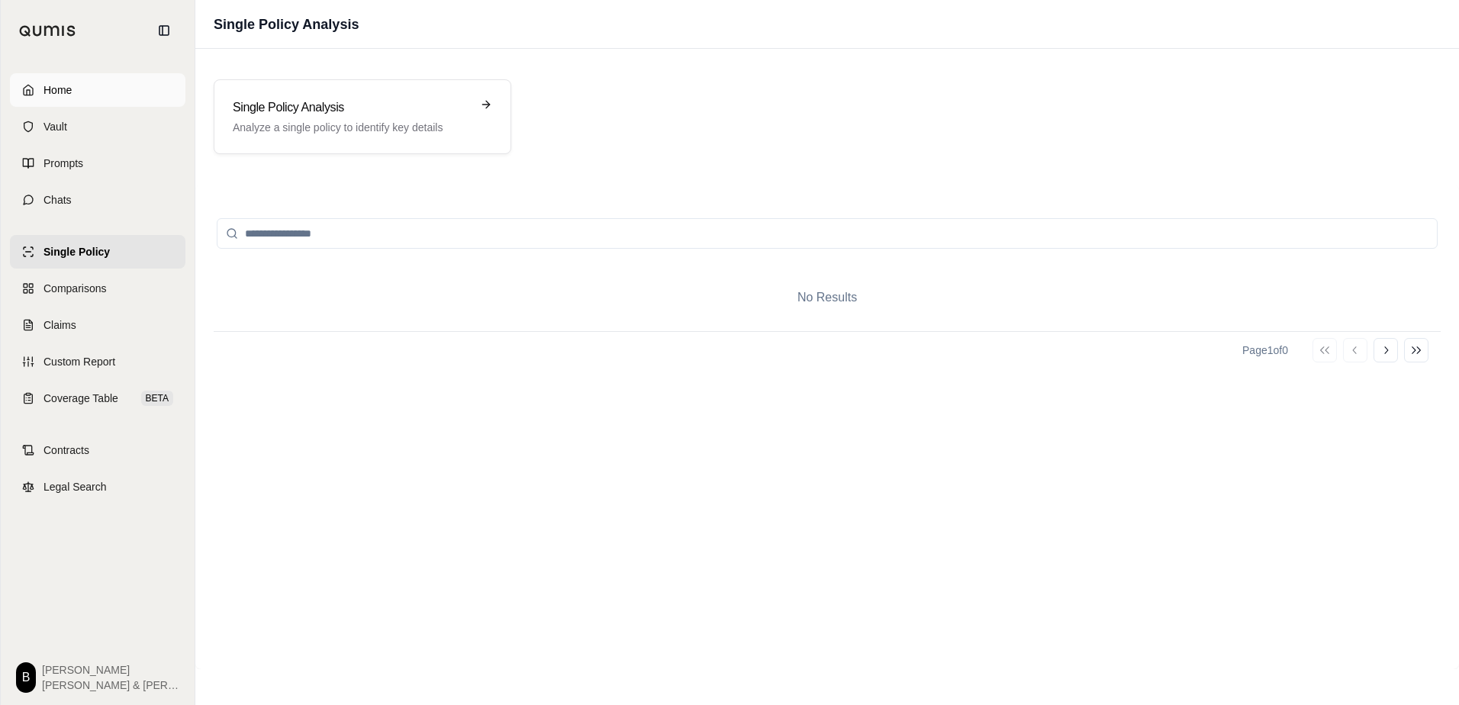
click at [85, 89] on link "Home" at bounding box center [97, 90] width 175 height 34
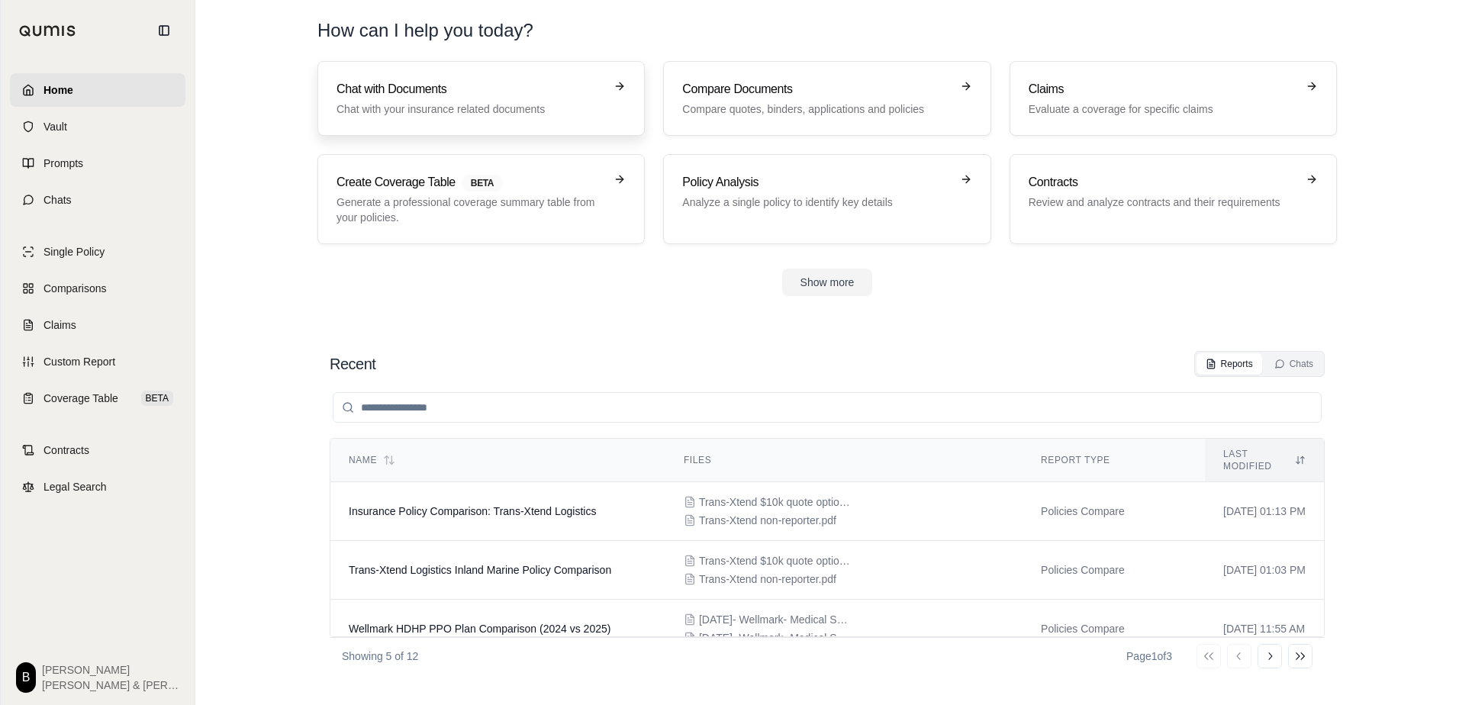
click at [504, 119] on link "Chat with Documents Chat with your insurance related documents" at bounding box center [480, 98] width 327 height 75
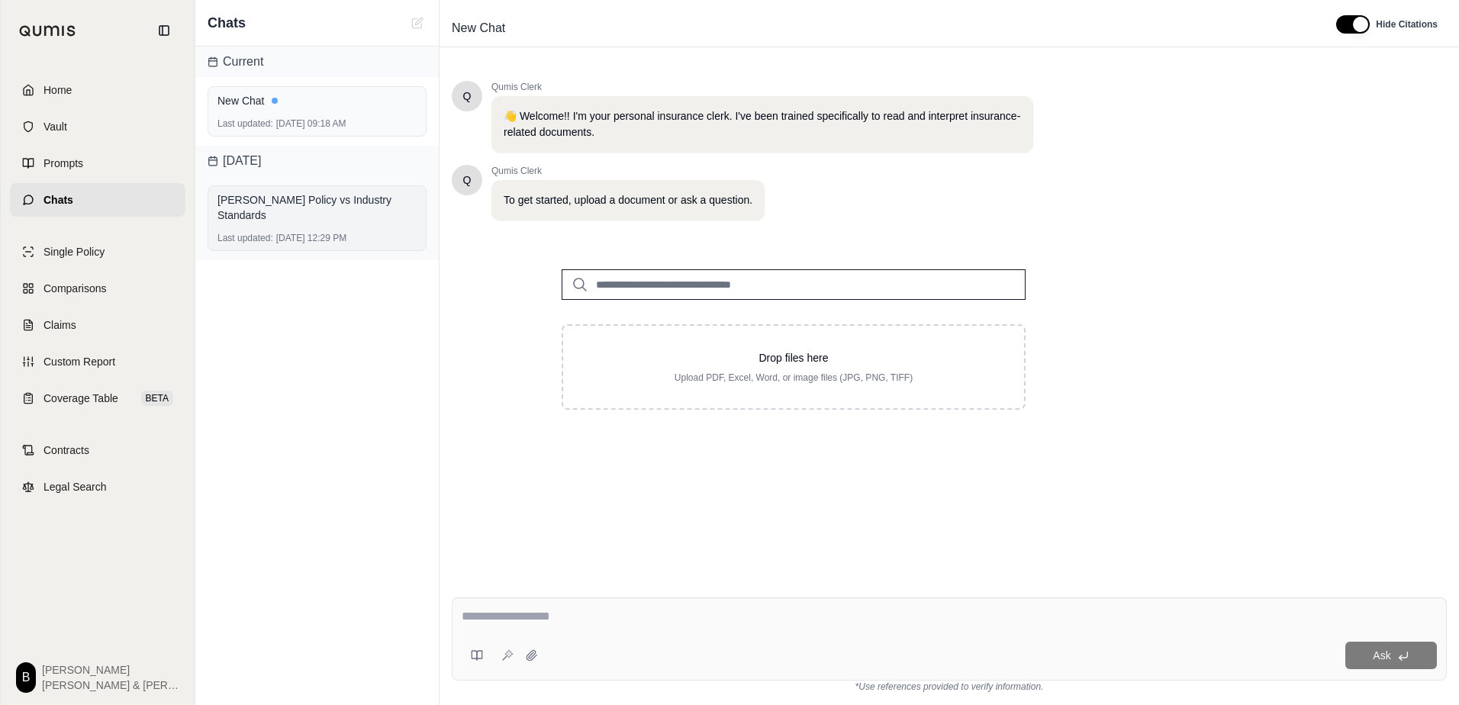
click at [291, 202] on div "[PERSON_NAME] Policy vs Industry Standards" at bounding box center [316, 207] width 199 height 31
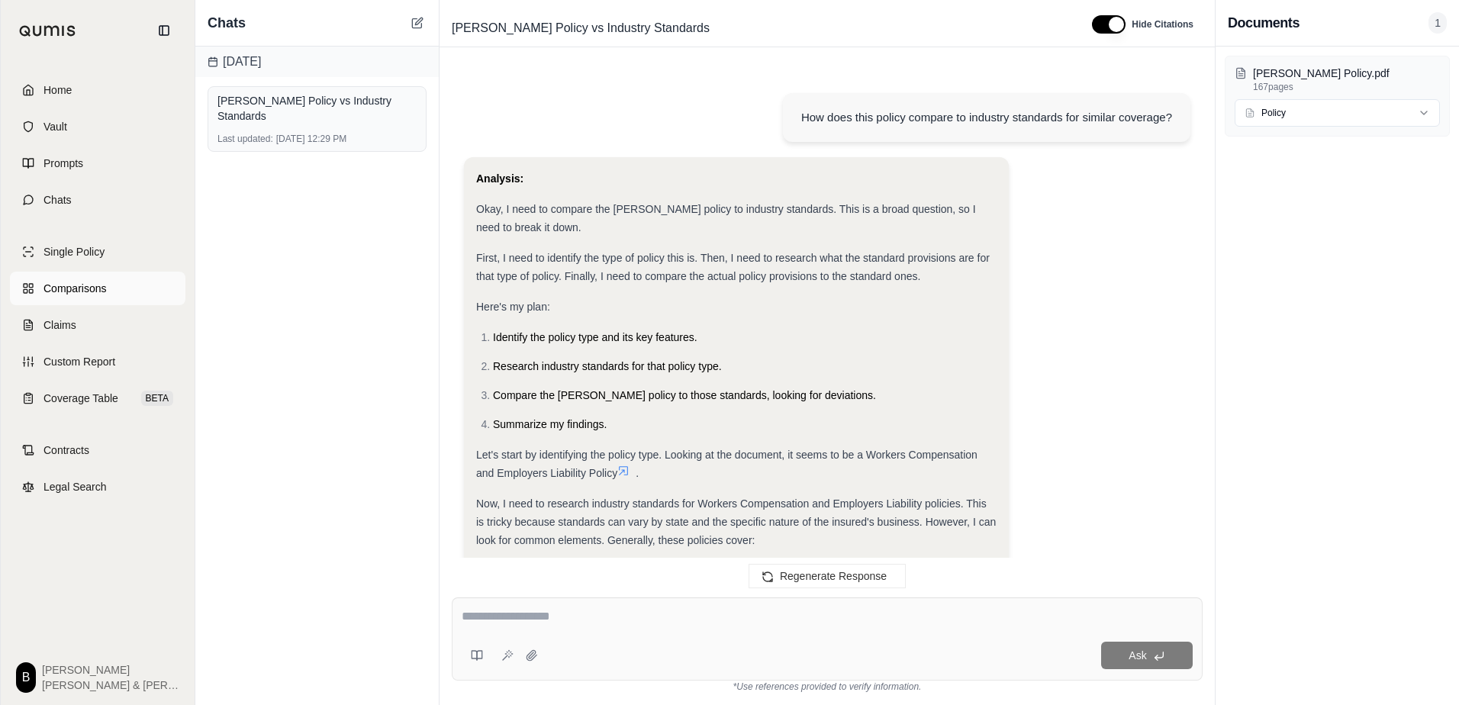
click at [111, 300] on link "Comparisons" at bounding box center [97, 289] width 175 height 34
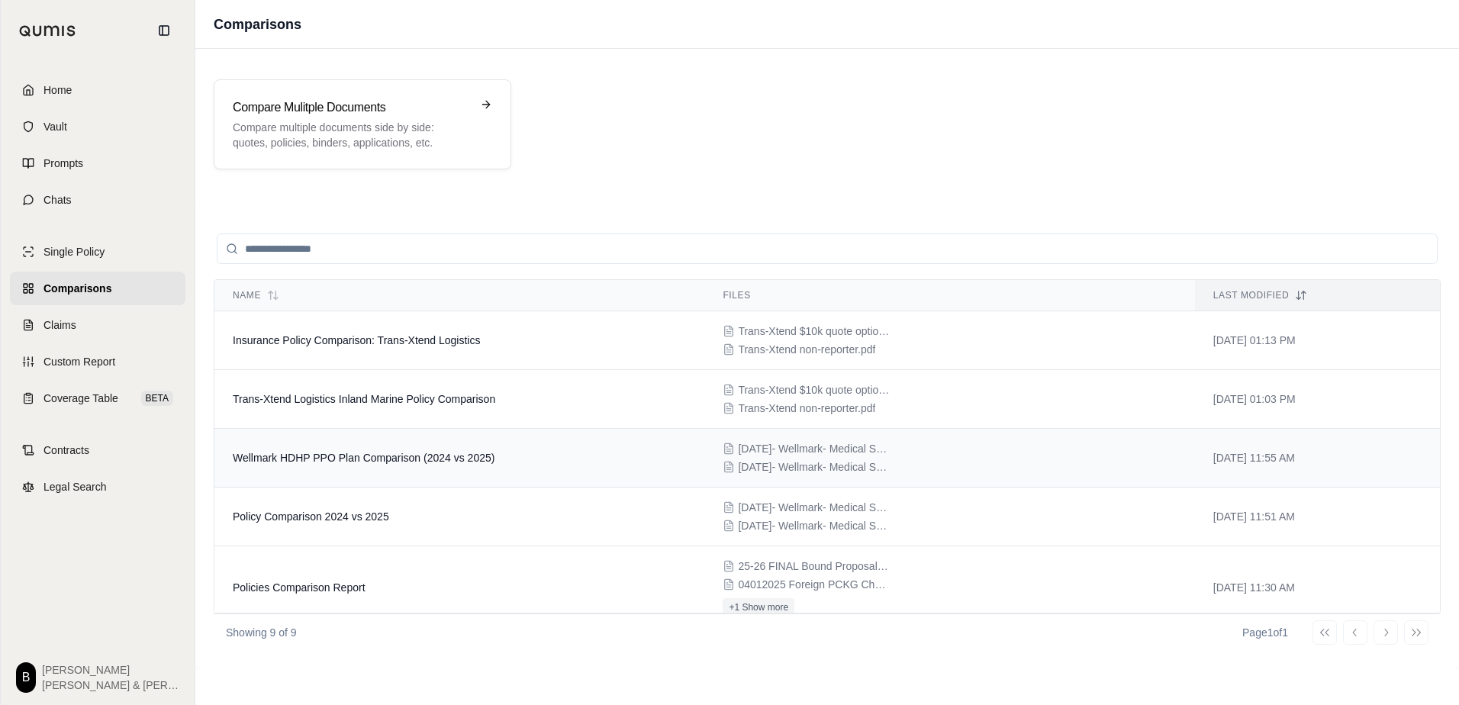
click at [394, 472] on td "Wellmark HDHP PPO Plan Comparison (2024 vs 2025)" at bounding box center [459, 458] width 490 height 59
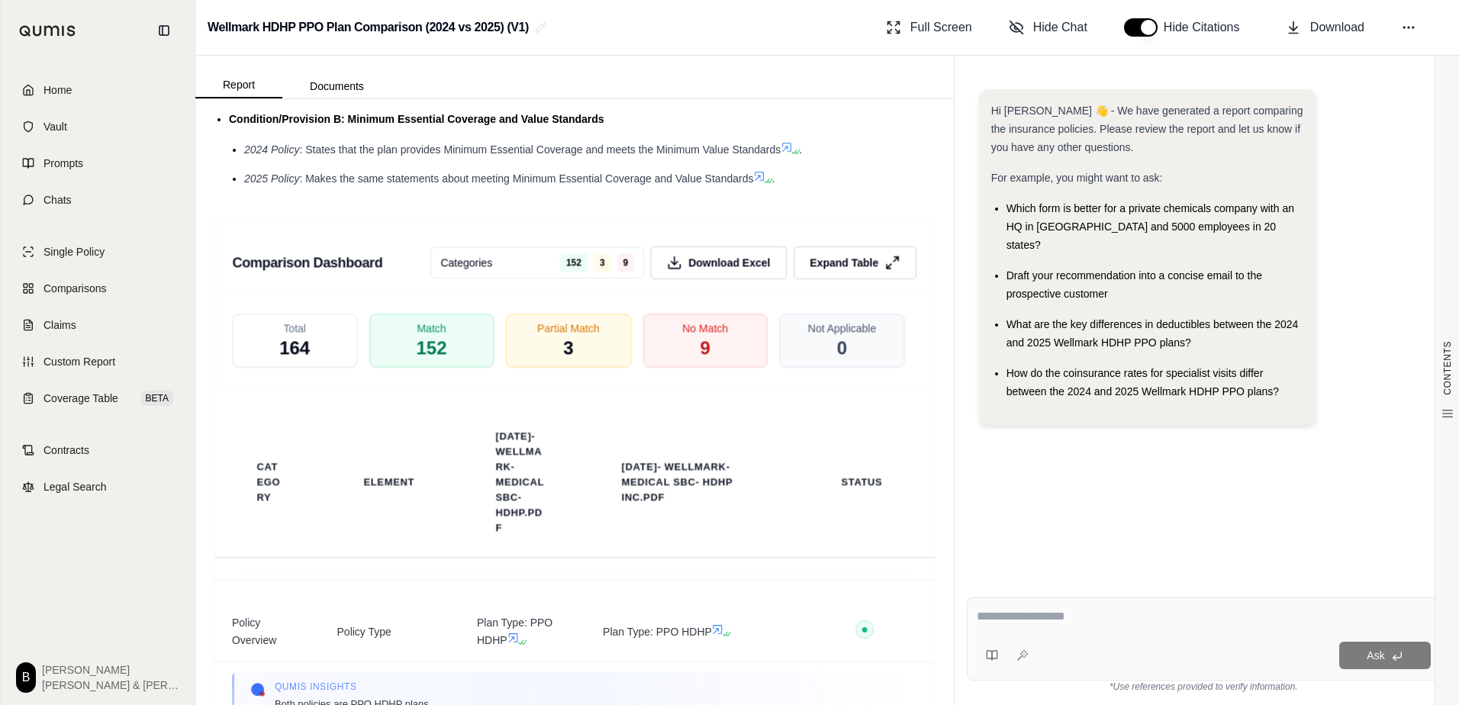
scroll to position [2213, 0]
click at [826, 269] on span "Expand Table" at bounding box center [844, 261] width 72 height 16
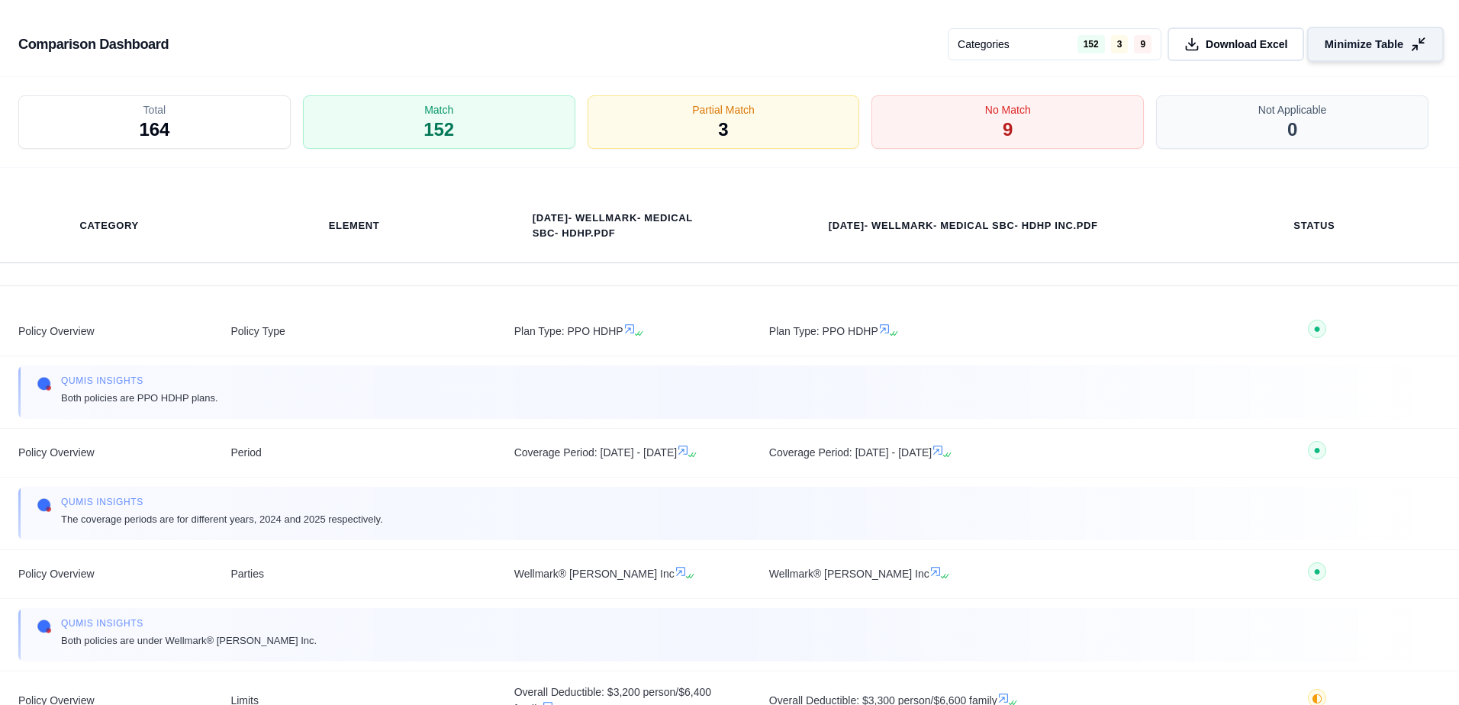
scroll to position [1743, 0]
click at [989, 124] on div "No Match 9" at bounding box center [1007, 123] width 286 height 56
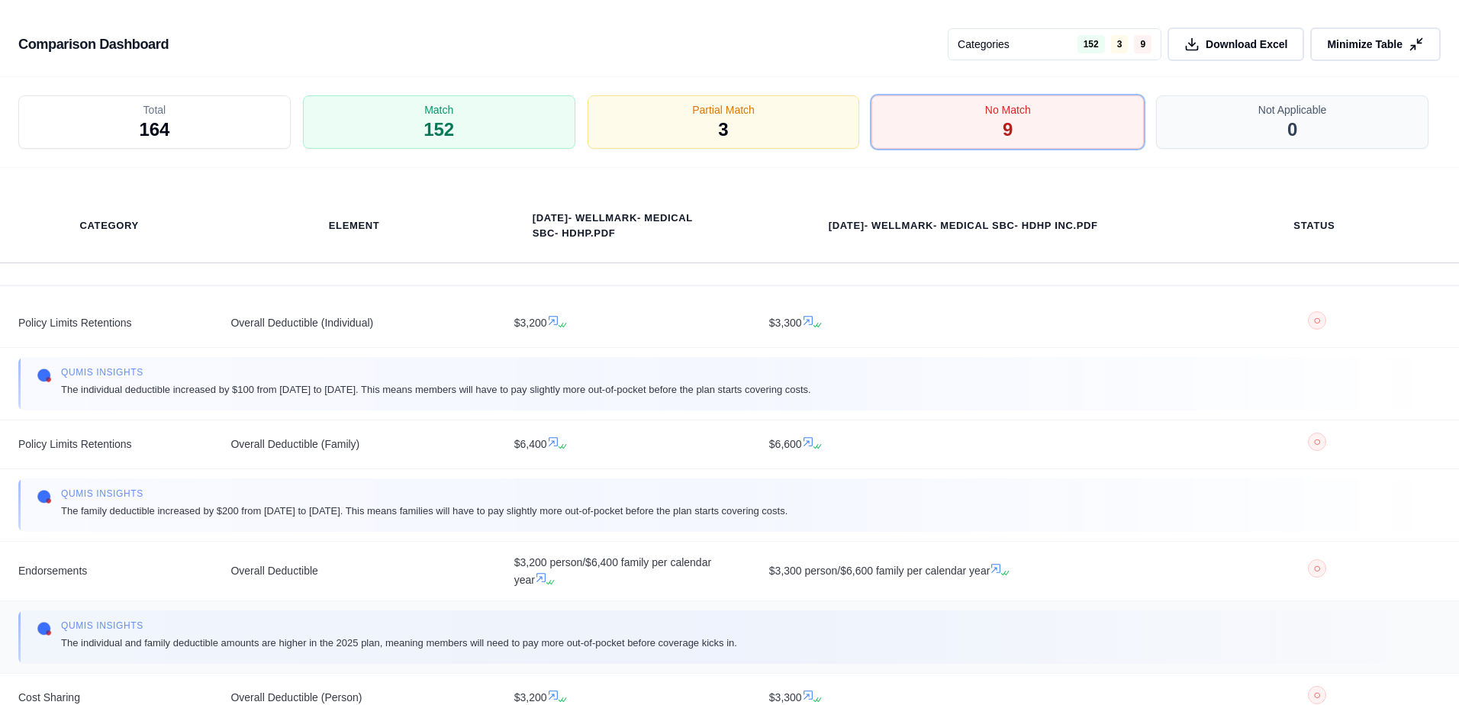
scroll to position [0, 0]
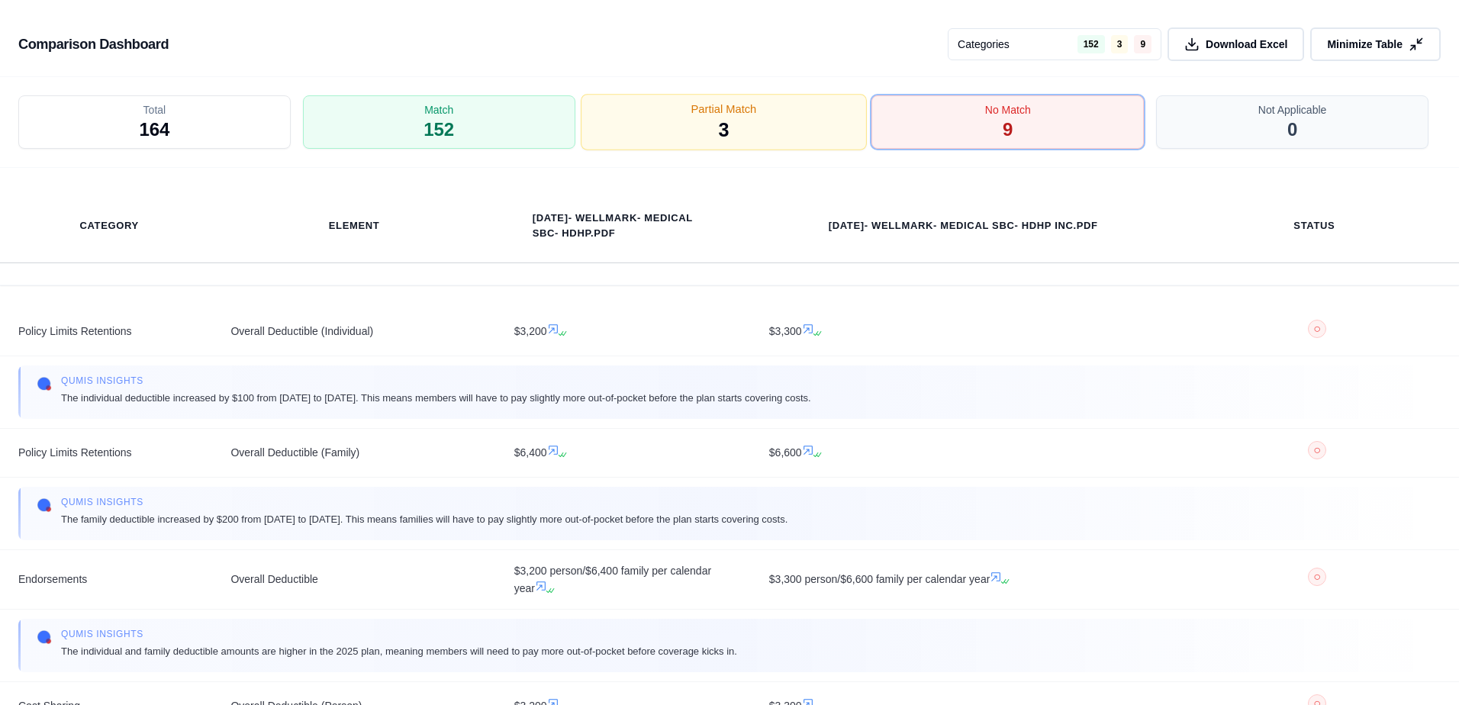
click at [761, 140] on div "Partial Match 3" at bounding box center [724, 123] width 286 height 56
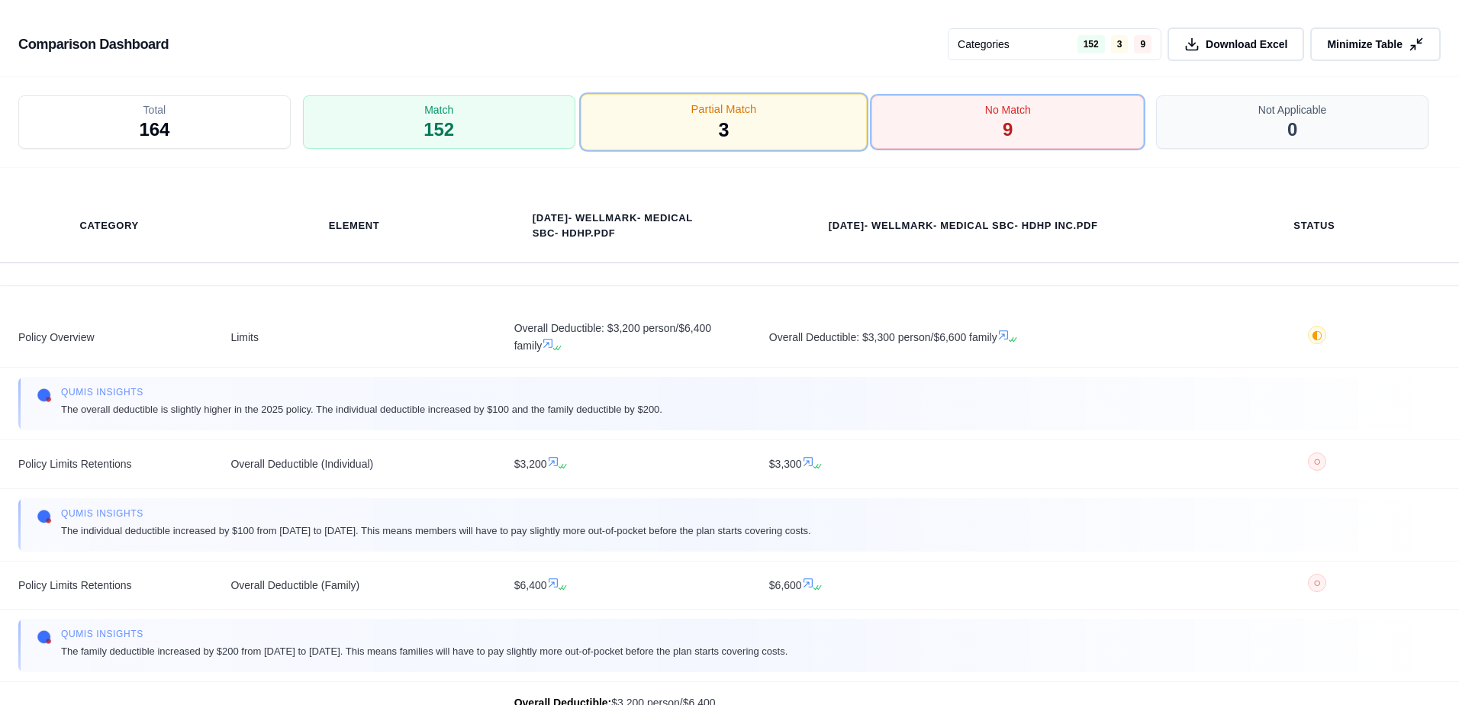
click at [741, 124] on div "Partial Match 3" at bounding box center [724, 123] width 286 height 56
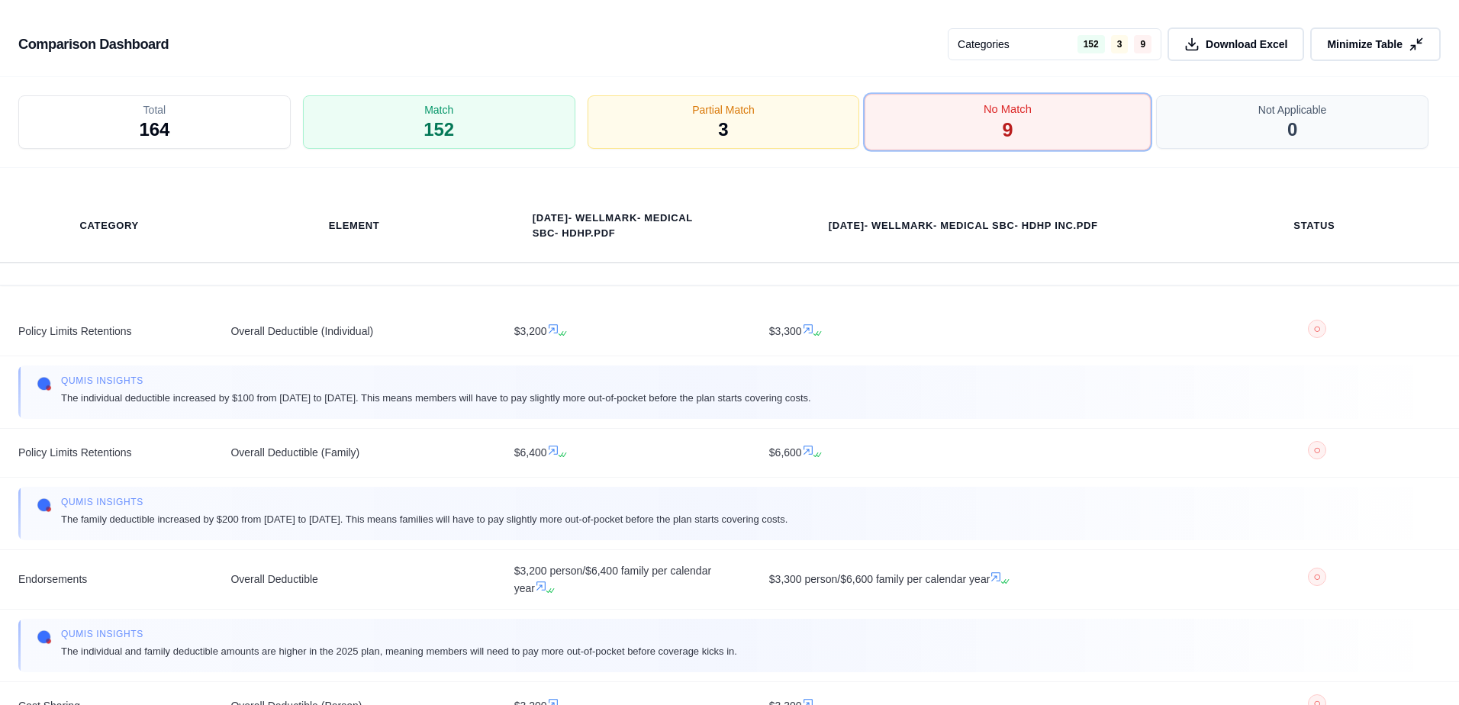
drag, startPoint x: 919, startPoint y: 140, endPoint x: 792, endPoint y: 255, distance: 171.8
click at [917, 140] on div "No Match 9" at bounding box center [1007, 121] width 272 height 53
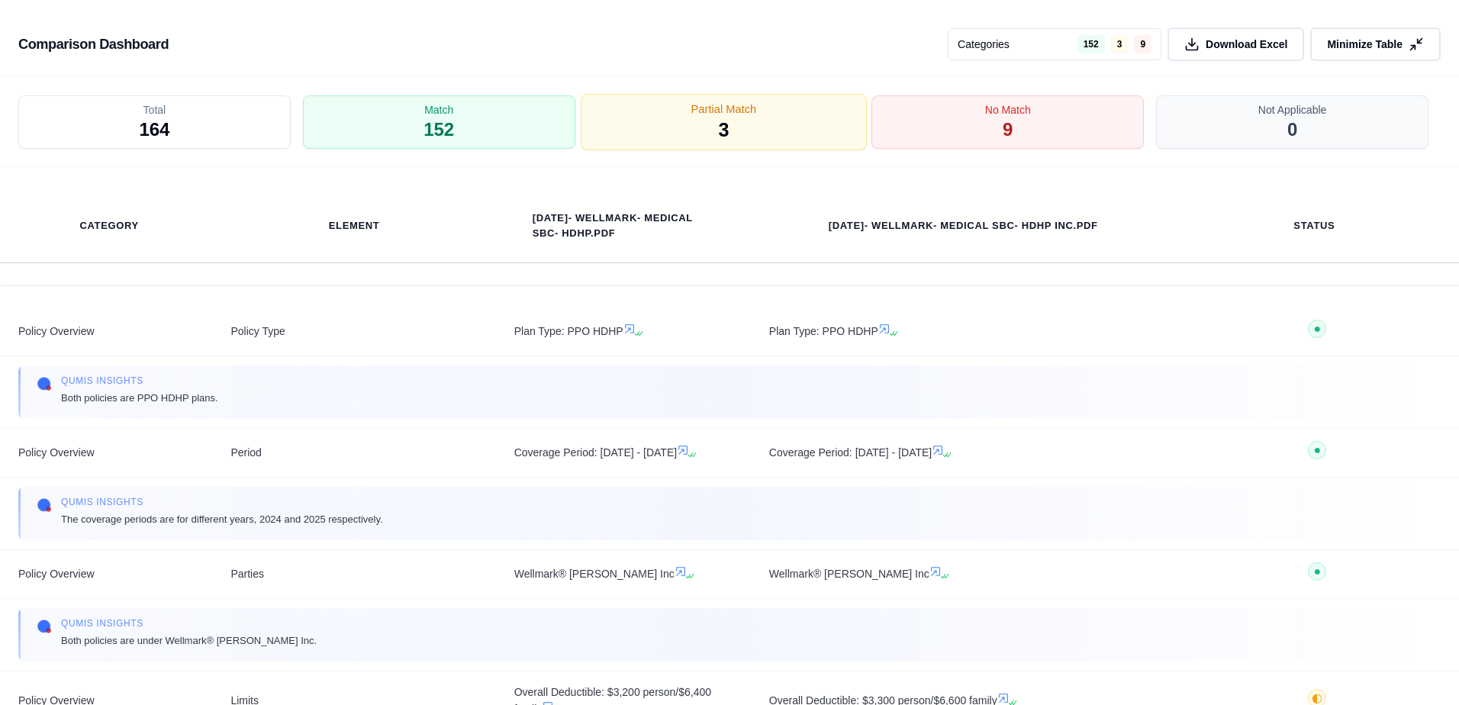
click at [712, 110] on span "Partial Match" at bounding box center [723, 109] width 66 height 16
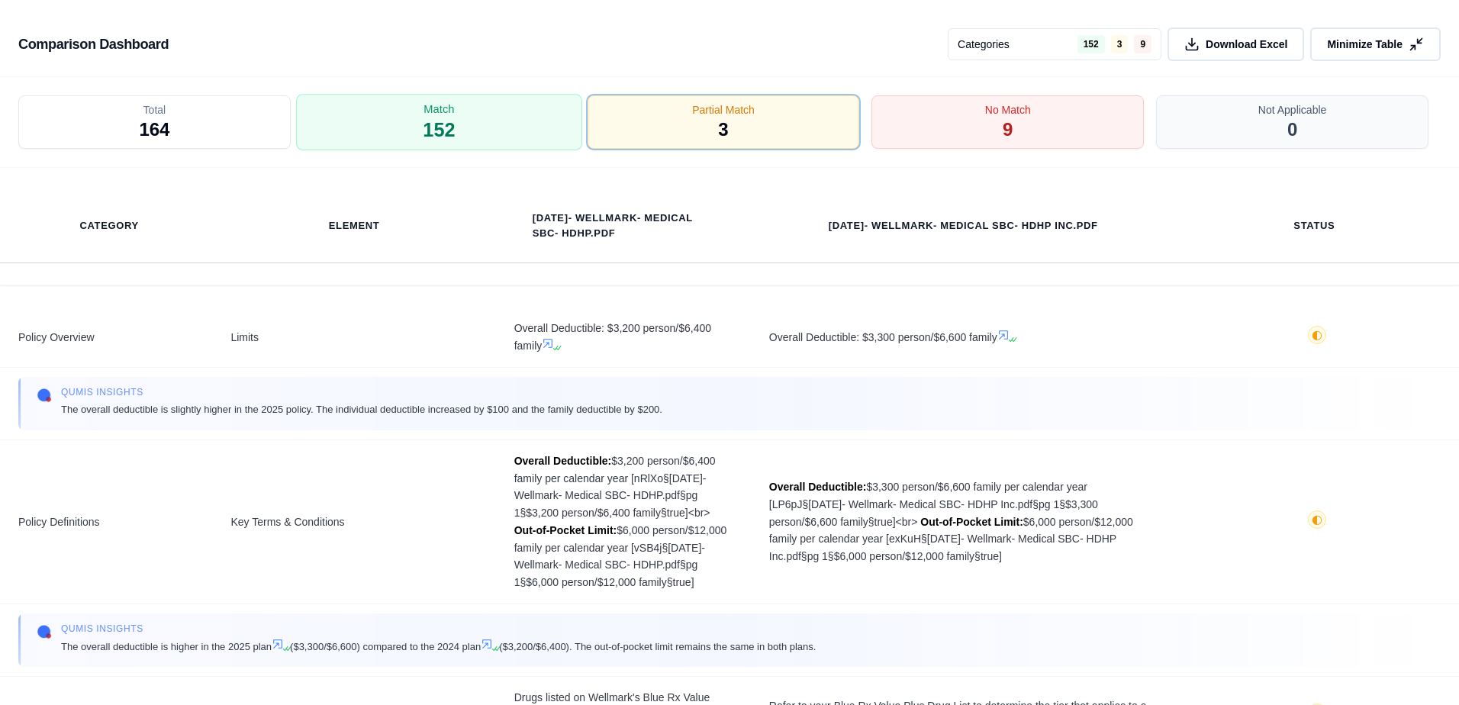
click at [496, 134] on div "Match 152" at bounding box center [439, 123] width 286 height 56
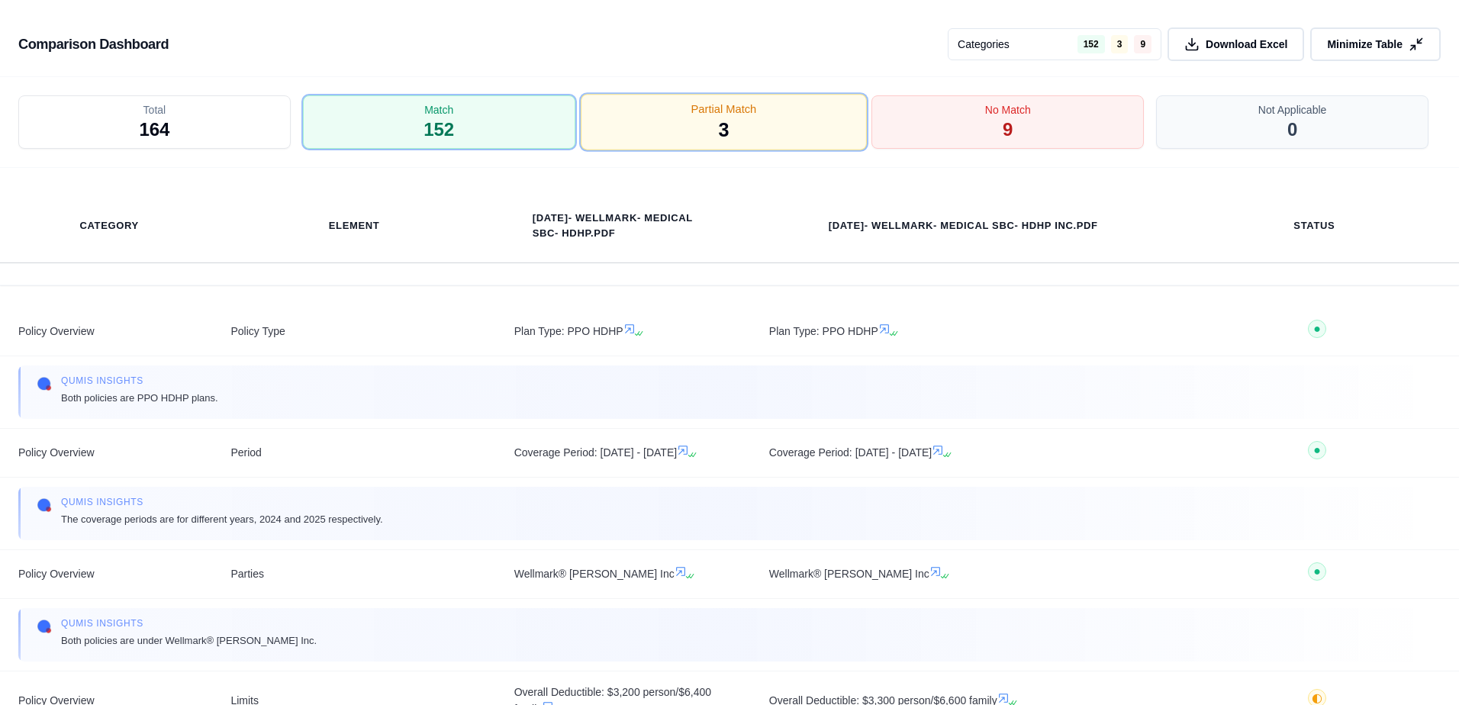
click at [755, 125] on div "Partial Match 3" at bounding box center [724, 123] width 286 height 56
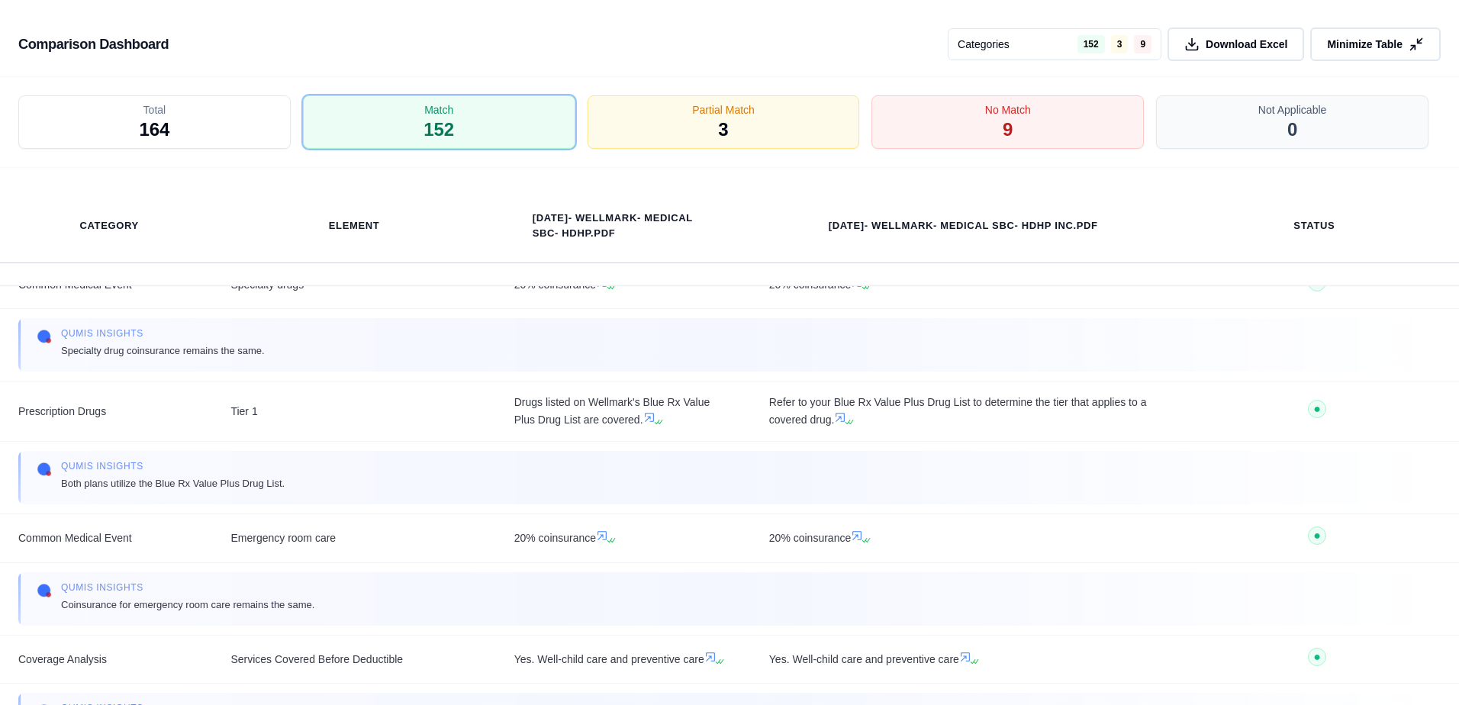
scroll to position [5188, 0]
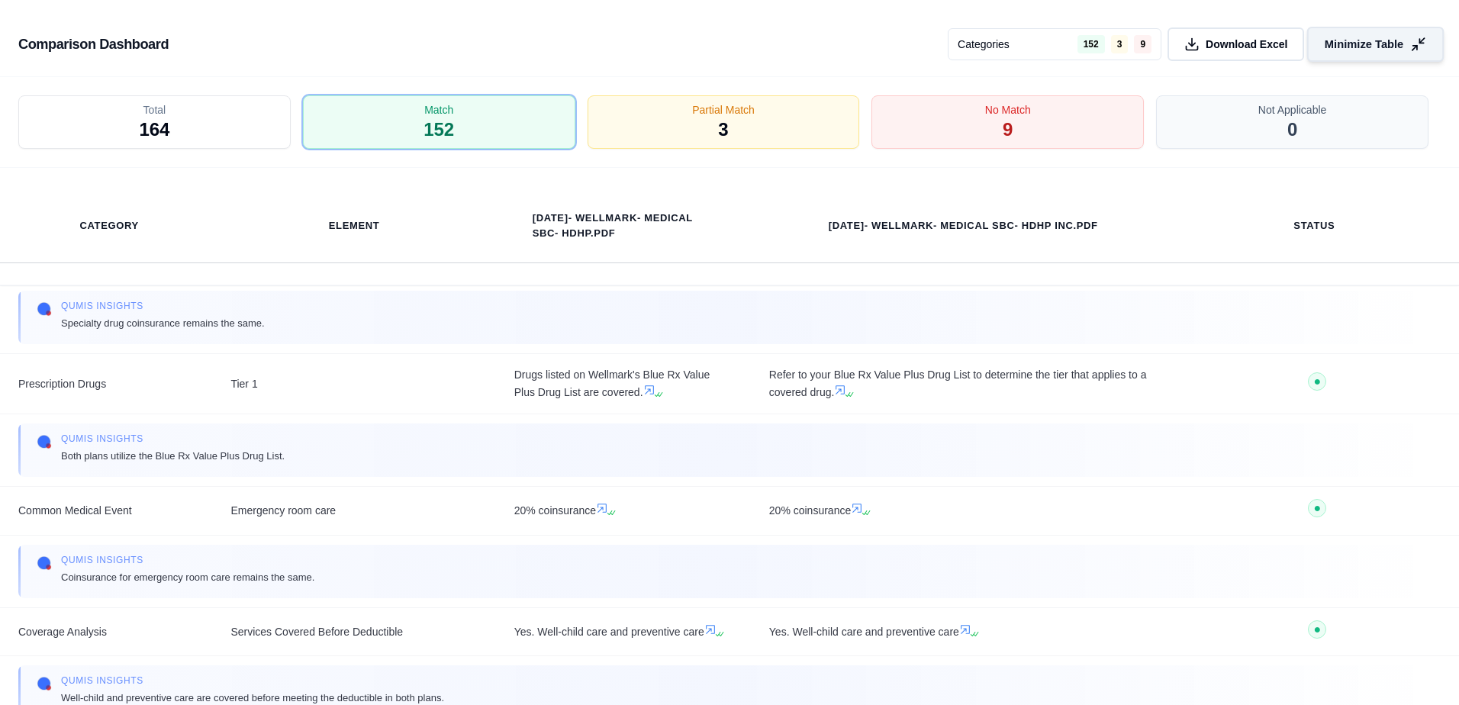
click at [1349, 51] on span "Minimize Table" at bounding box center [1364, 45] width 79 height 16
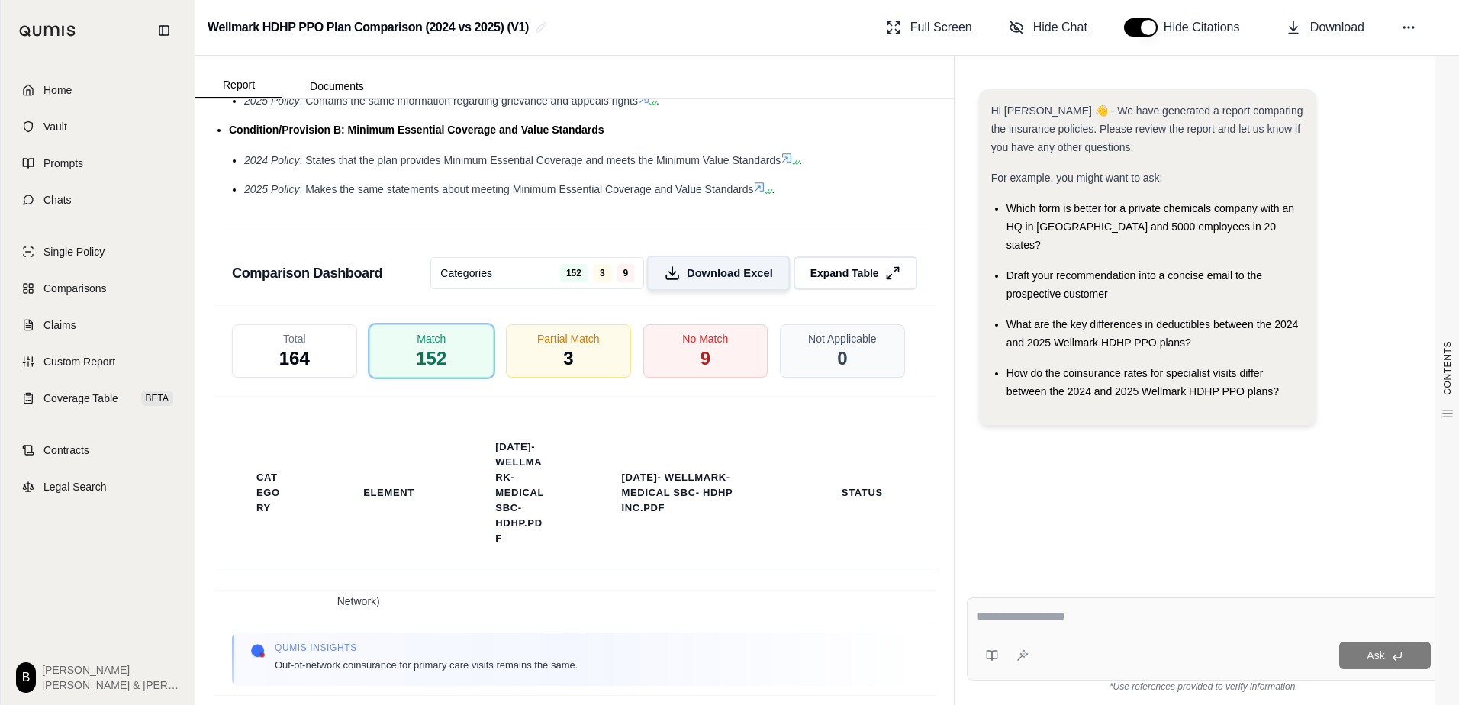
click at [711, 281] on span "Download Excel" at bounding box center [730, 273] width 86 height 16
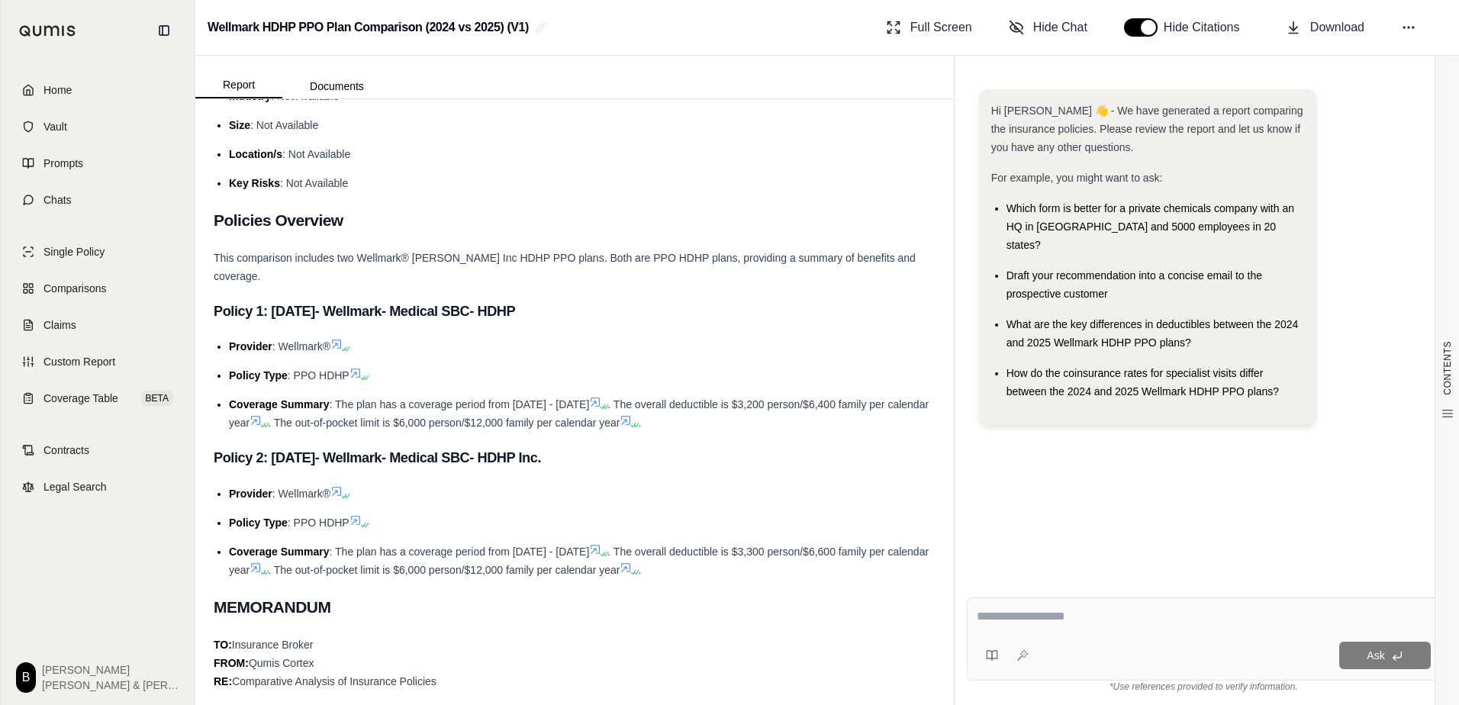
scroll to position [0, 0]
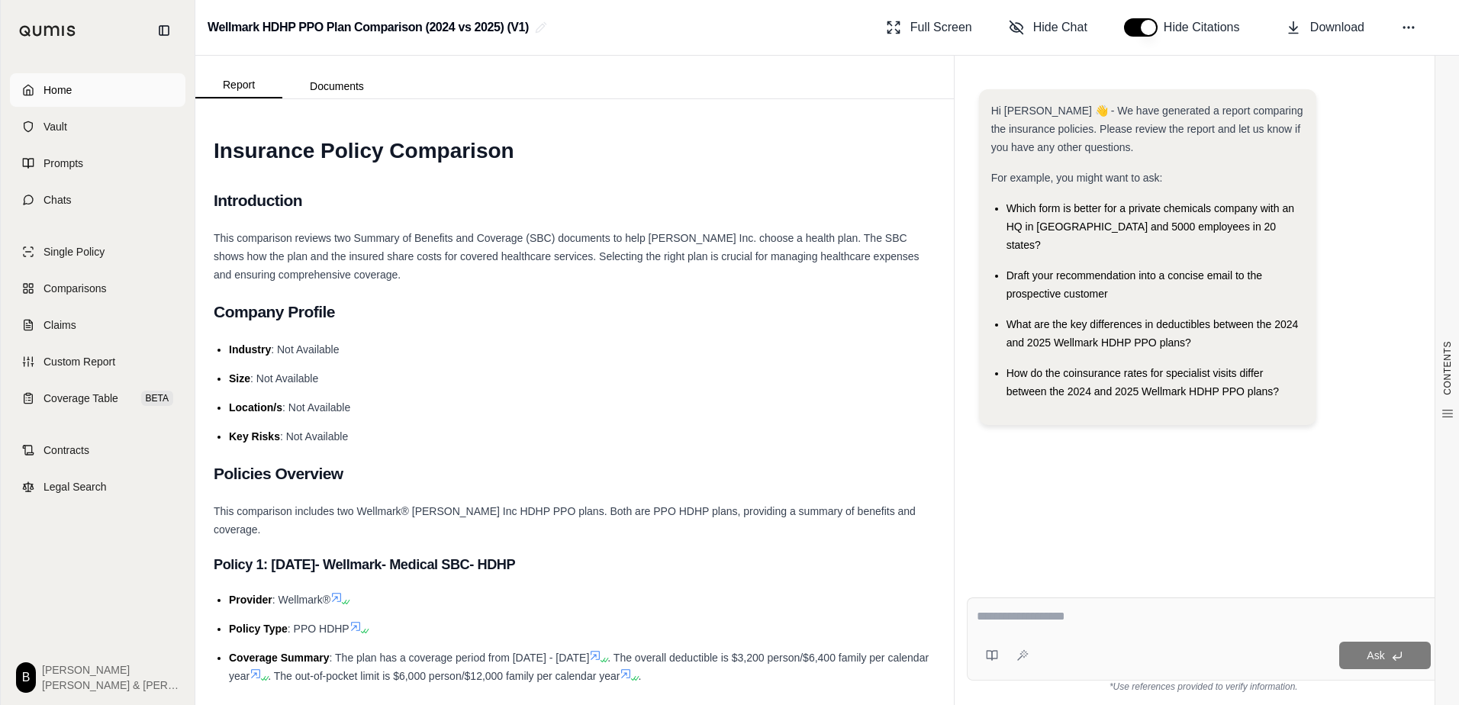
click at [101, 85] on link "Home" at bounding box center [97, 90] width 175 height 34
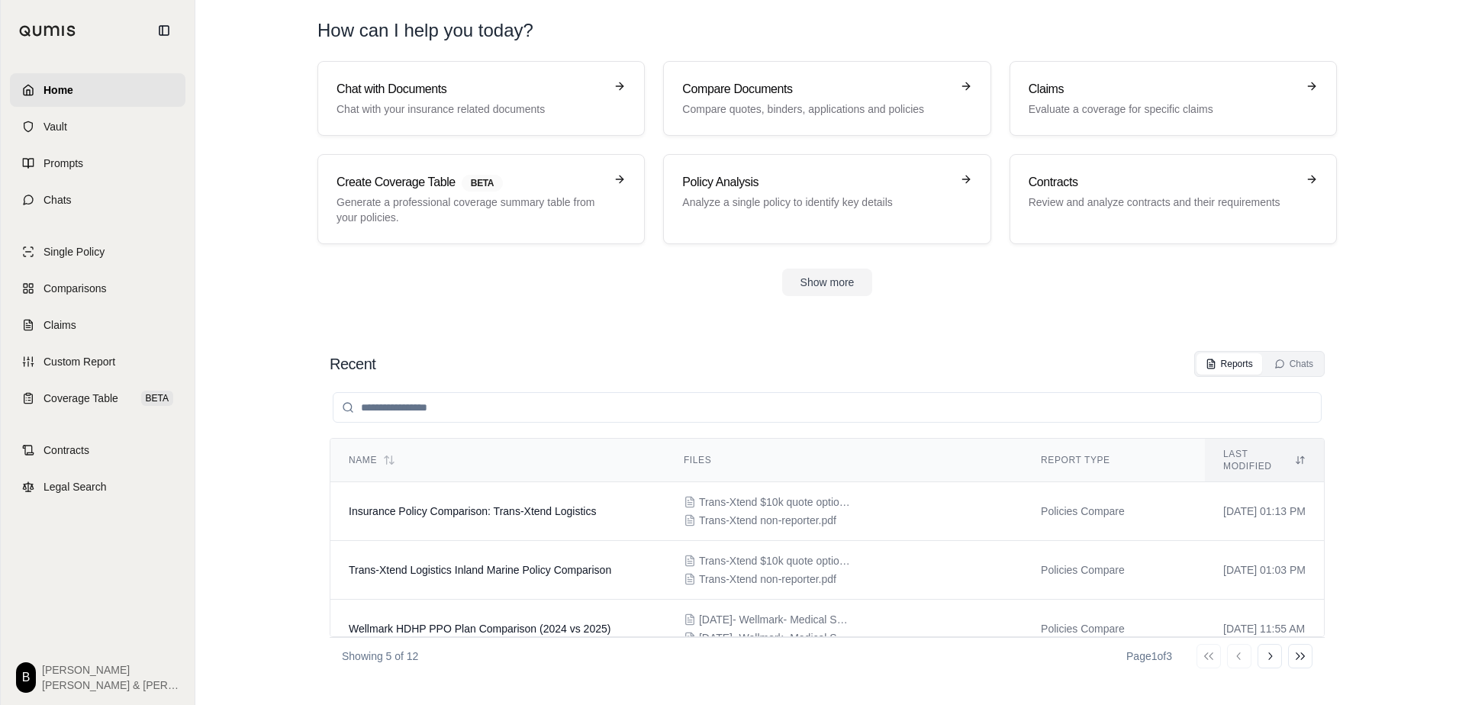
click at [645, 307] on section "Chat with Documents Chat with your insurance related documents Compare Document…" at bounding box center [826, 190] width 1251 height 259
